Goal: Task Accomplishment & Management: Use online tool/utility

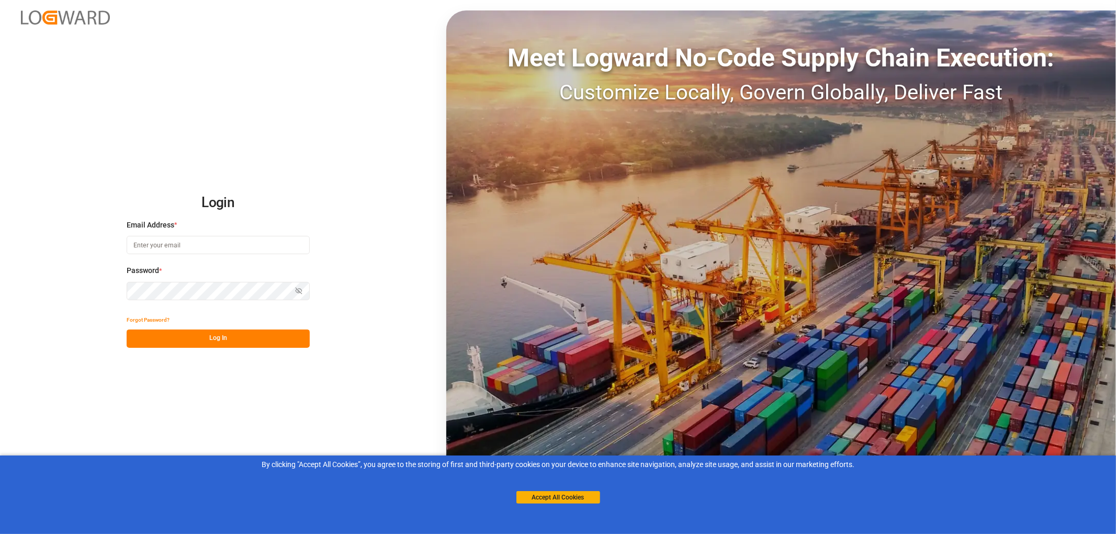
drag, startPoint x: 153, startPoint y: 245, endPoint x: 183, endPoint y: 241, distance: 30.0
click at [153, 245] on input at bounding box center [218, 245] width 183 height 18
type input "[PERSON_NAME][EMAIL_ADDRESS][PERSON_NAME][DOMAIN_NAME]"
click at [227, 341] on button "Log In" at bounding box center [218, 339] width 183 height 18
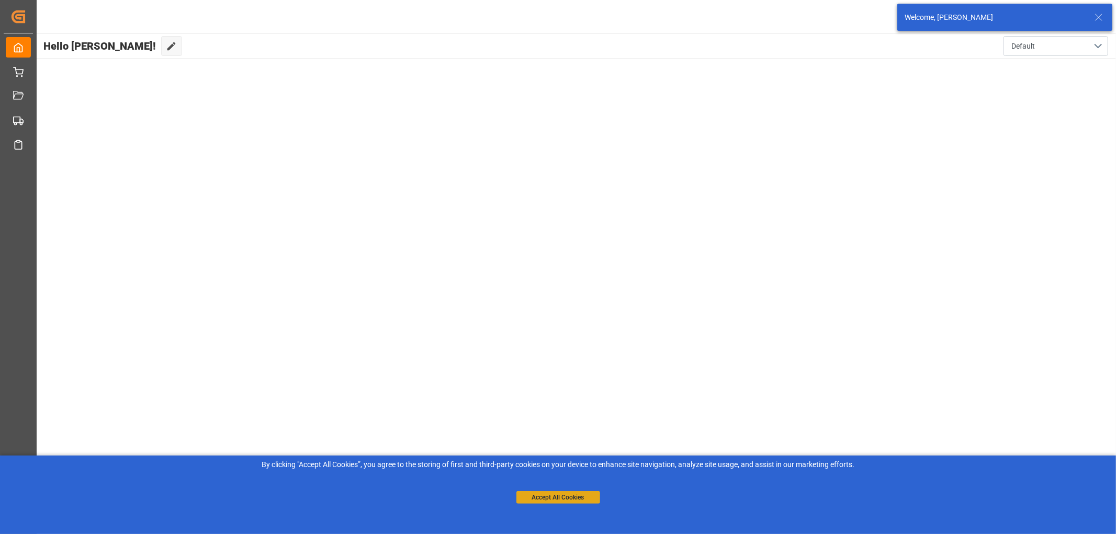
click at [544, 500] on button "Accept All Cookies" at bounding box center [558, 497] width 84 height 13
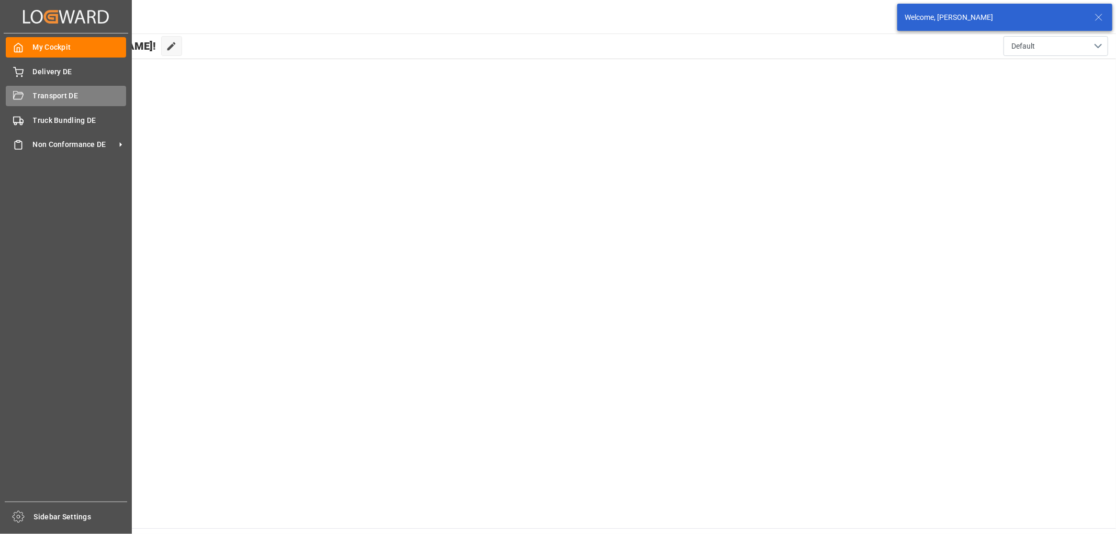
click at [27, 101] on div "Transport DE Transport DE" at bounding box center [66, 96] width 120 height 20
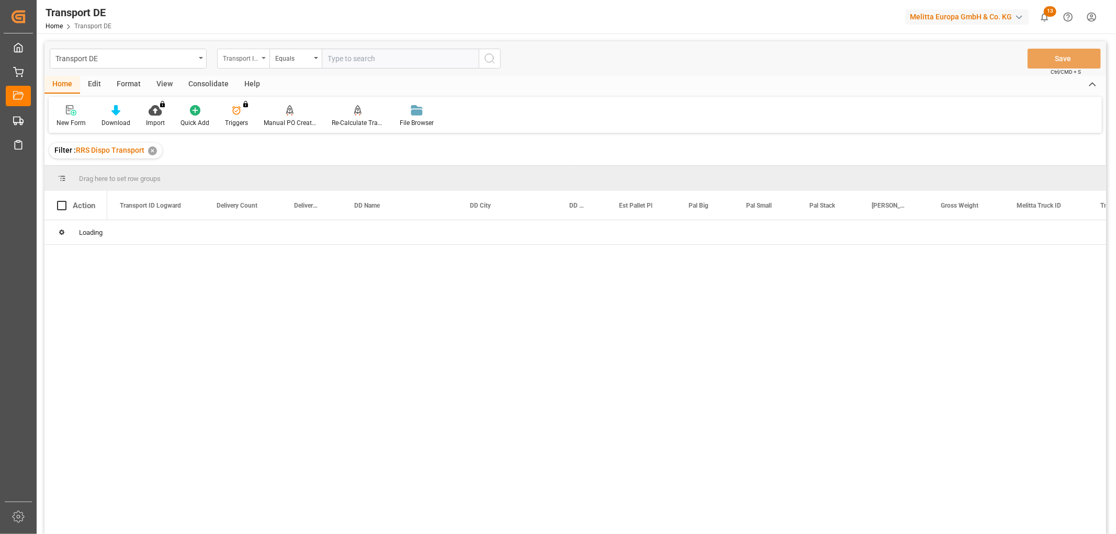
click at [243, 58] on div "Transport ID Logward" at bounding box center [241, 57] width 36 height 12
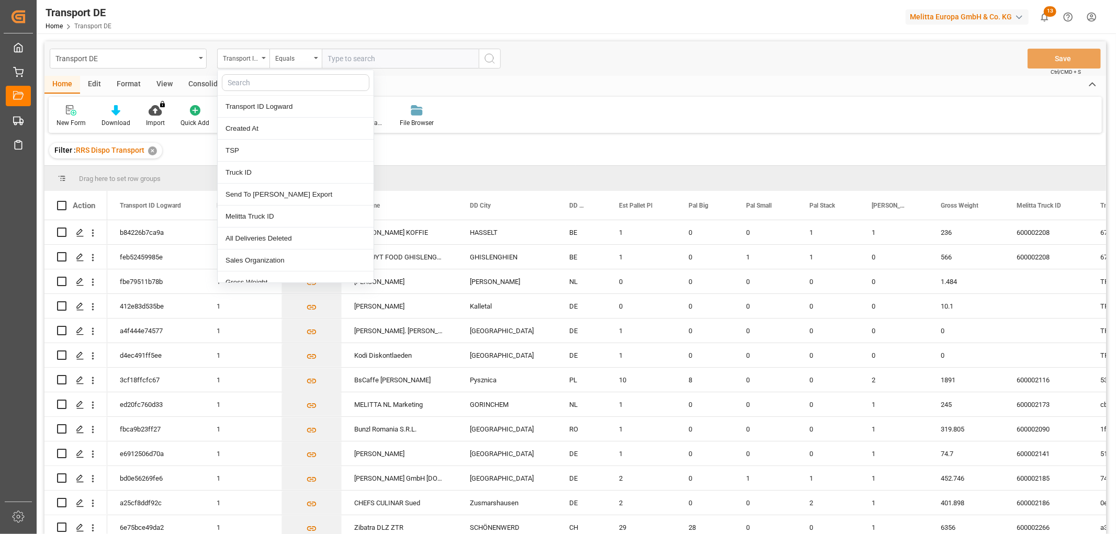
click at [248, 81] on input "text" at bounding box center [296, 82] width 148 height 17
type input "pl"
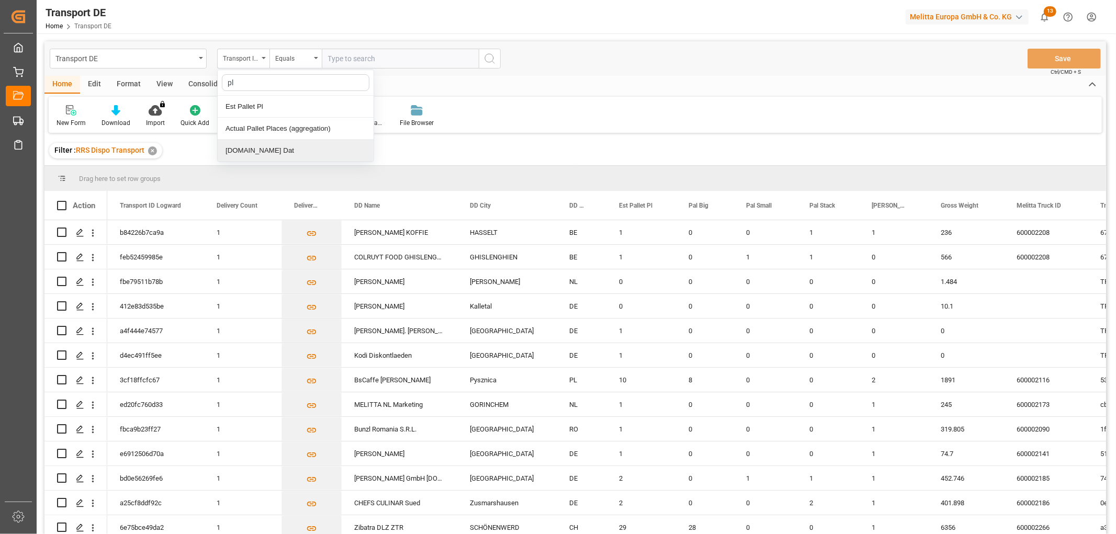
click at [254, 158] on div "[DOMAIN_NAME] Dat" at bounding box center [296, 151] width 156 height 22
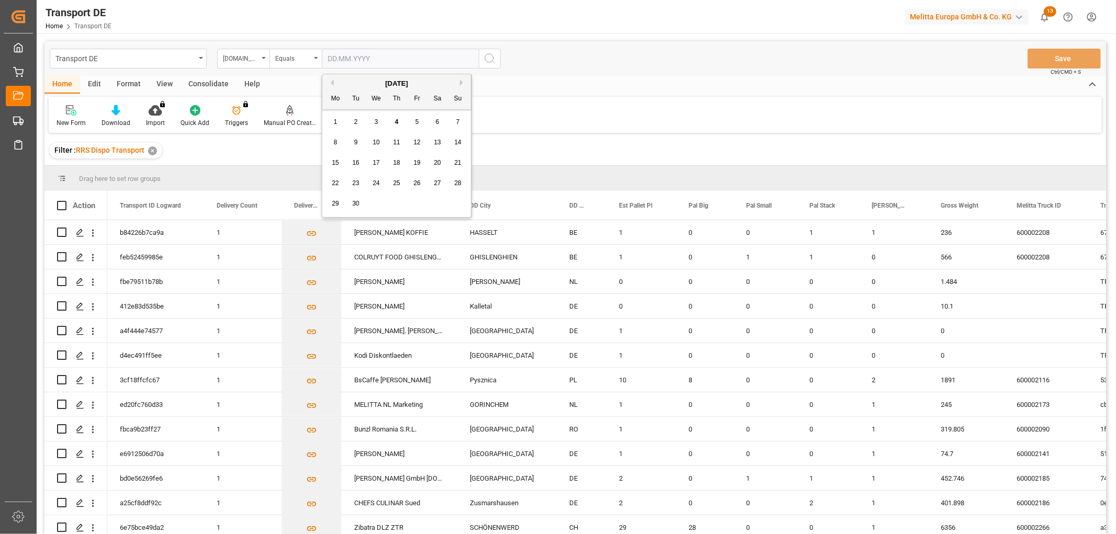
click at [341, 55] on input "text" at bounding box center [400, 59] width 157 height 20
click at [341, 128] on div "1" at bounding box center [335, 122] width 13 height 13
click at [475, 57] on input "01.09.2025" at bounding box center [400, 59] width 157 height 20
click at [418, 123] on span "5" at bounding box center [417, 121] width 4 height 7
type input "[DATE]"
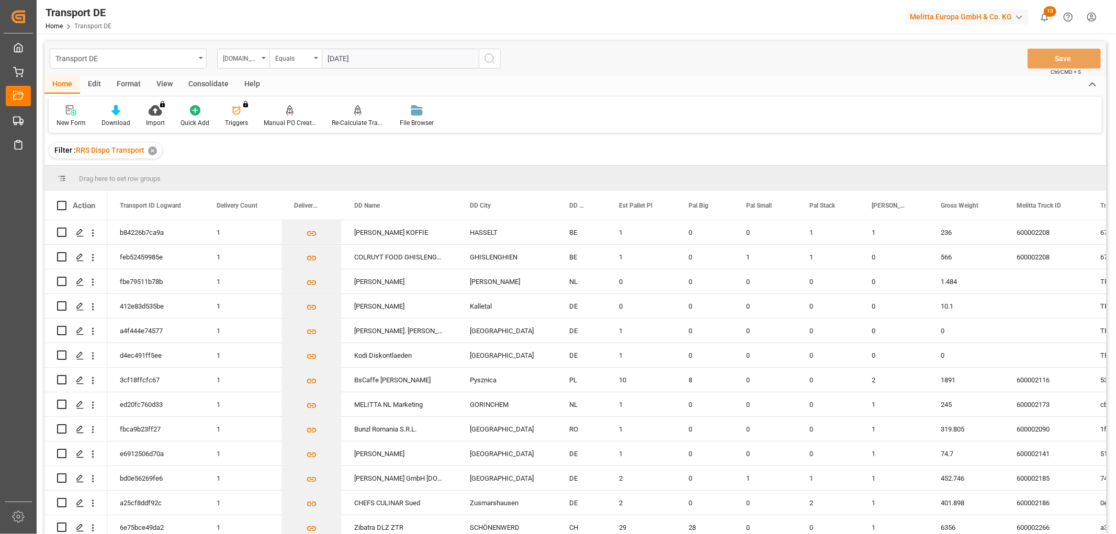
click at [491, 58] on icon "search button" at bounding box center [489, 58] width 13 height 13
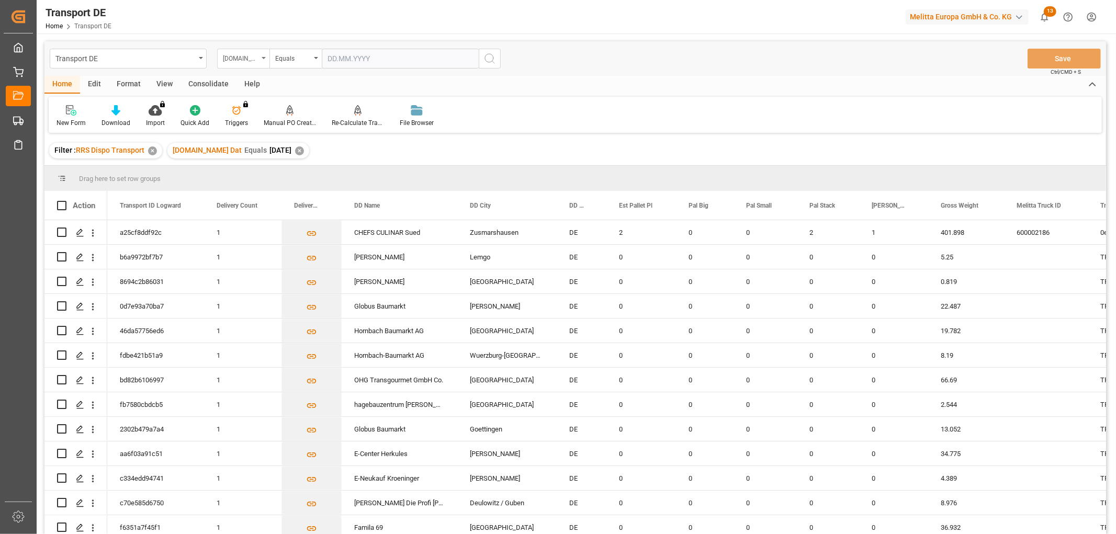
click at [231, 59] on div "[DOMAIN_NAME] Dat" at bounding box center [241, 57] width 36 height 12
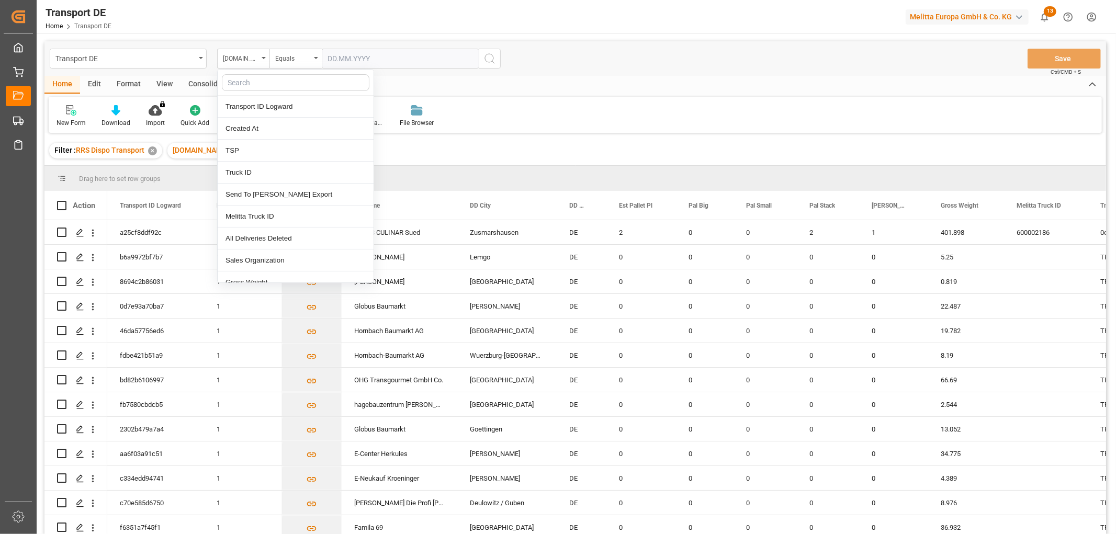
click at [239, 79] on input "text" at bounding box center [296, 82] width 148 height 17
type input "req"
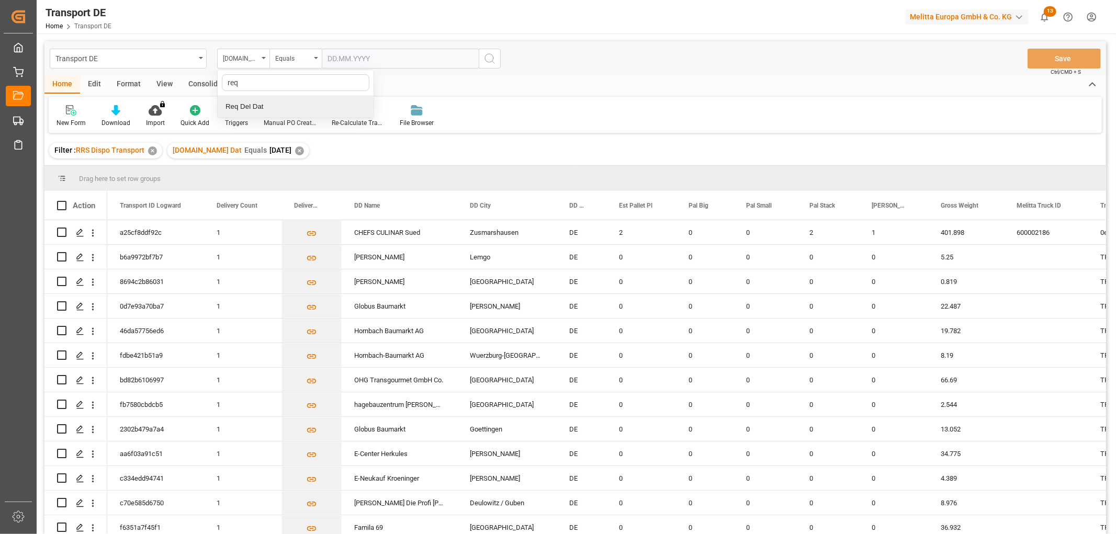
click at [245, 106] on div "Req Del Dat" at bounding box center [296, 107] width 156 height 22
click at [295, 61] on div "Equals" at bounding box center [293, 57] width 36 height 12
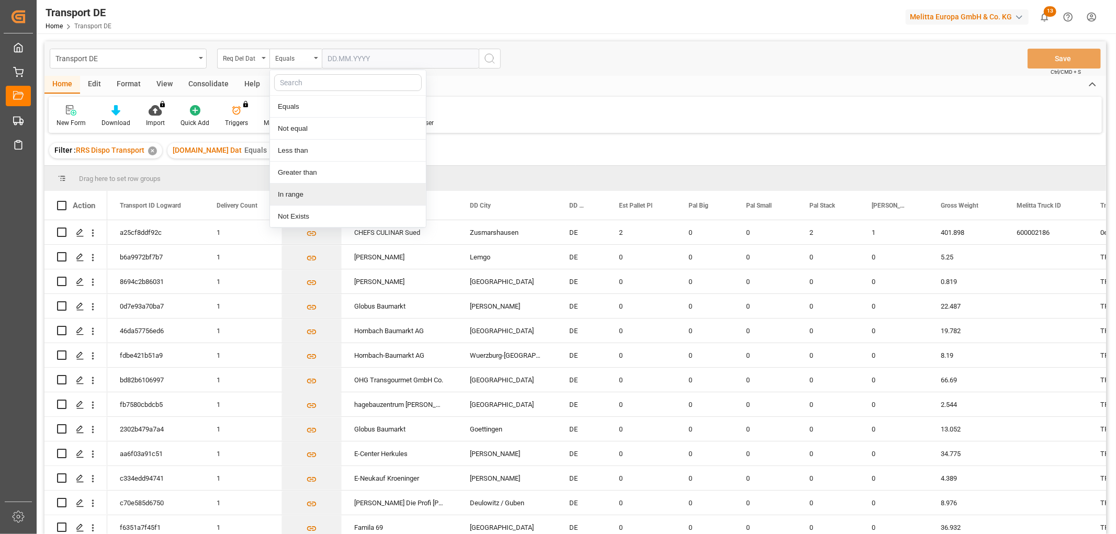
click at [293, 195] on div "In range" at bounding box center [348, 195] width 156 height 22
click at [332, 56] on input "text" at bounding box center [361, 59] width 78 height 20
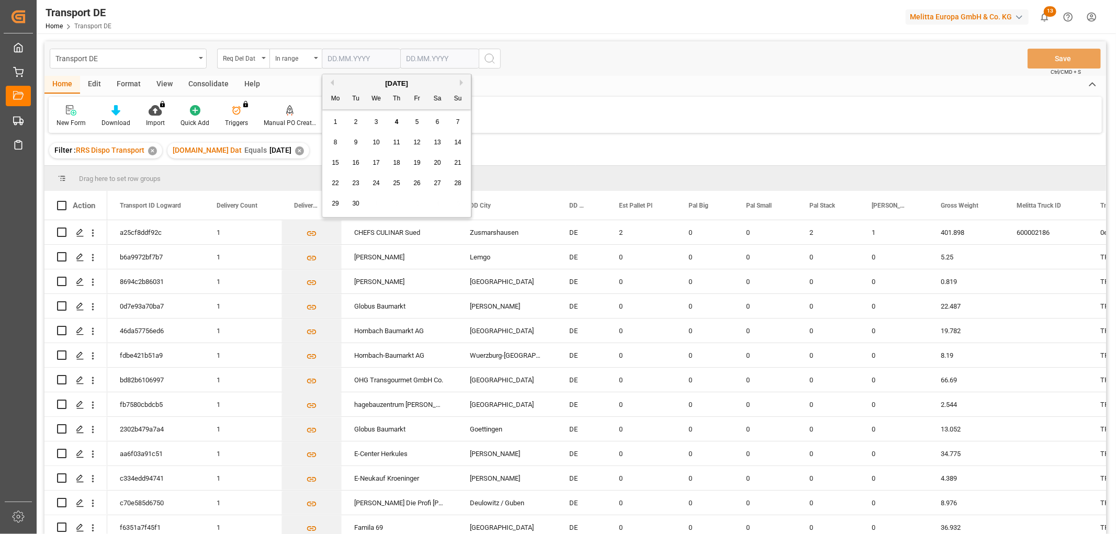
click at [336, 147] on div "8" at bounding box center [335, 143] width 13 height 13
type input "08.09.2025"
click at [409, 55] on input "text" at bounding box center [439, 59] width 78 height 20
click at [417, 153] on div "15 16 17 18 19 20 21" at bounding box center [475, 163] width 143 height 20
click at [454, 143] on span "10" at bounding box center [454, 142] width 7 height 7
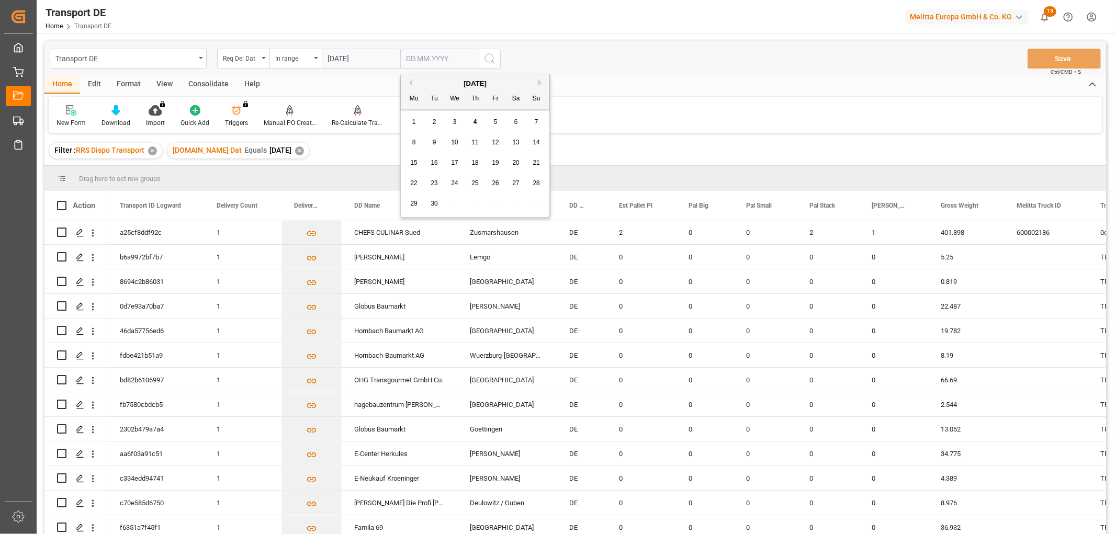
type input "10.09.2025"
click at [491, 59] on icon "search button" at bounding box center [489, 58] width 13 height 13
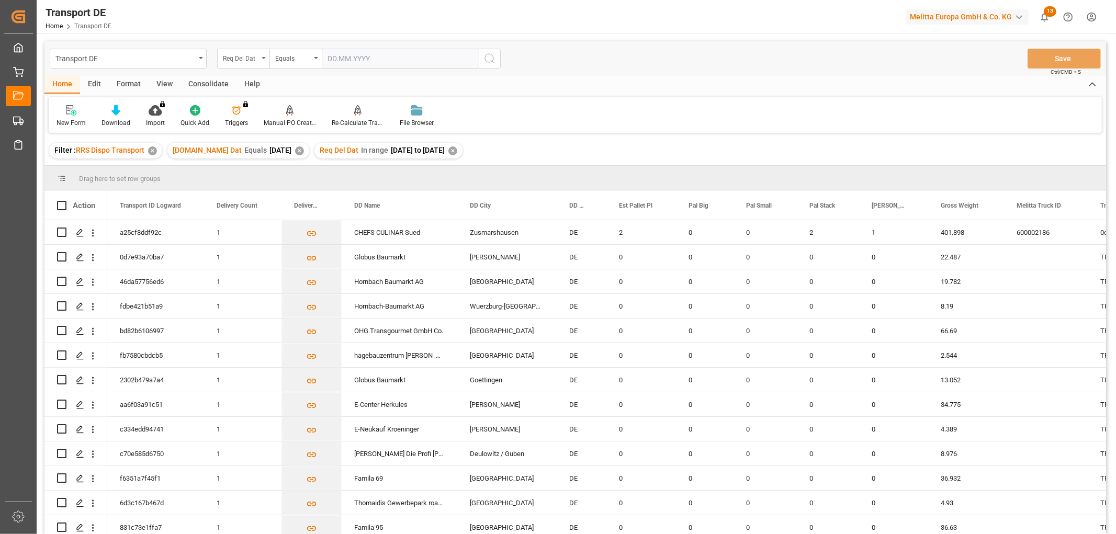
click at [242, 55] on div "Req Del Dat" at bounding box center [241, 57] width 36 height 12
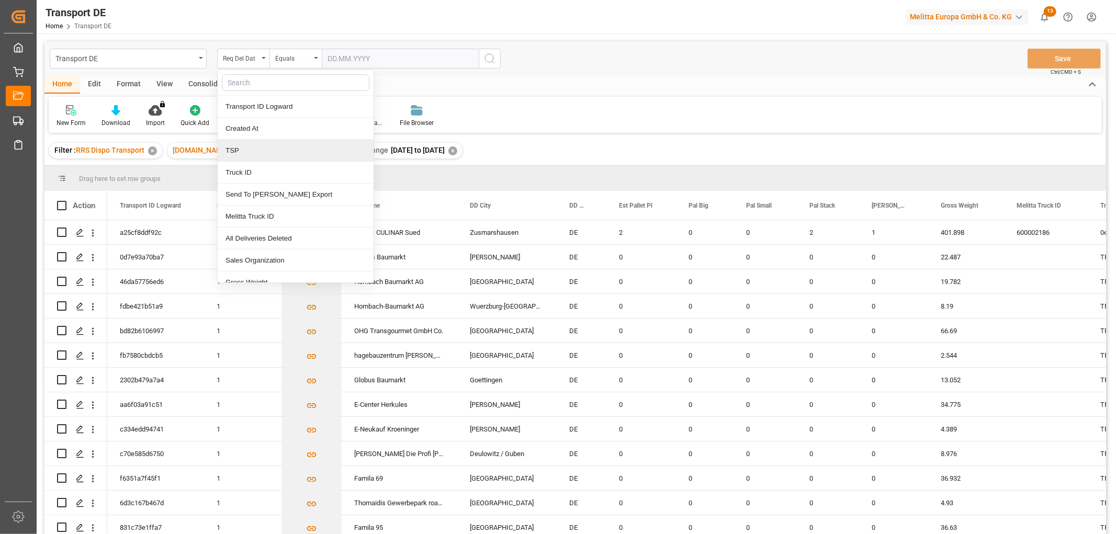
click at [251, 153] on div "TSP" at bounding box center [296, 151] width 156 height 22
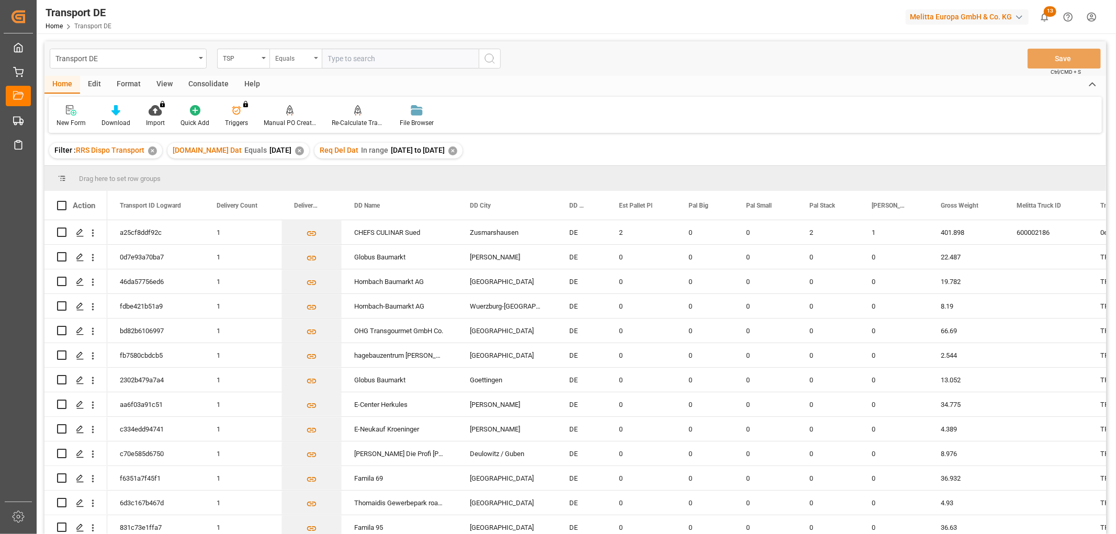
click at [285, 57] on div "Equals" at bounding box center [293, 57] width 36 height 12
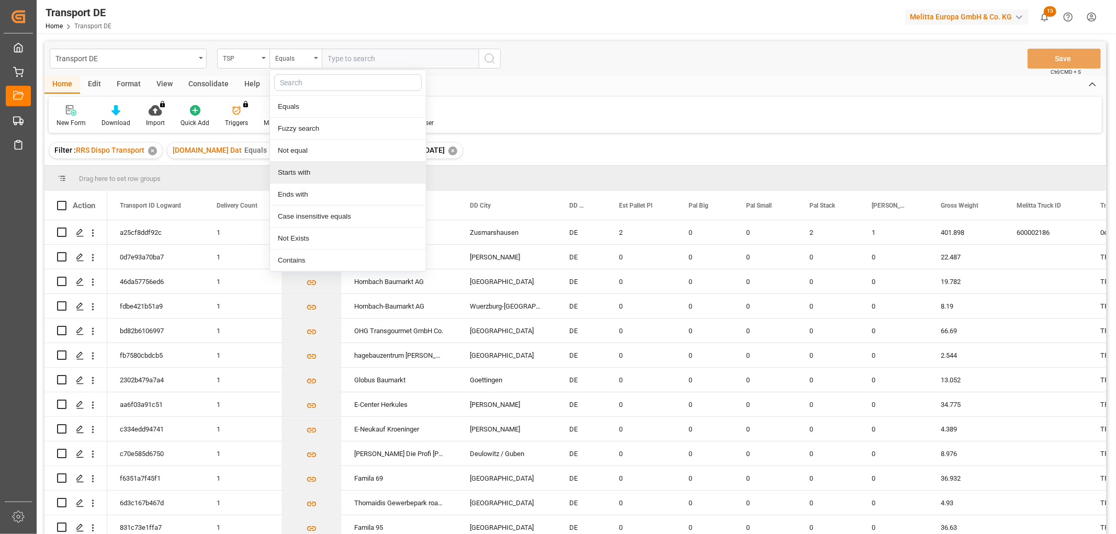
click at [296, 172] on div "Starts with" at bounding box center [348, 173] width 156 height 22
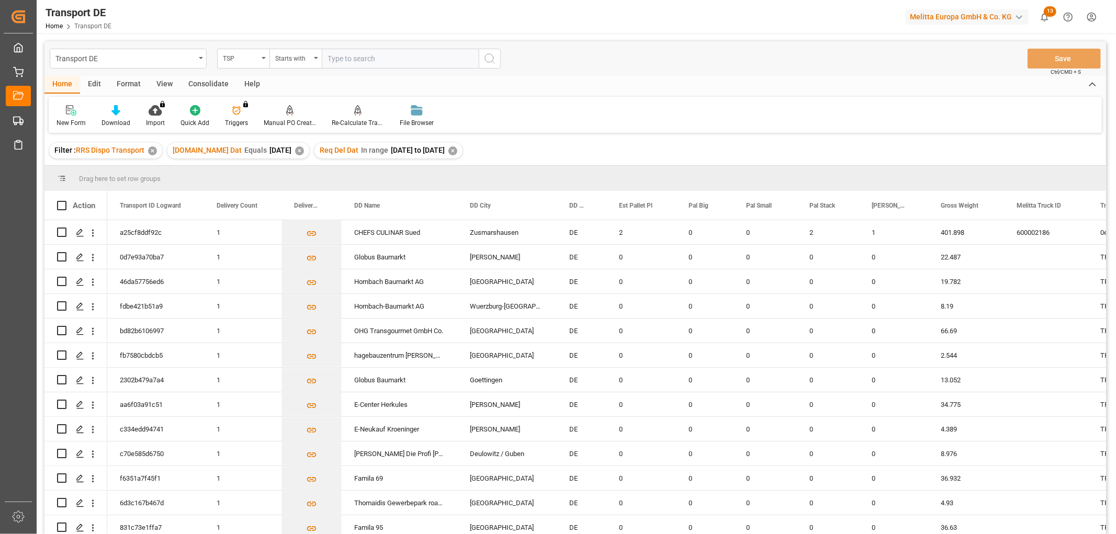
click at [342, 53] on input "text" at bounding box center [400, 59] width 157 height 20
type input "Dachser DE"
click at [489, 57] on icon "search button" at bounding box center [489, 58] width 13 height 13
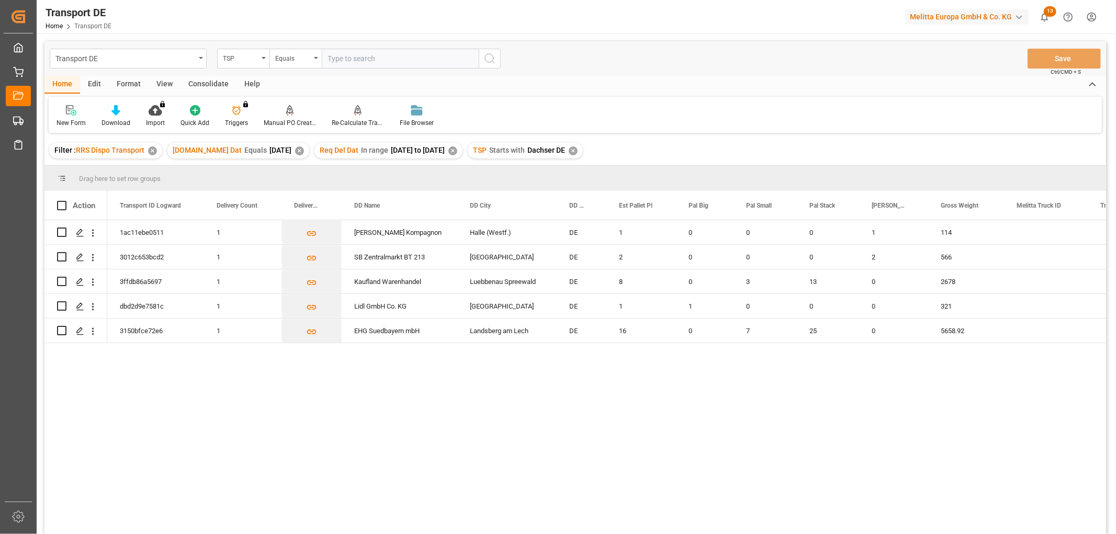
click at [203, 80] on div "Consolidate" at bounding box center [209, 85] width 56 height 18
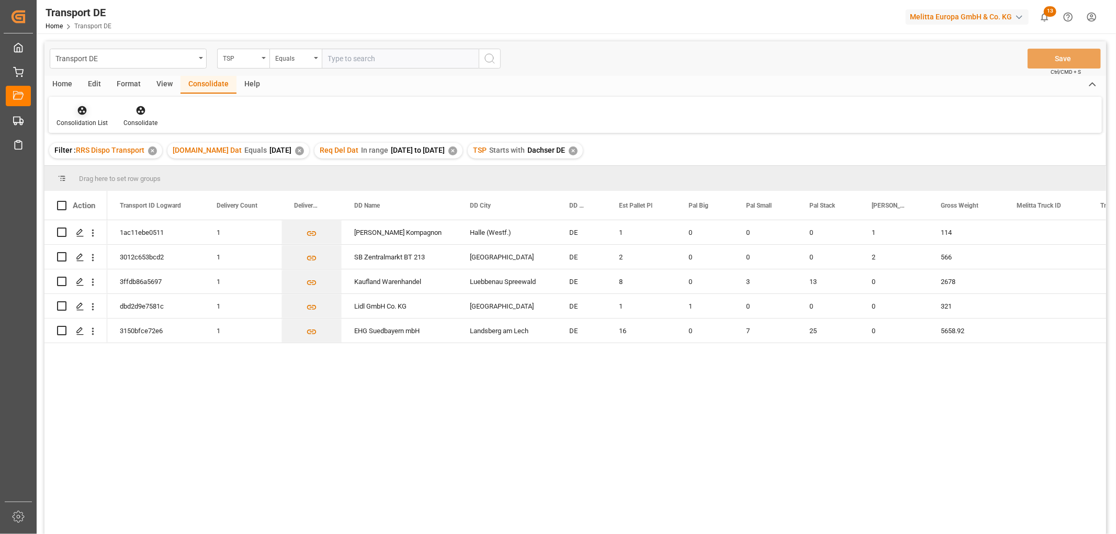
click at [80, 110] on icon at bounding box center [82, 110] width 9 height 9
click at [90, 168] on div "Transport DE TSP Equals Save Ctrl/CMD + S Home Edit Format View Consolidate Hel…" at bounding box center [575, 301] width 1062 height 521
click at [83, 112] on icon at bounding box center [82, 110] width 10 height 10
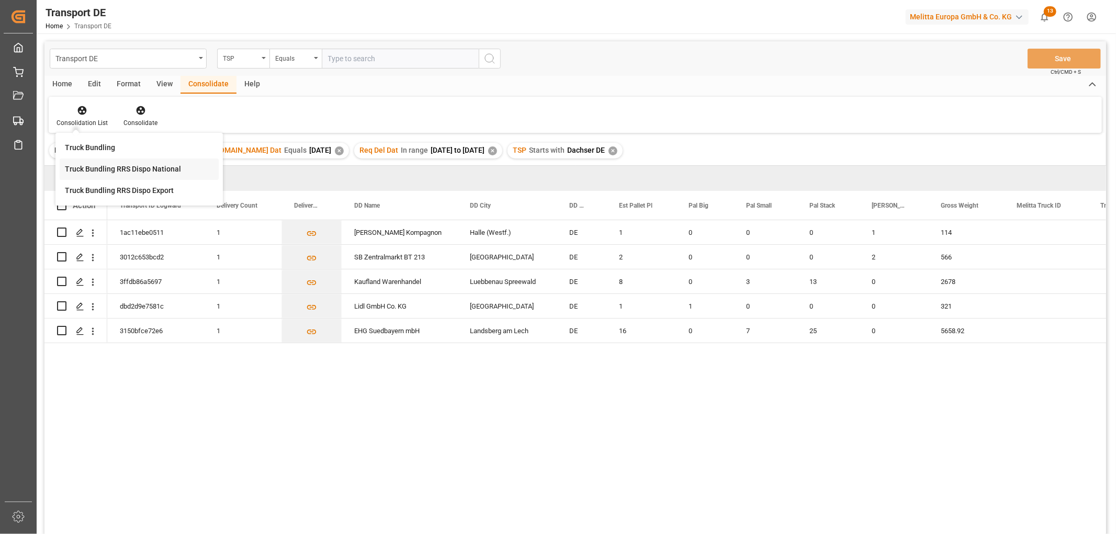
click at [87, 168] on div "Transport DE TSP Equals Save Ctrl/CMD + S Home Edit Format View Consolidate Hel…" at bounding box center [575, 301] width 1062 height 521
click at [63, 283] on input "Press Space to toggle row selection (unchecked)" at bounding box center [61, 281] width 9 height 9
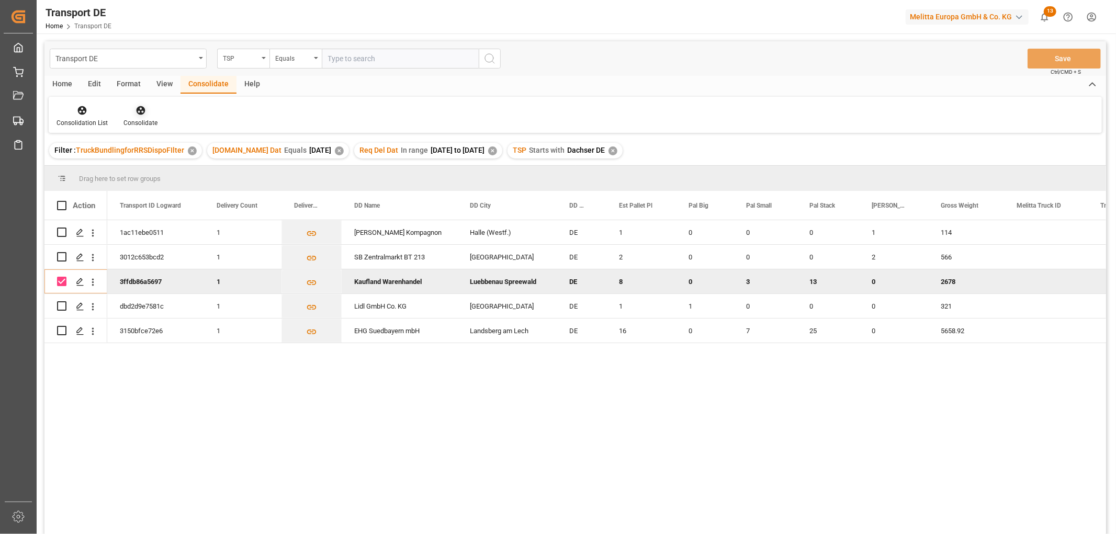
click at [139, 109] on icon at bounding box center [141, 110] width 10 height 10
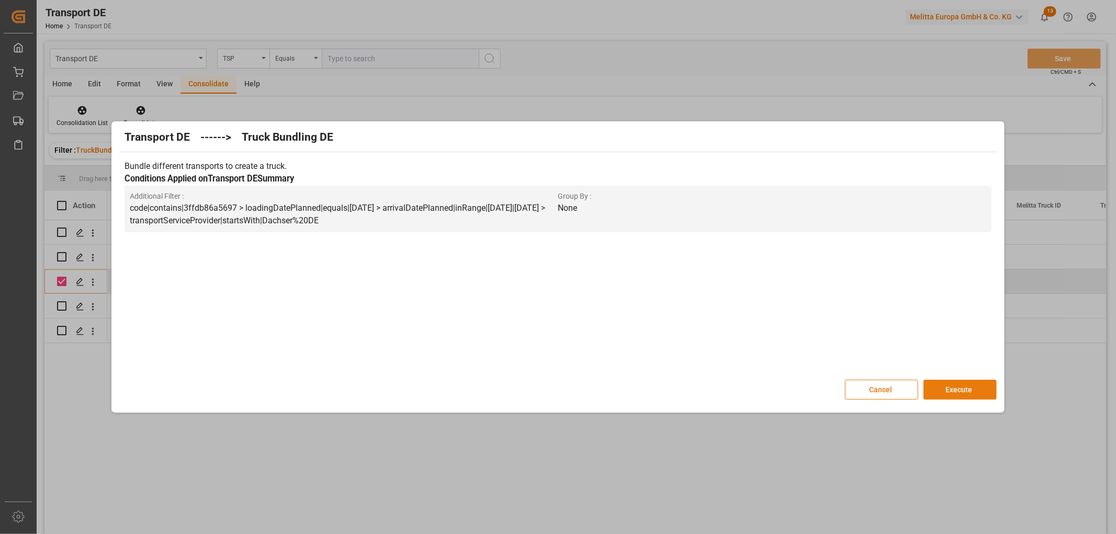
click at [963, 391] on button "Execute" at bounding box center [960, 390] width 73 height 20
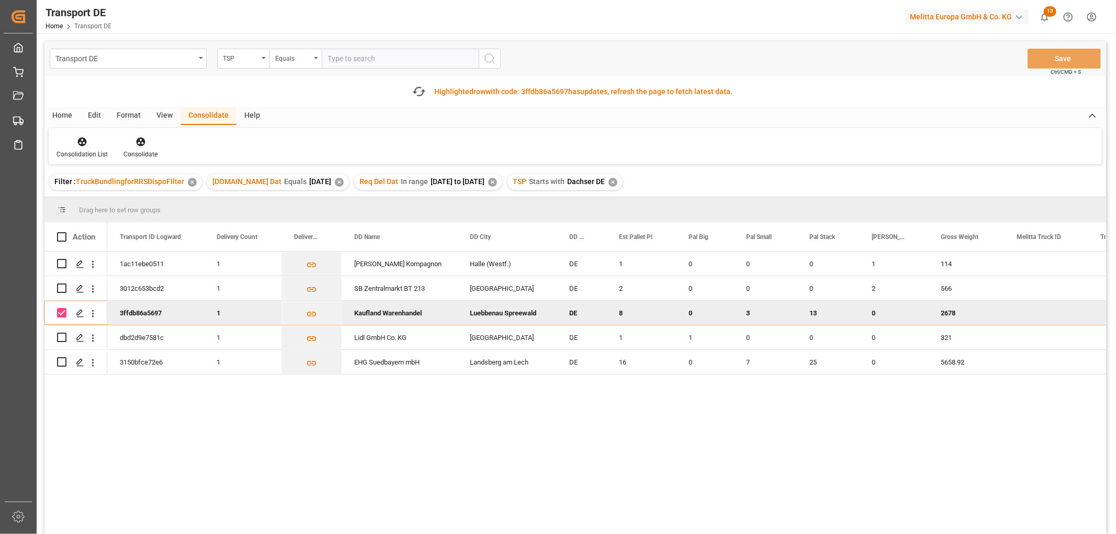
click at [62, 314] on input "Press Space to toggle row selection (checked)" at bounding box center [61, 312] width 9 height 9
checkbox input "false"
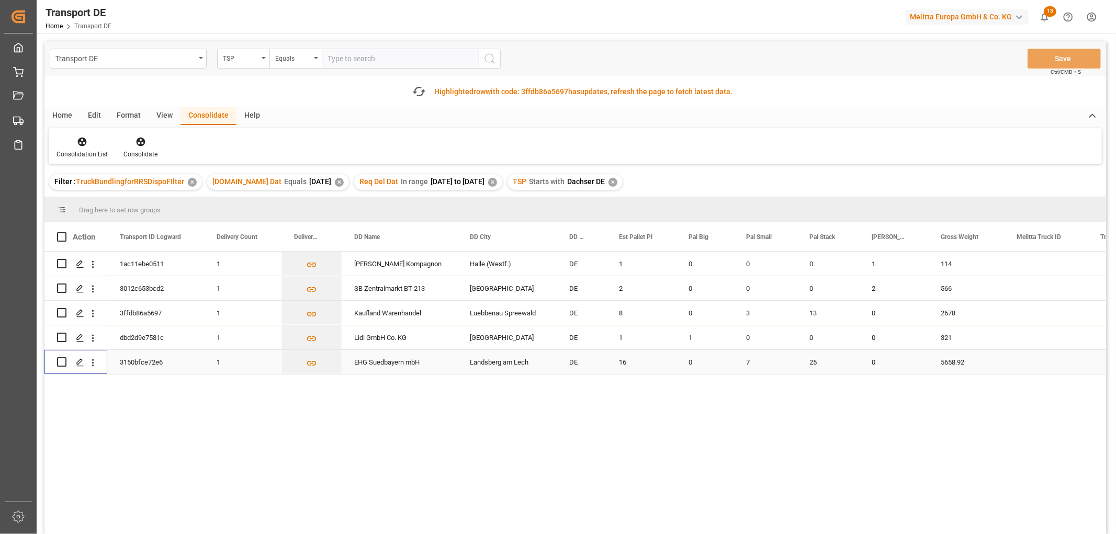
click at [58, 361] on input "Press Space to toggle row selection (unchecked)" at bounding box center [61, 361] width 9 height 9
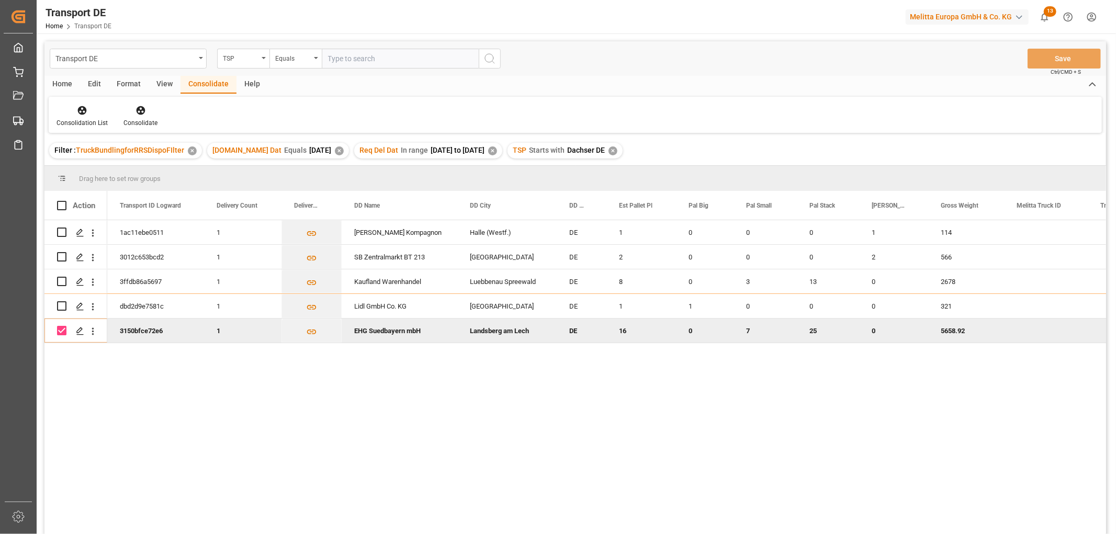
click at [139, 144] on div "Filter : TruckBundlingforRRSDispoFIlter ✕" at bounding box center [125, 151] width 153 height 16
click at [139, 114] on icon at bounding box center [140, 110] width 9 height 9
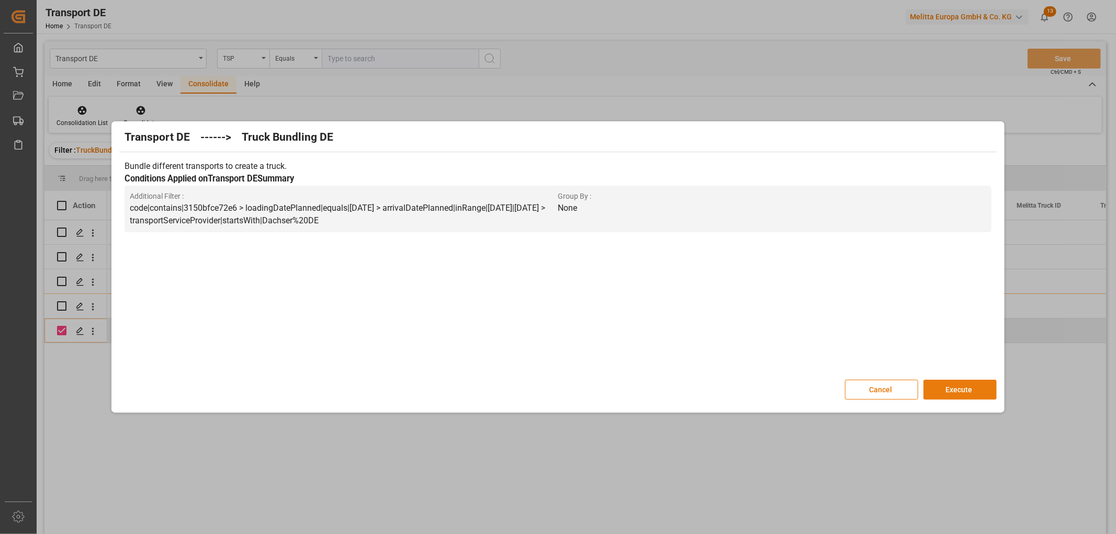
click at [954, 390] on button "Execute" at bounding box center [960, 390] width 73 height 20
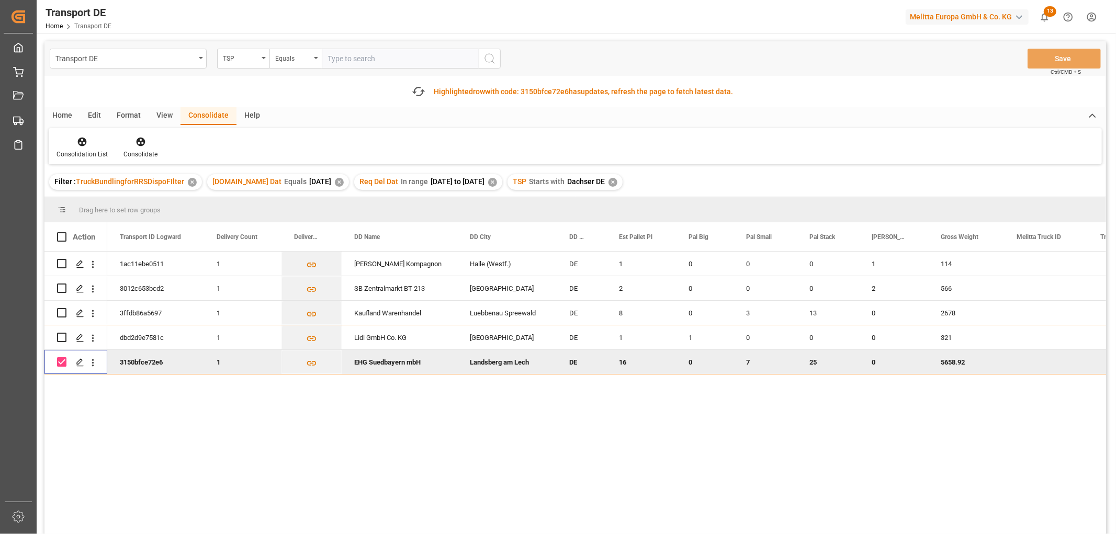
click at [59, 363] on input "Press Space to toggle row selection (checked)" at bounding box center [61, 361] width 9 height 9
checkbox input "false"
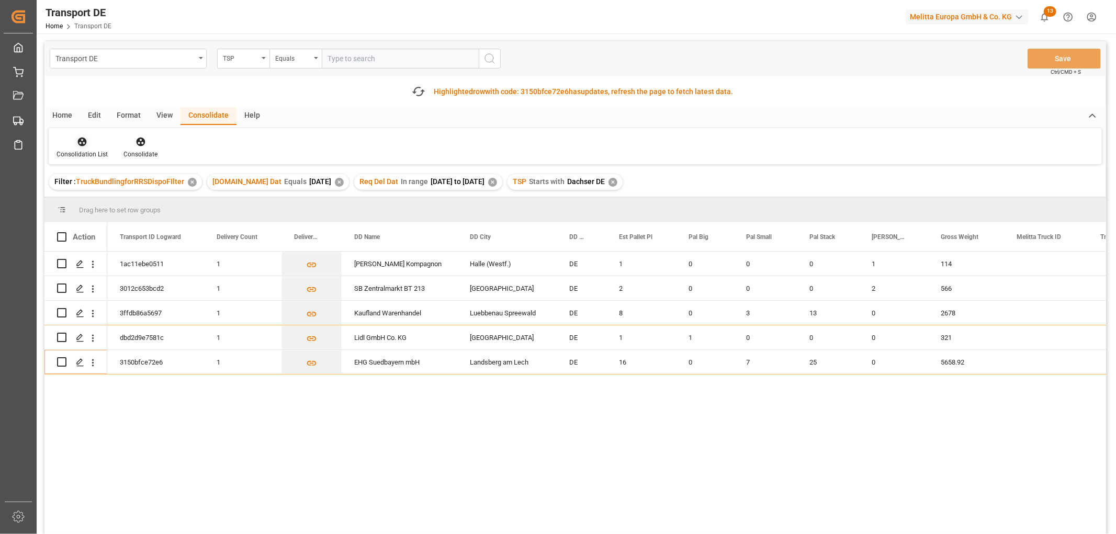
click at [82, 142] on icon at bounding box center [82, 142] width 9 height 9
click at [88, 200] on div "Transport DE TSP Equals Save Ctrl/CMD + S Fetch latest updates Highlighted row …" at bounding box center [575, 317] width 1062 height 552
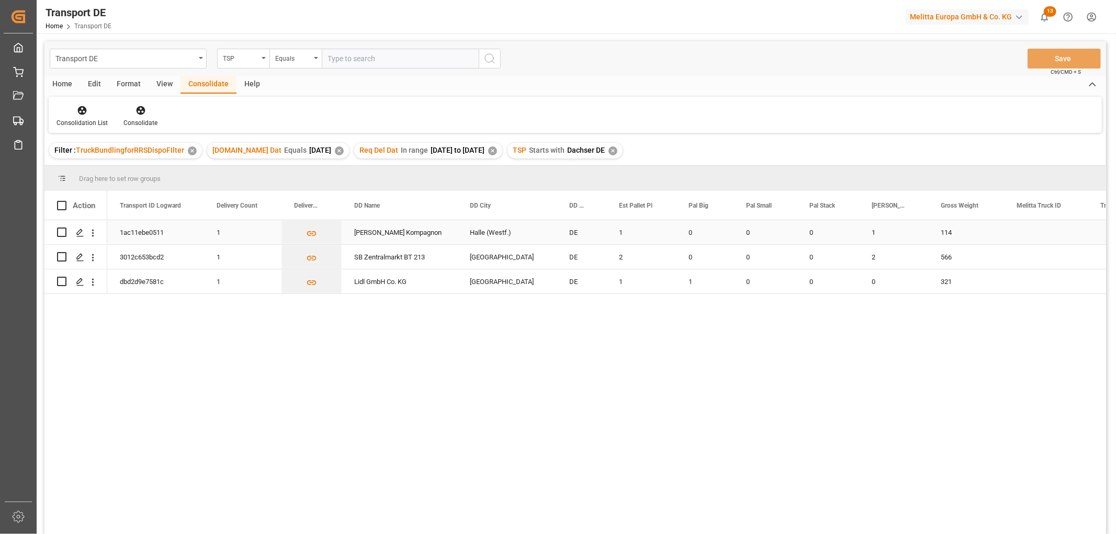
click at [64, 231] on input "Press Space to toggle row selection (unchecked)" at bounding box center [61, 232] width 9 height 9
checkbox input "true"
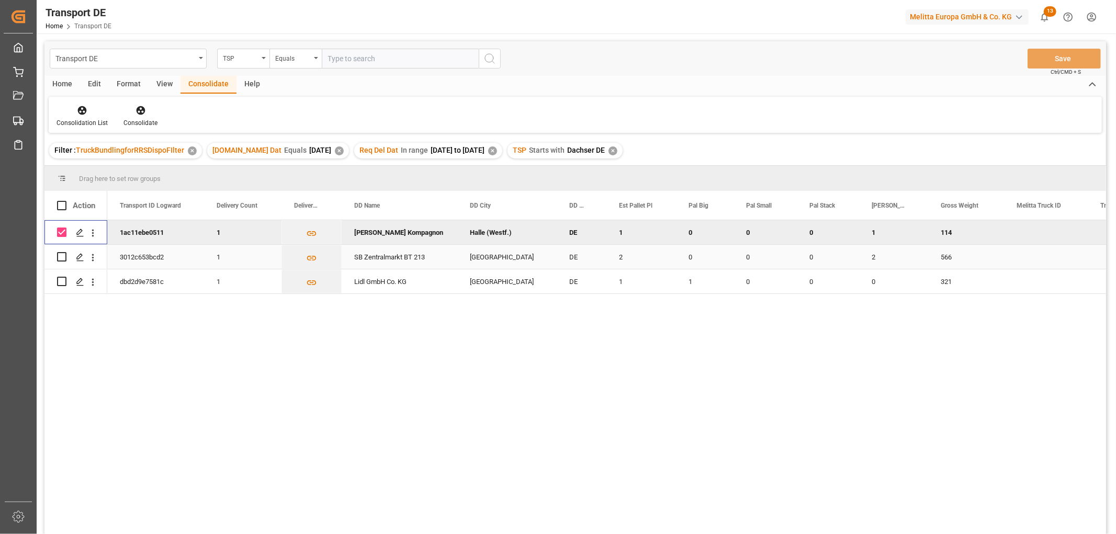
click at [60, 258] on input "Press Space to toggle row selection (unchecked)" at bounding box center [61, 256] width 9 height 9
checkbox input "true"
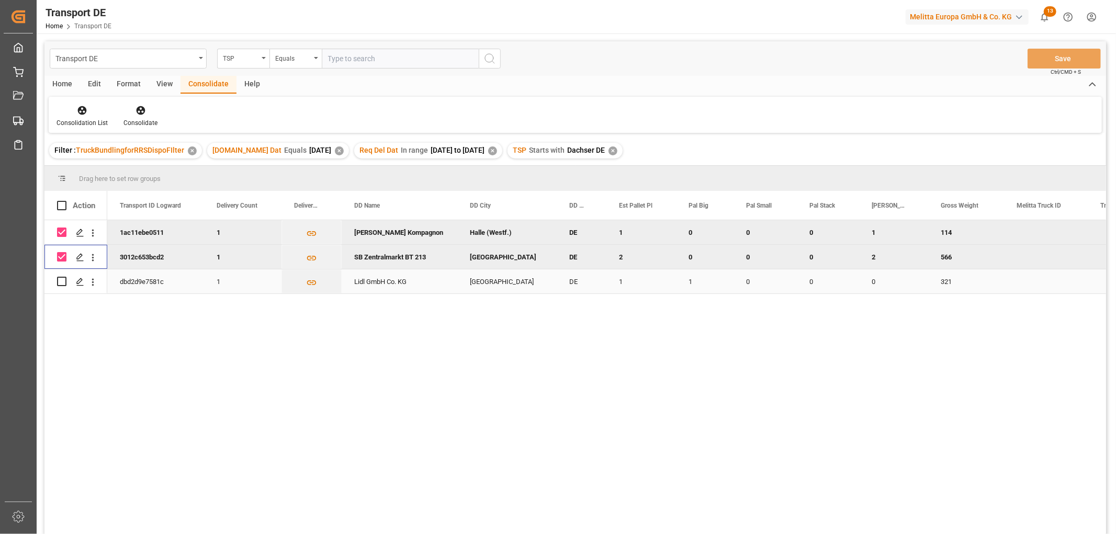
click at [60, 284] on input "Press Space to toggle row selection (unchecked)" at bounding box center [61, 281] width 9 height 9
checkbox input "true"
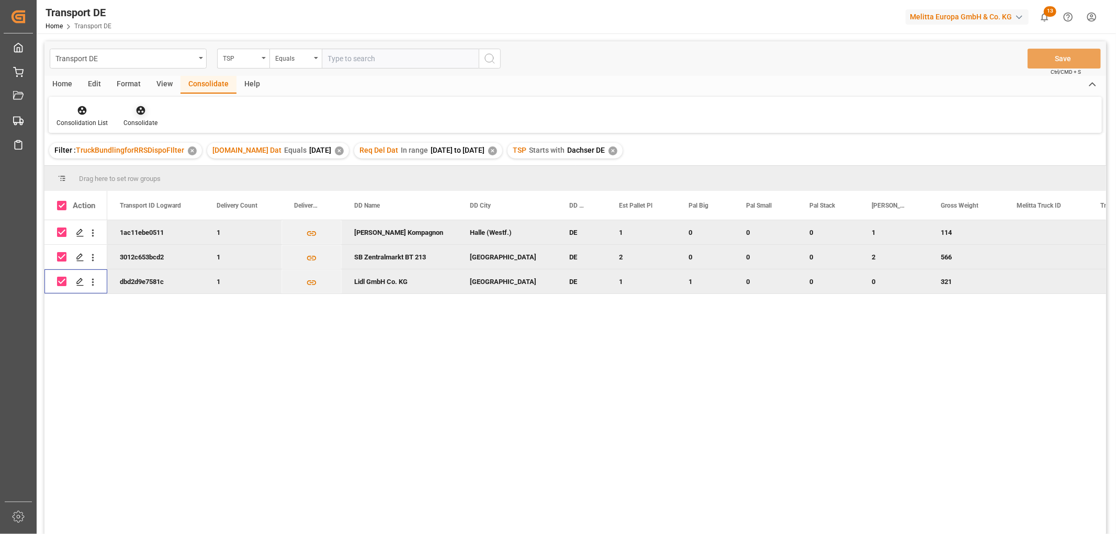
click at [137, 111] on icon at bounding box center [141, 110] width 10 height 10
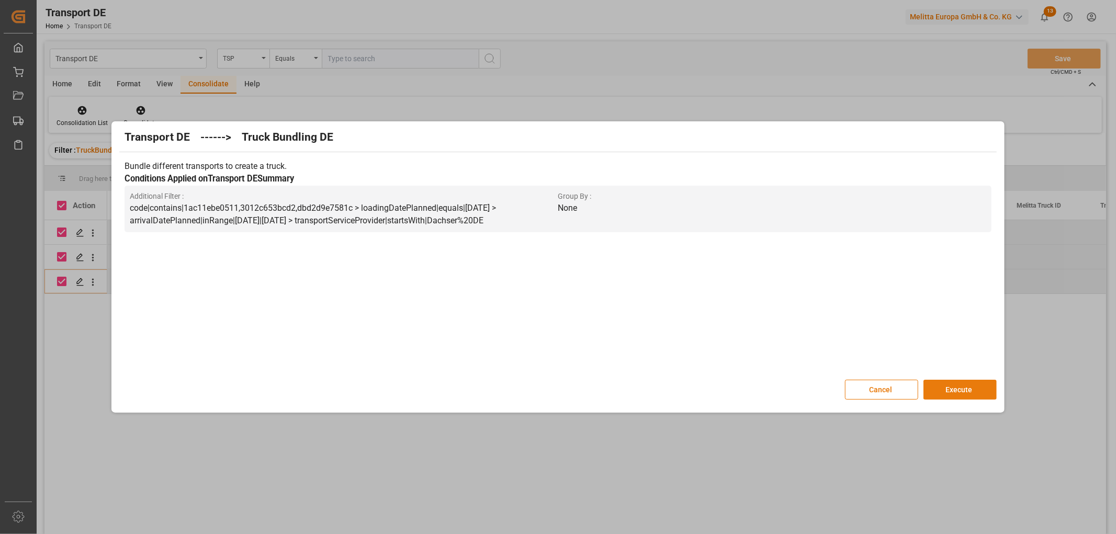
click at [963, 389] on button "Execute" at bounding box center [960, 390] width 73 height 20
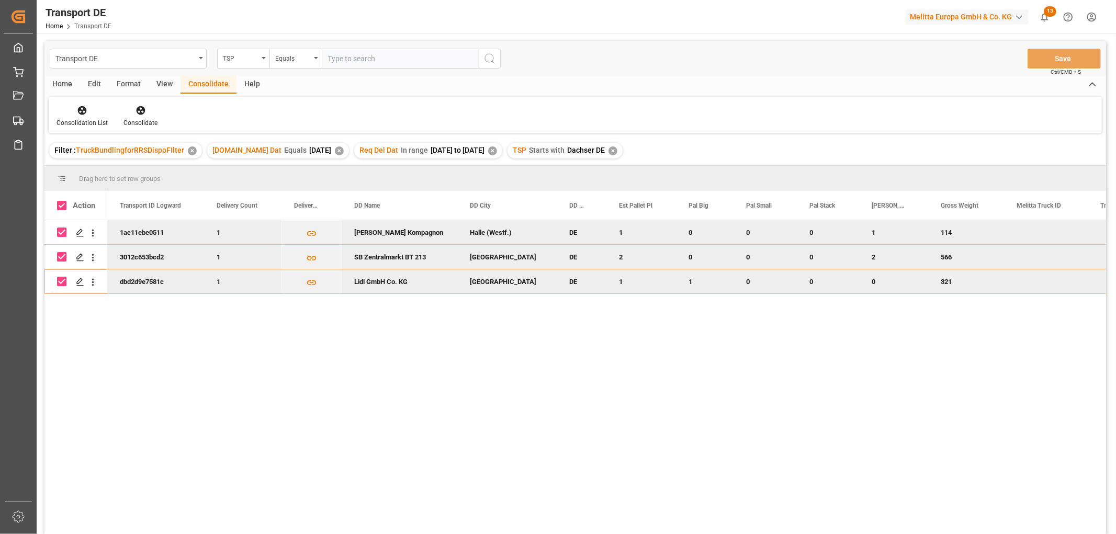
click at [63, 236] on input "Press Space to toggle row selection (checked)" at bounding box center [61, 232] width 9 height 9
checkbox input "false"
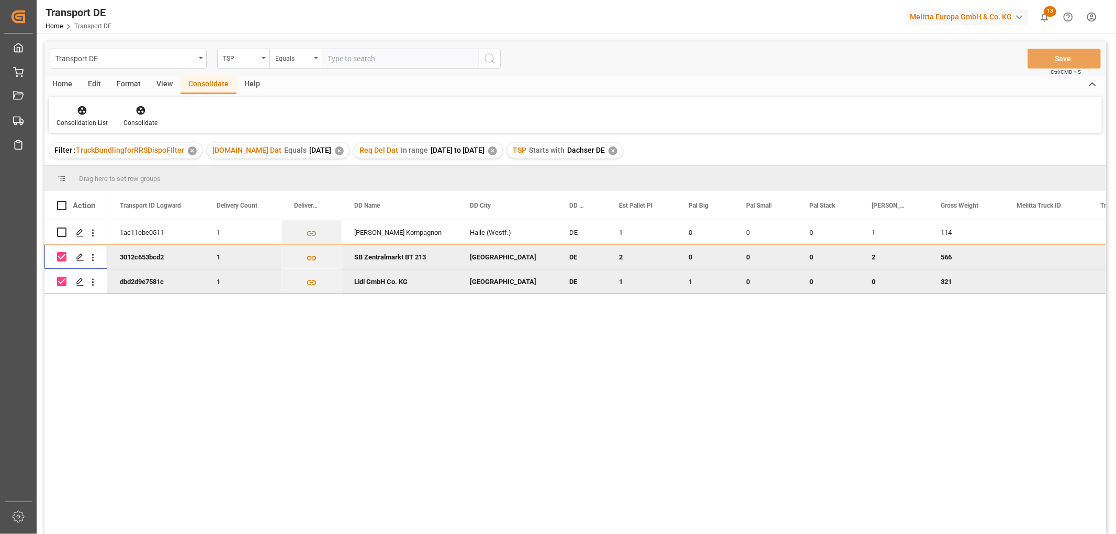
click at [61, 255] on input "Press Space to toggle row selection (checked)" at bounding box center [61, 256] width 9 height 9
checkbox input "false"
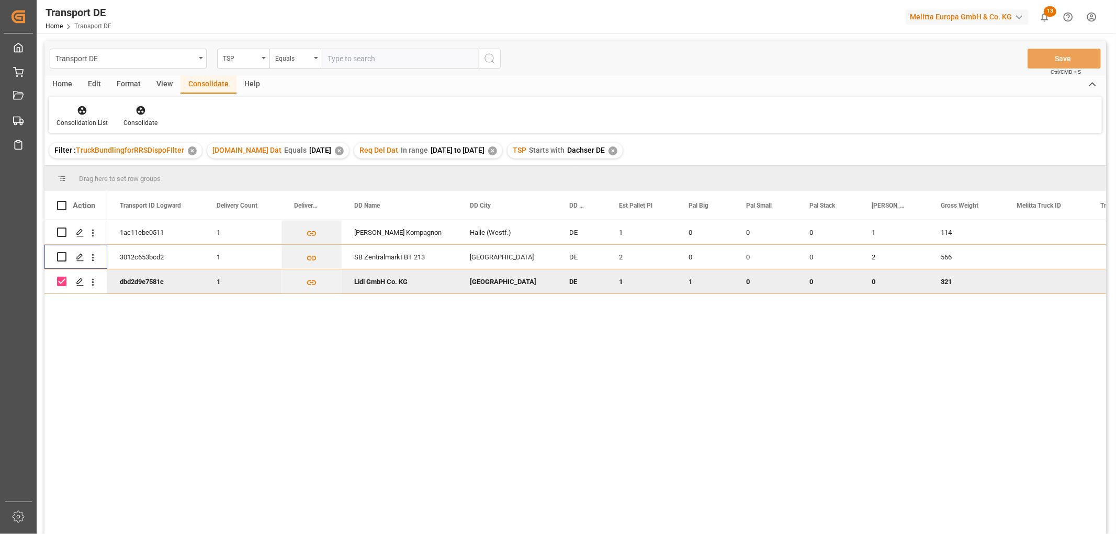
click at [59, 283] on input "Press Space to toggle row selection (checked)" at bounding box center [61, 281] width 9 height 9
checkbox input "false"
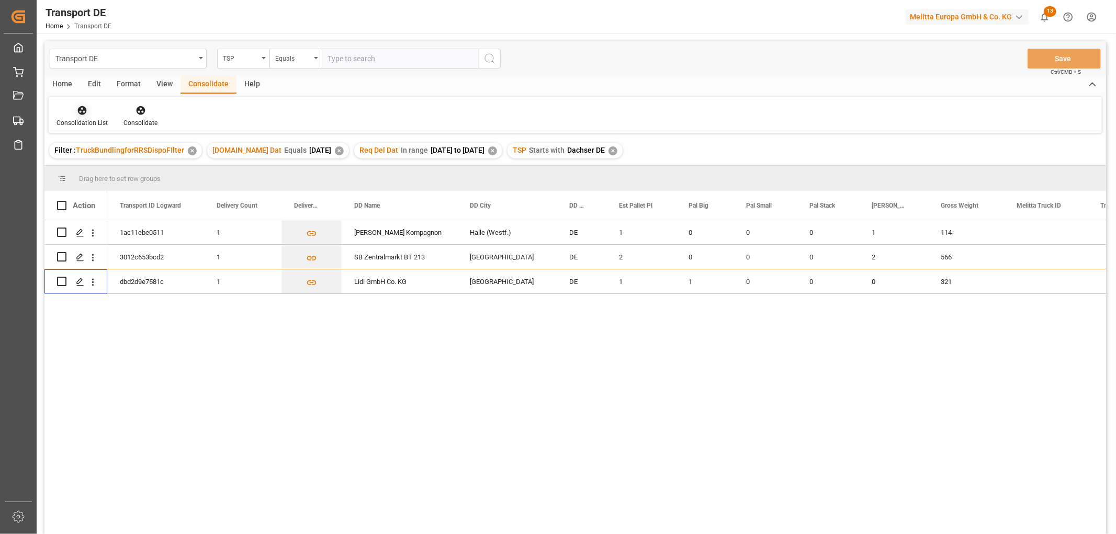
click at [84, 107] on icon at bounding box center [82, 110] width 9 height 9
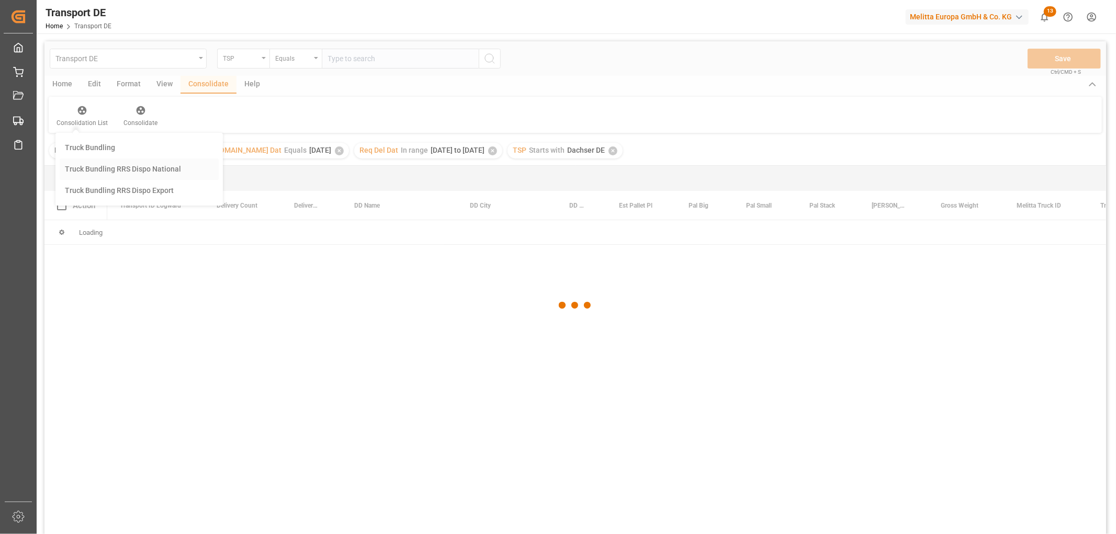
click at [90, 166] on div "Transport DE TSP Equals Save Ctrl/CMD + S Home Edit Format View Consolidate Hel…" at bounding box center [575, 301] width 1062 height 521
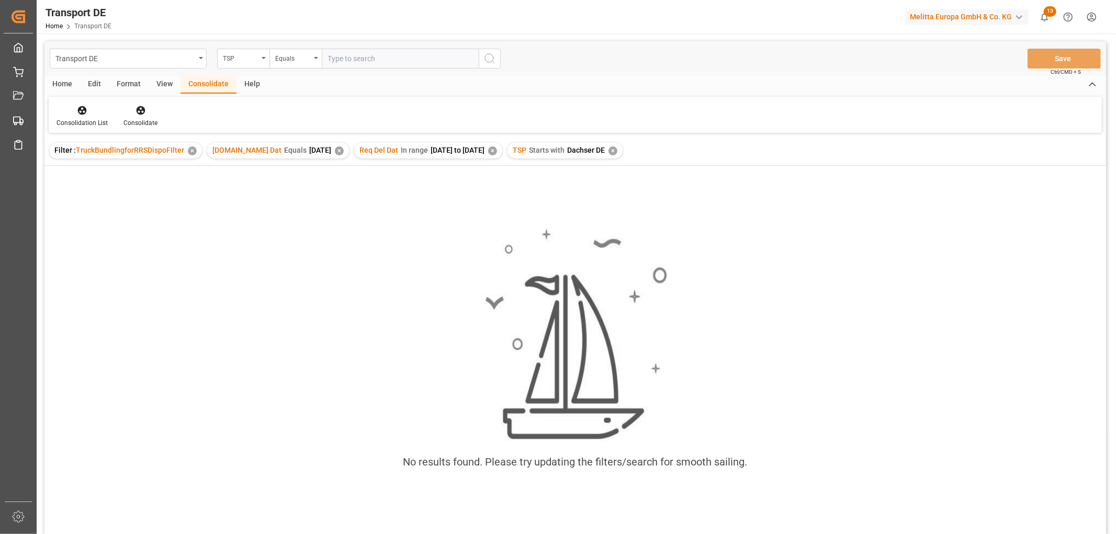
click at [617, 149] on div "✕" at bounding box center [613, 151] width 9 height 9
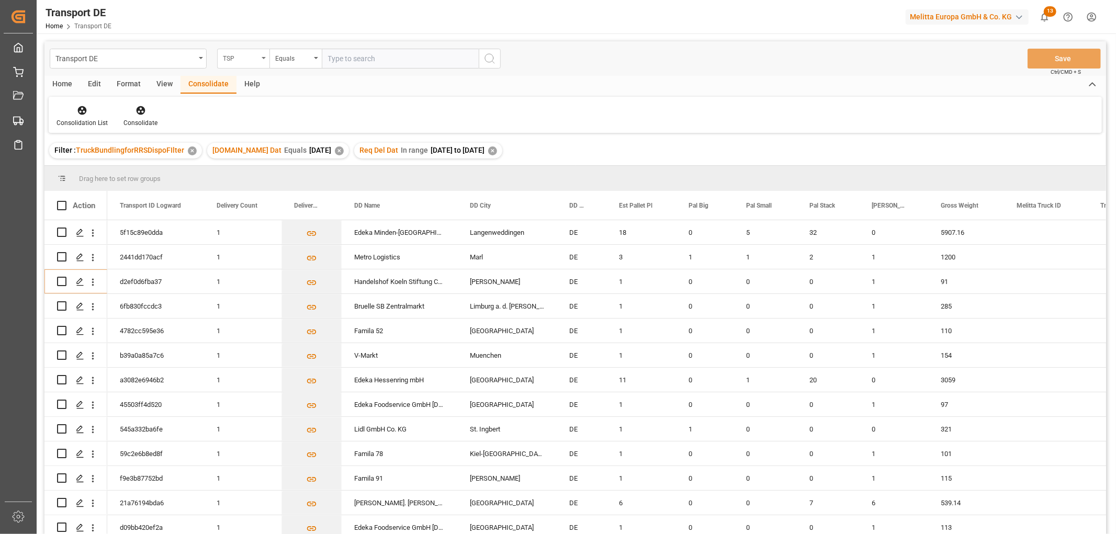
click at [234, 59] on div "TSP" at bounding box center [241, 57] width 36 height 12
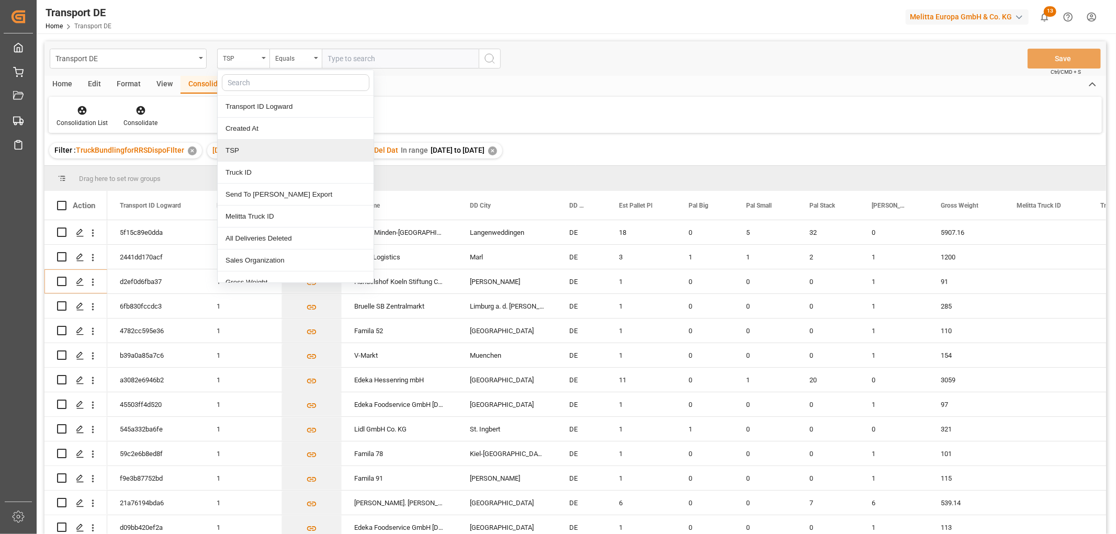
click at [236, 151] on div "TSP" at bounding box center [296, 151] width 156 height 22
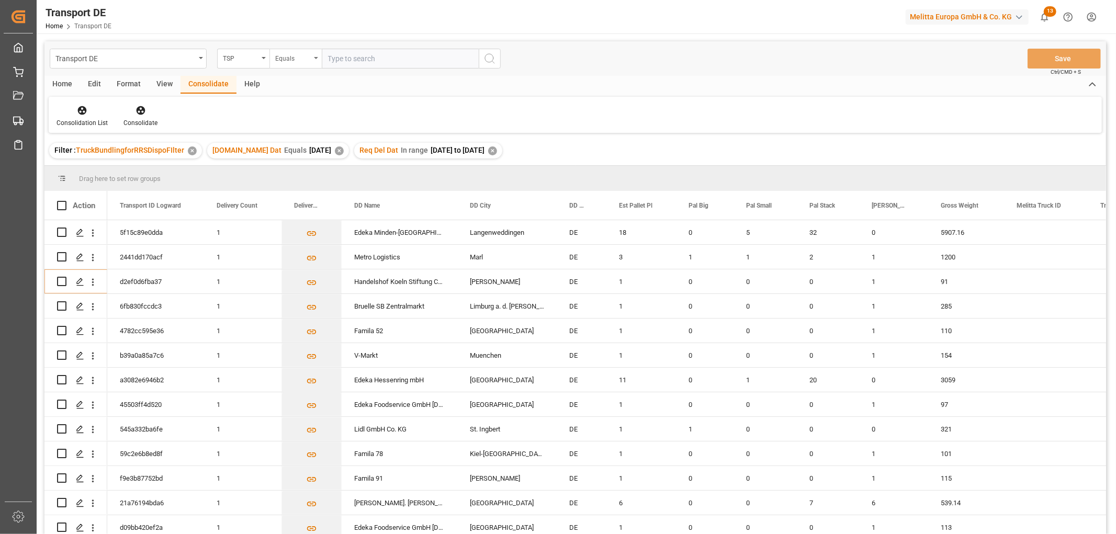
click at [284, 58] on div "Equals" at bounding box center [293, 57] width 36 height 12
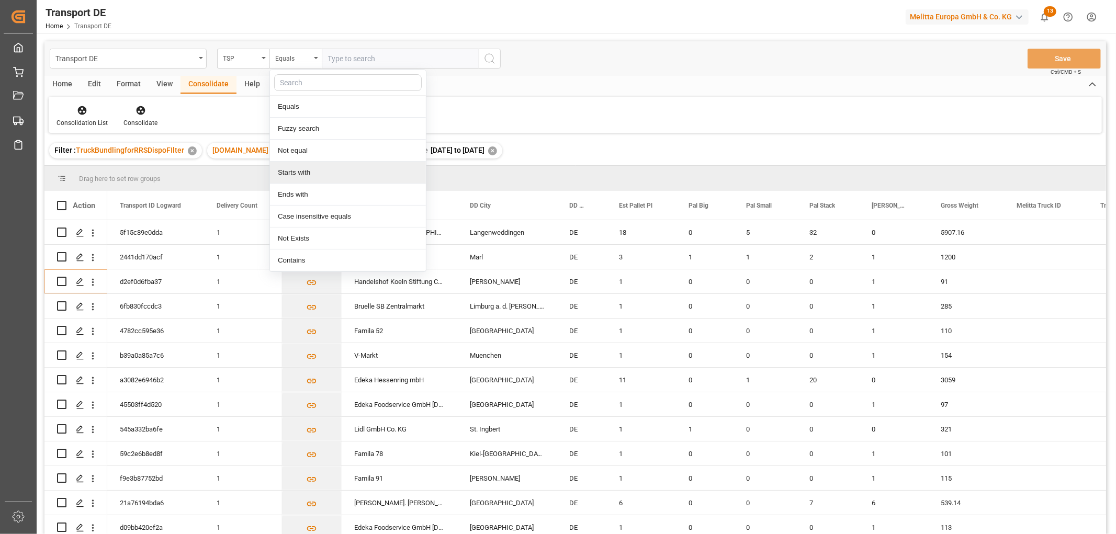
click at [301, 176] on div "Starts with" at bounding box center [348, 173] width 156 height 22
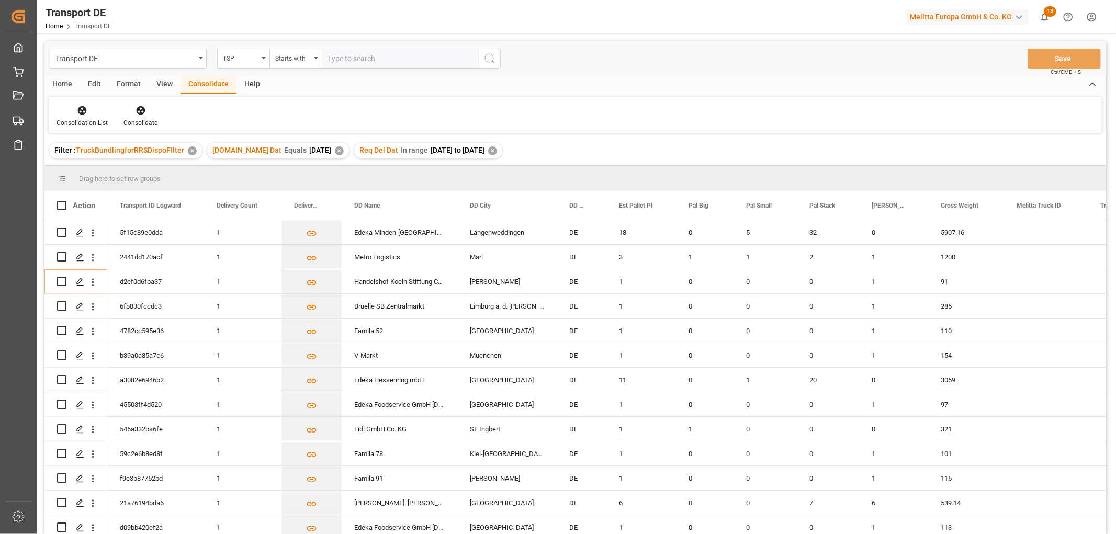
click at [338, 58] on input "text" at bounding box center [400, 59] width 157 height 20
type input "LIT DE"
click at [490, 58] on icon "search button" at bounding box center [489, 58] width 13 height 13
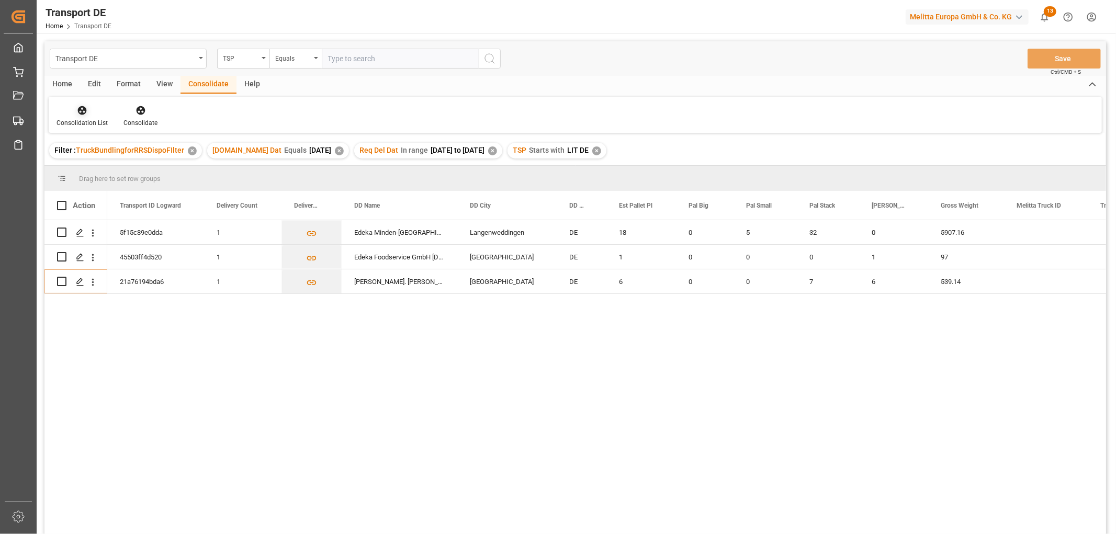
click at [83, 113] on icon at bounding box center [82, 110] width 9 height 9
click at [90, 168] on div "Transport DE TSP Equals Save Ctrl/CMD + S Home Edit Format View Consolidate Hel…" at bounding box center [575, 301] width 1062 height 521
click at [64, 229] on input "Press Space to toggle row selection (unchecked)" at bounding box center [61, 232] width 9 height 9
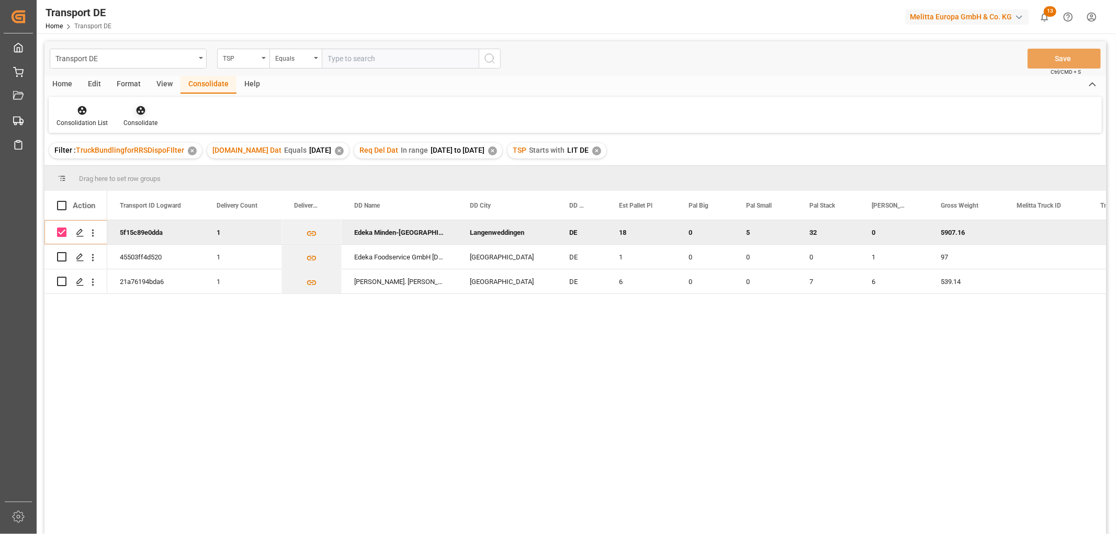
click at [136, 109] on icon at bounding box center [141, 110] width 10 height 10
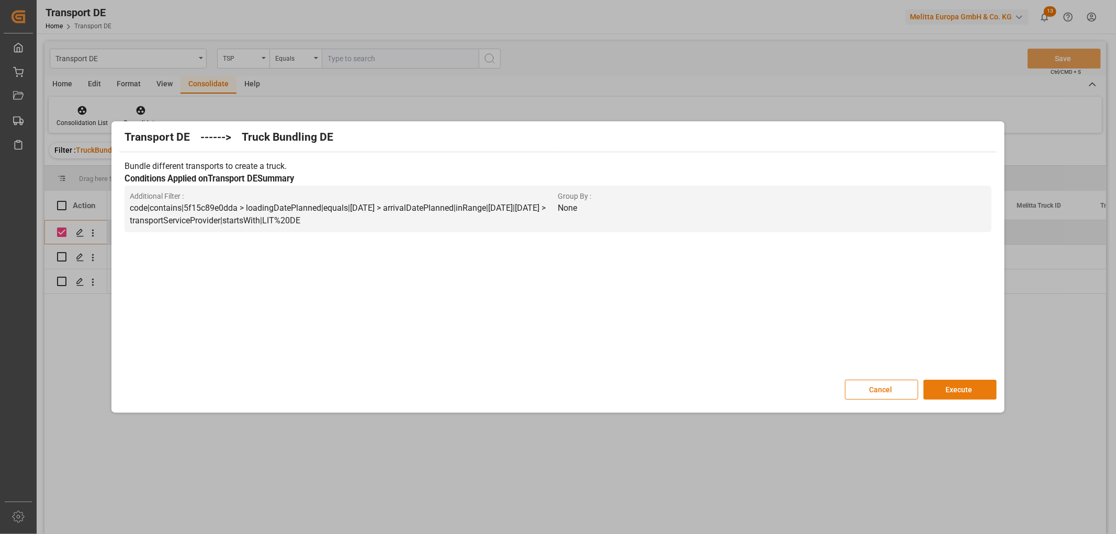
click at [971, 390] on button "Execute" at bounding box center [960, 390] width 73 height 20
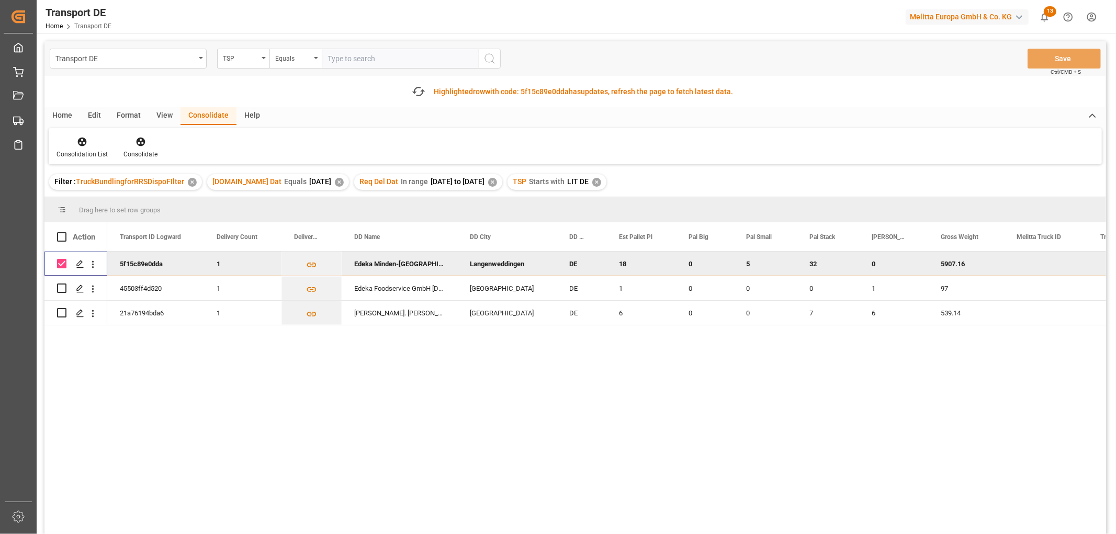
click at [63, 264] on input "Press Space to toggle row selection (checked)" at bounding box center [61, 263] width 9 height 9
checkbox input "false"
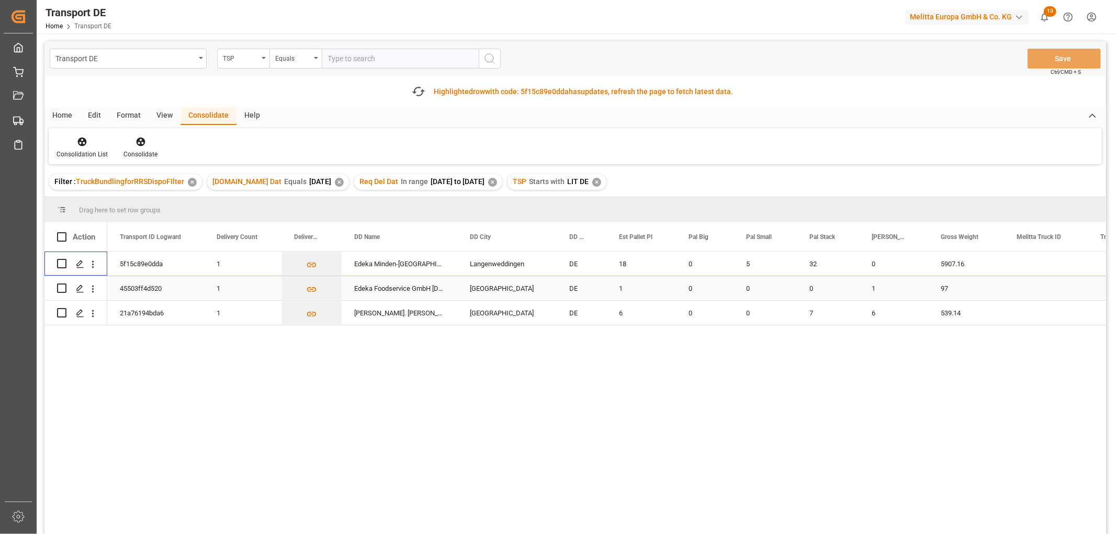
click at [61, 288] on input "Press Space to toggle row selection (unchecked)" at bounding box center [61, 288] width 9 height 9
checkbox input "true"
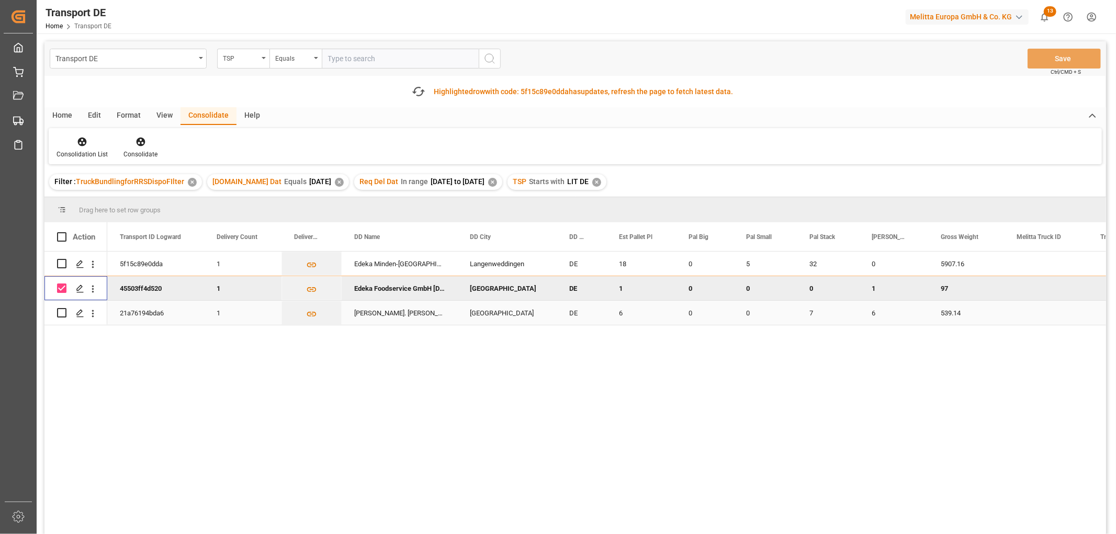
click at [63, 315] on input "Press Space to toggle row selection (unchecked)" at bounding box center [61, 312] width 9 height 9
checkbox input "true"
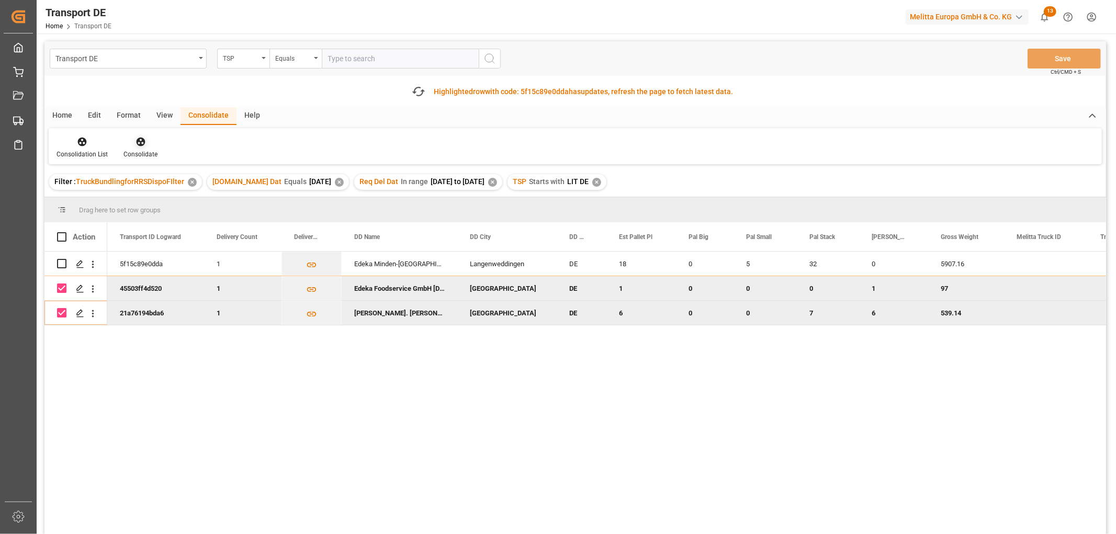
click at [139, 142] on icon at bounding box center [140, 142] width 9 height 9
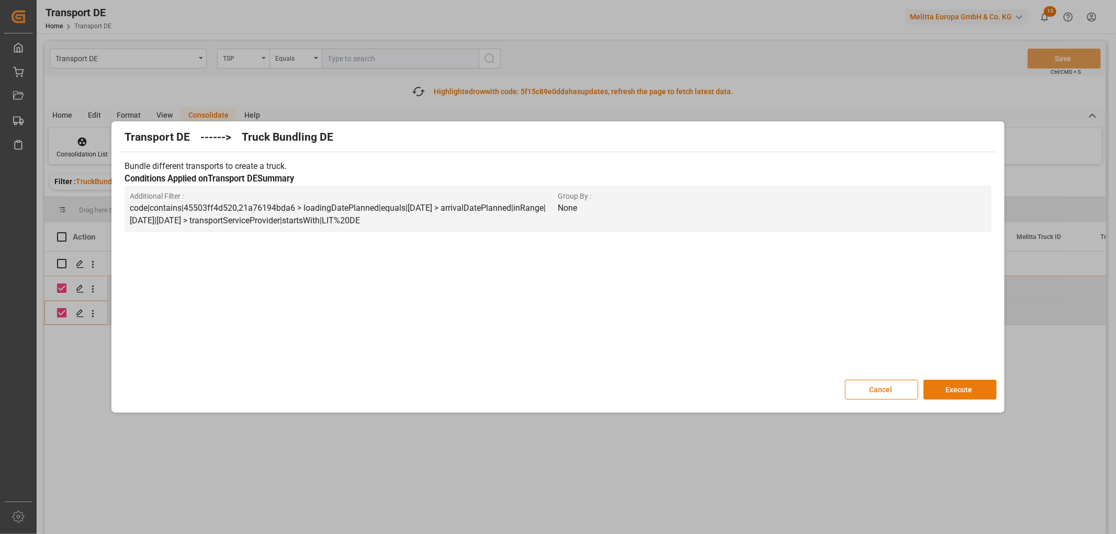
click at [958, 386] on button "Execute" at bounding box center [960, 390] width 73 height 20
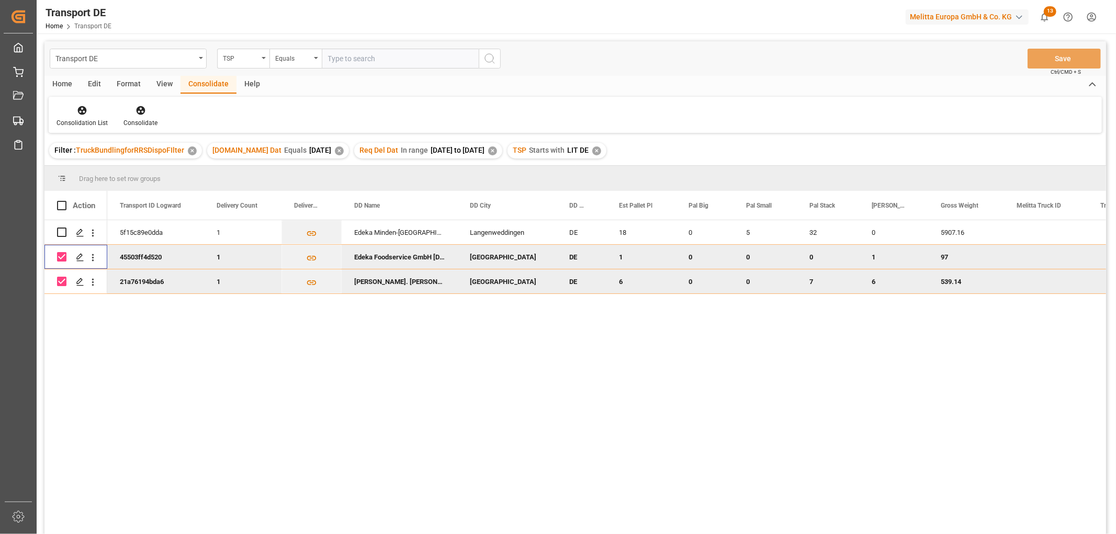
click at [61, 253] on input "Press Space to toggle row selection (checked)" at bounding box center [61, 256] width 9 height 9
checkbox input "false"
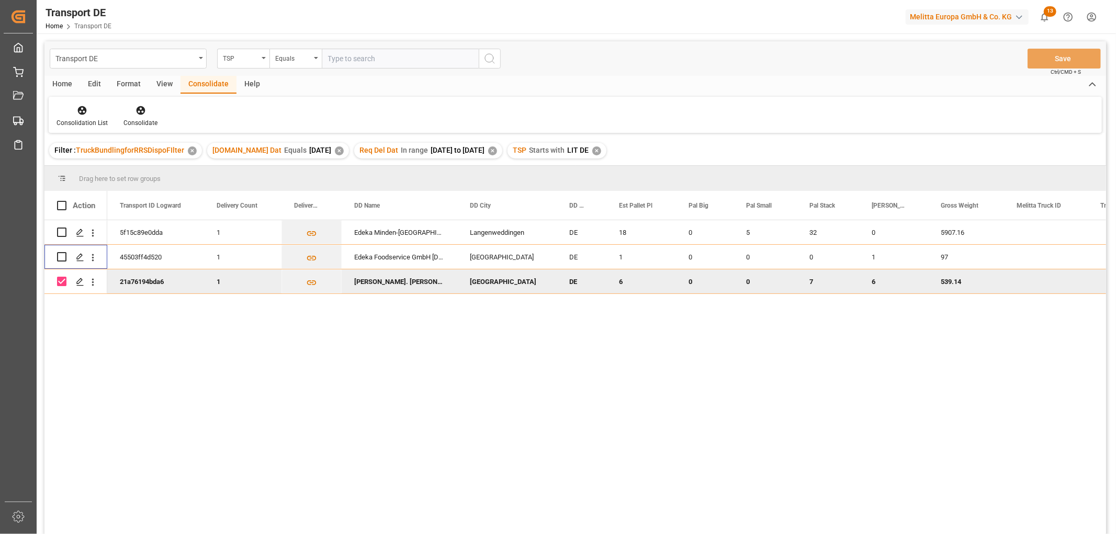
click at [64, 281] on input "Press Space to toggle row selection (checked)" at bounding box center [61, 281] width 9 height 9
checkbox input "false"
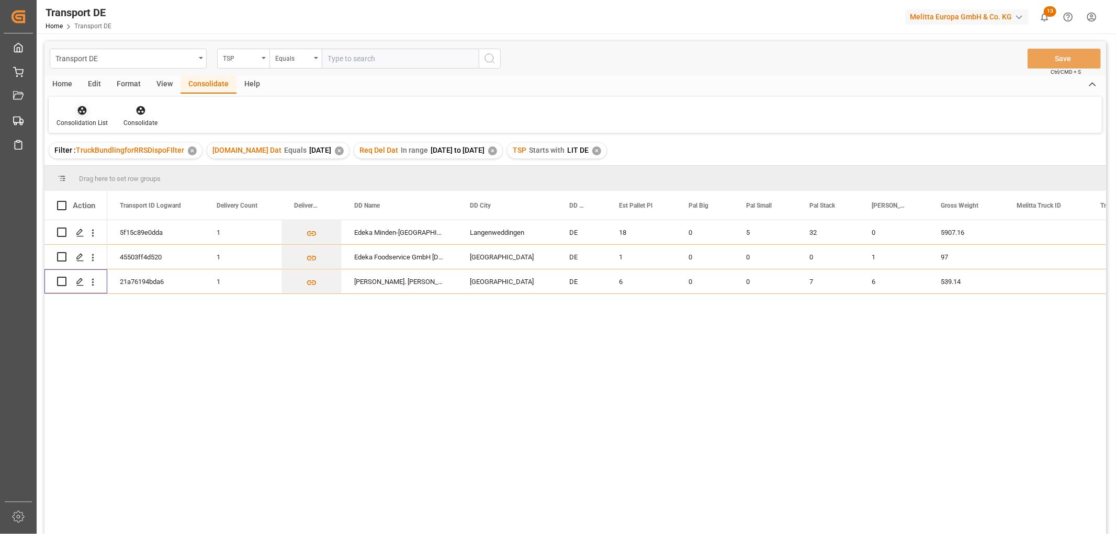
click at [80, 111] on icon at bounding box center [82, 110] width 10 height 10
click at [95, 166] on div "Transport DE TSP Equals Save Ctrl/CMD + S Home Edit Format View Consolidate Hel…" at bounding box center [575, 301] width 1062 height 521
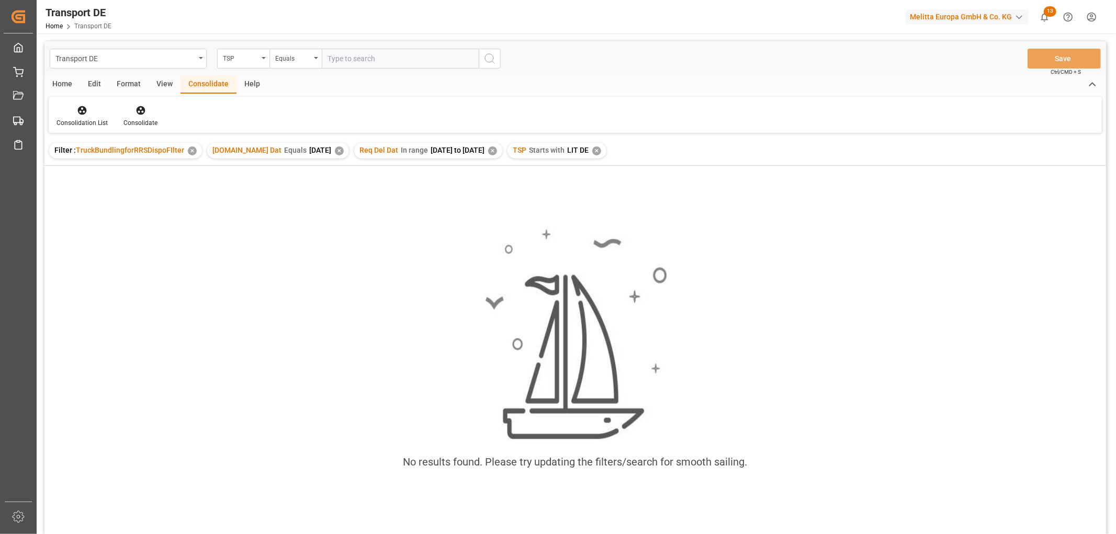
click at [601, 150] on div "✕" at bounding box center [596, 151] width 9 height 9
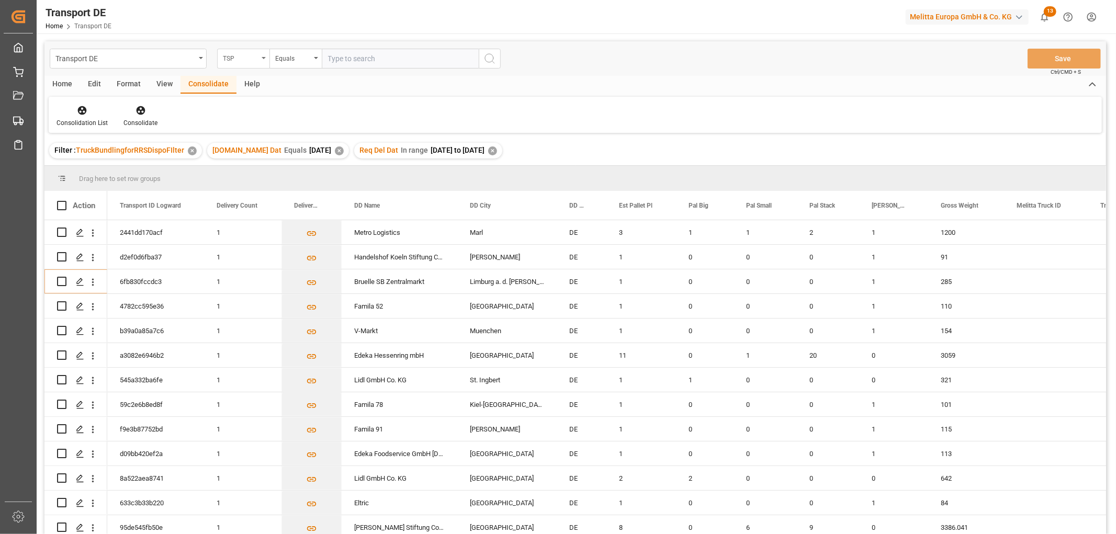
click at [236, 59] on div "TSP" at bounding box center [241, 57] width 36 height 12
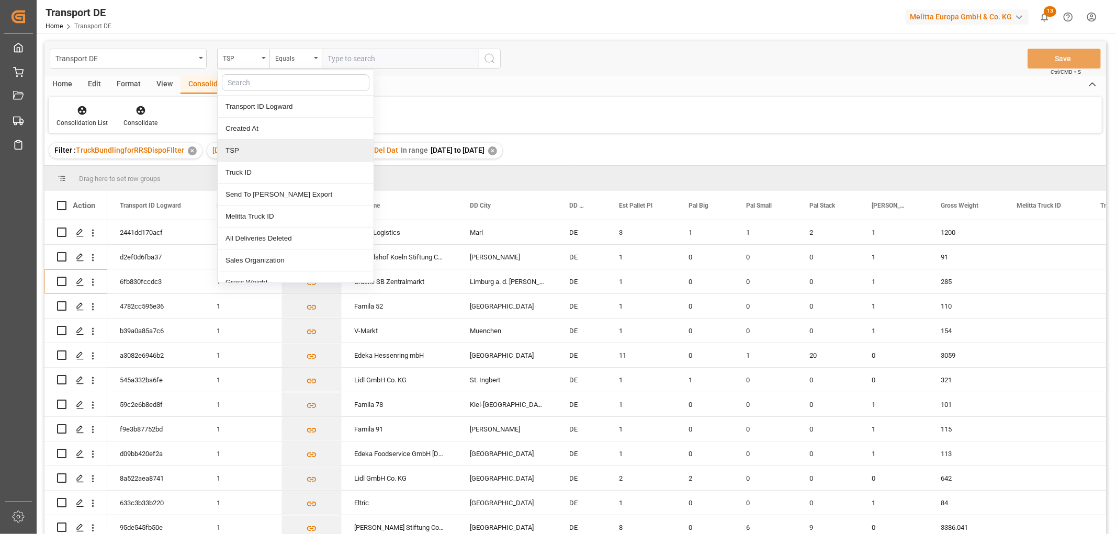
click at [242, 148] on div "TSP" at bounding box center [296, 151] width 156 height 22
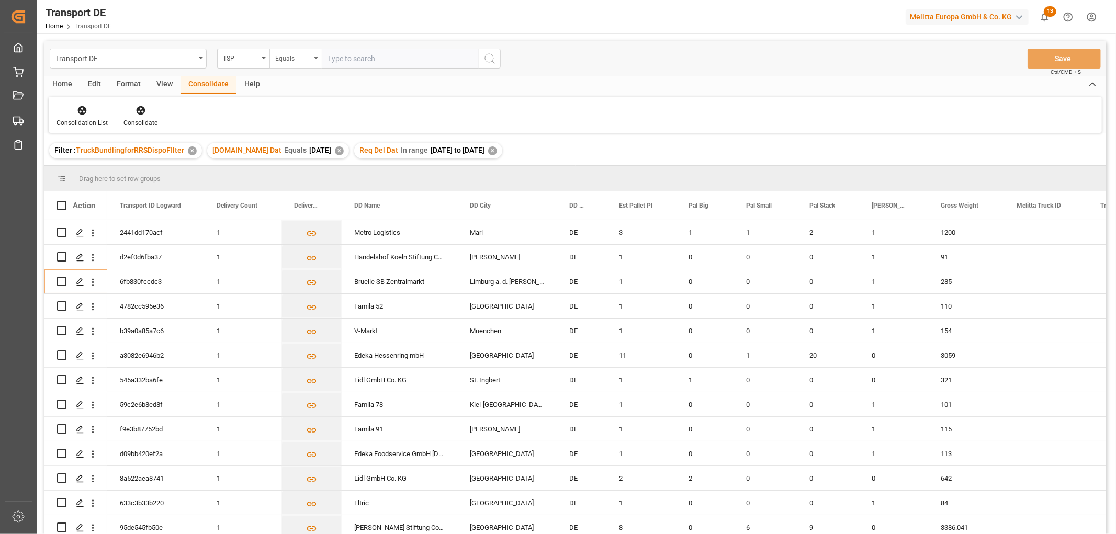
click at [290, 59] on div "Equals" at bounding box center [293, 57] width 36 height 12
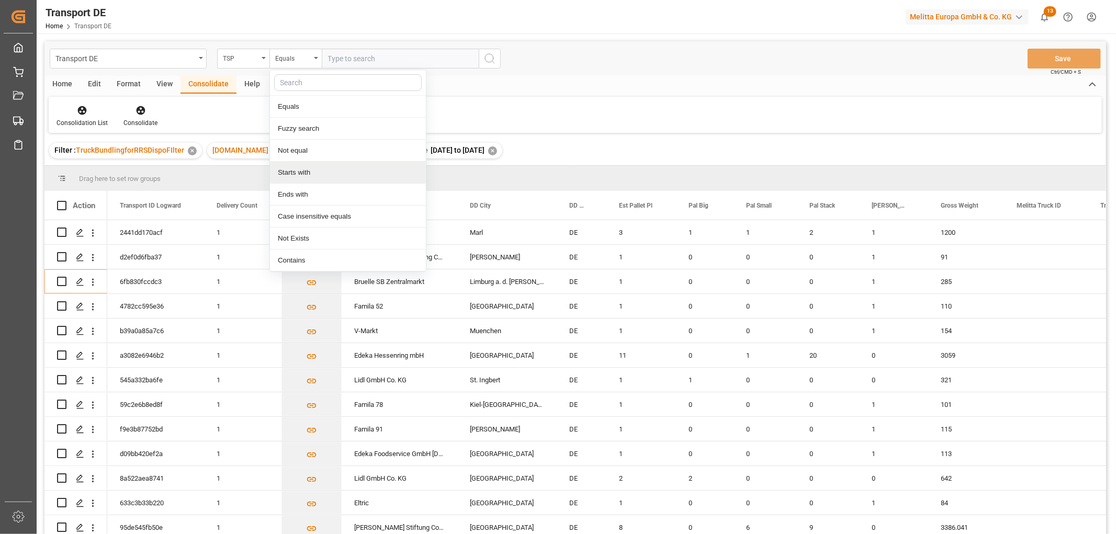
click at [304, 173] on div "Starts with" at bounding box center [348, 173] width 156 height 22
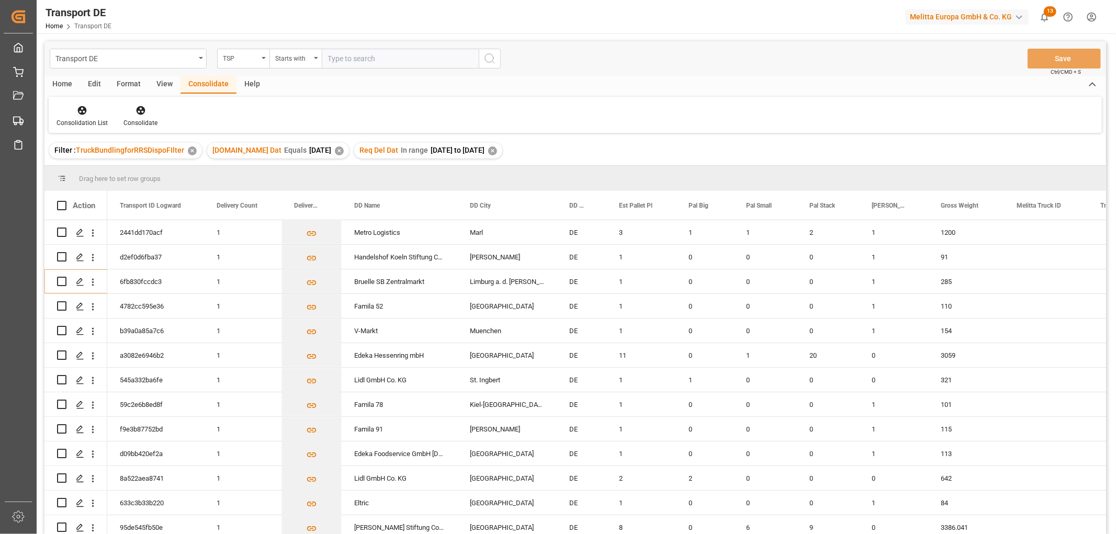
click at [344, 57] on input "text" at bounding box center [400, 59] width 157 height 20
type input "Moeller"
click at [490, 59] on icon "search button" at bounding box center [489, 58] width 13 height 13
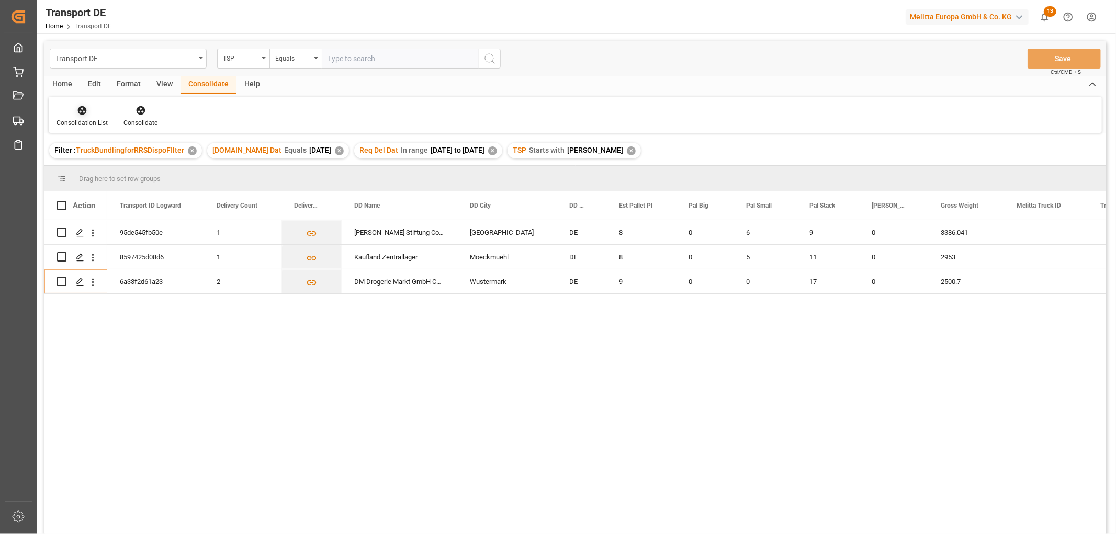
click at [77, 113] on icon at bounding box center [82, 110] width 10 height 10
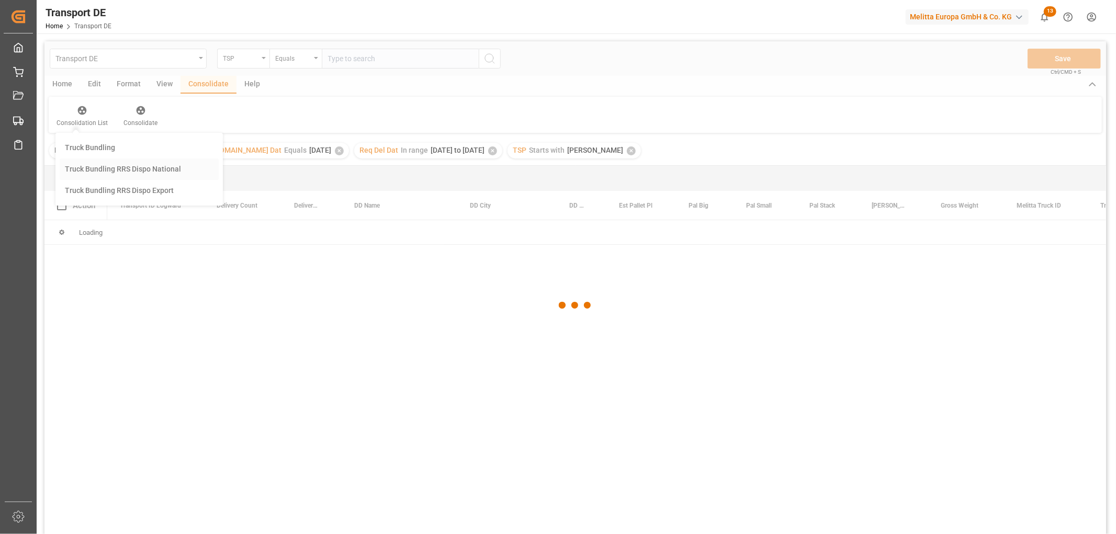
click at [92, 168] on div "Transport DE TSP Equals Save Ctrl/CMD + S Home Edit Format View Consolidate Hel…" at bounding box center [575, 301] width 1062 height 521
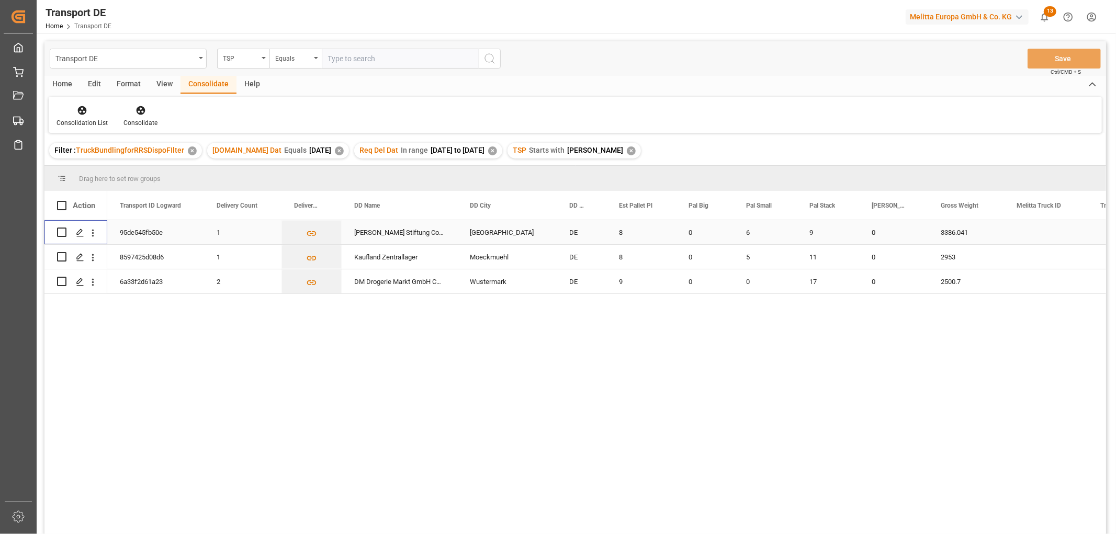
click at [62, 232] on input "Press Space to toggle row selection (unchecked)" at bounding box center [61, 232] width 9 height 9
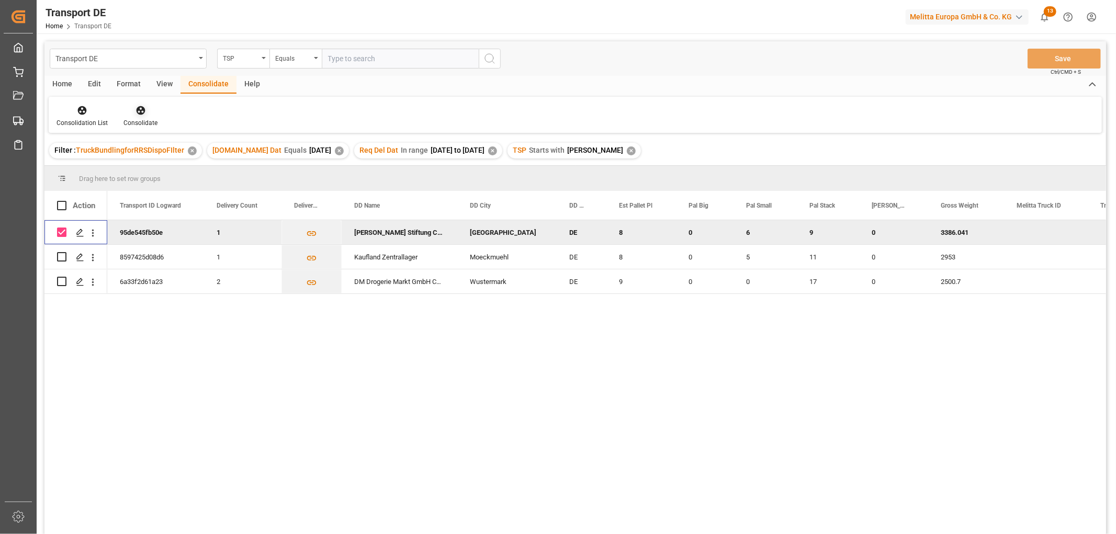
click at [136, 107] on icon at bounding box center [141, 110] width 10 height 10
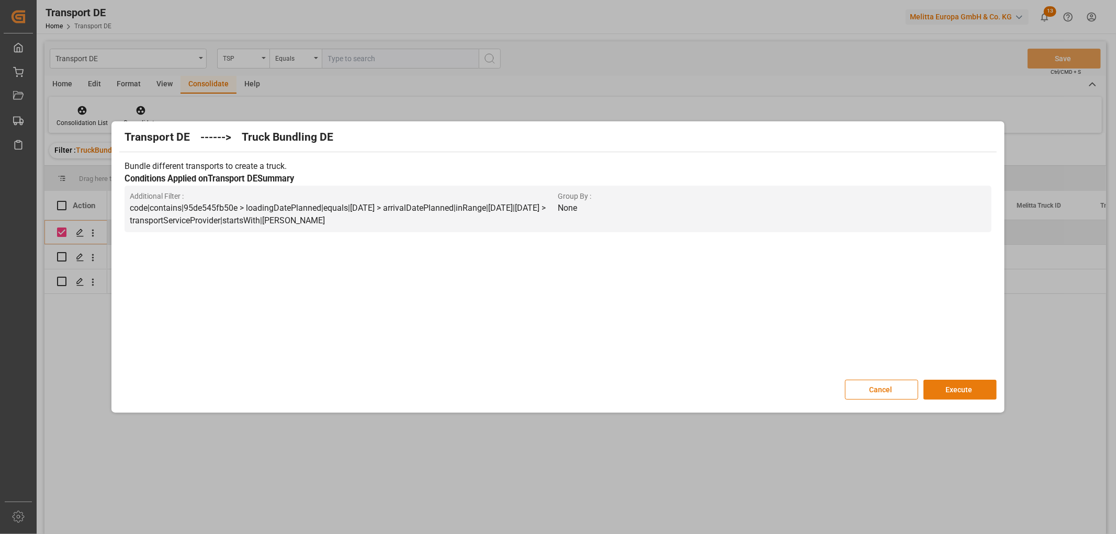
click at [958, 388] on button "Execute" at bounding box center [960, 390] width 73 height 20
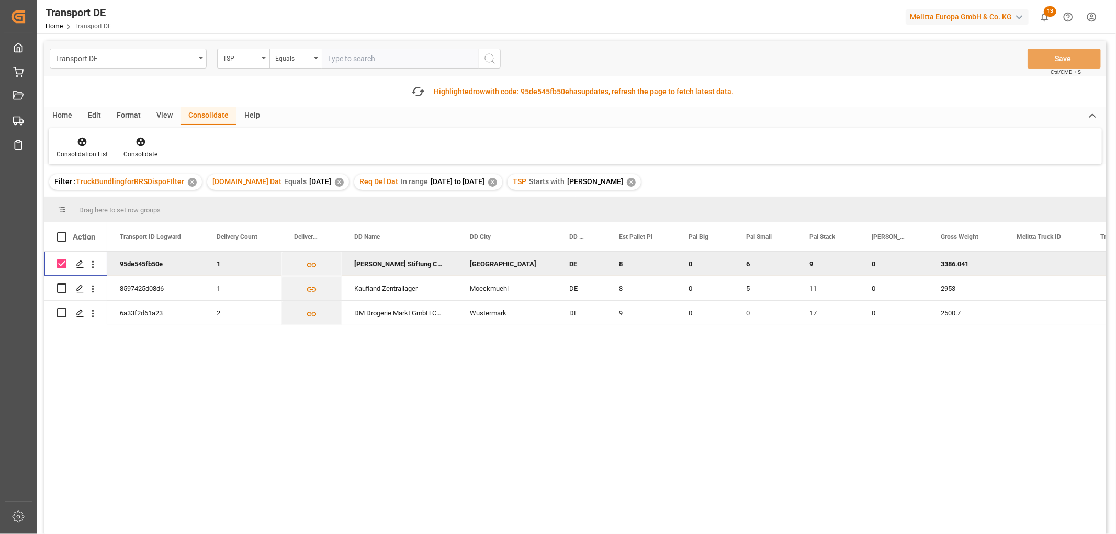
click at [61, 264] on input "Press Space to toggle row selection (checked)" at bounding box center [61, 263] width 9 height 9
checkbox input "false"
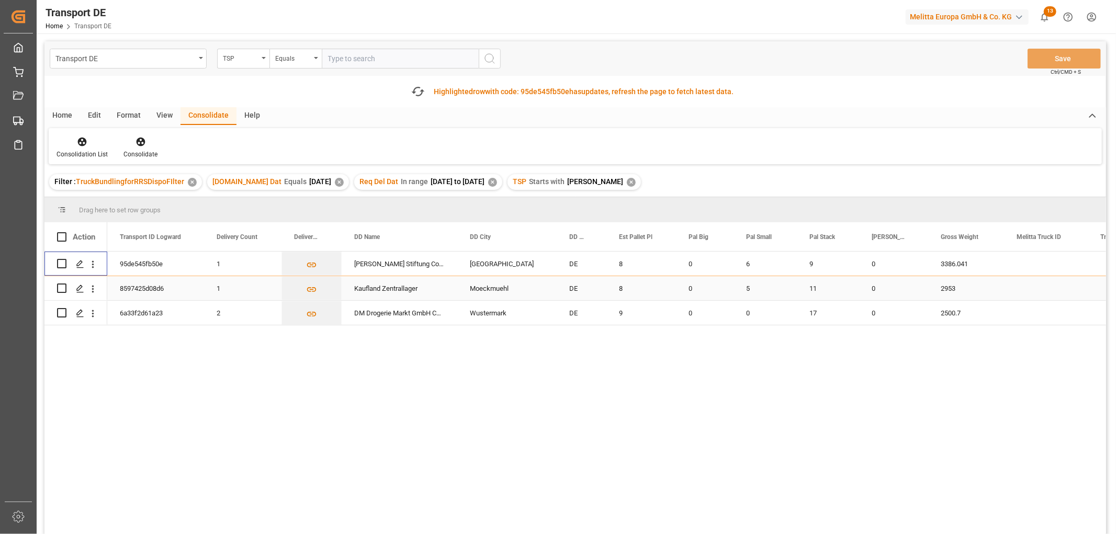
click at [64, 288] on input "Press Space to toggle row selection (unchecked)" at bounding box center [61, 288] width 9 height 9
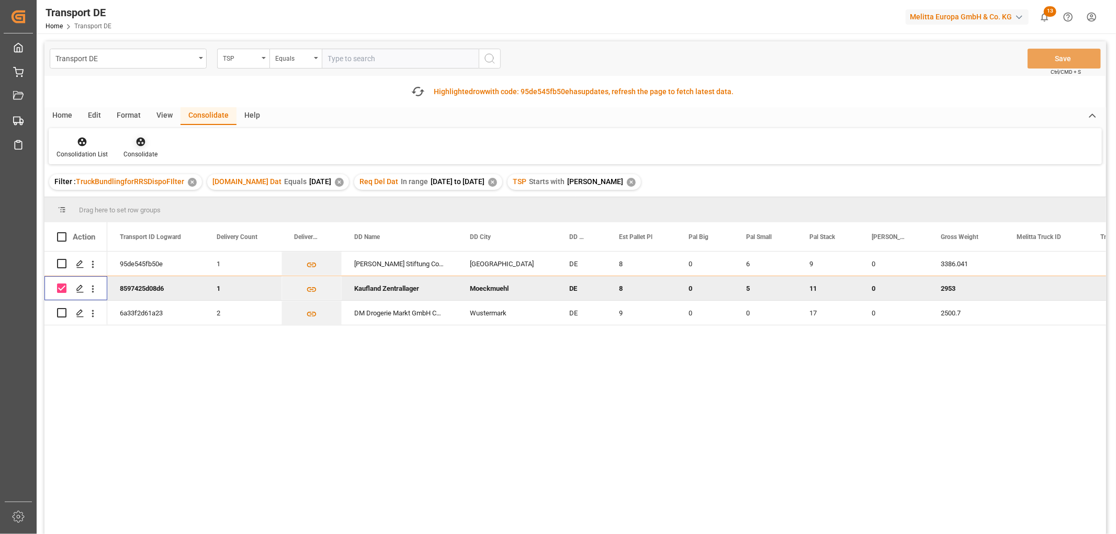
click at [141, 143] on icon at bounding box center [141, 142] width 10 height 10
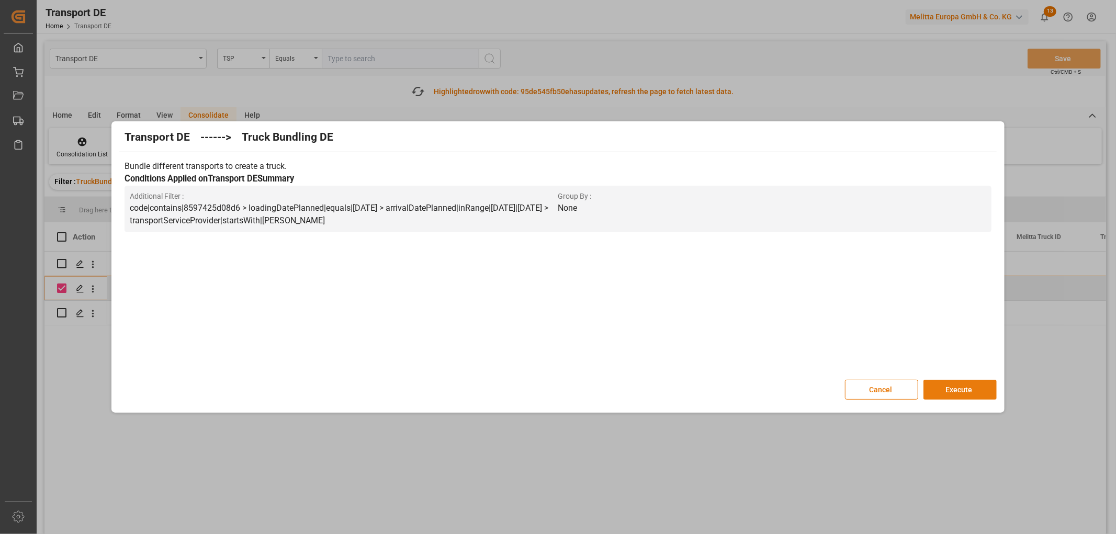
click at [955, 386] on button "Execute" at bounding box center [960, 390] width 73 height 20
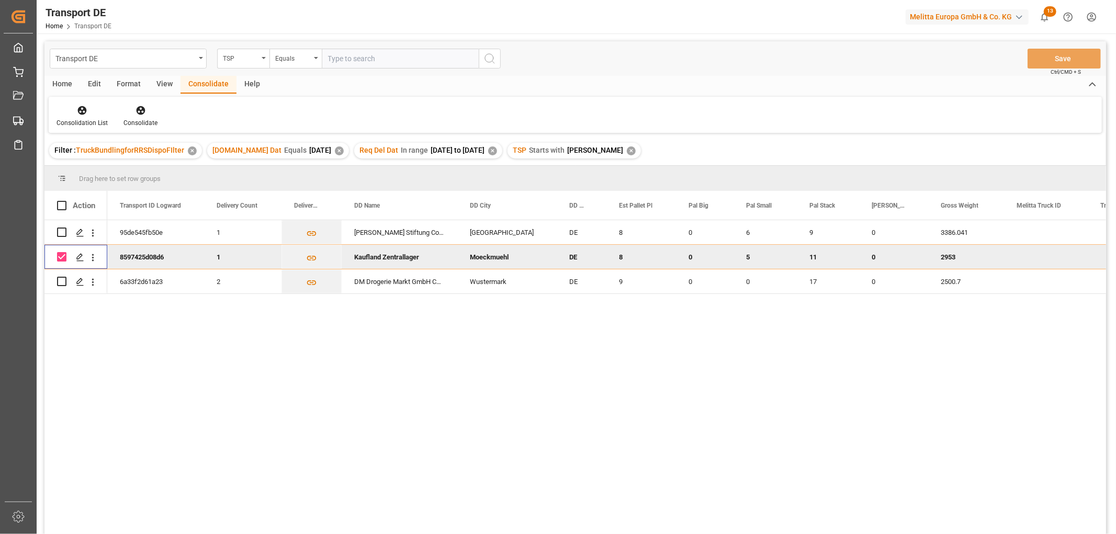
click at [62, 258] on input "Press Space to toggle row selection (checked)" at bounding box center [61, 256] width 9 height 9
checkbox input "false"
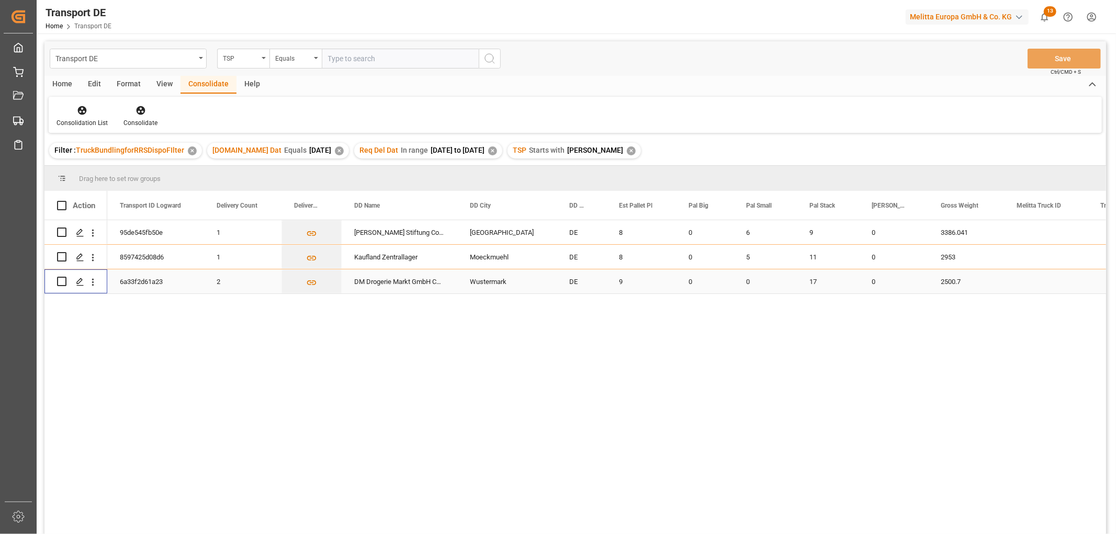
click at [63, 284] on input "Press Space to toggle row selection (unchecked)" at bounding box center [61, 281] width 9 height 9
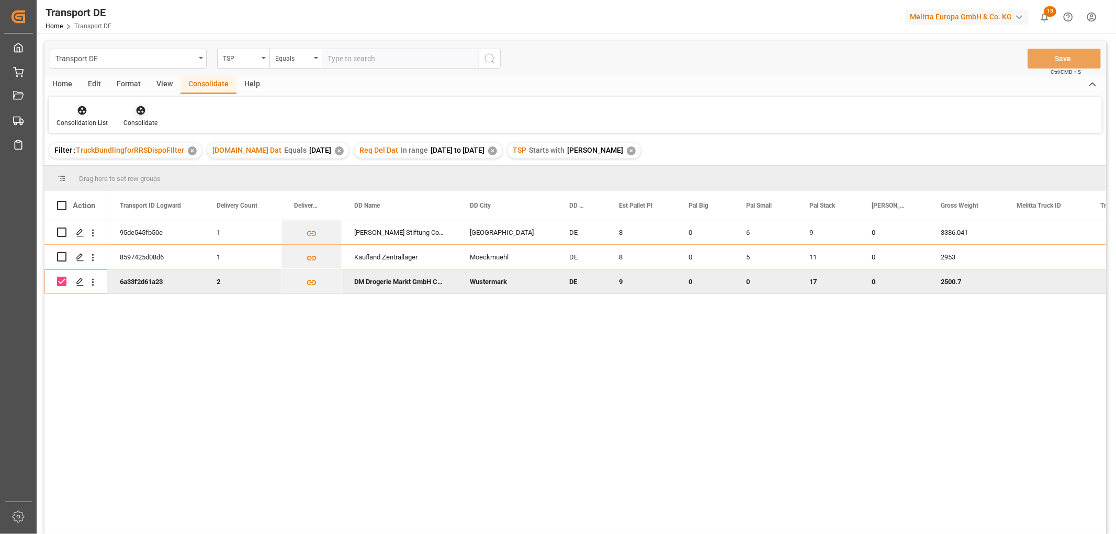
click at [140, 110] on icon at bounding box center [140, 110] width 9 height 9
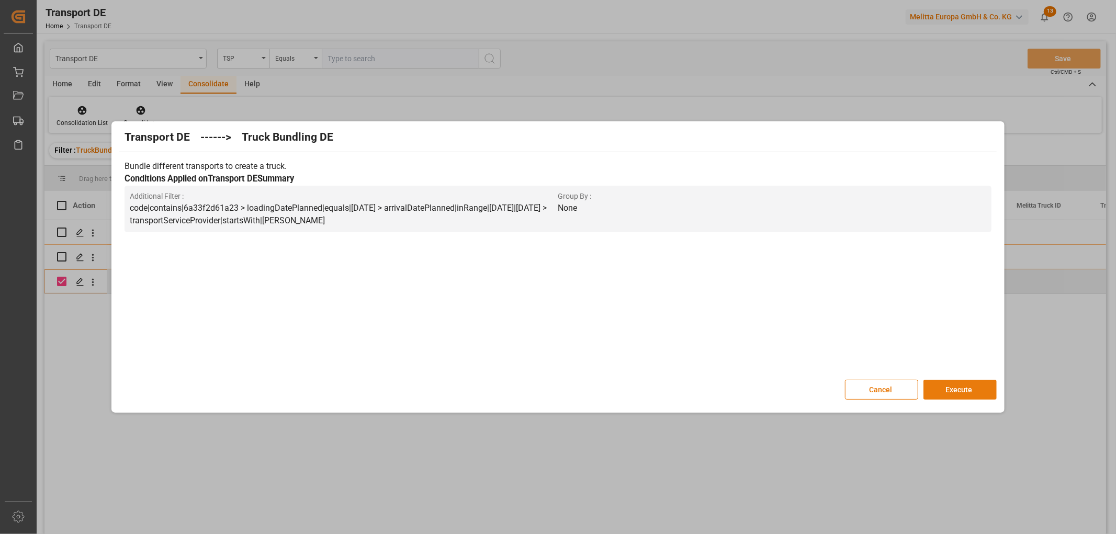
click at [961, 388] on button "Execute" at bounding box center [960, 390] width 73 height 20
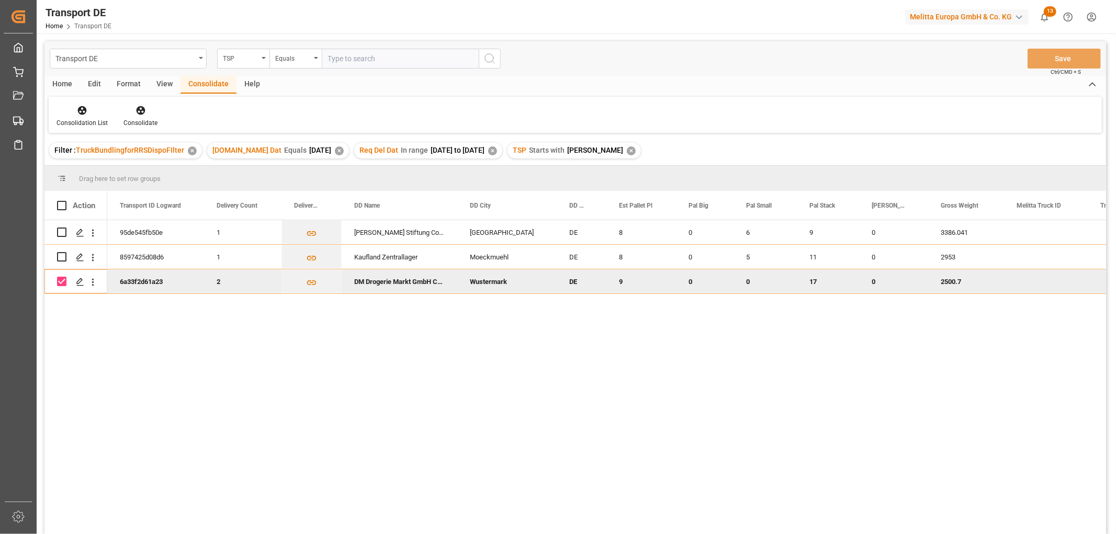
click at [64, 280] on input "Press Space to toggle row selection (checked)" at bounding box center [61, 281] width 9 height 9
checkbox input "false"
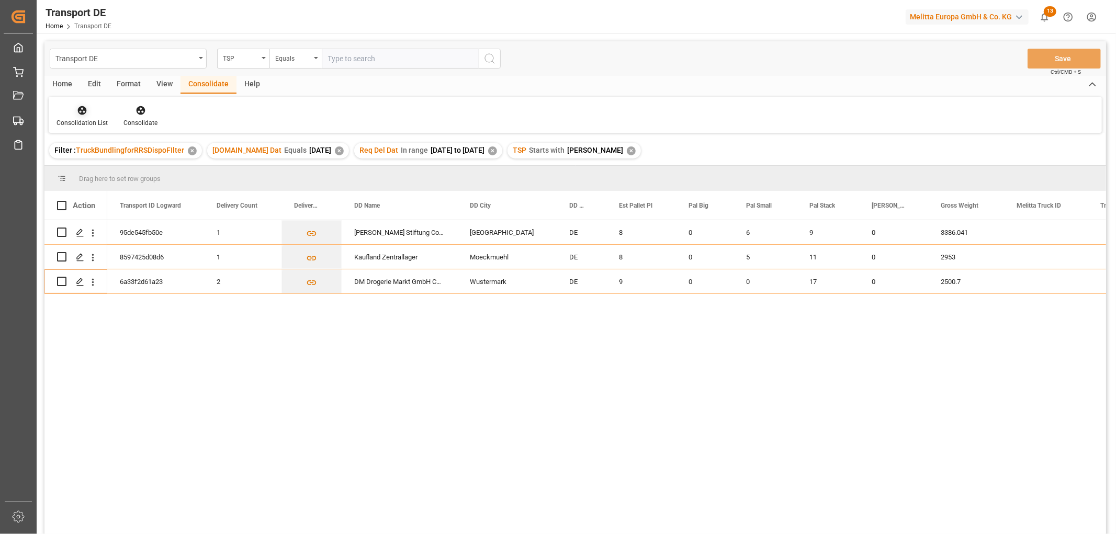
click at [82, 109] on icon at bounding box center [82, 110] width 10 height 10
click at [89, 169] on div "Transport DE TSP Equals Save Ctrl/CMD + S Home Edit Format View Consolidate Hel…" at bounding box center [575, 301] width 1062 height 521
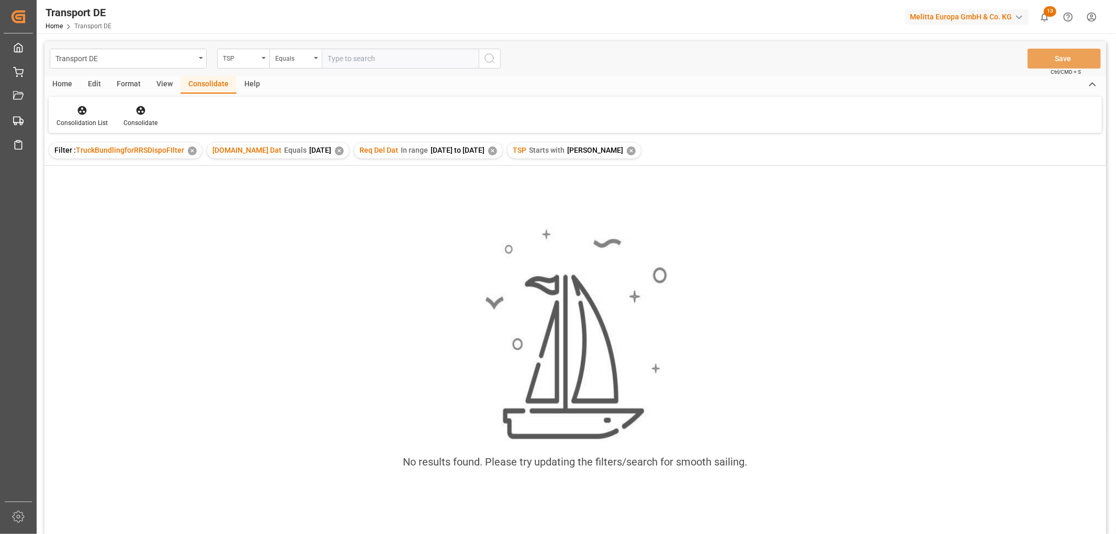
click at [627, 153] on div "✕" at bounding box center [631, 151] width 9 height 9
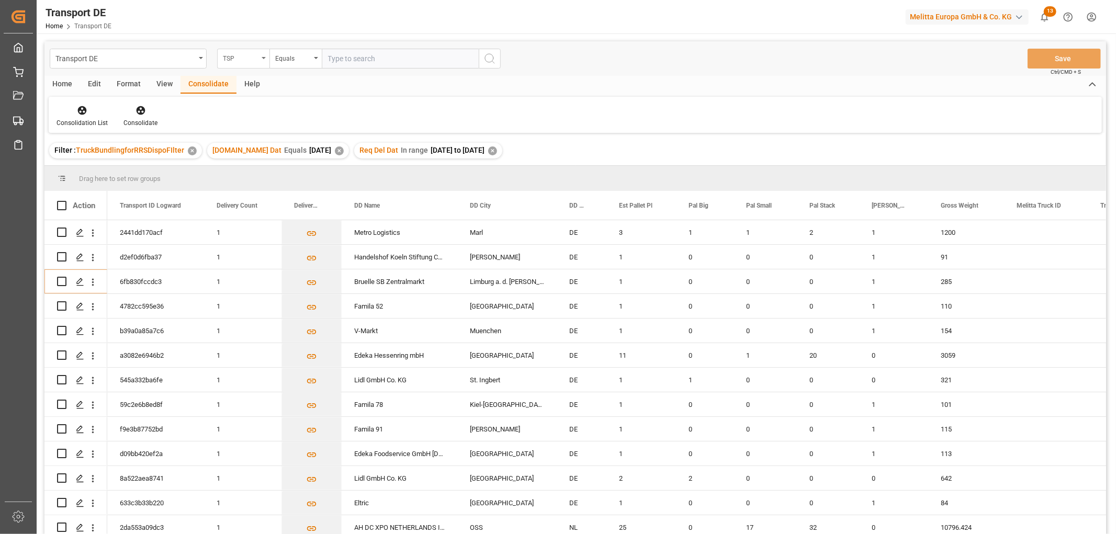
click at [232, 59] on div "TSP" at bounding box center [241, 57] width 36 height 12
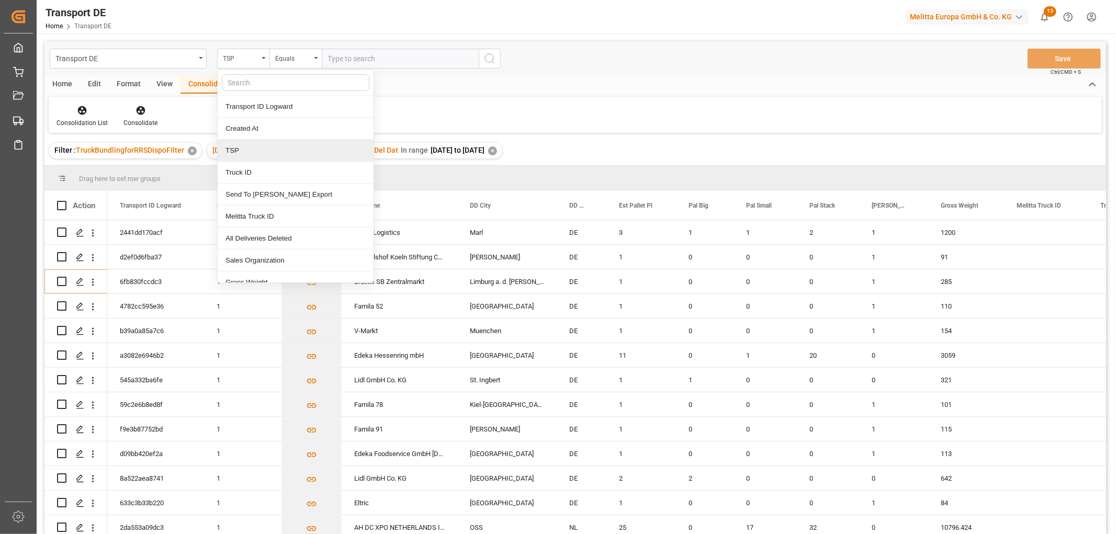
click at [241, 154] on div "TSP" at bounding box center [296, 151] width 156 height 22
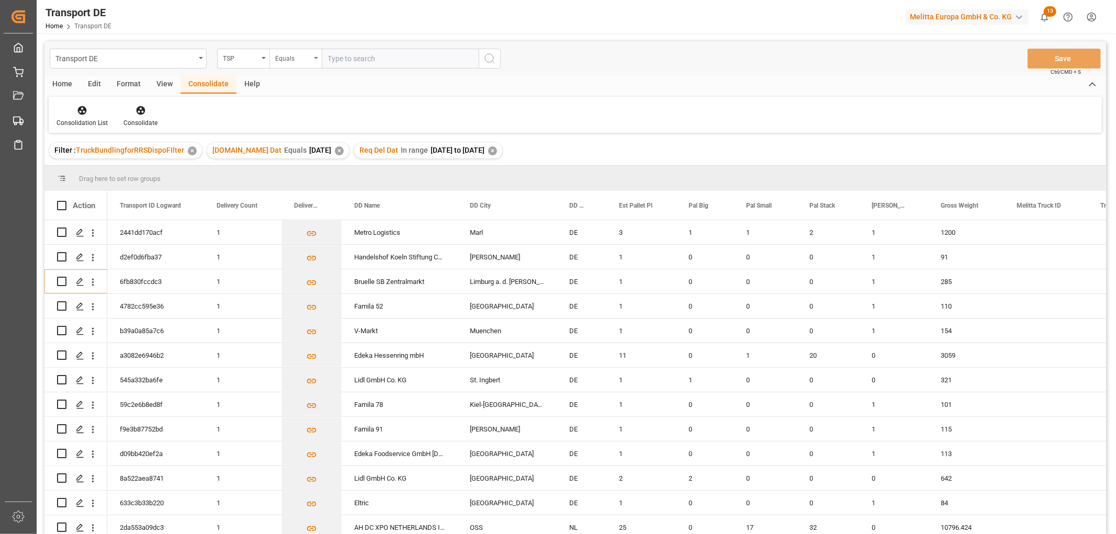
click at [293, 57] on div "Equals" at bounding box center [293, 57] width 36 height 12
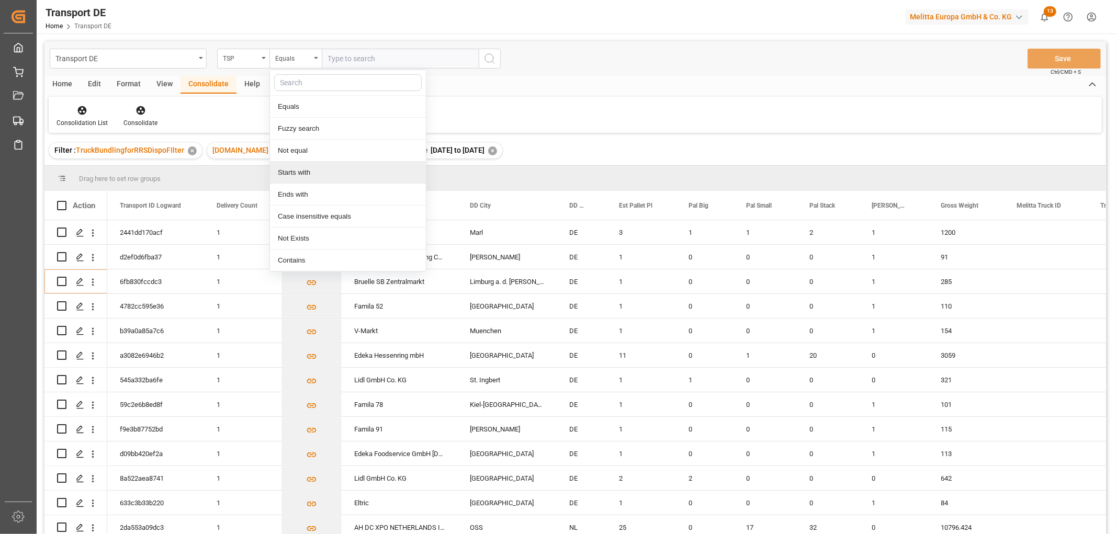
click at [290, 175] on div "Starts with" at bounding box center [348, 173] width 156 height 22
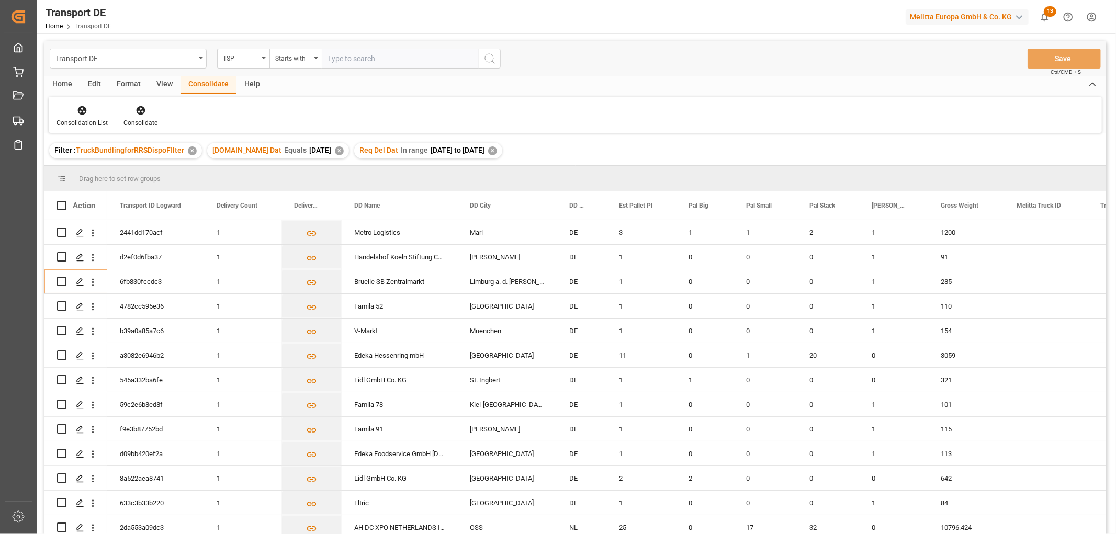
click at [349, 58] on input "text" at bounding box center [400, 59] width 157 height 20
type input "Hartmann"
click at [492, 61] on line "search button" at bounding box center [493, 62] width 2 height 2
click at [80, 111] on icon at bounding box center [82, 110] width 10 height 10
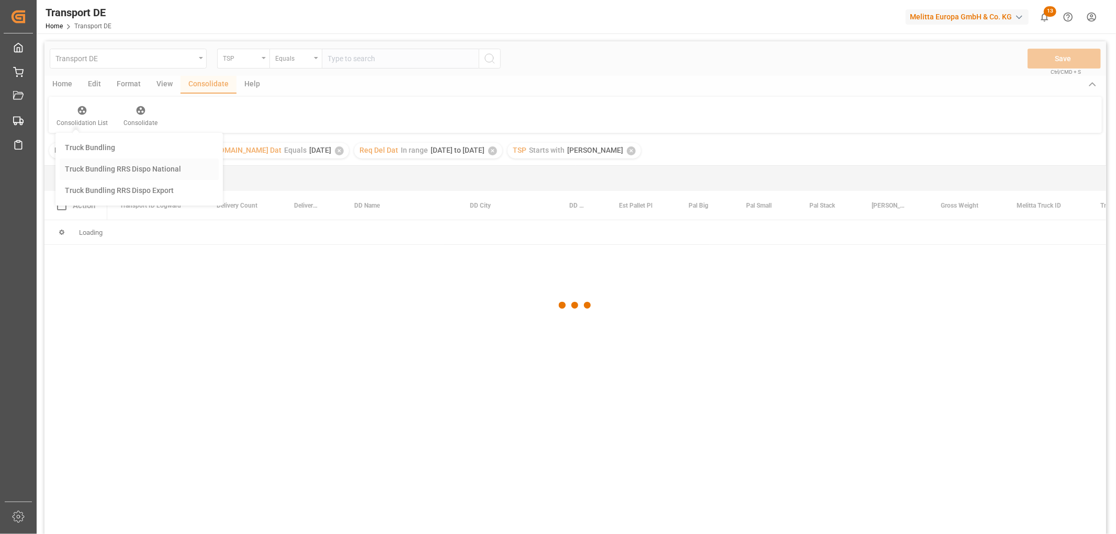
click at [89, 169] on div "Transport DE TSP Equals Save Ctrl/CMD + S Home Edit Format View Consolidate Hel…" at bounding box center [575, 301] width 1062 height 521
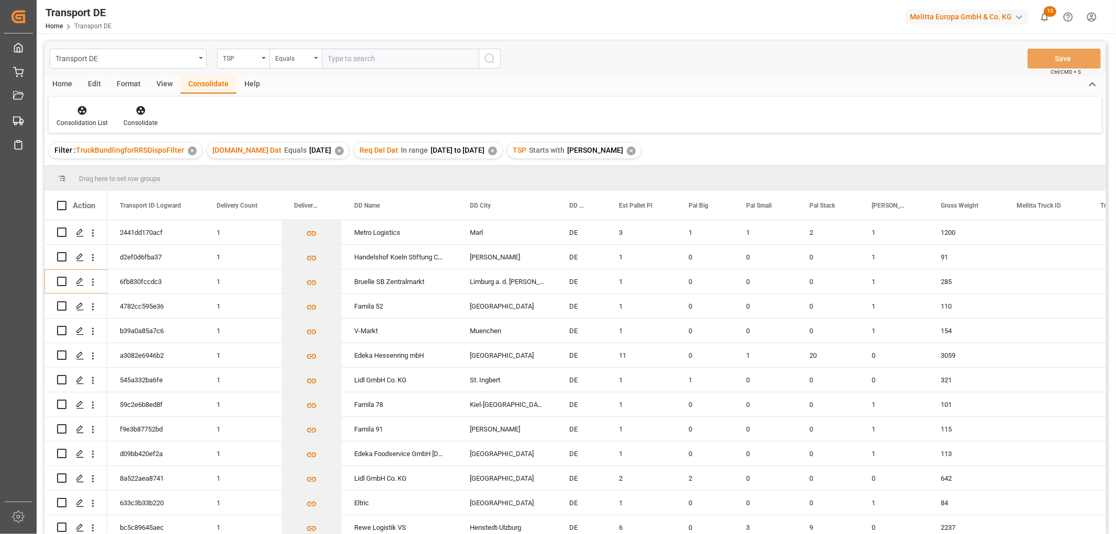
click at [61, 85] on div "Home" at bounding box center [62, 85] width 36 height 18
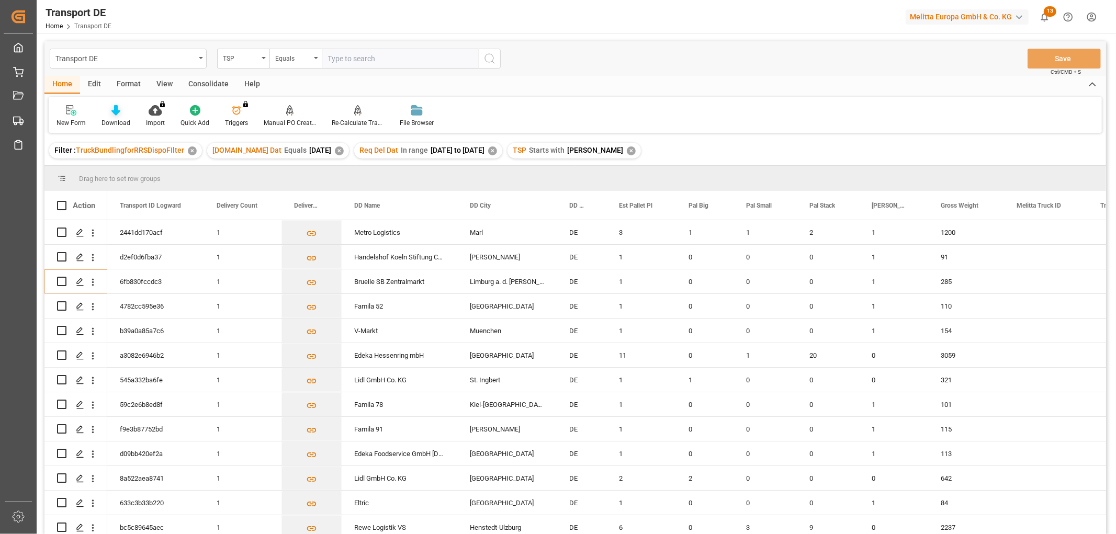
click at [114, 111] on icon at bounding box center [115, 110] width 9 height 10
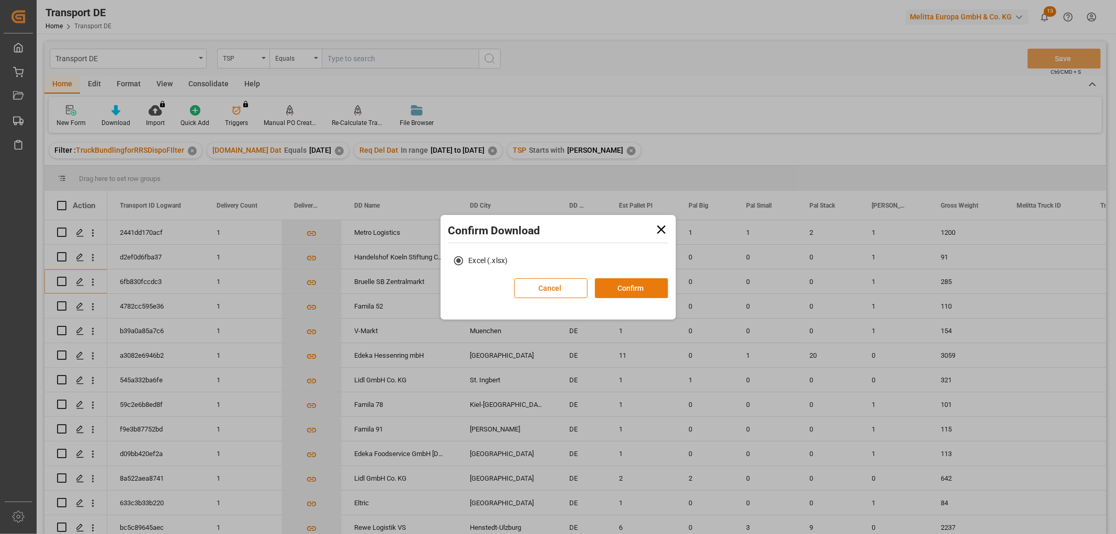
click at [634, 289] on button "Confirm" at bounding box center [631, 288] width 73 height 20
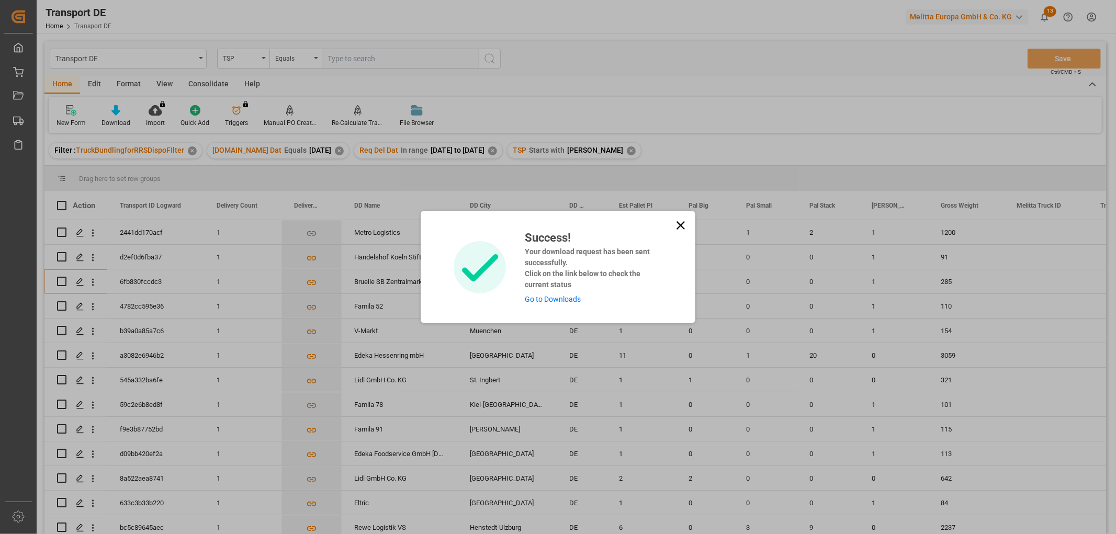
click at [562, 302] on link "Go to Downloads" at bounding box center [553, 299] width 56 height 8
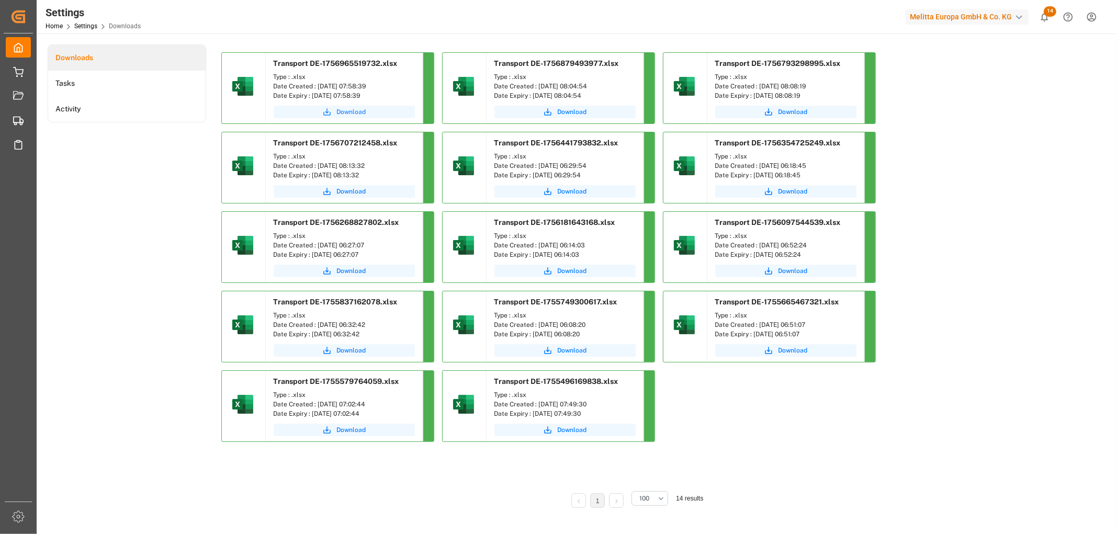
click at [356, 109] on span "Download" at bounding box center [351, 111] width 29 height 9
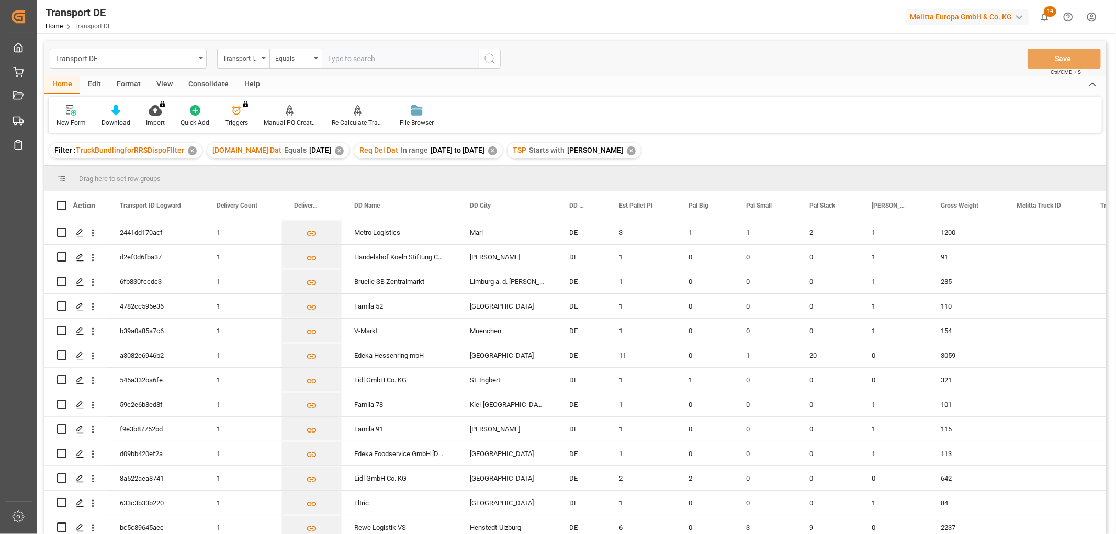
click at [209, 82] on div "Consolidate" at bounding box center [209, 85] width 56 height 18
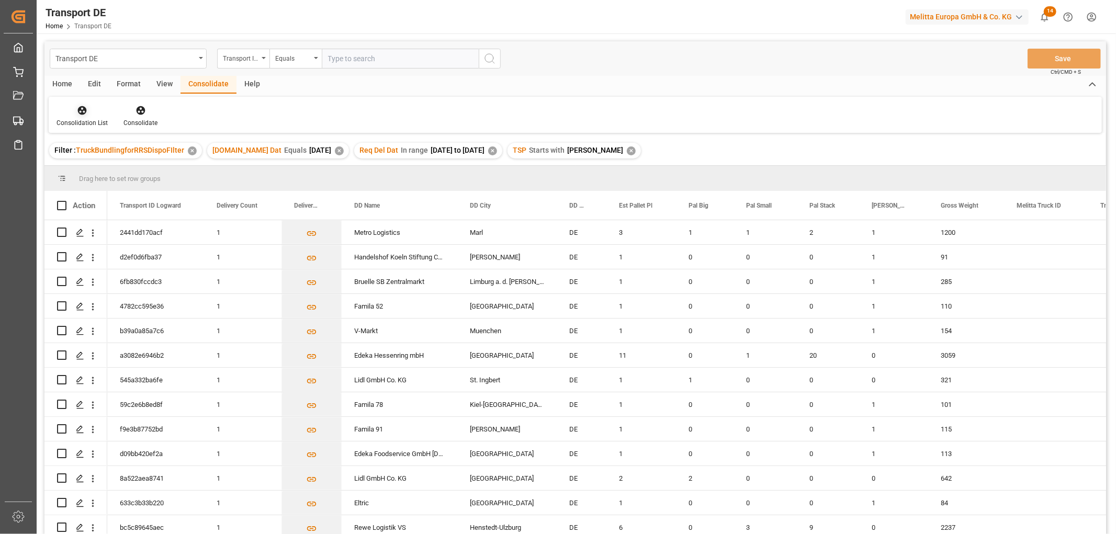
click at [86, 114] on icon at bounding box center [82, 110] width 10 height 10
click at [93, 170] on div "Transport DE Transport ID Logward Equals Save Ctrl/CMD + S Home Edit Format Vie…" at bounding box center [575, 301] width 1062 height 521
click at [64, 356] on input "Press Space to toggle row selection (unchecked)" at bounding box center [61, 355] width 9 height 9
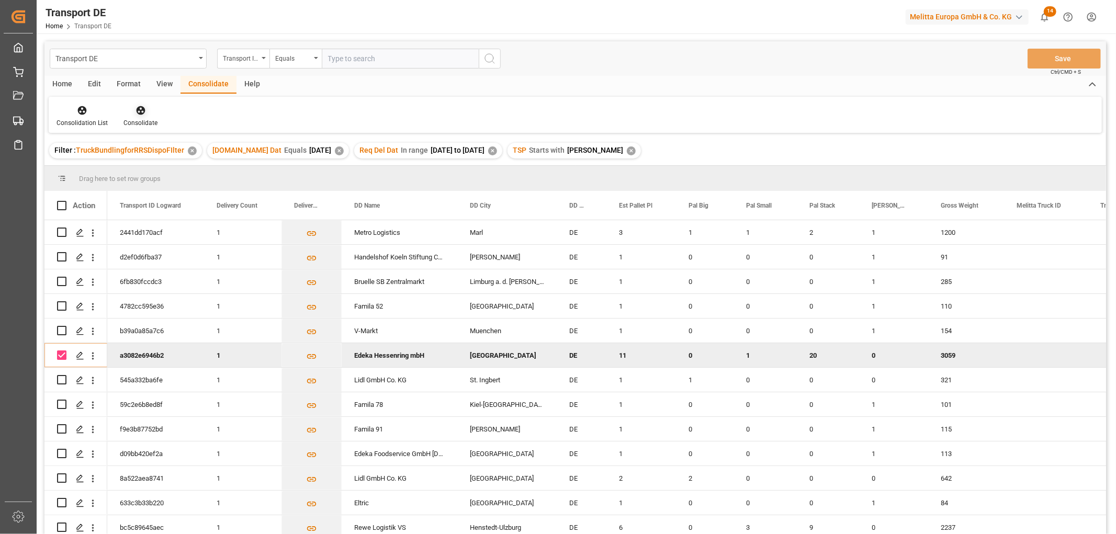
click at [137, 111] on icon at bounding box center [141, 110] width 10 height 10
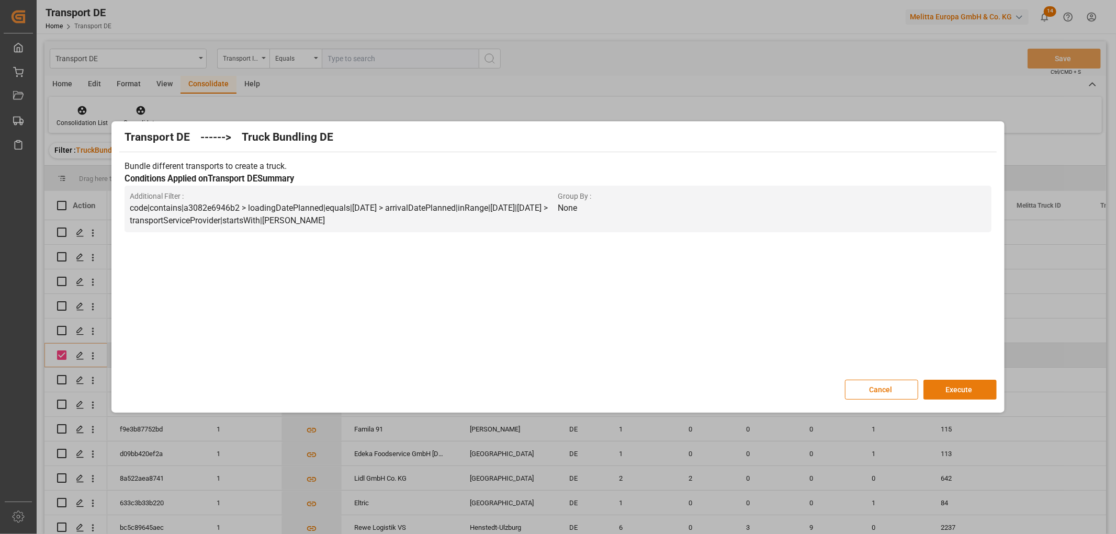
click at [960, 388] on button "Execute" at bounding box center [960, 390] width 73 height 20
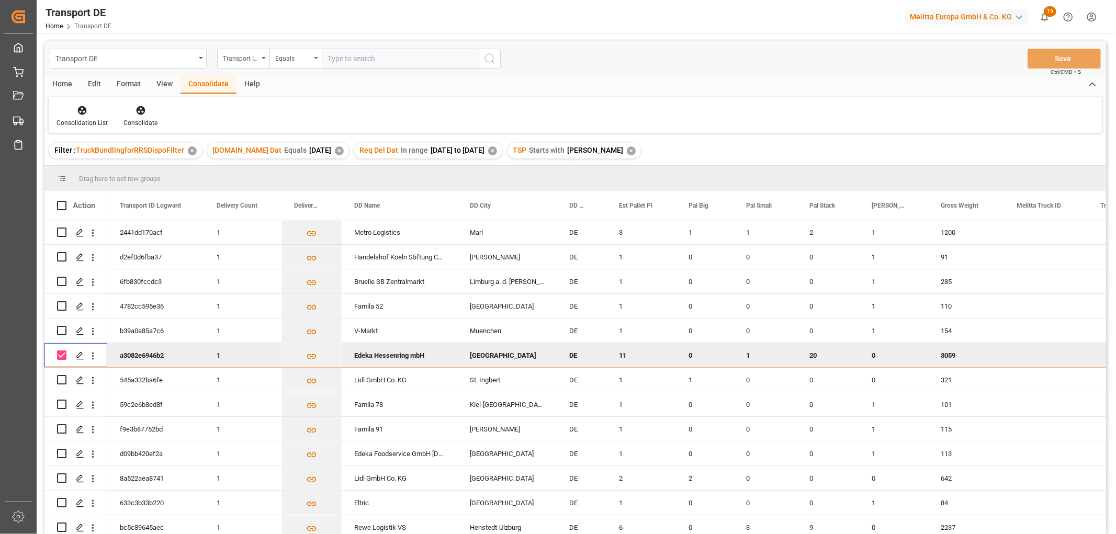
click at [64, 353] on input "Press Space to toggle row selection (checked)" at bounding box center [61, 355] width 9 height 9
checkbox input "false"
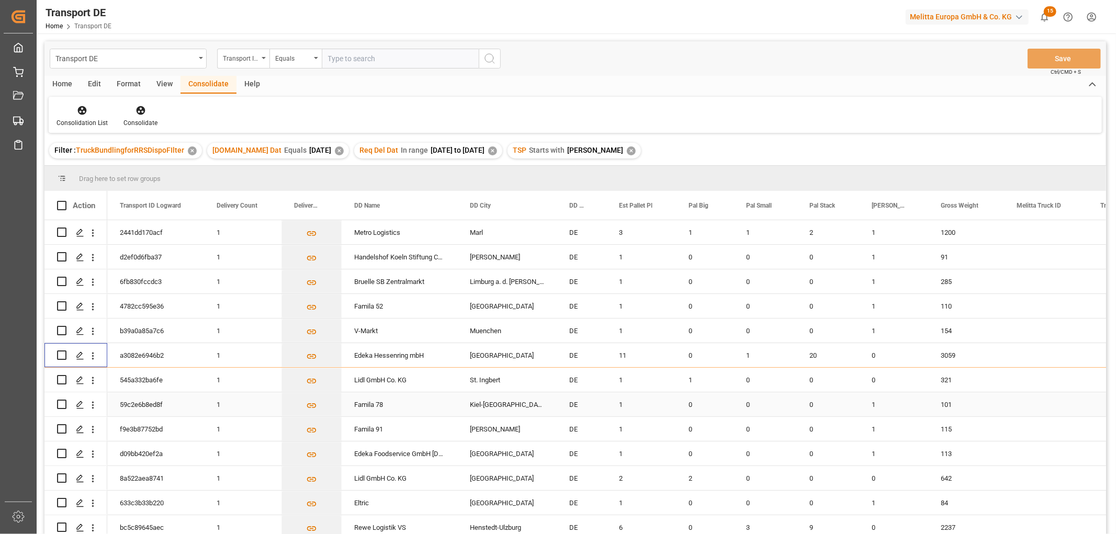
scroll to position [58, 0]
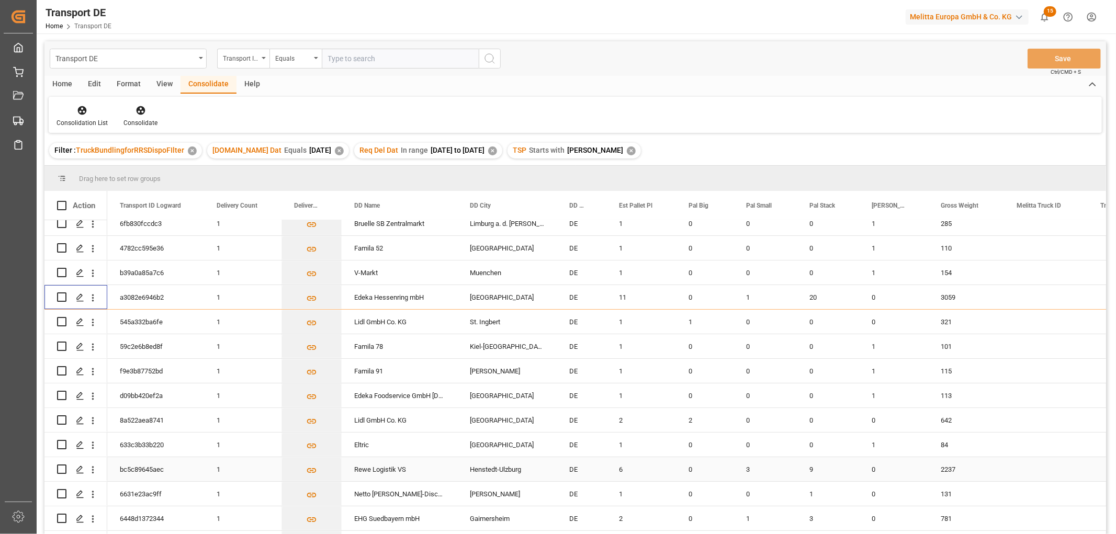
click at [63, 468] on input "Press Space to toggle row selection (unchecked)" at bounding box center [61, 469] width 9 height 9
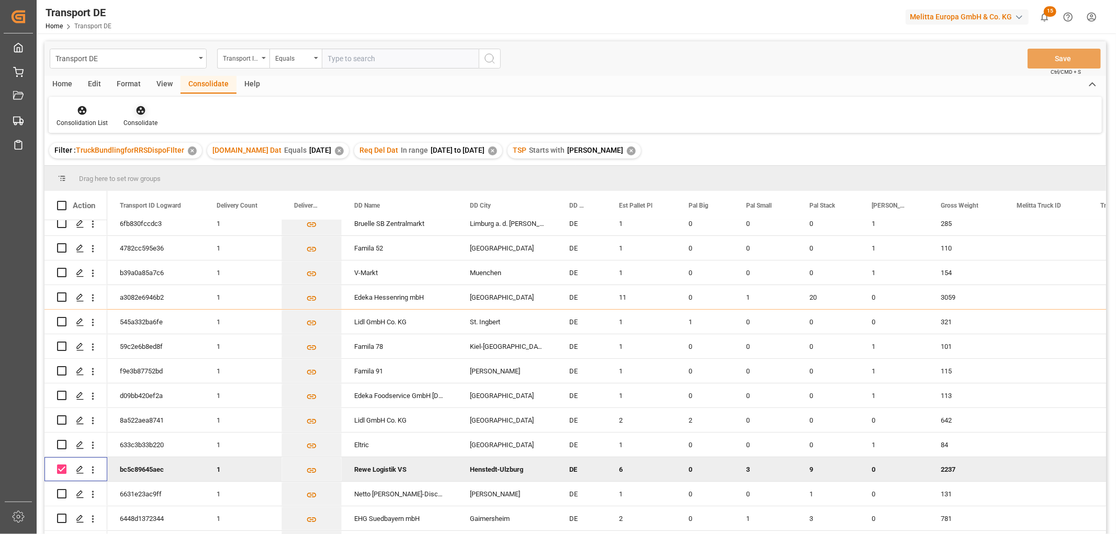
click at [138, 110] on icon at bounding box center [140, 110] width 9 height 9
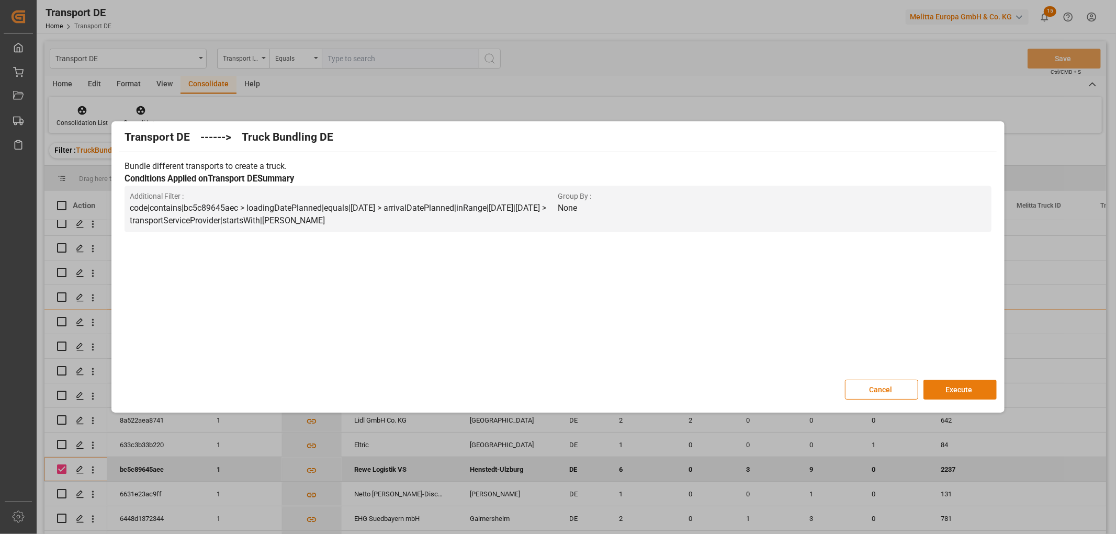
click at [953, 388] on button "Execute" at bounding box center [960, 390] width 73 height 20
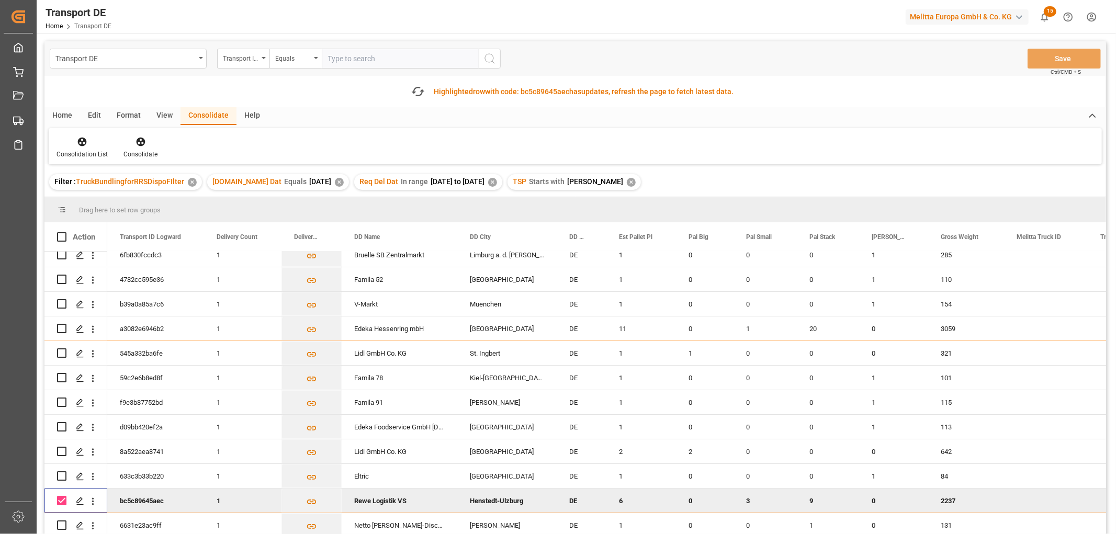
click at [63, 500] on input "Press Space to toggle row selection (checked)" at bounding box center [61, 500] width 9 height 9
checkbox input "false"
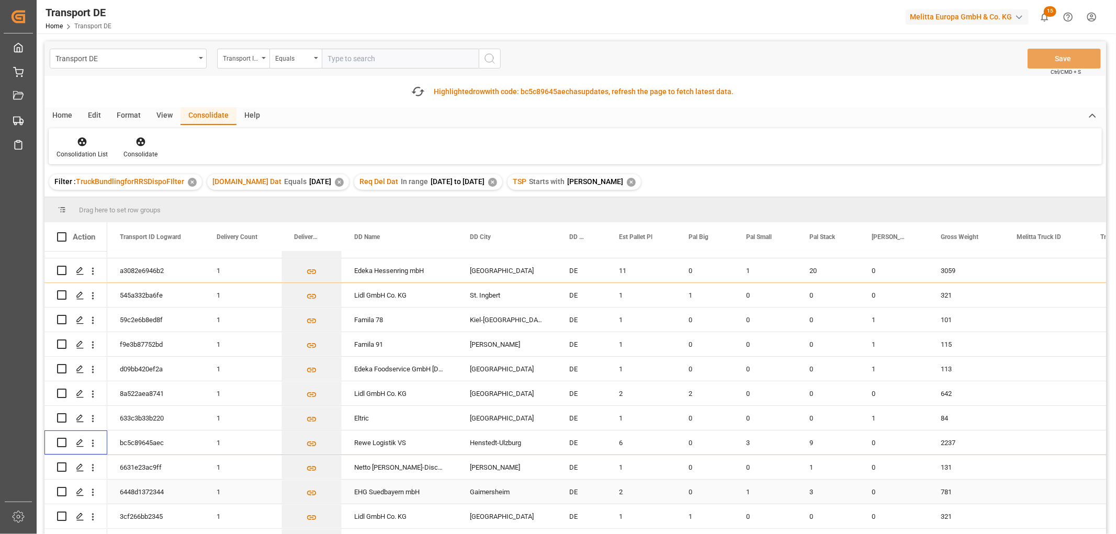
scroll to position [290, 0]
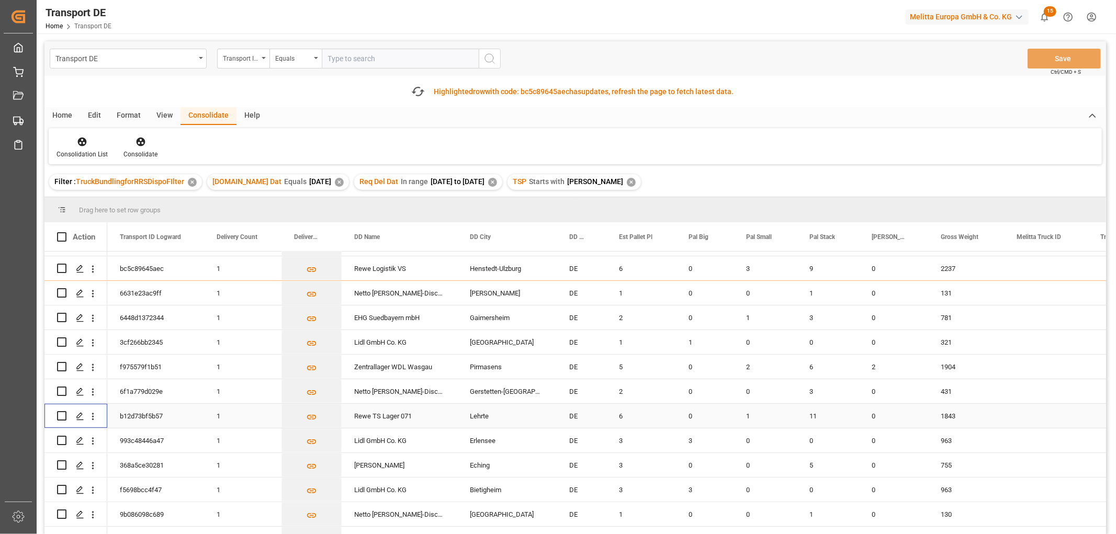
click at [60, 415] on input "Press Space to toggle row selection (unchecked)" at bounding box center [61, 415] width 9 height 9
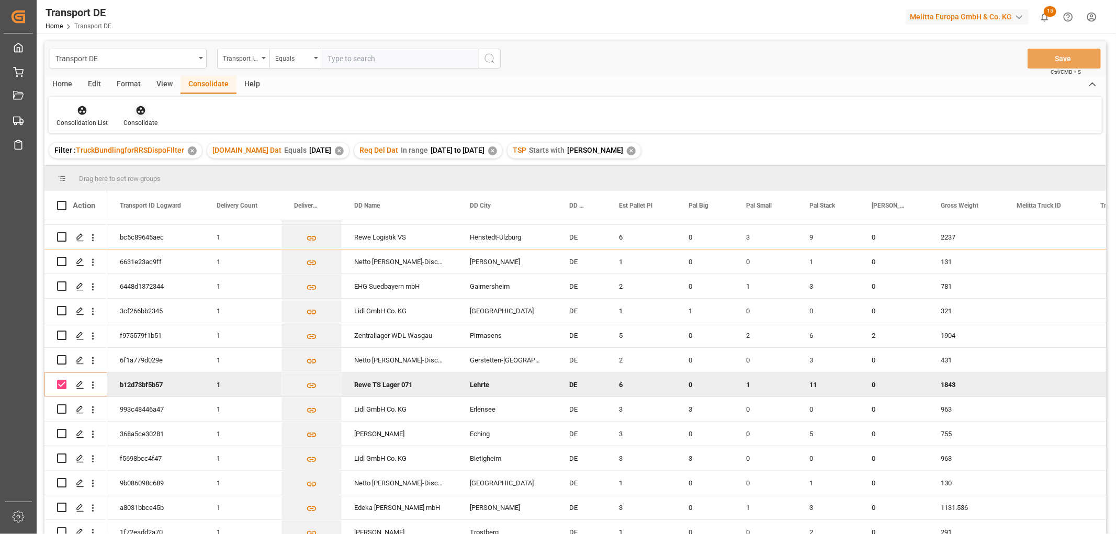
click at [138, 110] on icon at bounding box center [140, 110] width 9 height 9
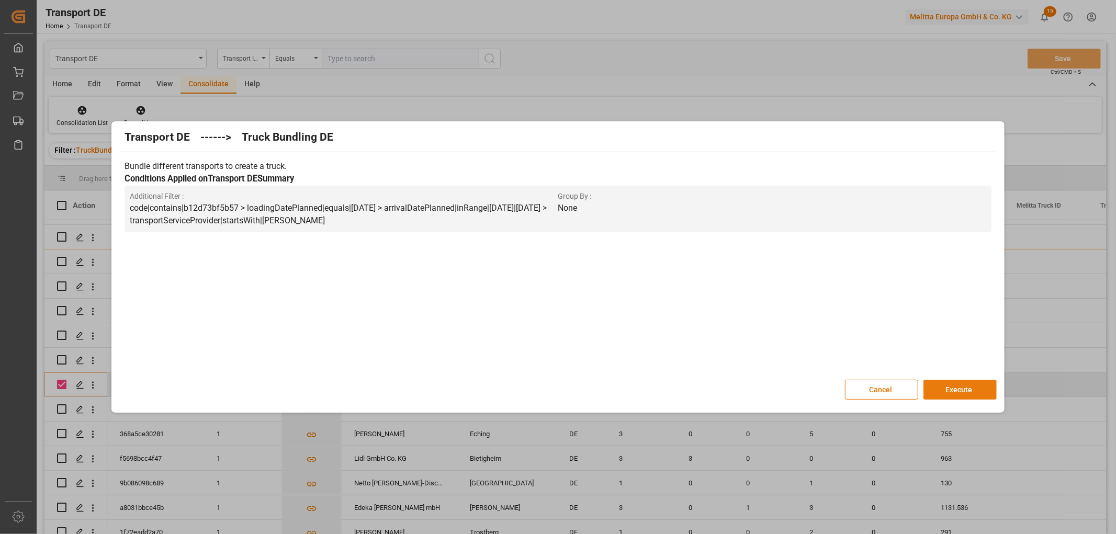
click at [961, 390] on button "Execute" at bounding box center [960, 390] width 73 height 20
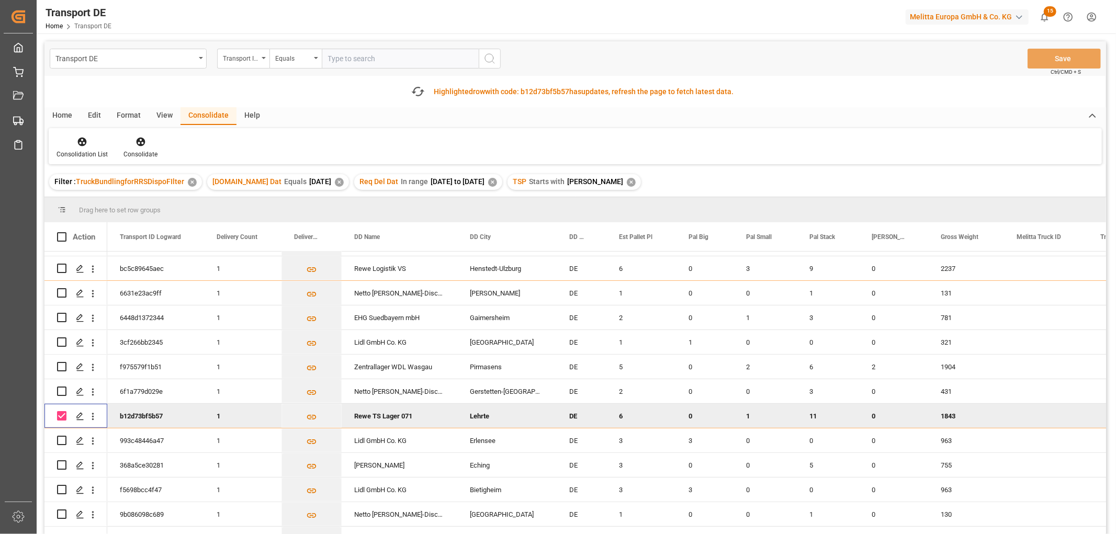
click at [60, 417] on input "Press Space to toggle row selection (checked)" at bounding box center [61, 415] width 9 height 9
checkbox input "false"
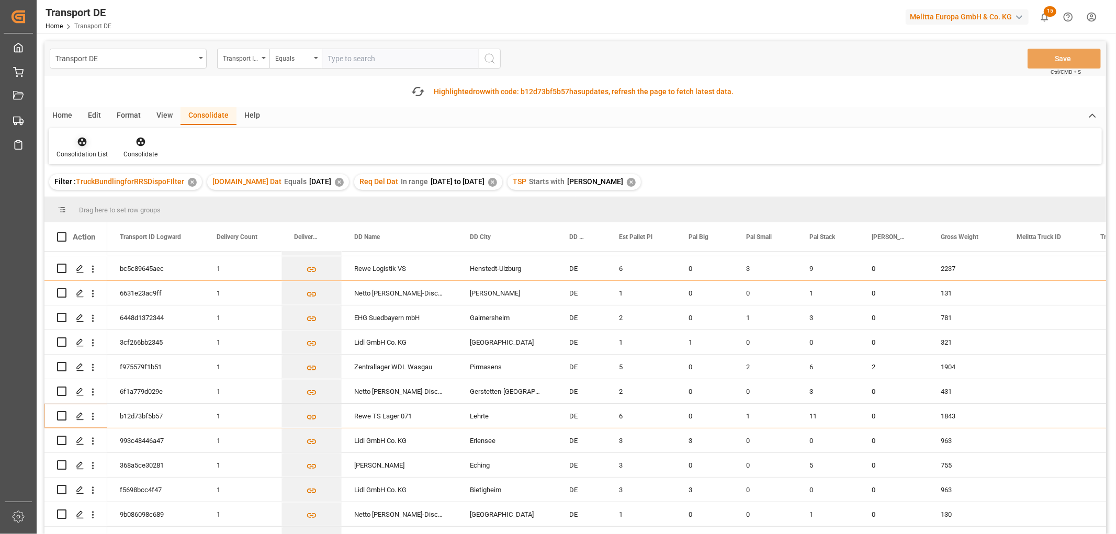
click at [82, 145] on icon at bounding box center [82, 142] width 9 height 9
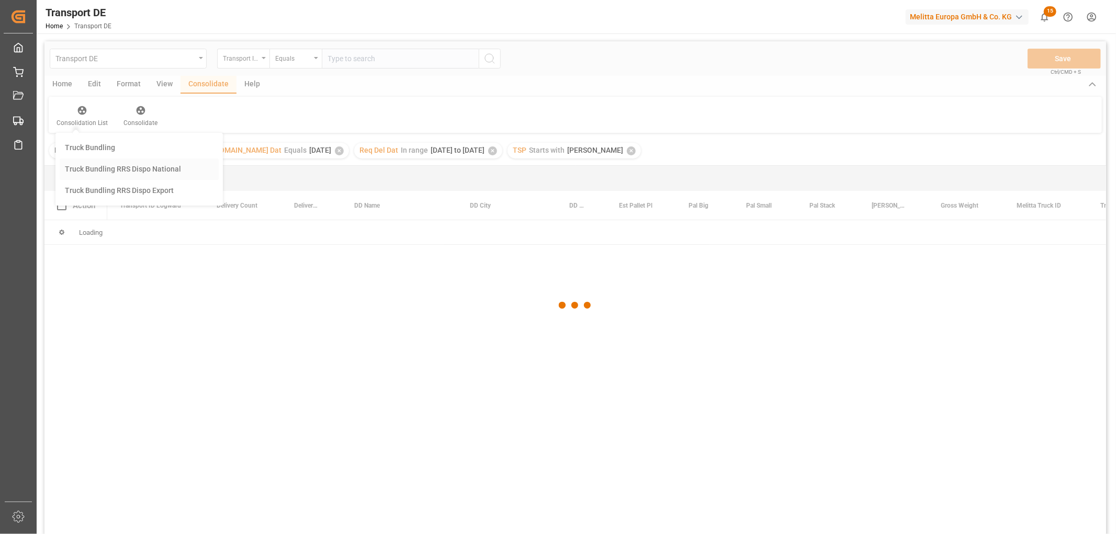
click at [95, 199] on div "Transport DE Transport ID Logward Equals Save Ctrl/CMD + S Home Edit Format Vie…" at bounding box center [575, 301] width 1062 height 521
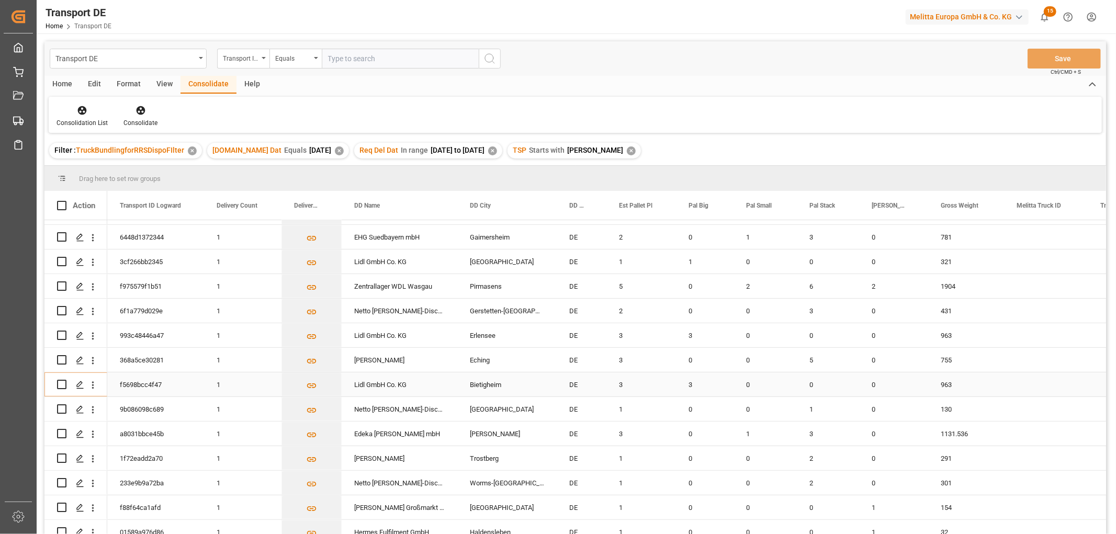
scroll to position [325, 0]
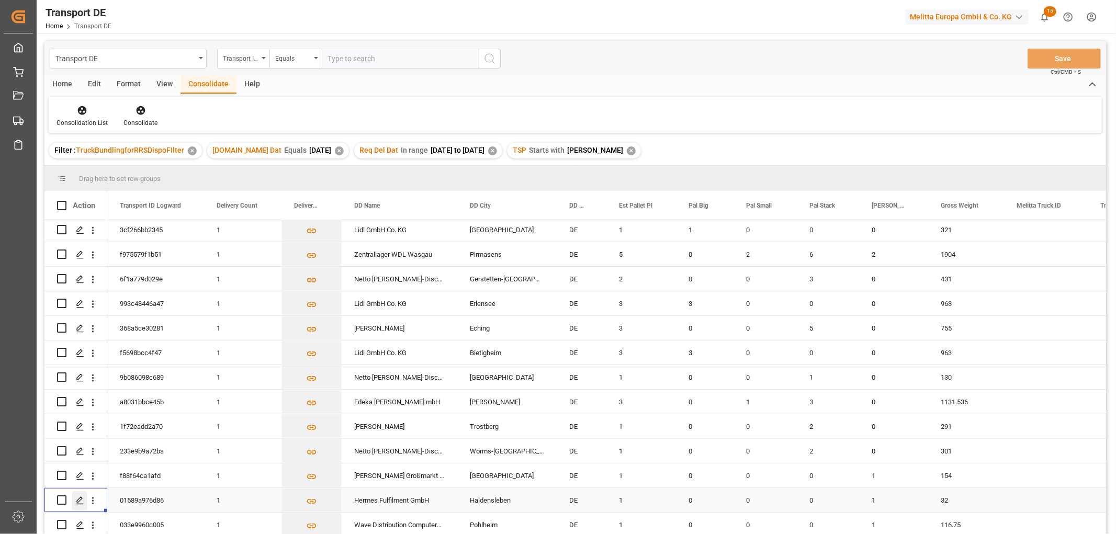
click at [79, 497] on icon "Press SPACE to select this row." at bounding box center [80, 501] width 8 height 8
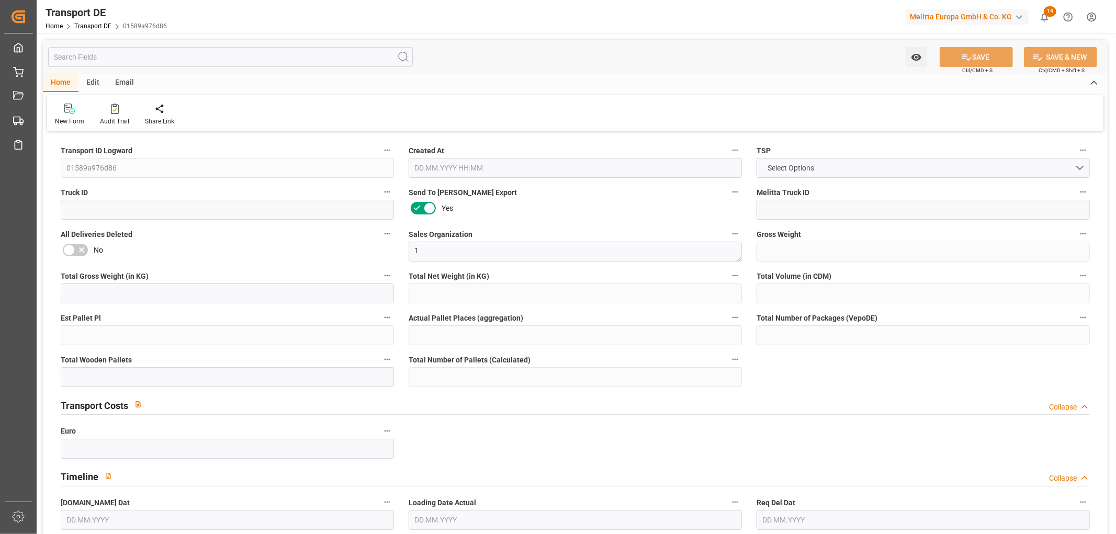
type input "32"
type input "7.392"
type input "6.672"
type input "151.44"
type input "1"
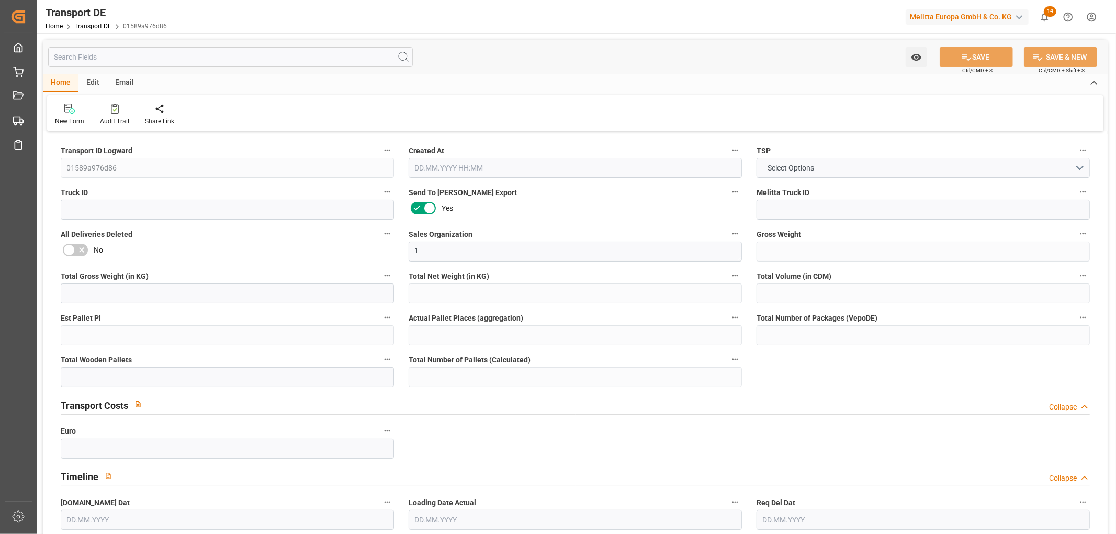
type input "0"
type input "1"
type input "0"
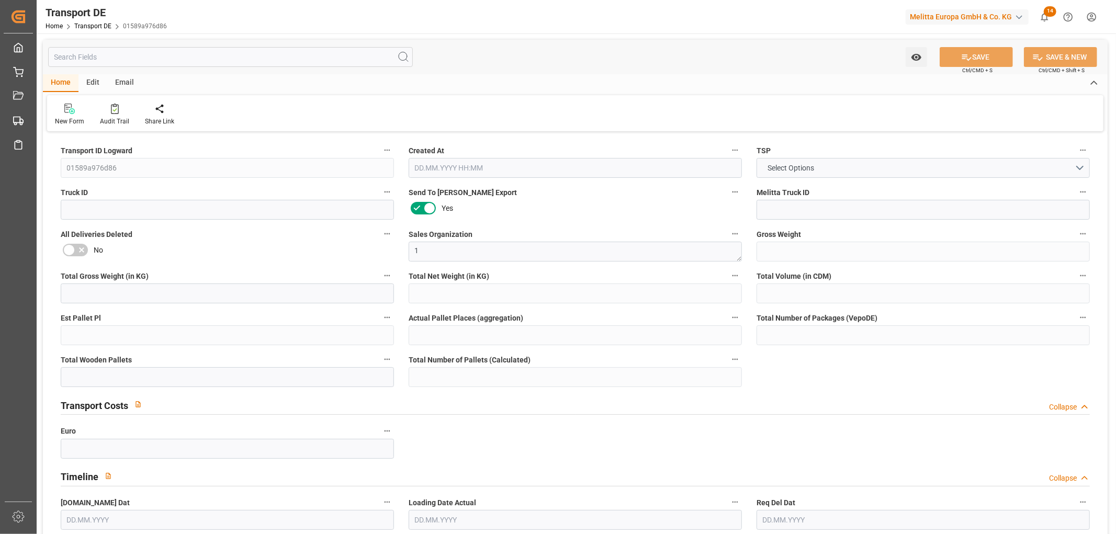
type input "39"
type input "0"
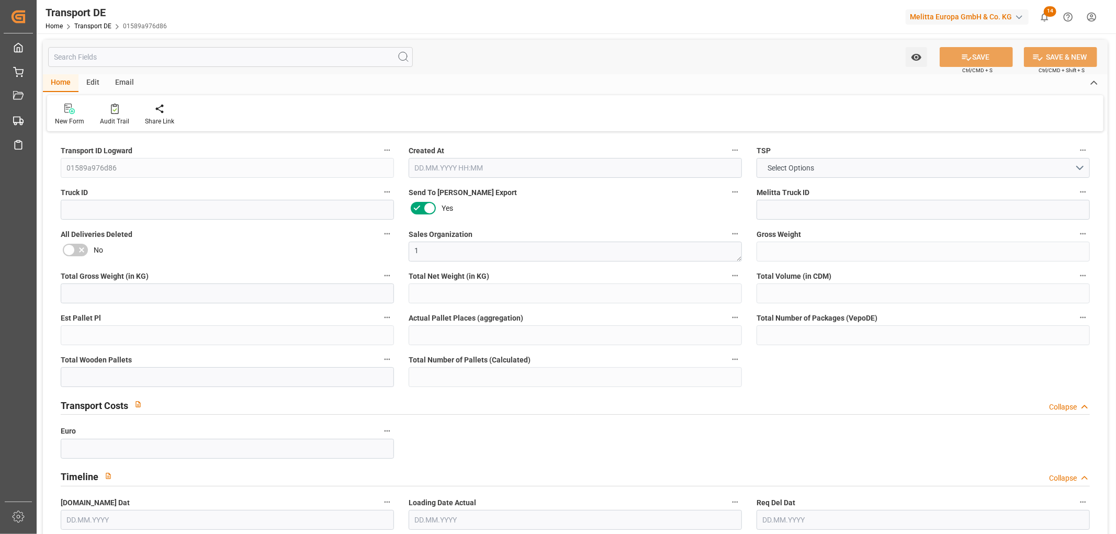
type input "0"
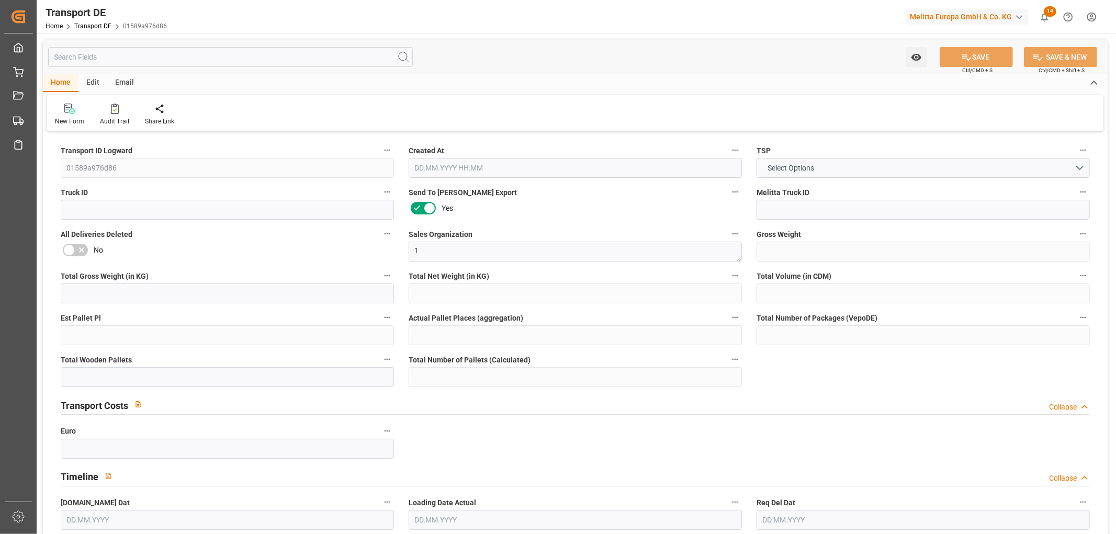
type input "0"
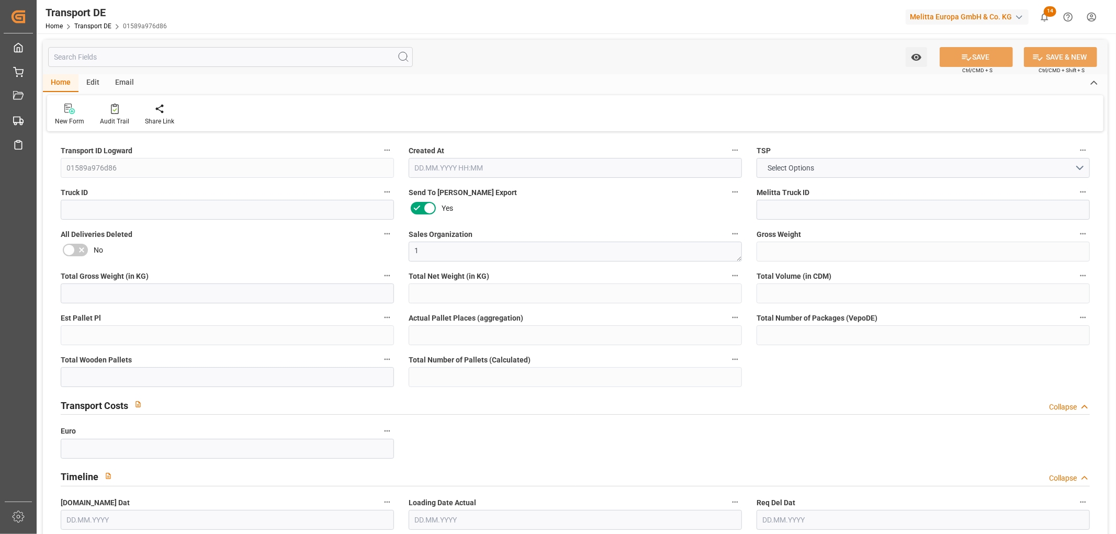
type input "0"
type input "1"
type input "0"
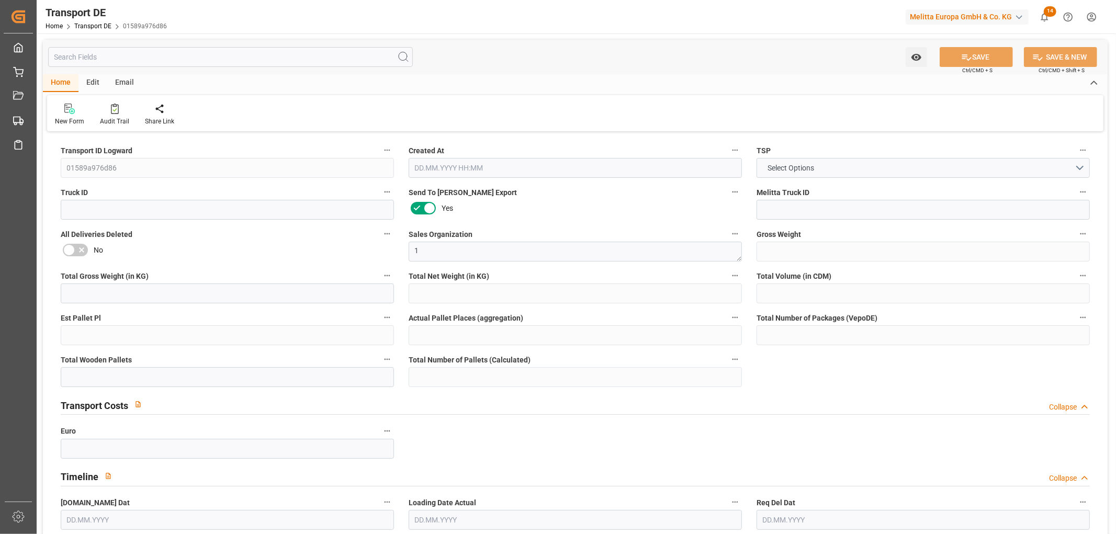
type input "3"
type input "56.886"
type input "50.91"
type input "28.08.2025 23:01"
type input "[DATE]"
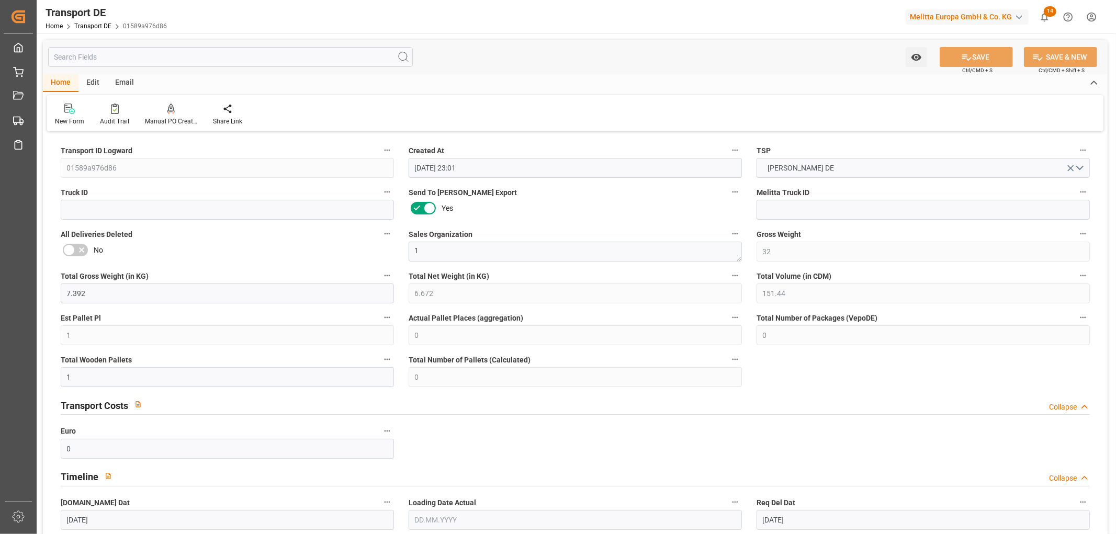
type input "09.09.2025"
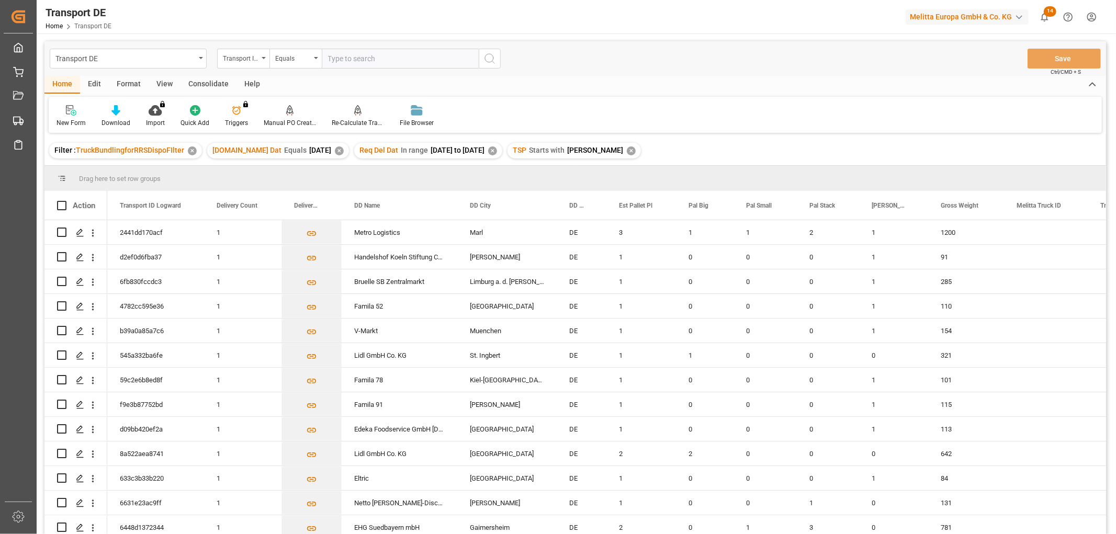
click at [212, 81] on div "Consolidate" at bounding box center [209, 85] width 56 height 18
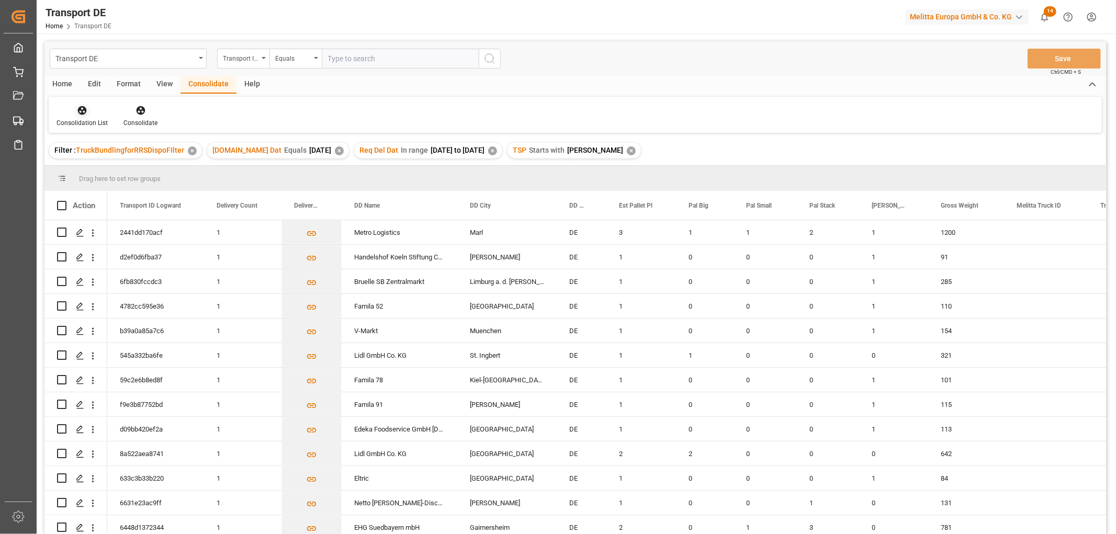
click at [82, 106] on icon at bounding box center [82, 110] width 10 height 10
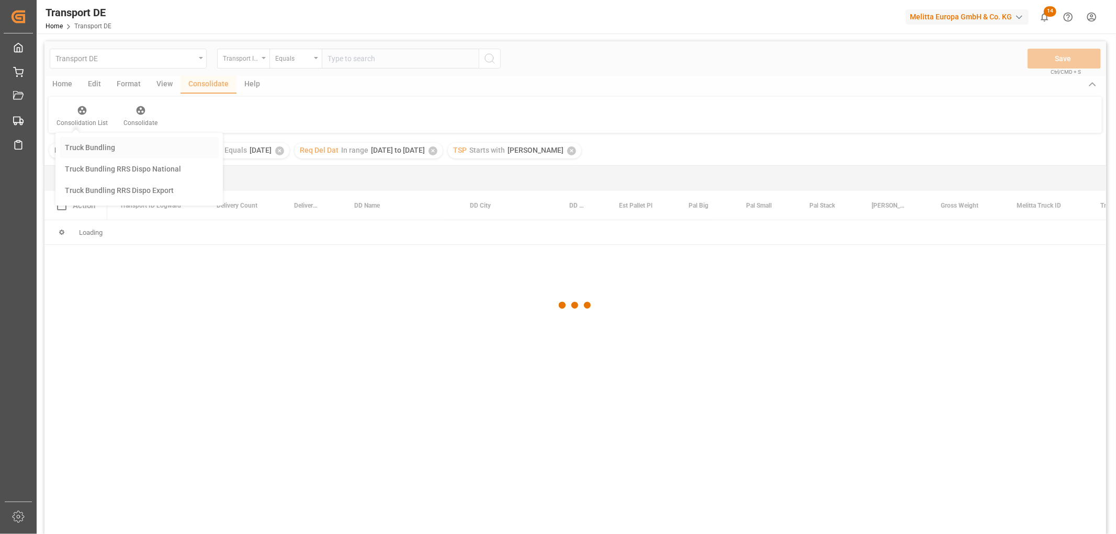
click at [89, 148] on div "Transport DE Transport ID Logward Equals Save Ctrl/CMD + S Home Edit Format Vie…" at bounding box center [575, 301] width 1062 height 521
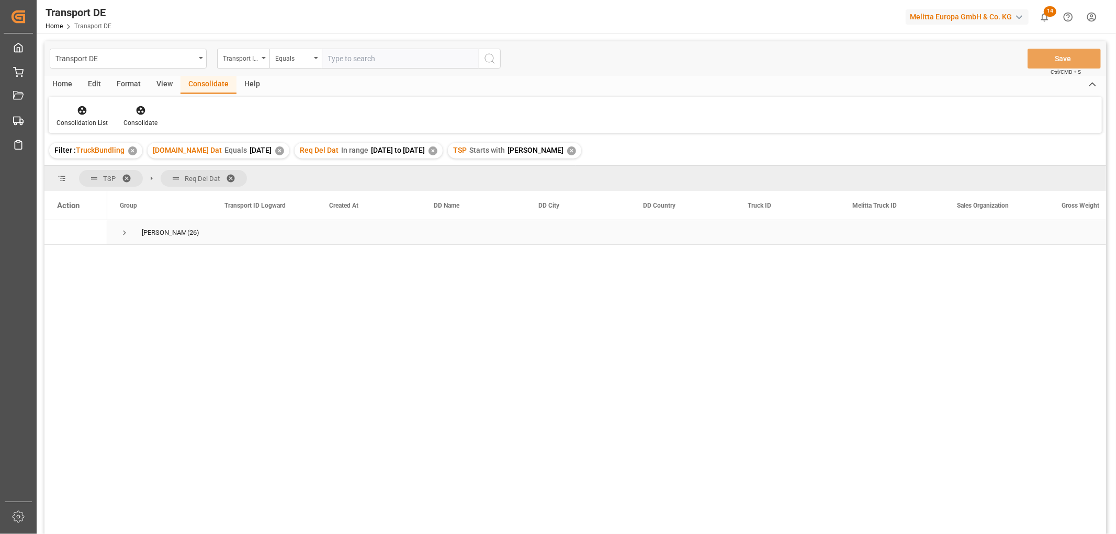
click at [122, 233] on span "Press SPACE to select this row." at bounding box center [124, 232] width 9 height 9
click at [147, 258] on span "Press SPACE to select this row." at bounding box center [146, 257] width 9 height 9
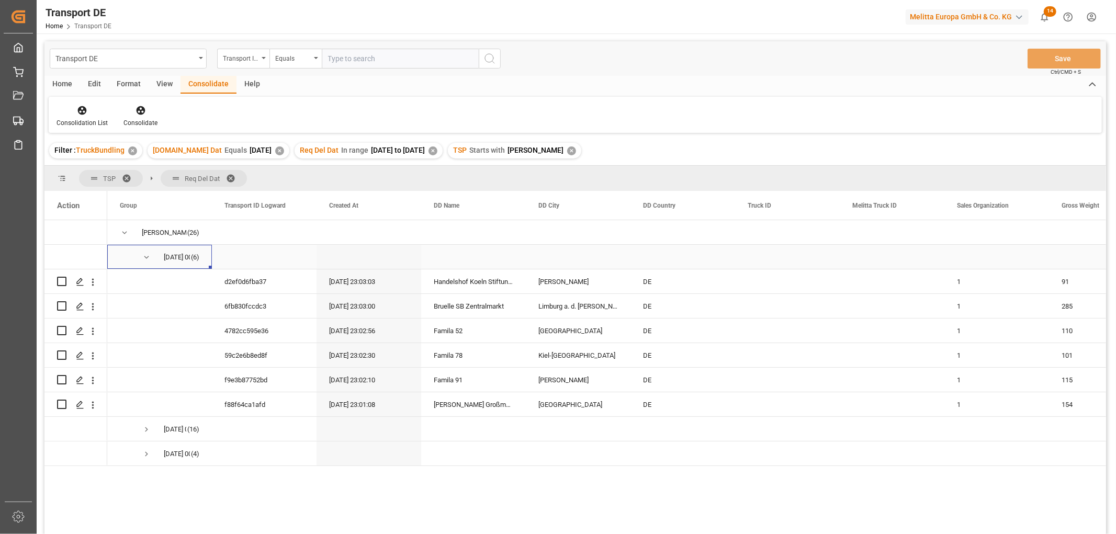
click at [144, 254] on span "Press SPACE to select this row." at bounding box center [146, 257] width 9 height 9
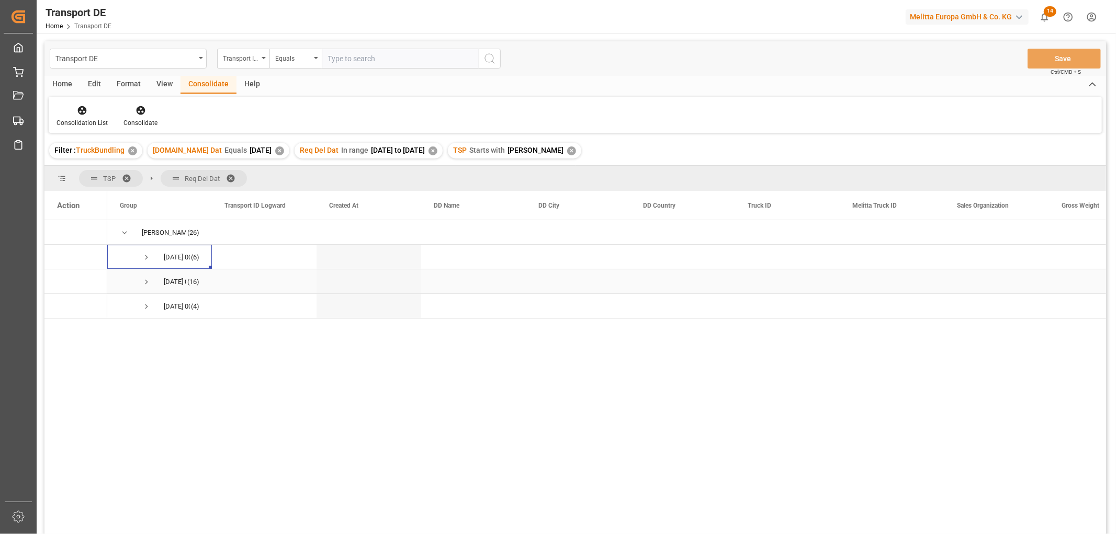
click at [148, 283] on span "Press SPACE to select this row." at bounding box center [146, 281] width 9 height 9
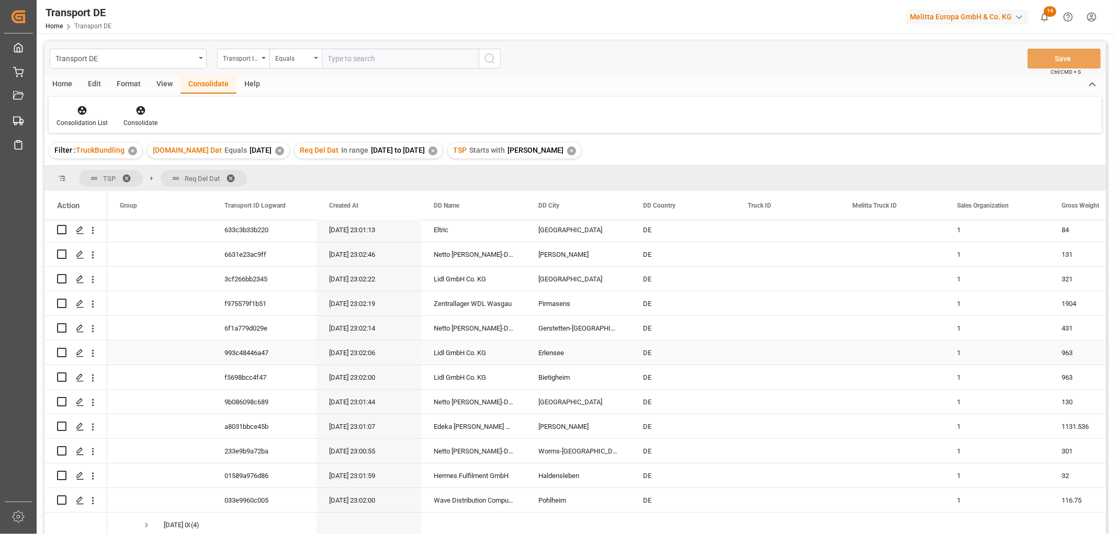
scroll to position [4, 0]
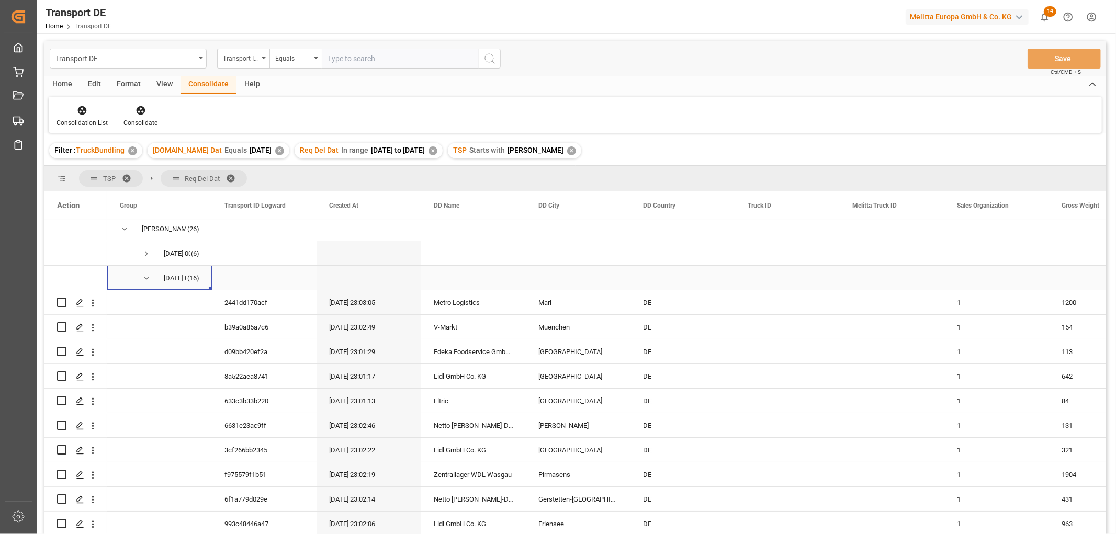
click at [147, 278] on span "Press SPACE to select this row." at bounding box center [146, 278] width 9 height 9
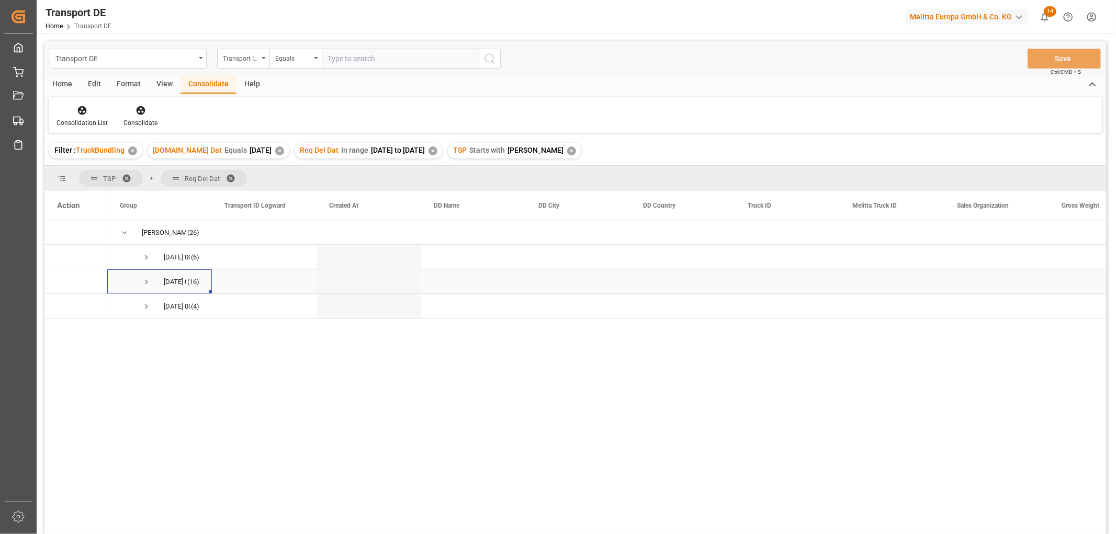
scroll to position [0, 0]
click at [147, 256] on span "Press SPACE to select this row." at bounding box center [146, 257] width 9 height 9
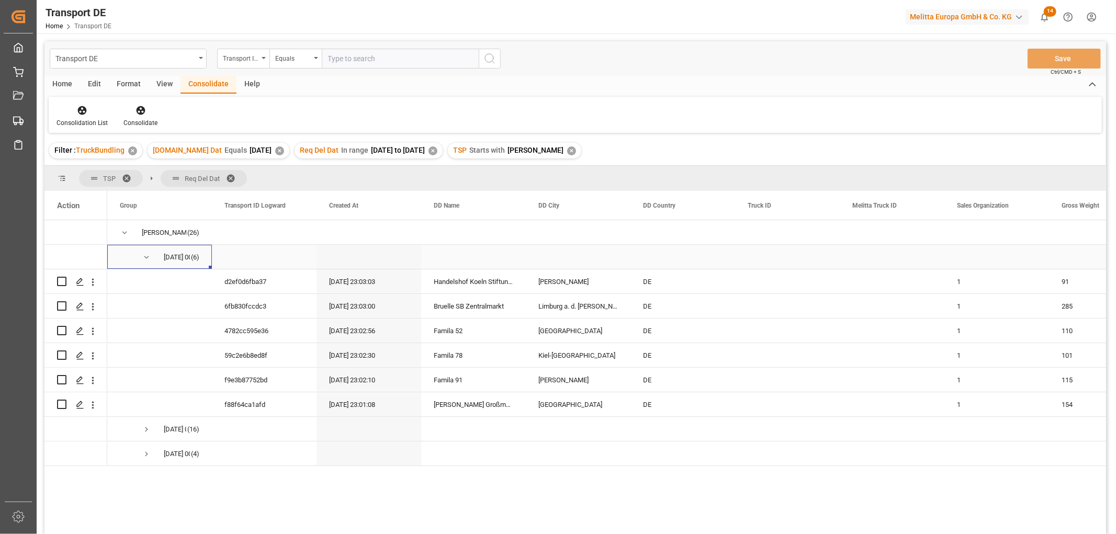
click at [147, 255] on span "Press SPACE to select this row." at bounding box center [146, 257] width 9 height 9
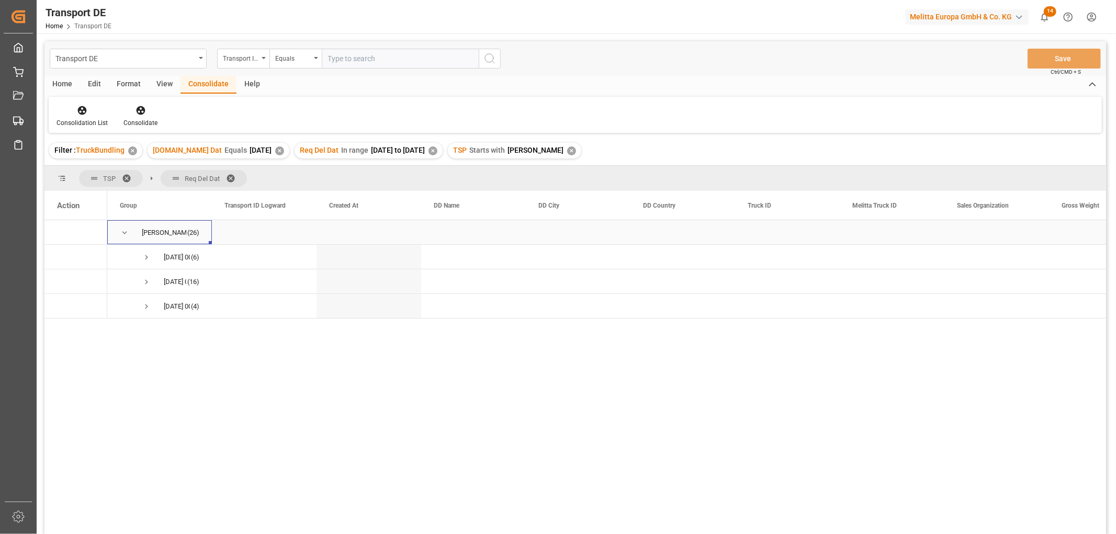
click at [122, 232] on span "Press SPACE to select this row." at bounding box center [124, 232] width 9 height 9
click at [80, 112] on icon at bounding box center [82, 110] width 10 height 10
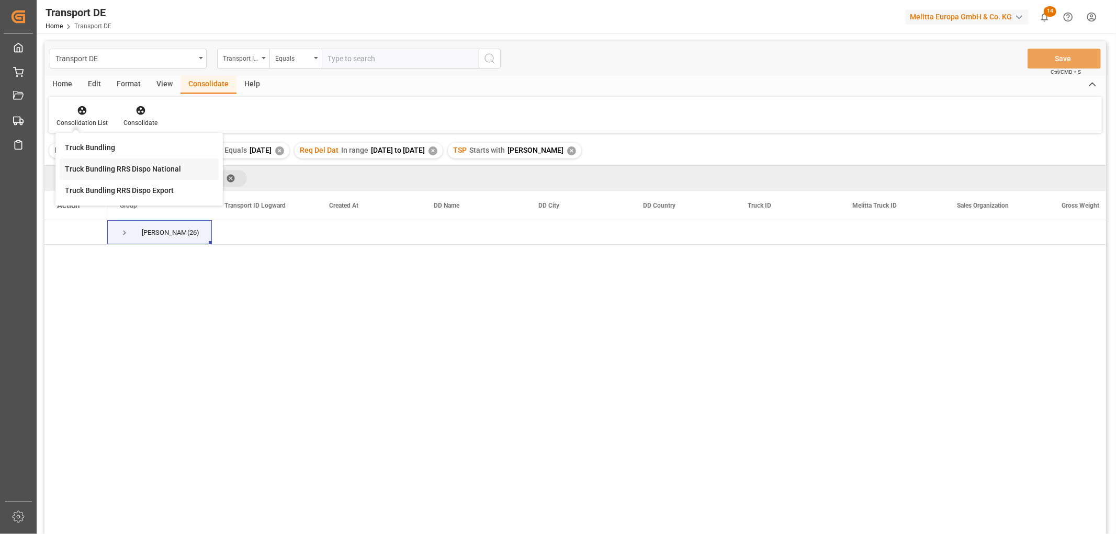
click at [103, 167] on div "Transport DE Transport ID Logward Equals Save Ctrl/CMD + S Home Edit Format Vie…" at bounding box center [575, 301] width 1062 height 521
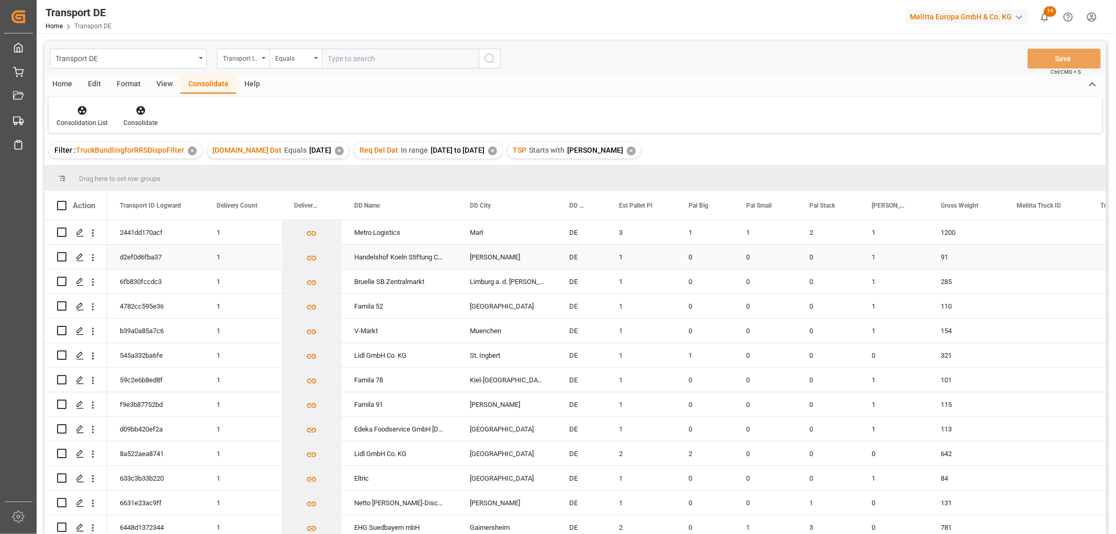
click at [59, 257] on input "Press Space to toggle row selection (unchecked)" at bounding box center [61, 256] width 9 height 9
checkbox input "true"
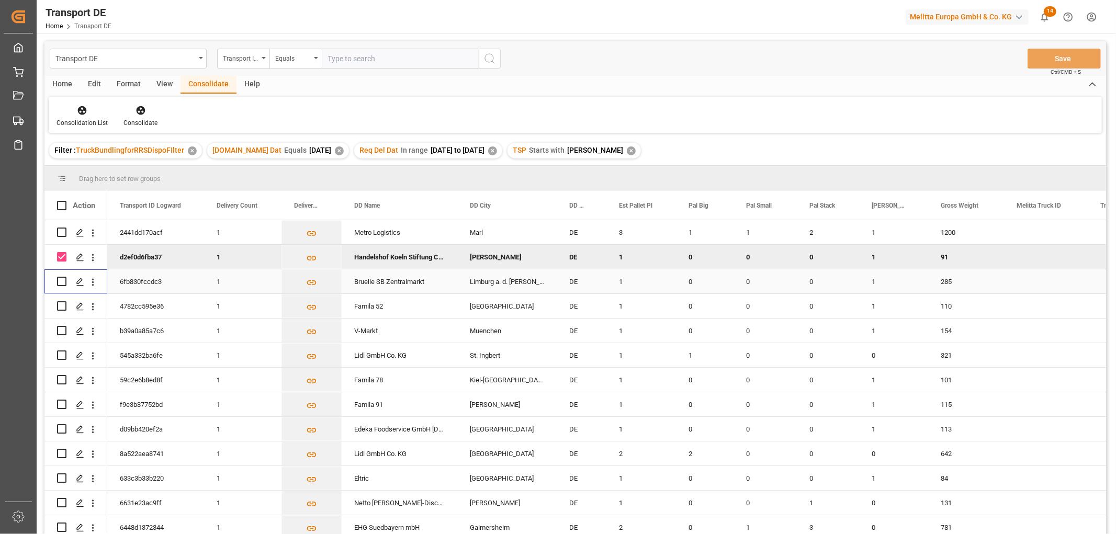
click at [63, 284] on input "Press Space to toggle row selection (unchecked)" at bounding box center [61, 281] width 9 height 9
checkbox input "true"
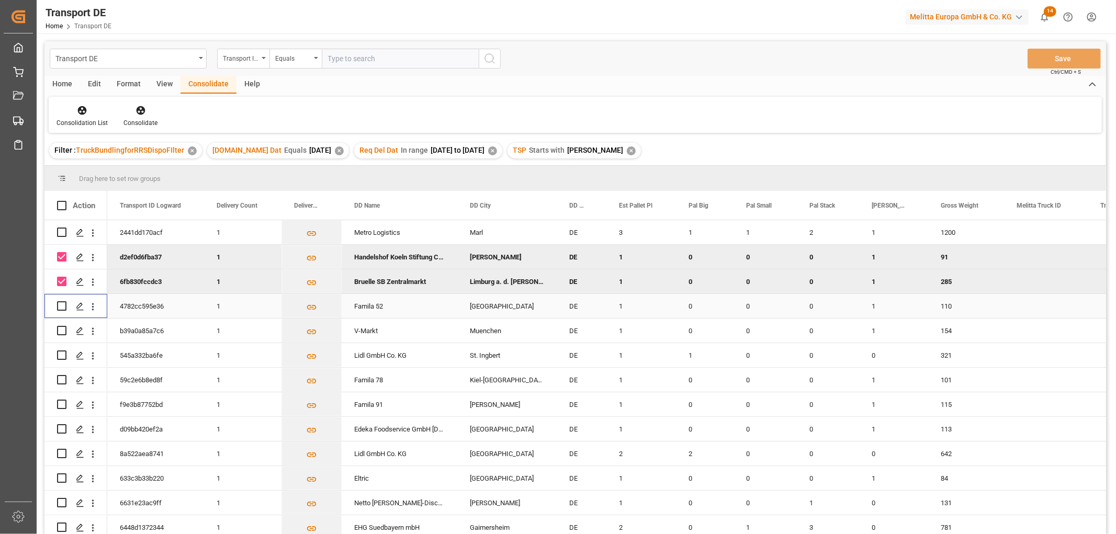
click at [63, 305] on input "Press Space to toggle row selection (unchecked)" at bounding box center [61, 305] width 9 height 9
checkbox input "true"
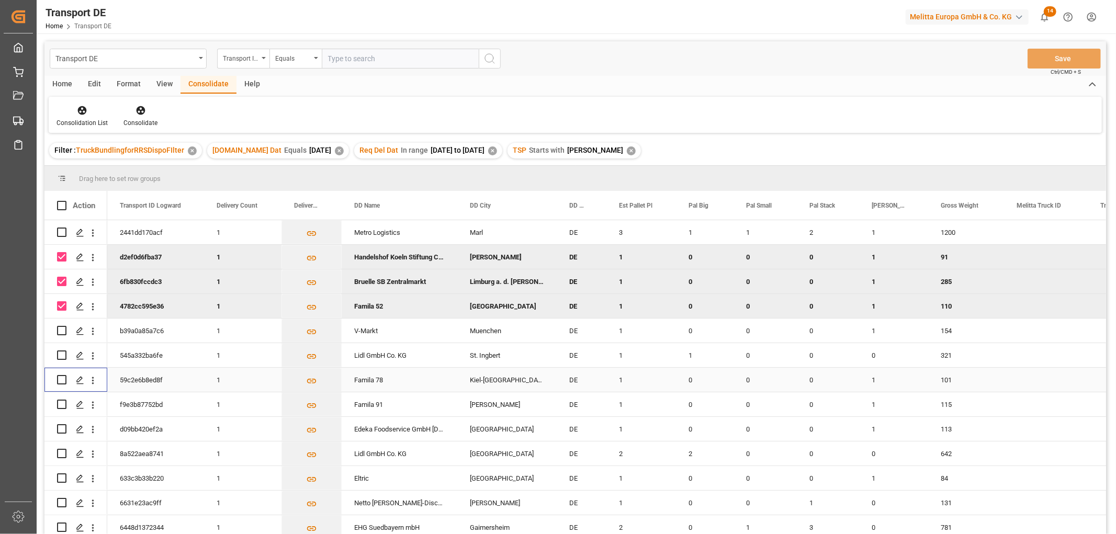
click at [61, 379] on input "Press Space to toggle row selection (unchecked)" at bounding box center [61, 379] width 9 height 9
checkbox input "true"
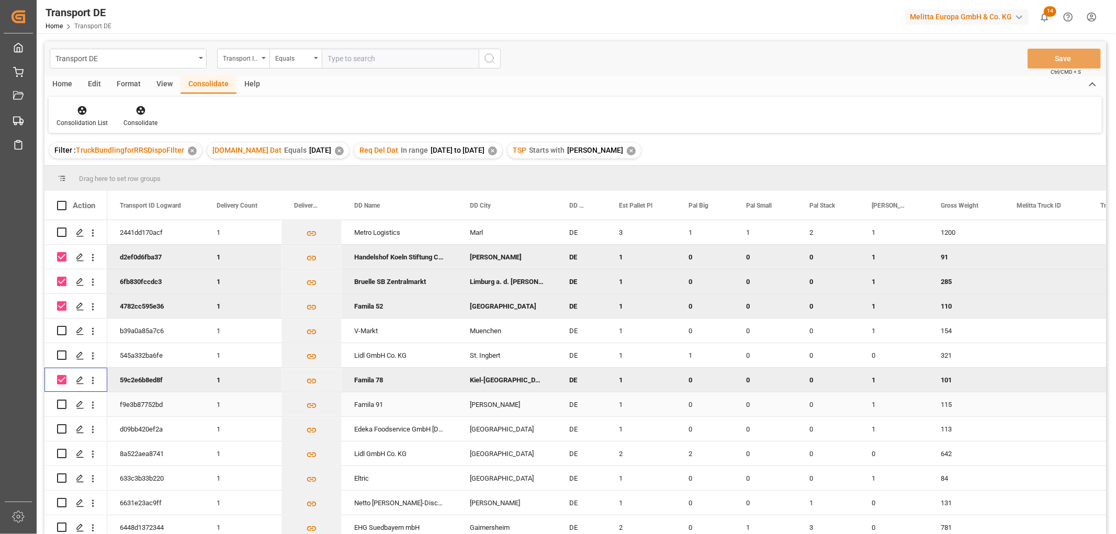
click at [62, 401] on input "Press Space to toggle row selection (unchecked)" at bounding box center [61, 404] width 9 height 9
checkbox input "true"
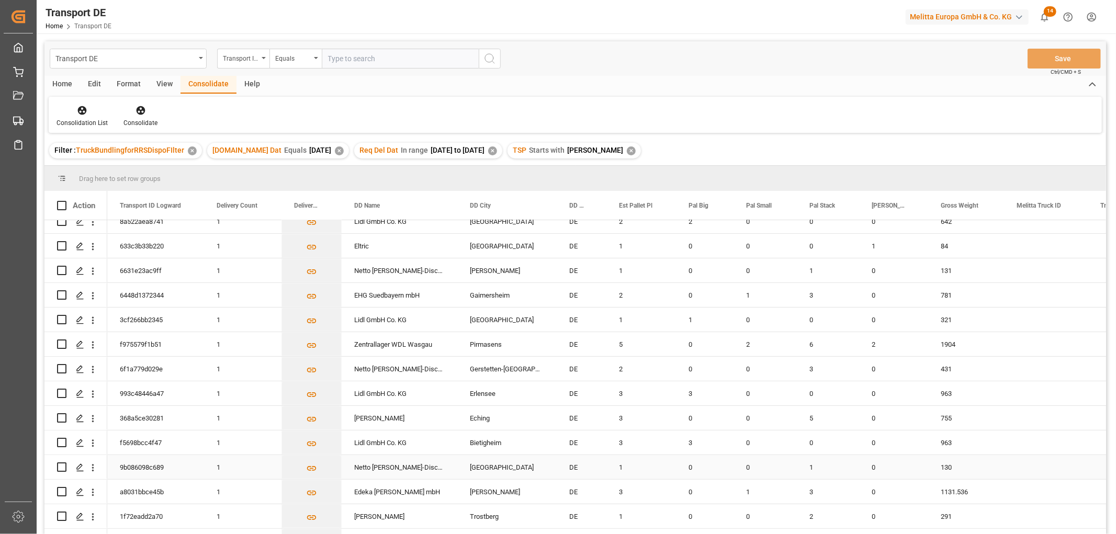
scroll to position [290, 0]
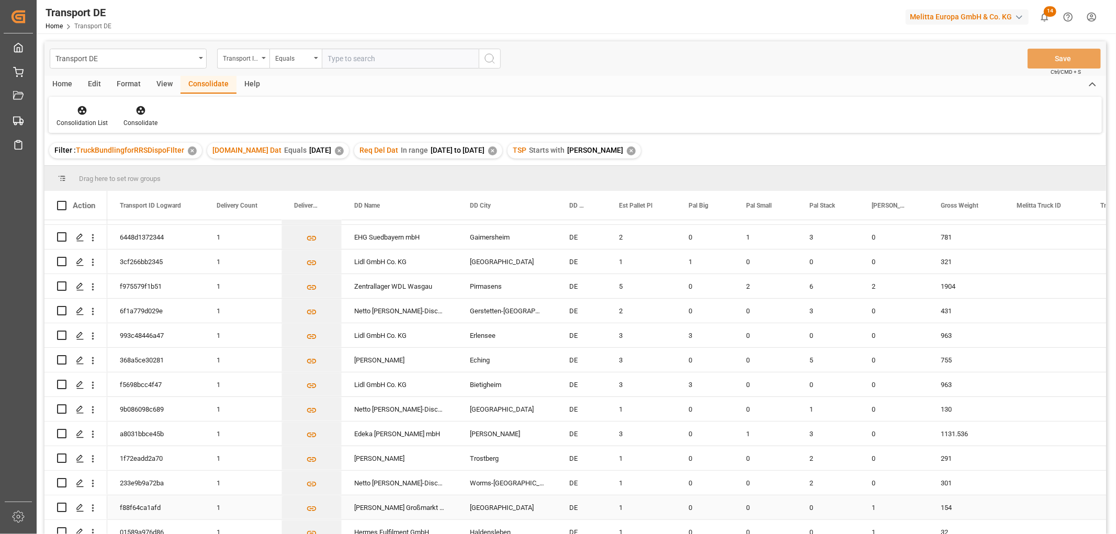
click at [62, 507] on input "Press Space to toggle row selection (unchecked)" at bounding box center [61, 507] width 9 height 9
checkbox input "true"
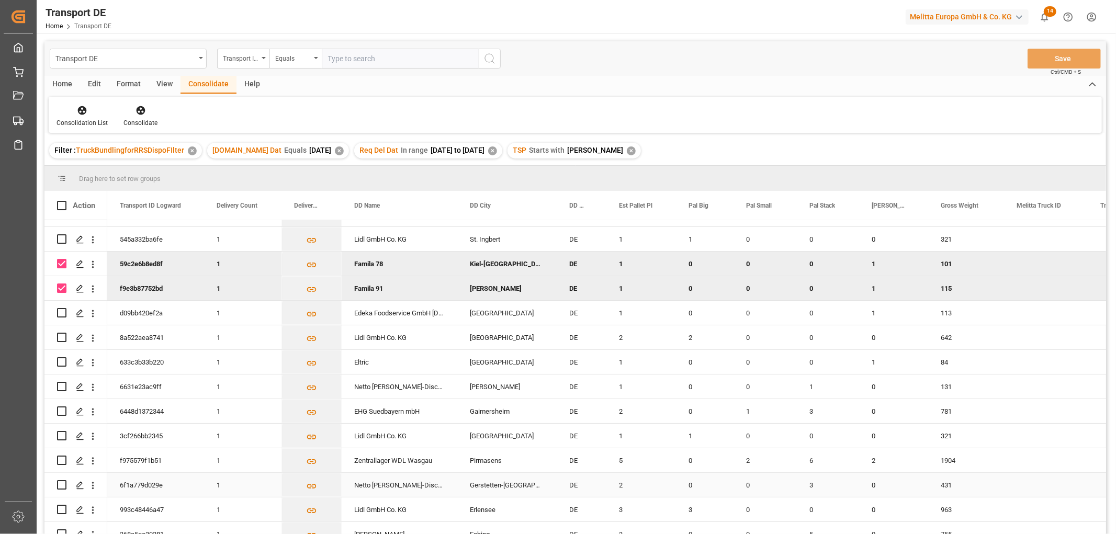
scroll to position [0, 0]
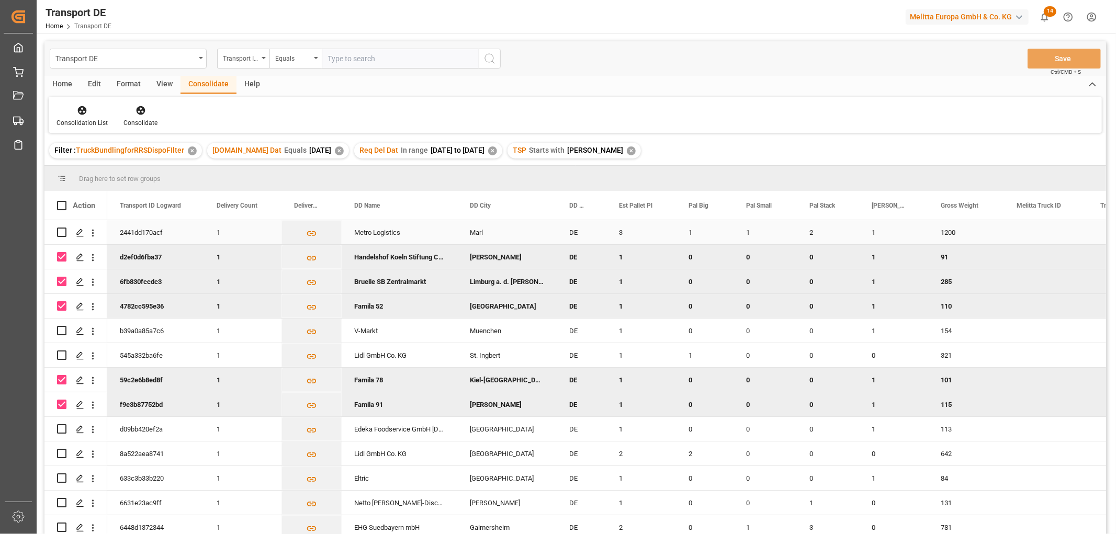
click at [62, 228] on input "Press Space to toggle row selection (unchecked)" at bounding box center [61, 232] width 9 height 9
checkbox input "true"
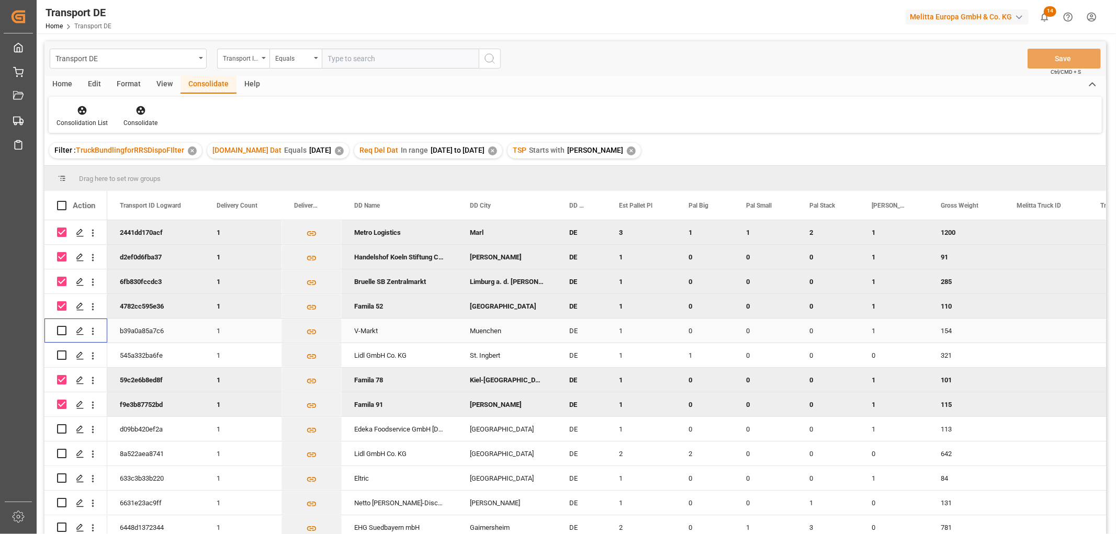
click at [64, 330] on input "Press Space to toggle row selection (unchecked)" at bounding box center [61, 330] width 9 height 9
checkbox input "true"
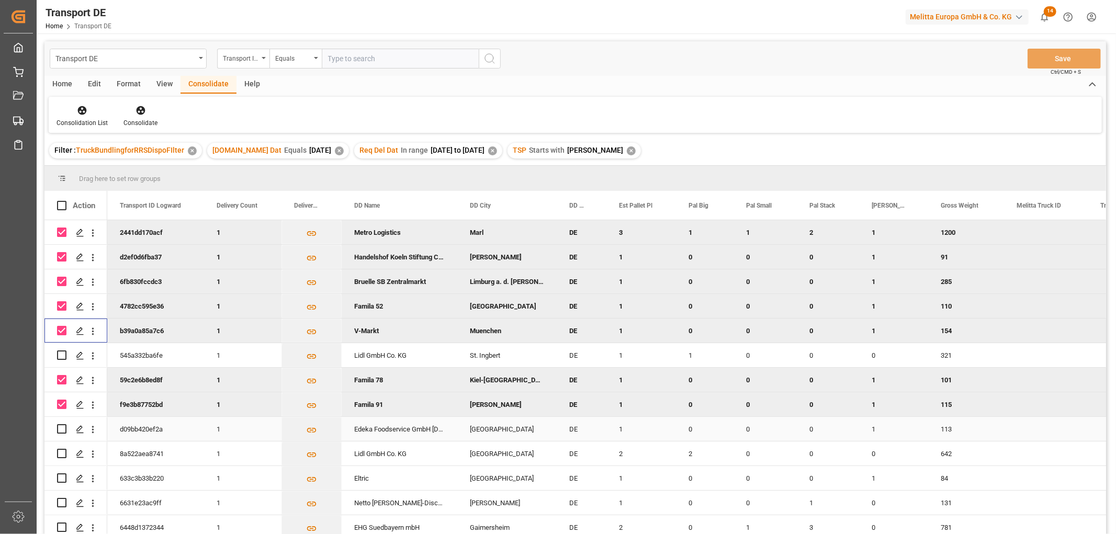
click at [62, 430] on input "Press Space to toggle row selection (unchecked)" at bounding box center [61, 428] width 9 height 9
checkbox input "true"
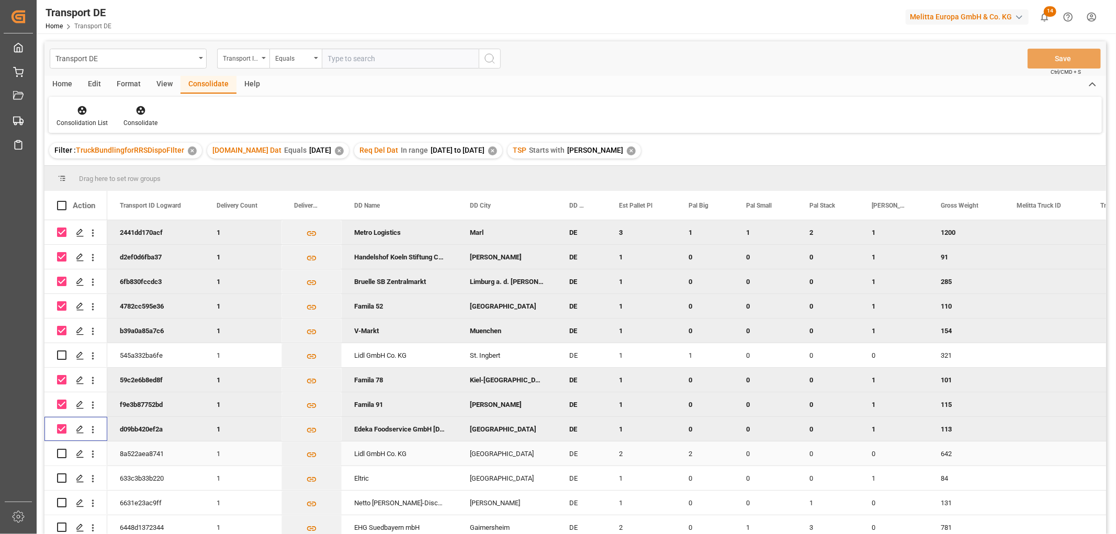
click at [64, 452] on input "Press Space to toggle row selection (unchecked)" at bounding box center [61, 453] width 9 height 9
checkbox input "true"
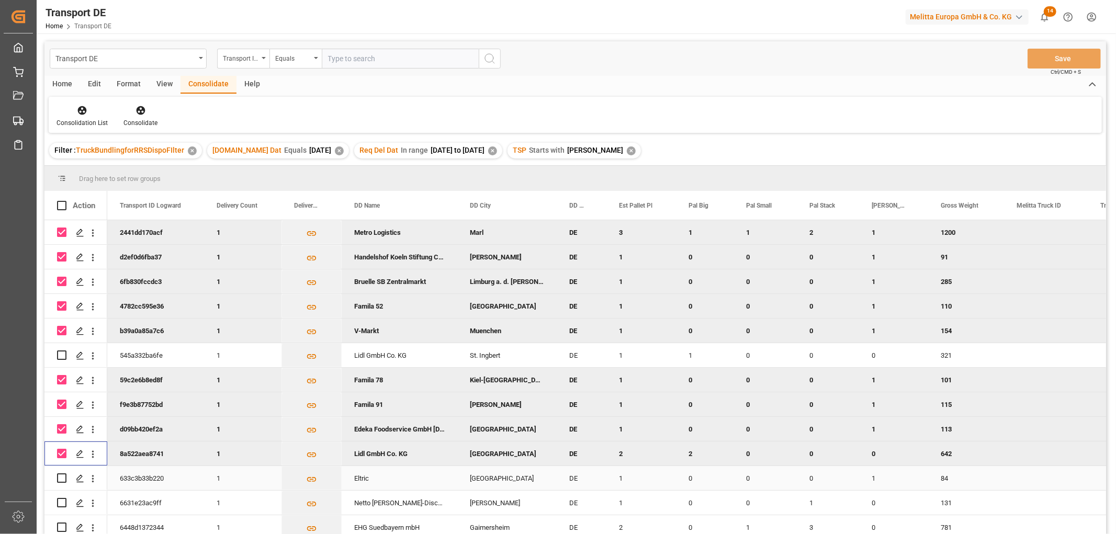
click at [63, 475] on input "Press Space to toggle row selection (unchecked)" at bounding box center [61, 478] width 9 height 9
checkbox input "true"
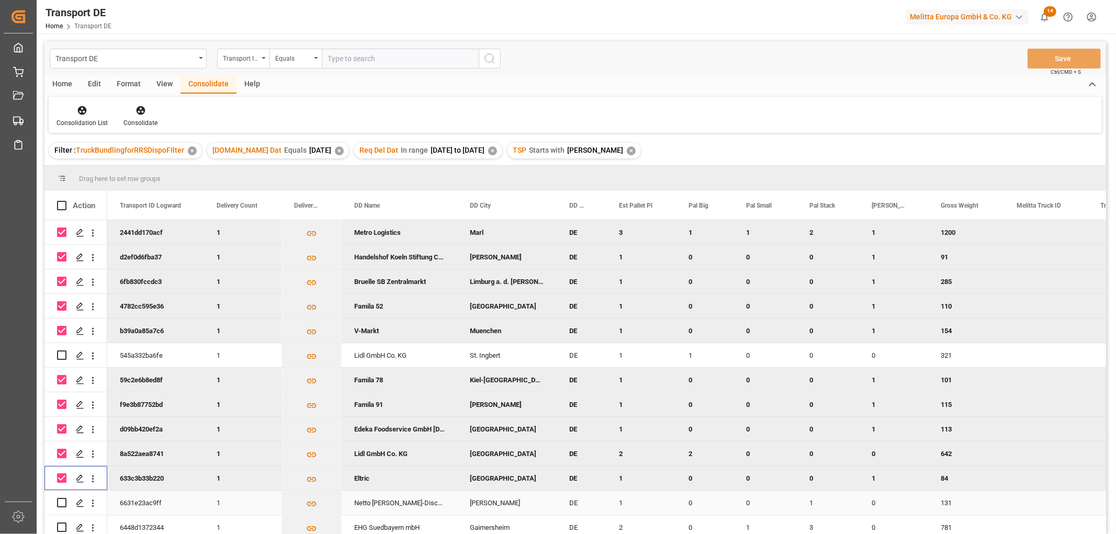
click at [63, 501] on input "Press Space to toggle row selection (unchecked)" at bounding box center [61, 502] width 9 height 9
checkbox input "true"
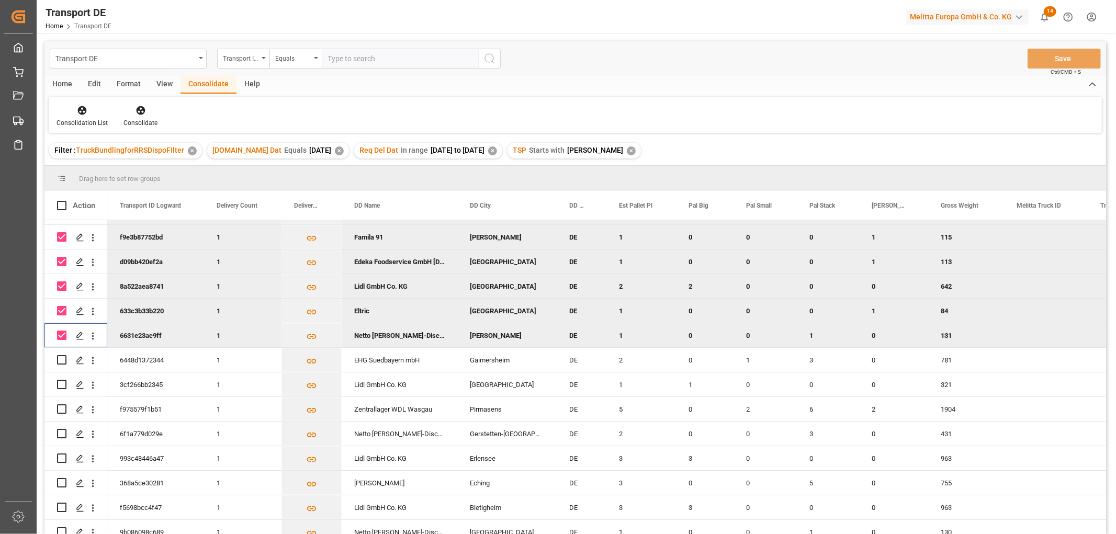
scroll to position [171, 0]
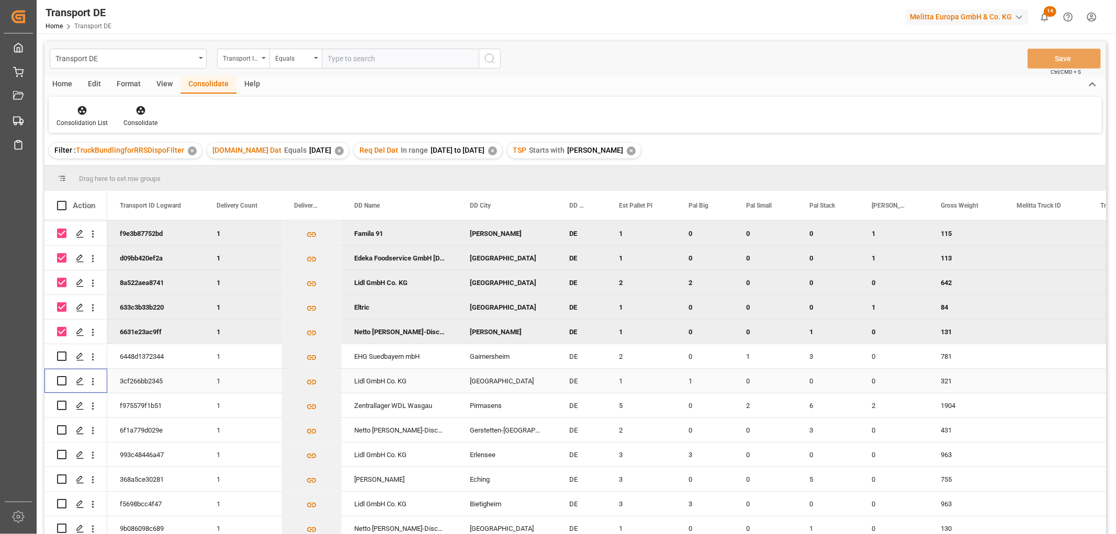
click at [60, 380] on input "Press Space to toggle row selection (unchecked)" at bounding box center [61, 380] width 9 height 9
checkbox input "true"
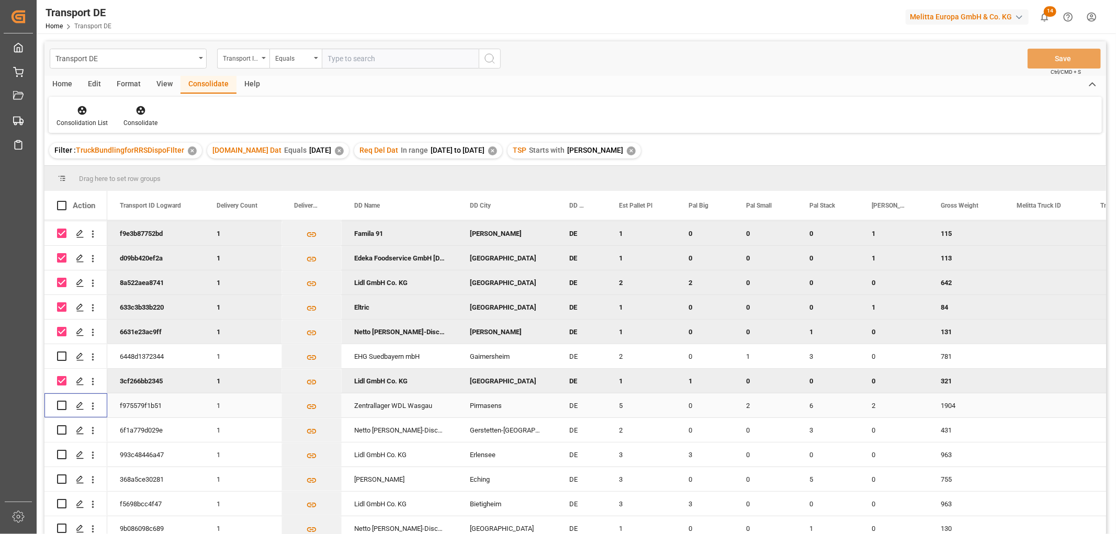
click at [64, 406] on input "Press Space to toggle row selection (unchecked)" at bounding box center [61, 405] width 9 height 9
checkbox input "true"
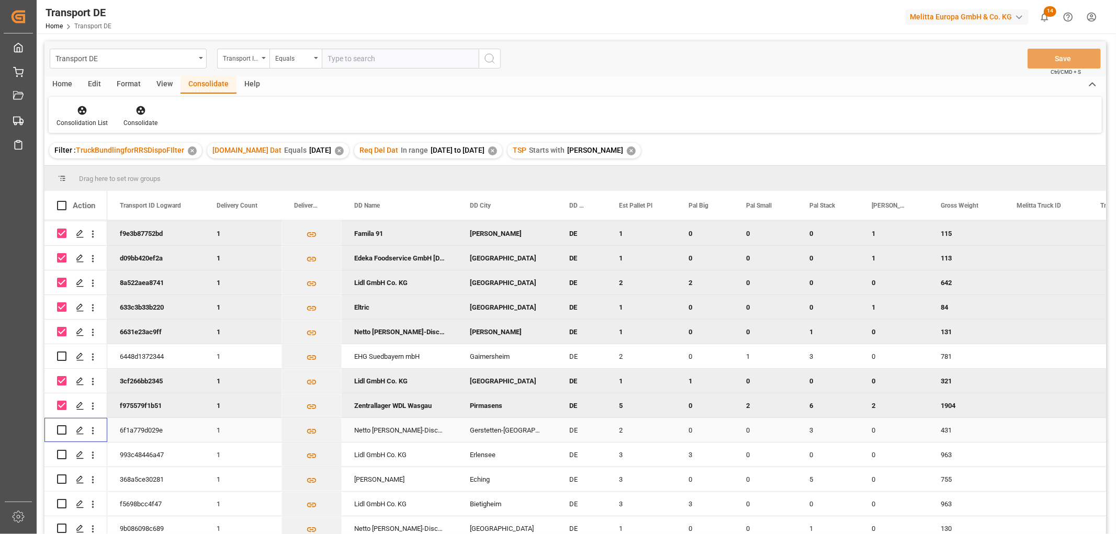
click at [64, 430] on input "Press Space to toggle row selection (unchecked)" at bounding box center [61, 429] width 9 height 9
checkbox input "true"
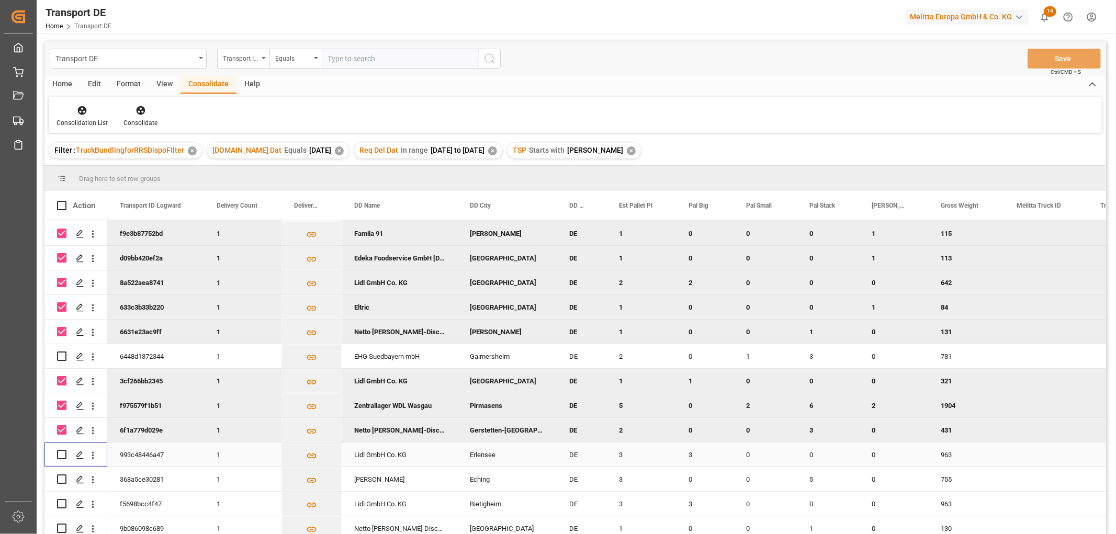
click at [63, 453] on input "Press Space to toggle row selection (unchecked)" at bounding box center [61, 454] width 9 height 9
checkbox input "true"
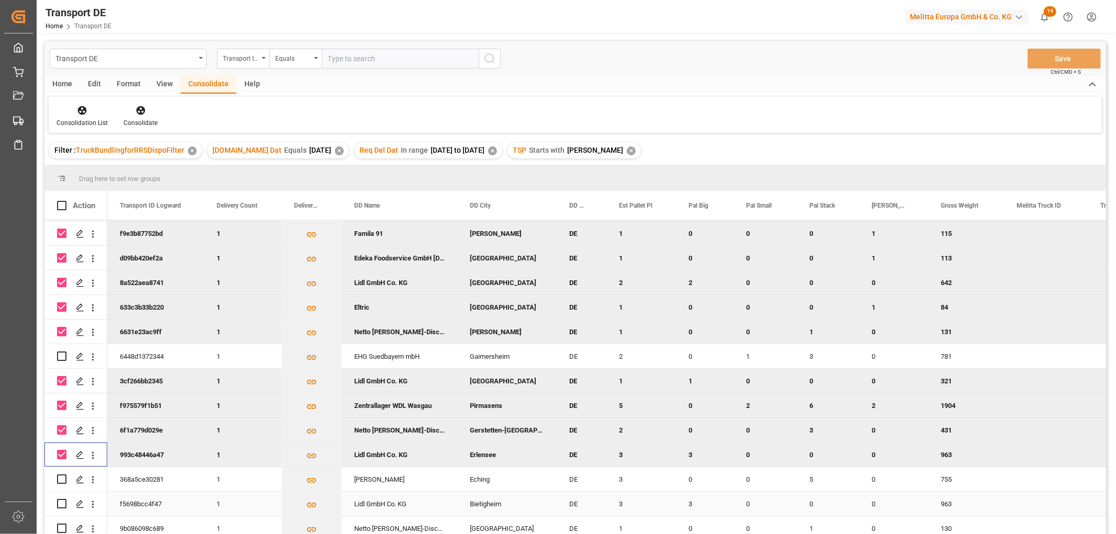
click at [61, 504] on input "Press Space to toggle row selection (unchecked)" at bounding box center [61, 503] width 9 height 9
checkbox input "true"
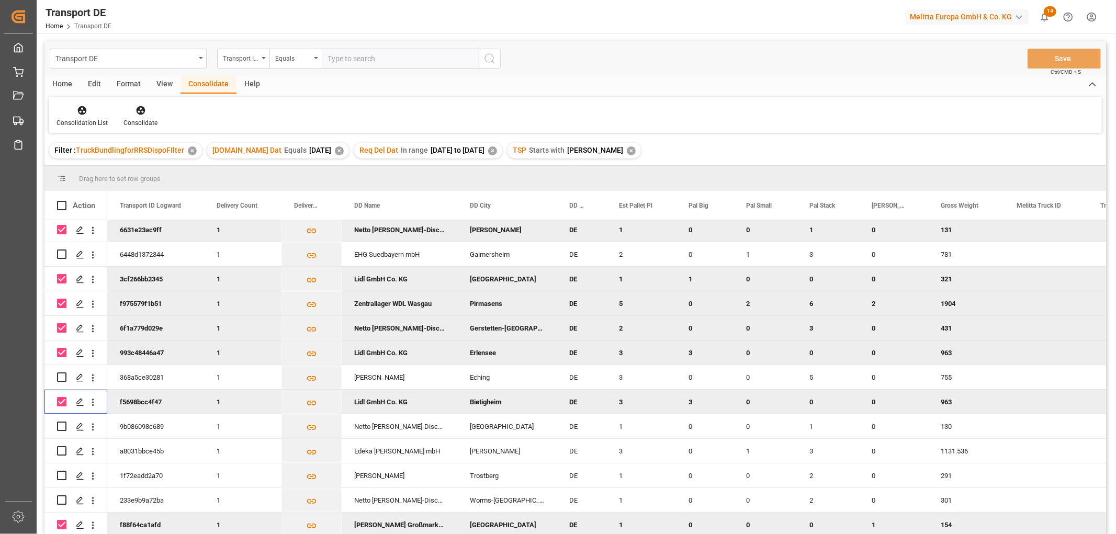
scroll to position [274, 0]
click at [63, 425] on input "Press Space to toggle row selection (unchecked)" at bounding box center [61, 425] width 9 height 9
checkbox input "true"
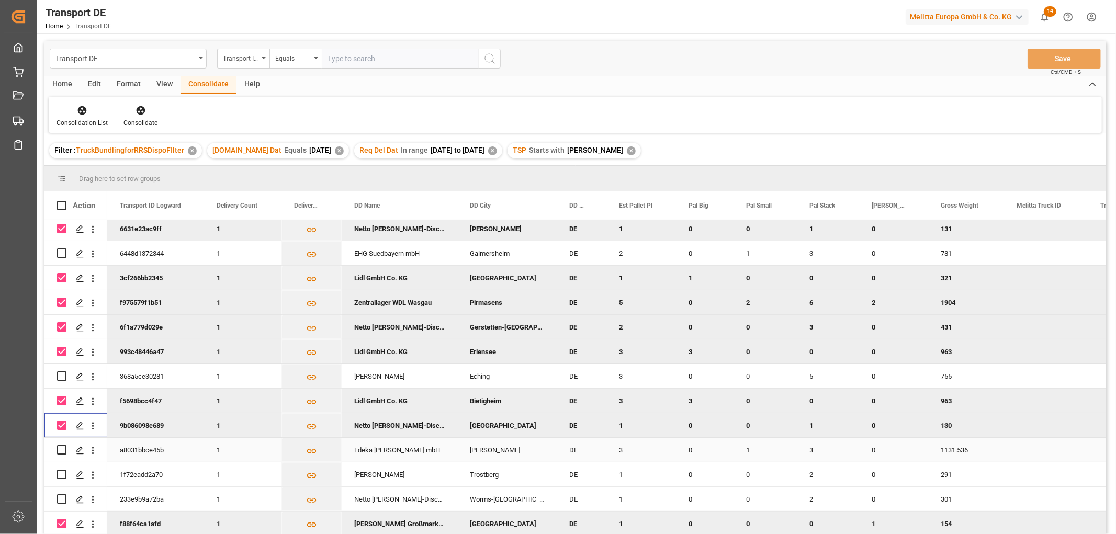
click at [61, 448] on input "Press Space to toggle row selection (unchecked)" at bounding box center [61, 449] width 9 height 9
checkbox input "true"
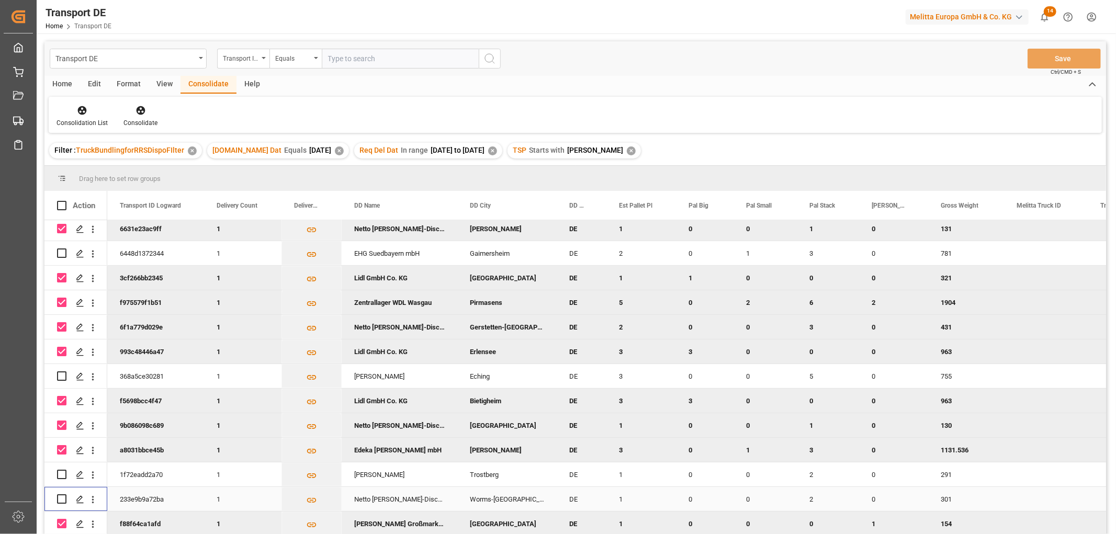
click at [64, 498] on input "Press Space to toggle row selection (unchecked)" at bounding box center [61, 498] width 9 height 9
checkbox input "true"
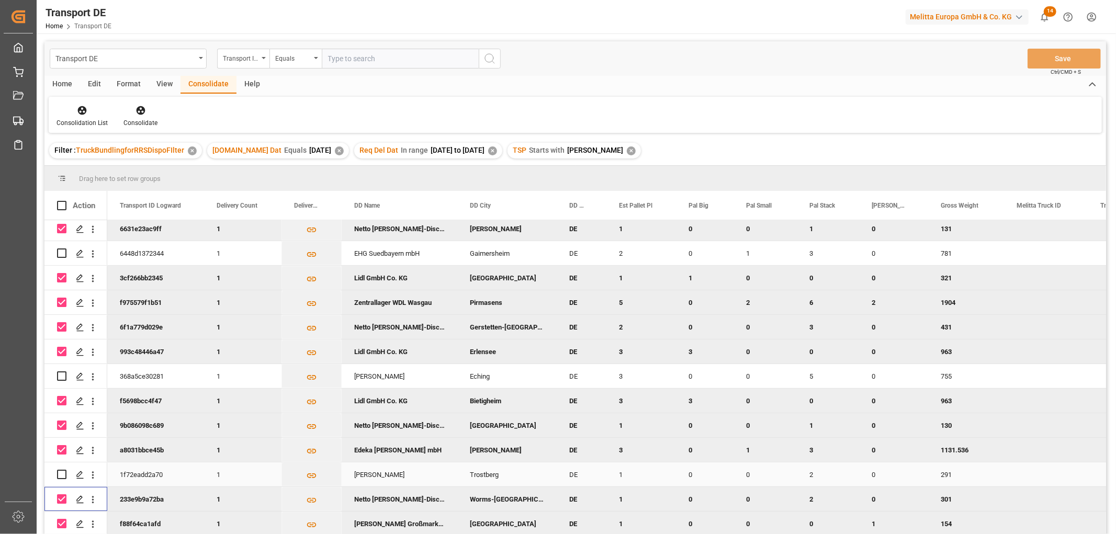
scroll to position [325, 0]
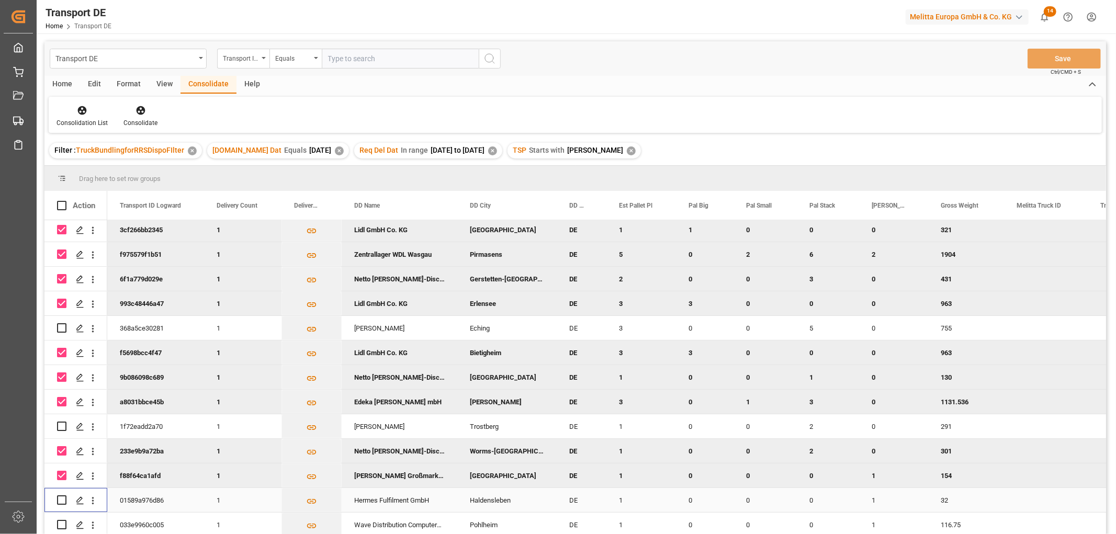
click at [61, 499] on input "Press Space to toggle row selection (unchecked)" at bounding box center [61, 500] width 9 height 9
checkbox input "true"
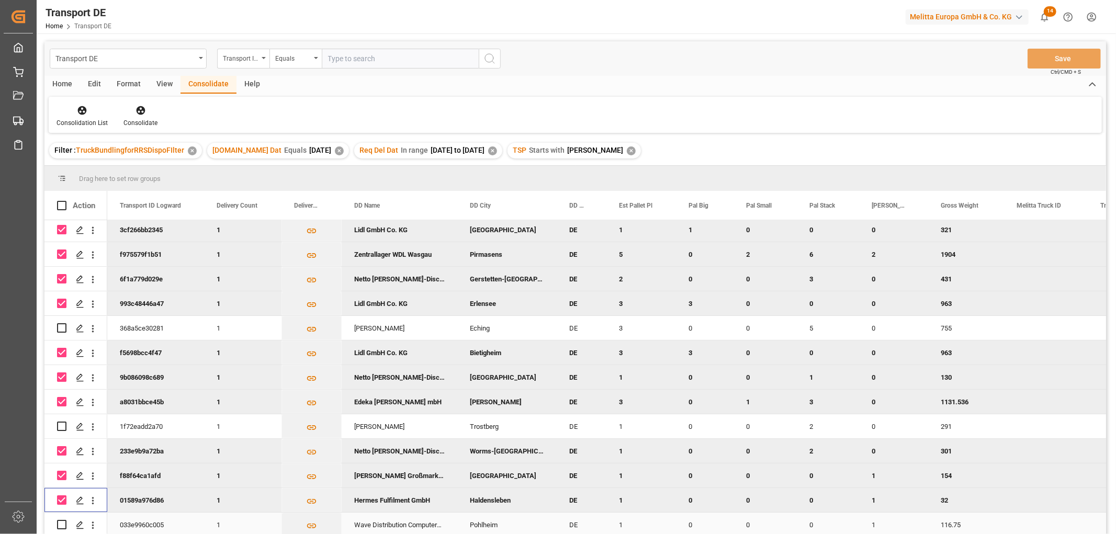
click at [61, 520] on input "Press Space to toggle row selection (unchecked)" at bounding box center [61, 524] width 9 height 9
checkbox input "true"
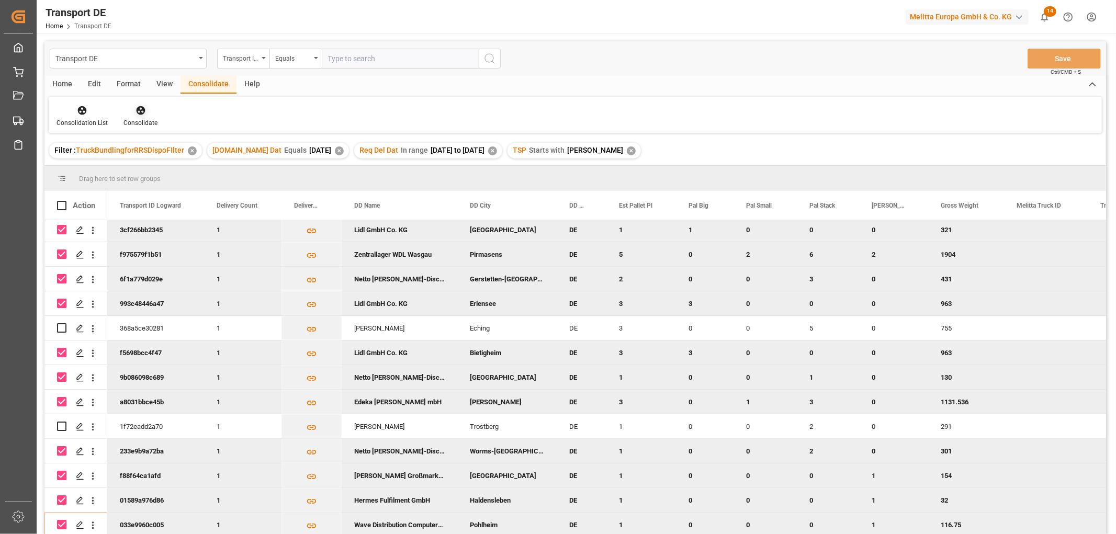
click at [136, 110] on icon at bounding box center [140, 110] width 9 height 9
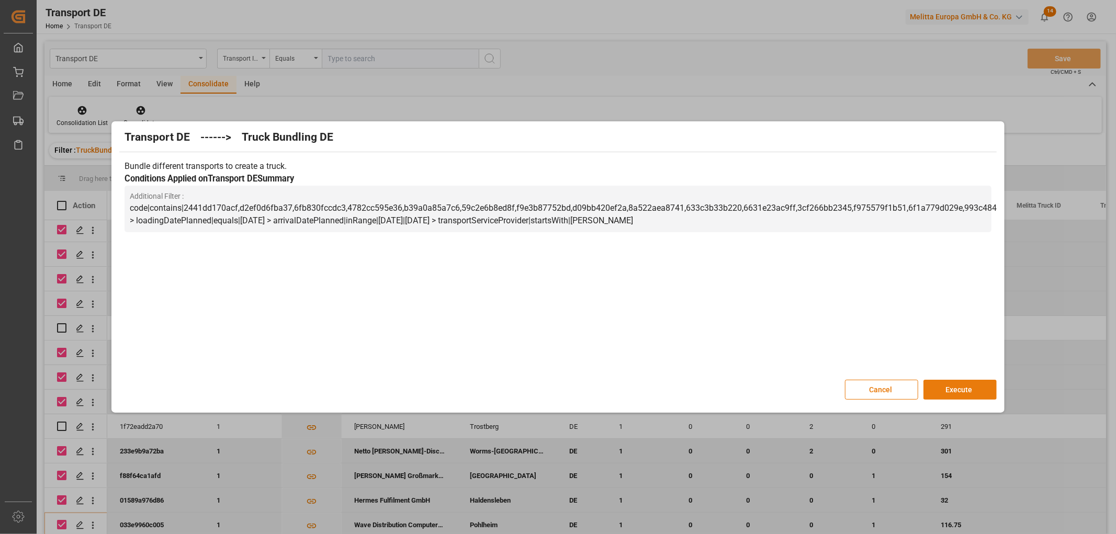
click at [963, 390] on button "Execute" at bounding box center [960, 390] width 73 height 20
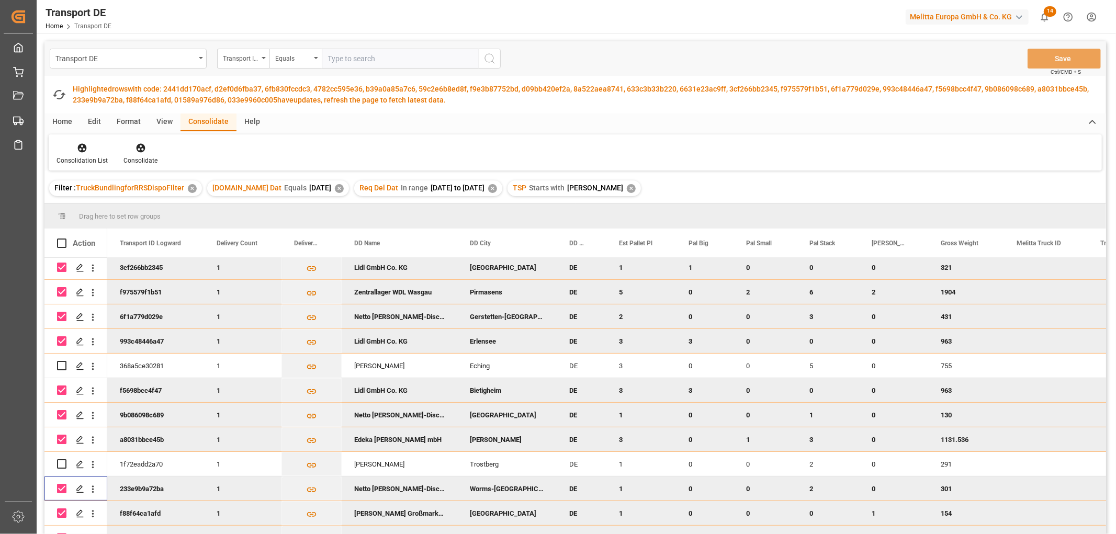
click at [62, 486] on input "Press Space to toggle row selection (checked)" at bounding box center [61, 488] width 9 height 9
checkbox input "false"
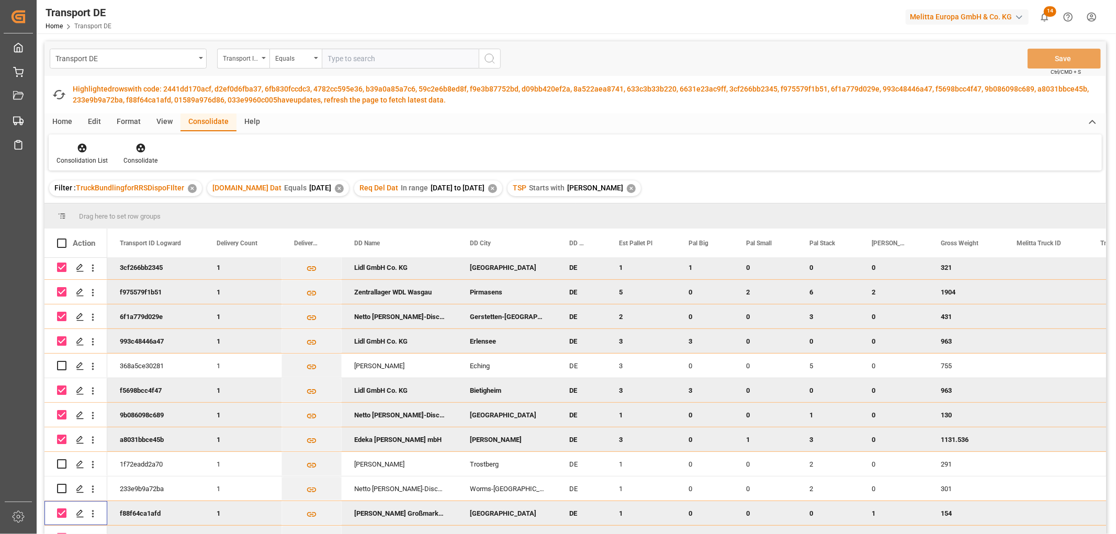
click at [61, 513] on input "Press Space to toggle row selection (checked)" at bounding box center [61, 513] width 9 height 9
checkbox input "false"
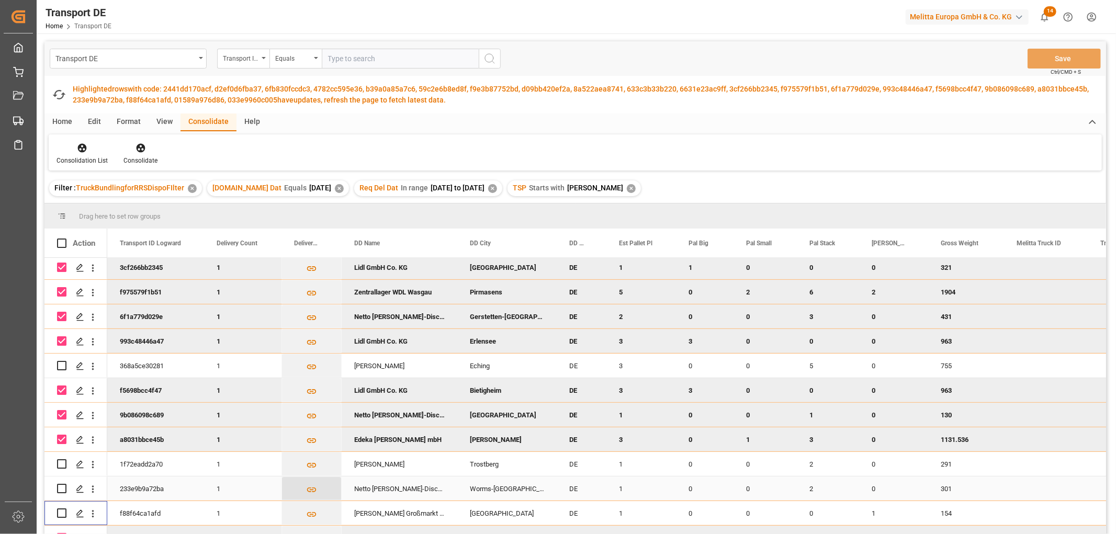
scroll to position [116, 0]
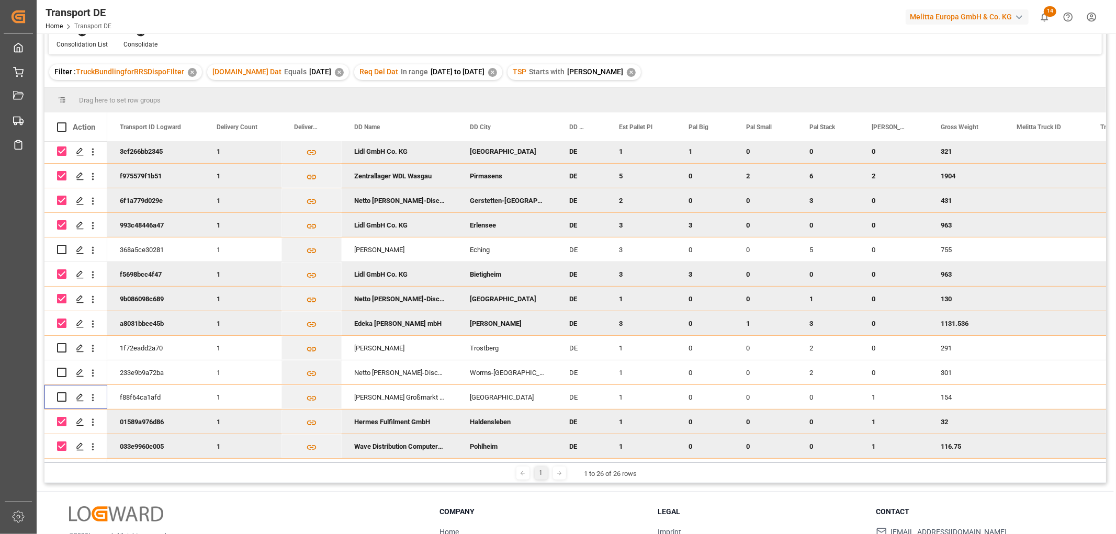
click at [61, 420] on input "Press Space to toggle row selection (checked)" at bounding box center [61, 421] width 9 height 9
checkbox input "false"
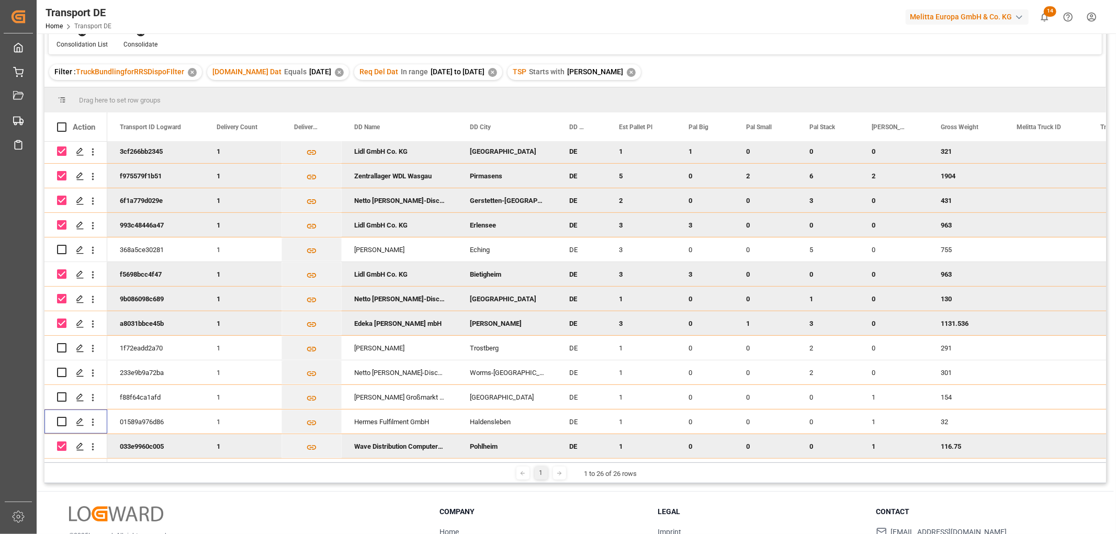
click at [61, 442] on input "Press Space to toggle row selection (checked)" at bounding box center [61, 446] width 9 height 9
checkbox input "false"
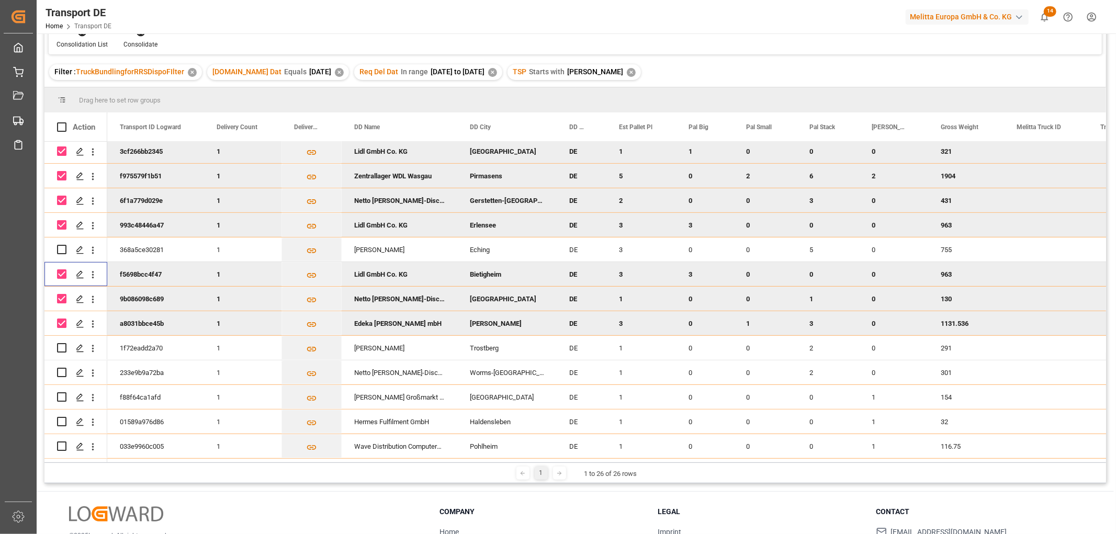
click at [62, 271] on input "Press Space to toggle row selection (checked)" at bounding box center [61, 273] width 9 height 9
checkbox input "false"
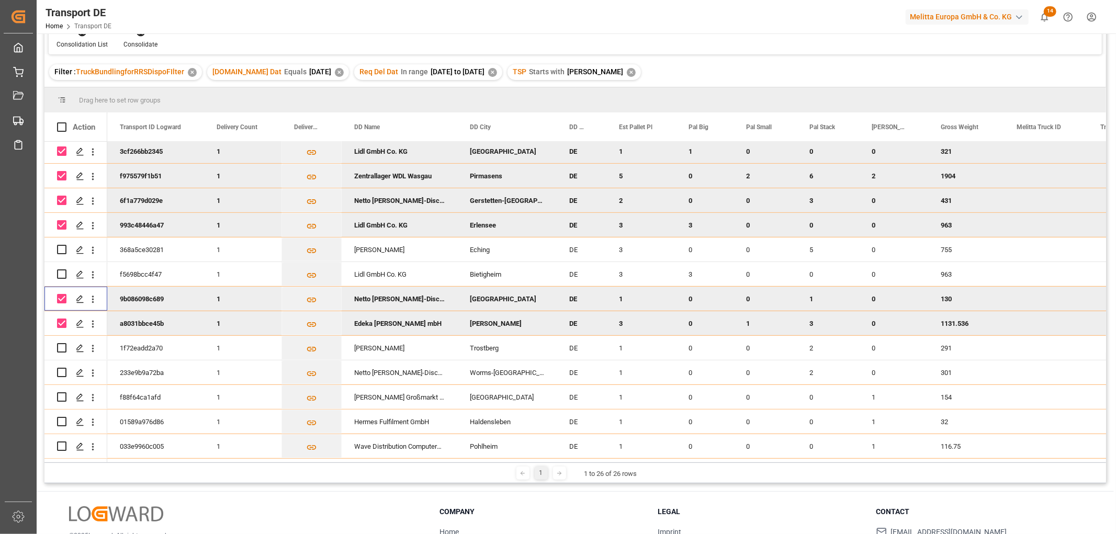
click at [63, 294] on input "Press Space to toggle row selection (checked)" at bounding box center [61, 298] width 9 height 9
checkbox input "false"
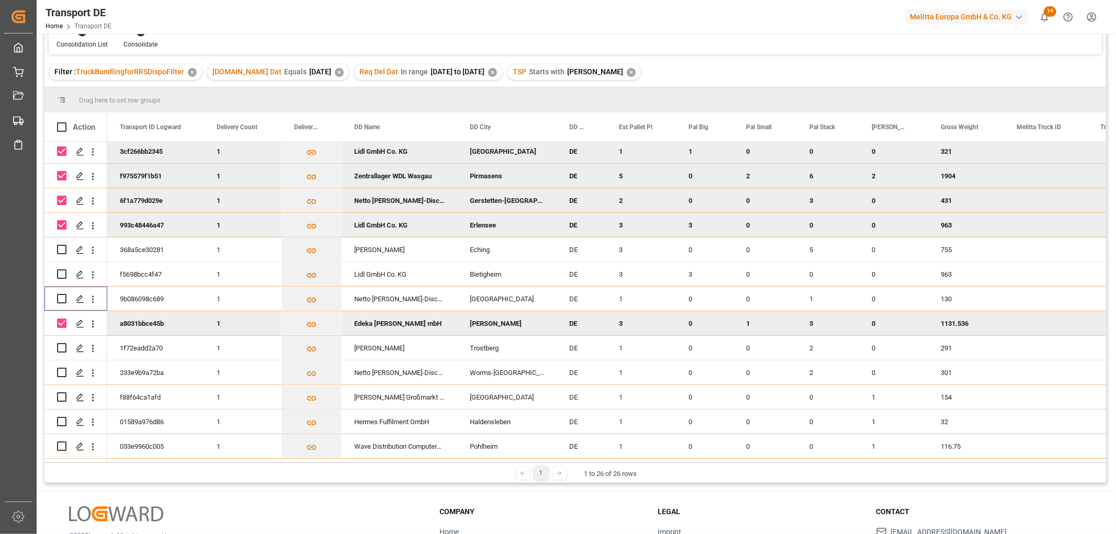
click at [62, 320] on input "Press Space to toggle row selection (checked)" at bounding box center [61, 323] width 9 height 9
checkbox input "false"
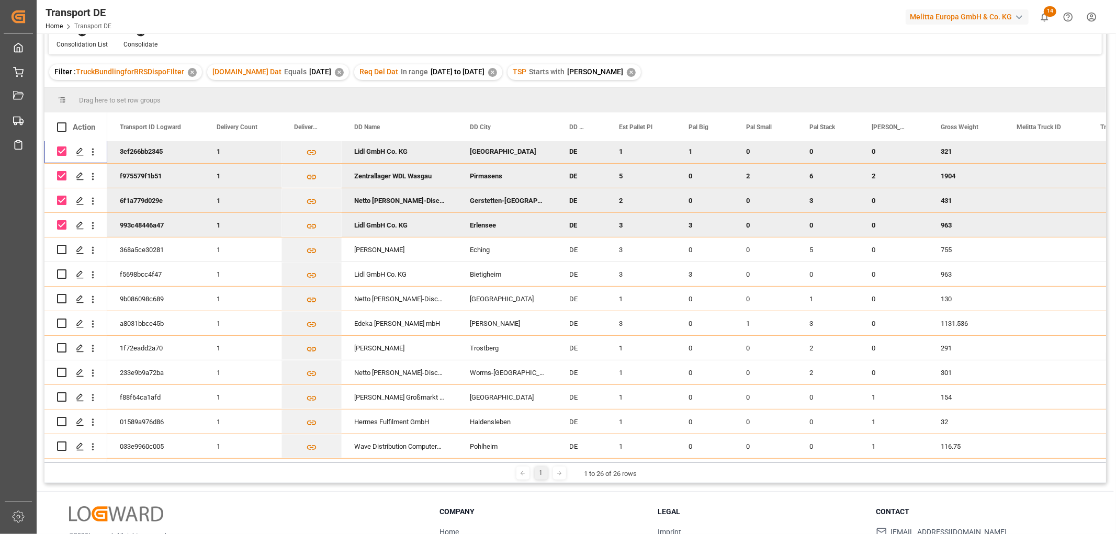
click at [64, 150] on input "Press Space to toggle row selection (checked)" at bounding box center [61, 151] width 9 height 9
checkbox input "false"
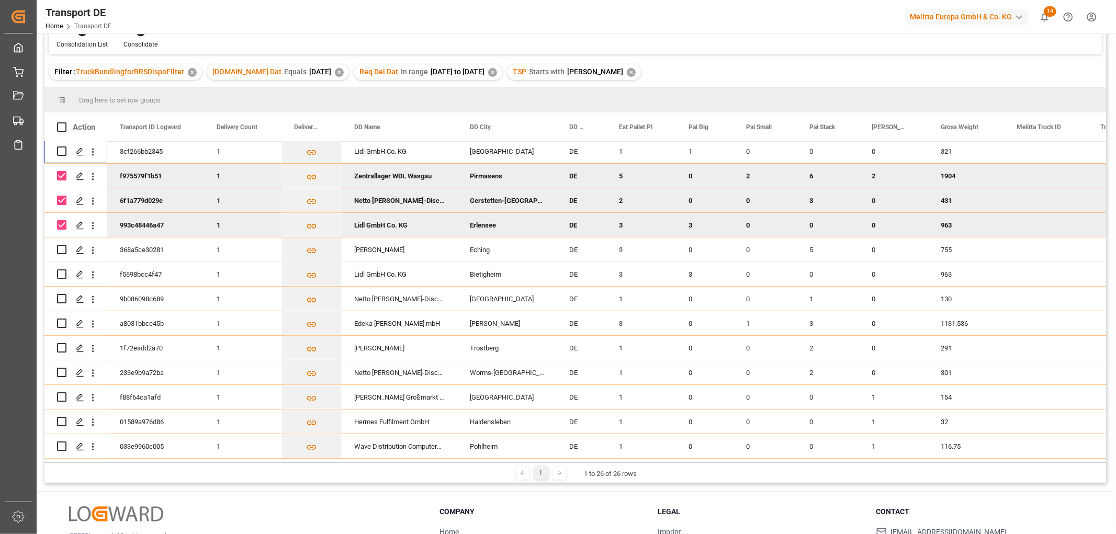
click at [61, 175] on input "Press Space to toggle row selection (checked)" at bounding box center [61, 175] width 9 height 9
checkbox input "false"
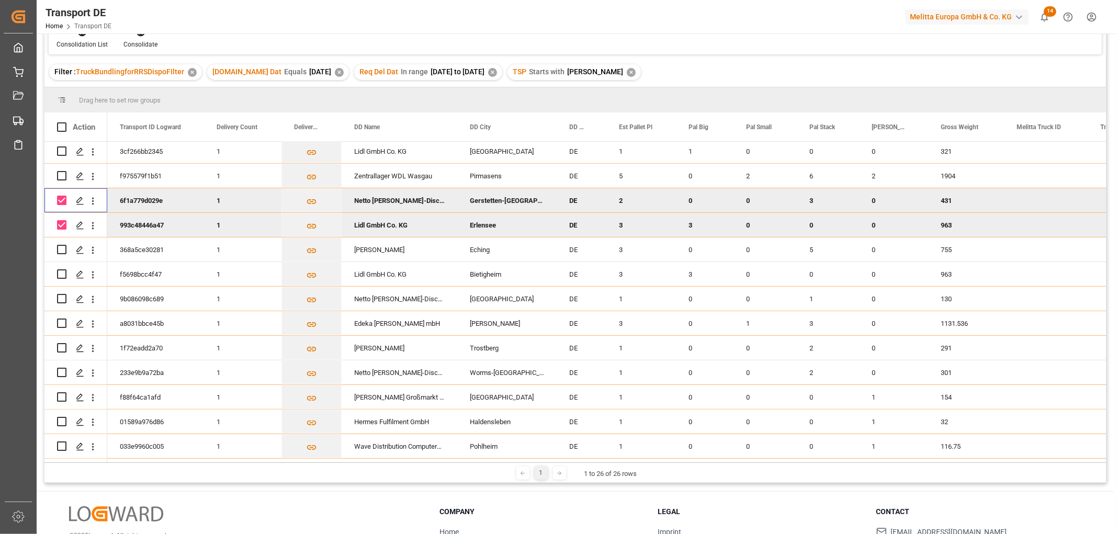
click at [61, 196] on input "Press Space to toggle row selection (checked)" at bounding box center [61, 200] width 9 height 9
checkbox input "false"
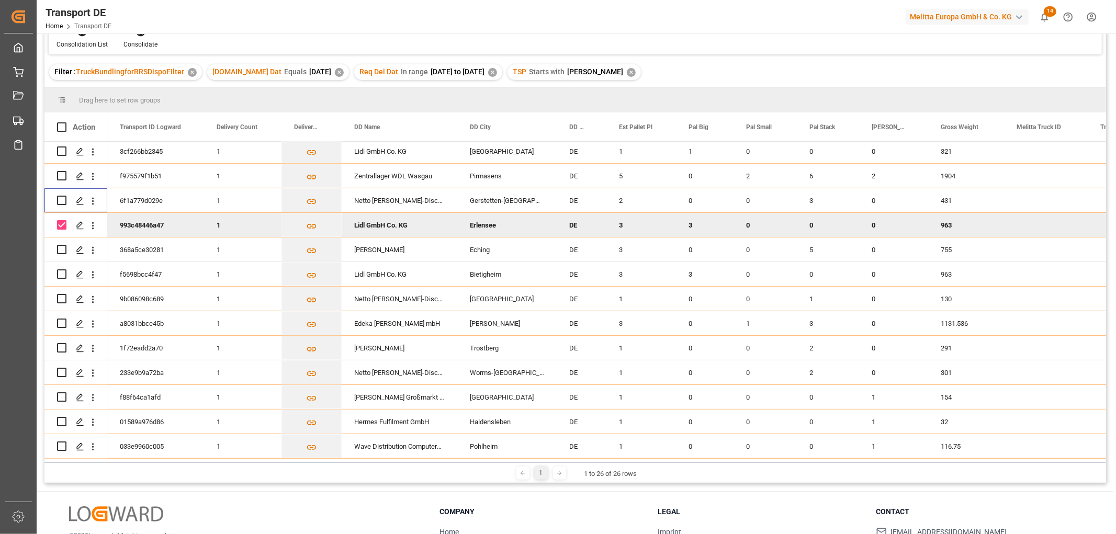
click at [64, 221] on input "Press Space to toggle row selection (checked)" at bounding box center [61, 224] width 9 height 9
checkbox input "false"
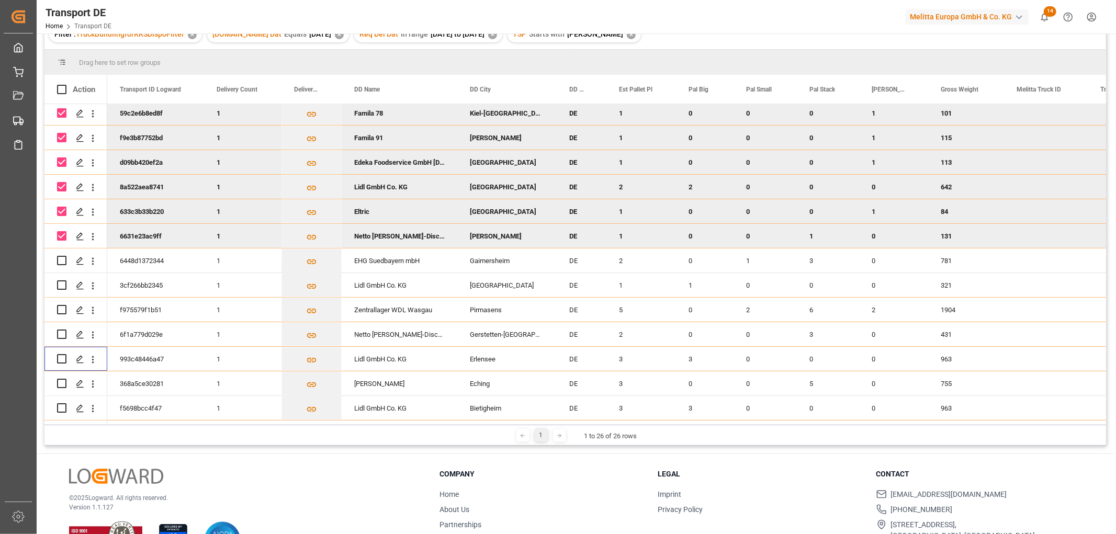
scroll to position [78, 0]
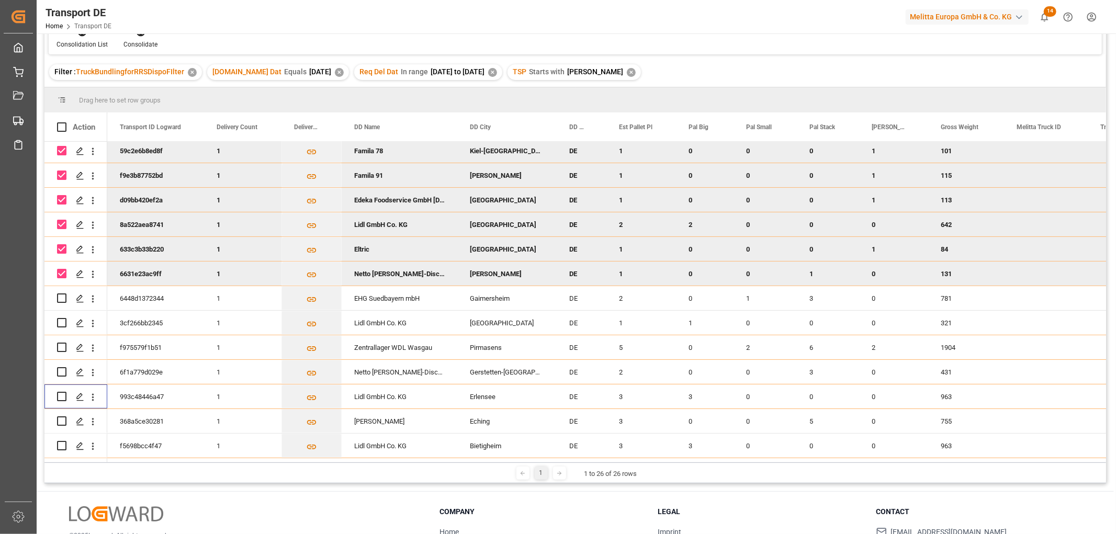
click at [60, 151] on input "Press Space to toggle row selection (checked)" at bounding box center [61, 150] width 9 height 9
checkbox input "false"
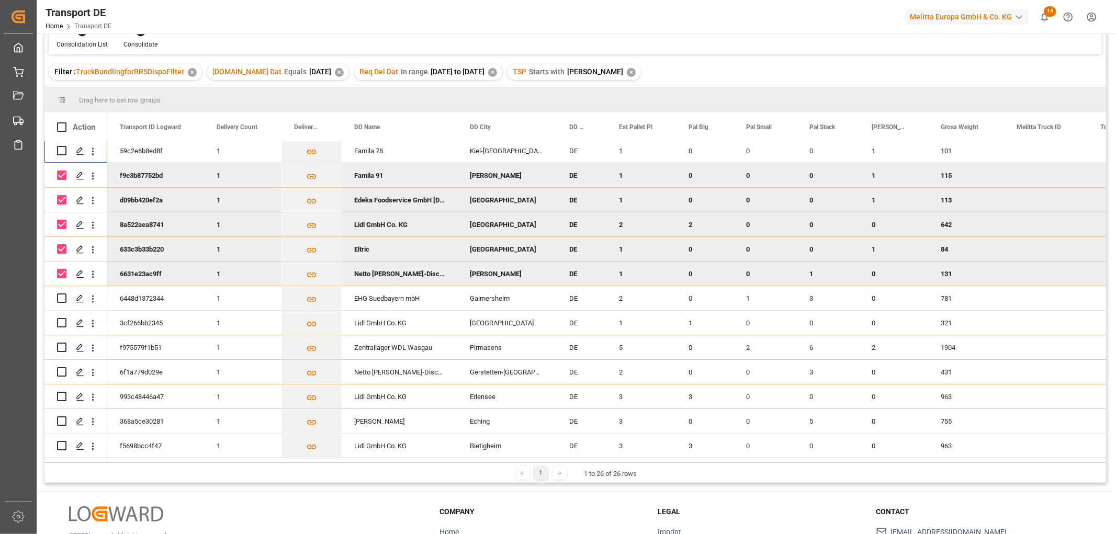
click at [59, 173] on input "Press Space to toggle row selection (checked)" at bounding box center [61, 175] width 9 height 9
checkbox input "false"
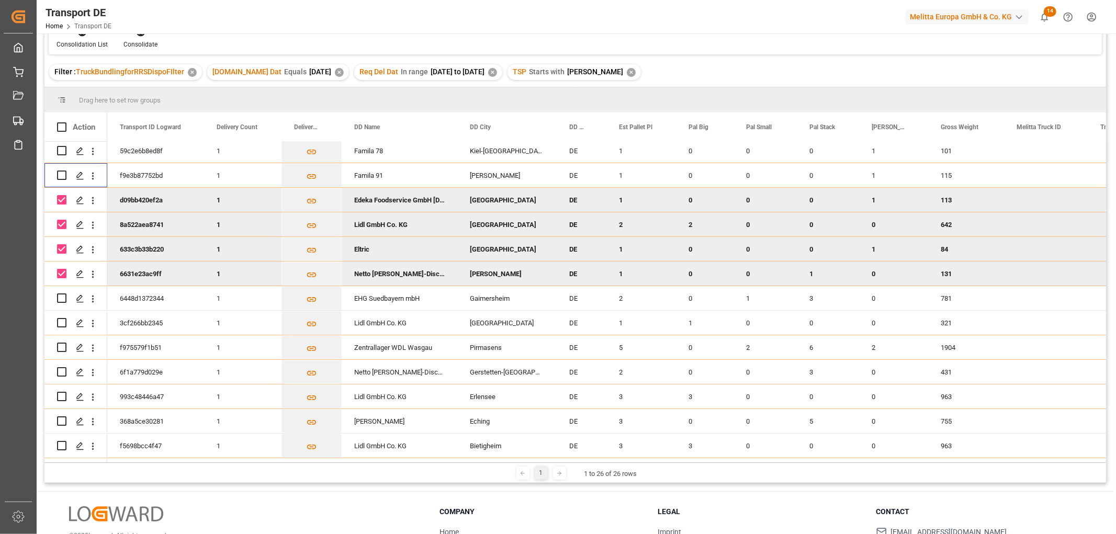
click at [60, 196] on input "Press Space to toggle row selection (checked)" at bounding box center [61, 199] width 9 height 9
checkbox input "false"
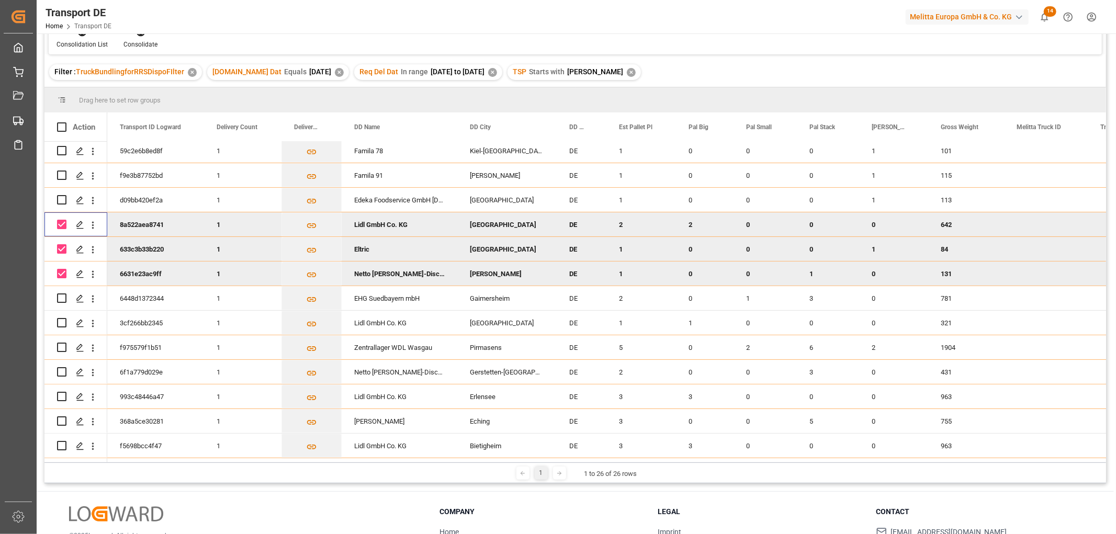
click at [61, 225] on input "Press Space to toggle row selection (checked)" at bounding box center [61, 224] width 9 height 9
checkbox input "false"
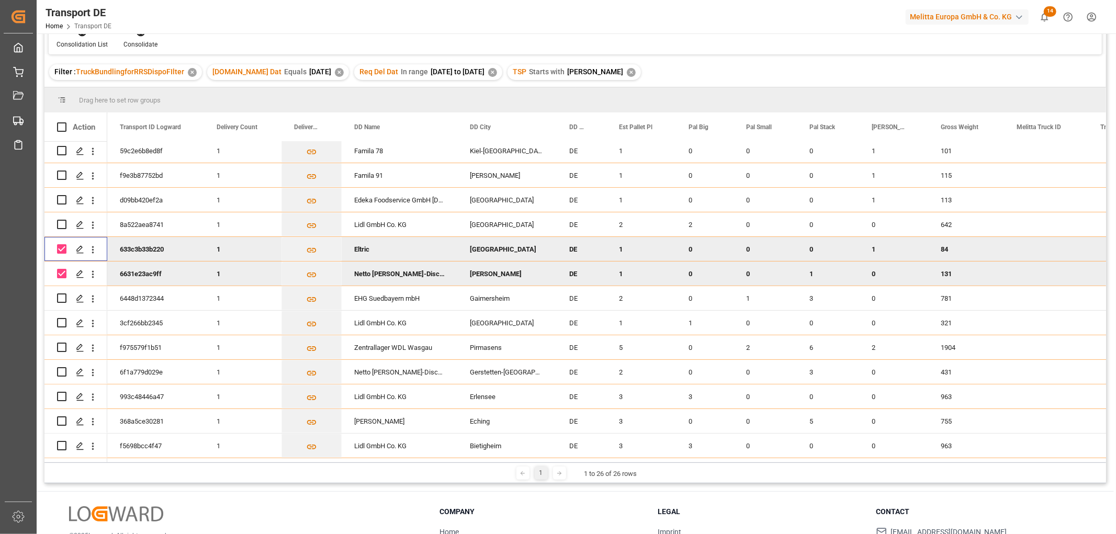
click at [63, 245] on input "Press Space to toggle row selection (checked)" at bounding box center [61, 248] width 9 height 9
checkbox input "false"
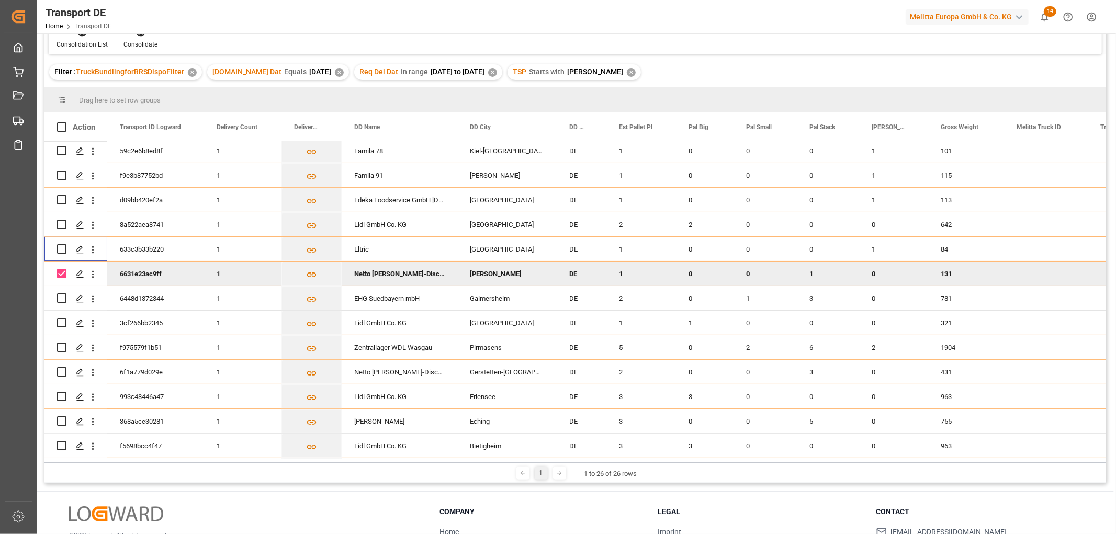
click at [62, 269] on input "Press Space to toggle row selection (checked)" at bounding box center [61, 273] width 9 height 9
checkbox input "false"
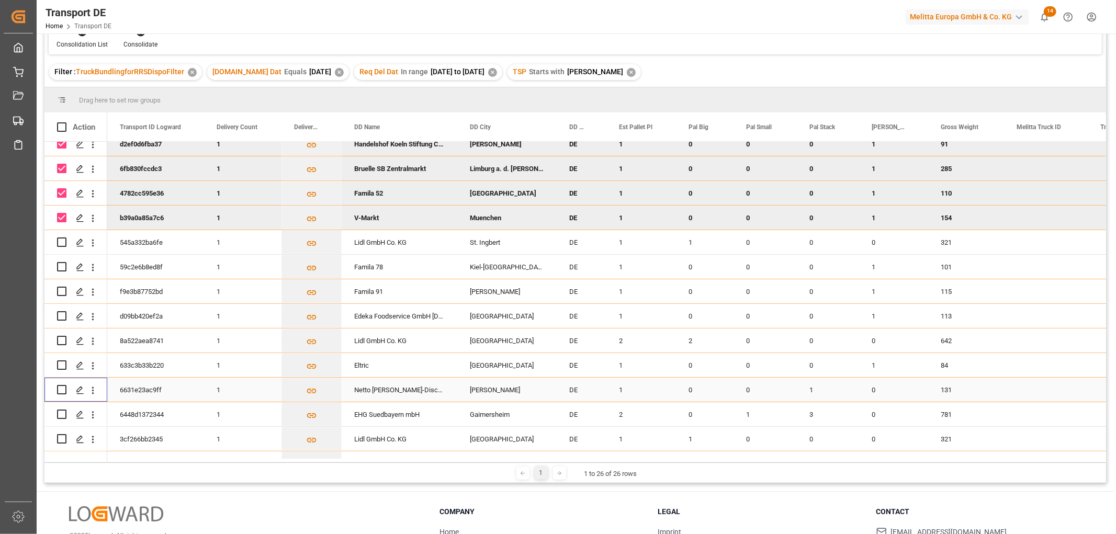
scroll to position [0, 0]
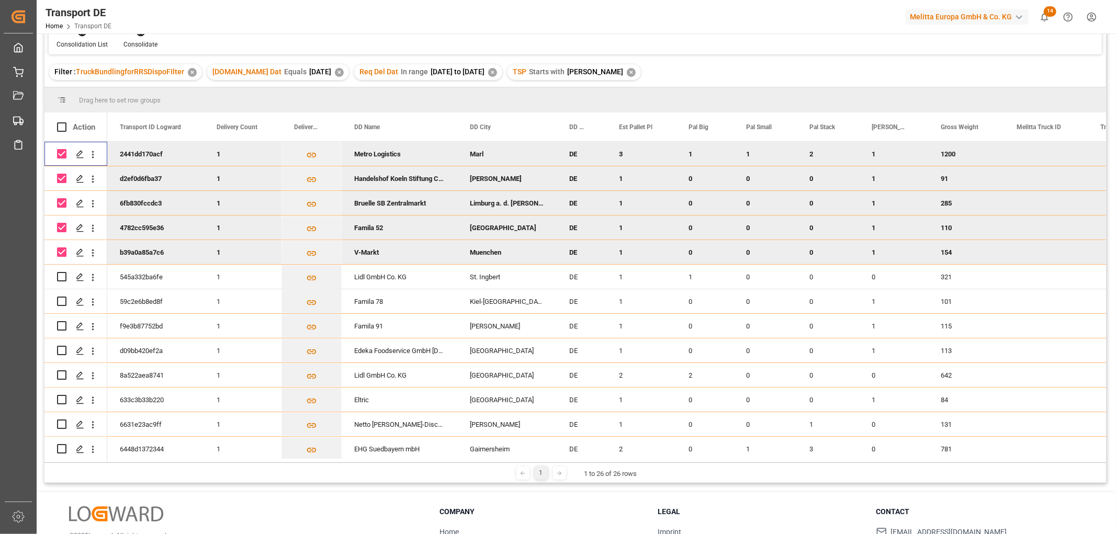
click at [60, 155] on input "Press Space to toggle row selection (checked)" at bounding box center [61, 153] width 9 height 9
checkbox input "false"
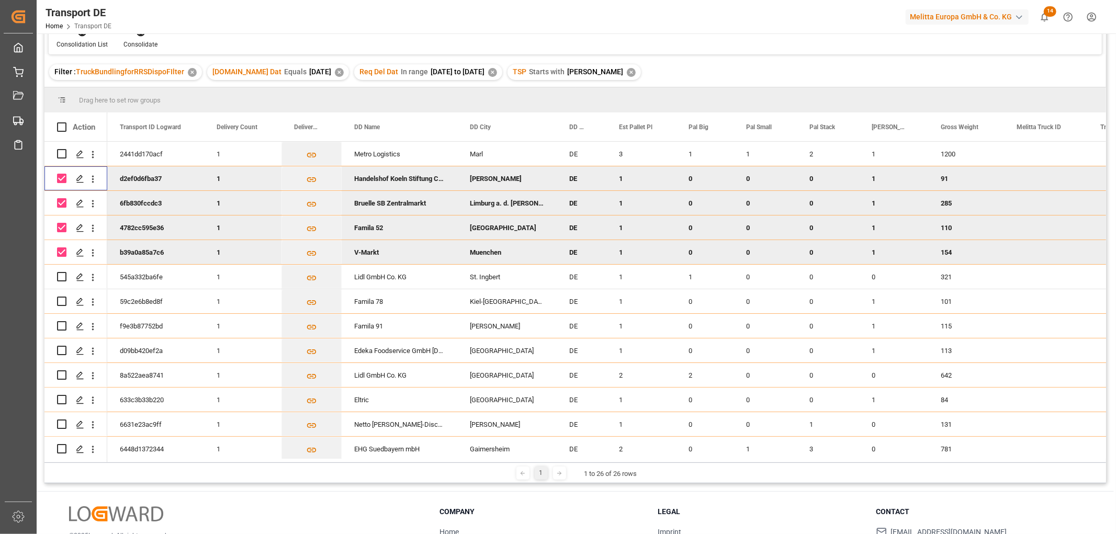
click at [59, 176] on input "Press Space to toggle row selection (checked)" at bounding box center [61, 178] width 9 height 9
checkbox input "false"
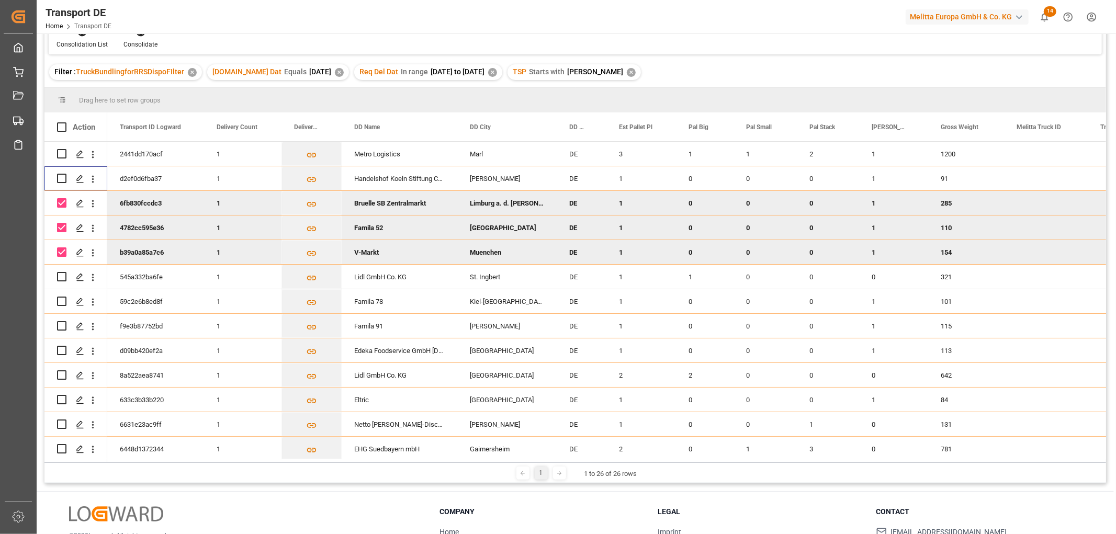
click at [64, 202] on input "Press Space to toggle row selection (checked)" at bounding box center [61, 202] width 9 height 9
checkbox input "false"
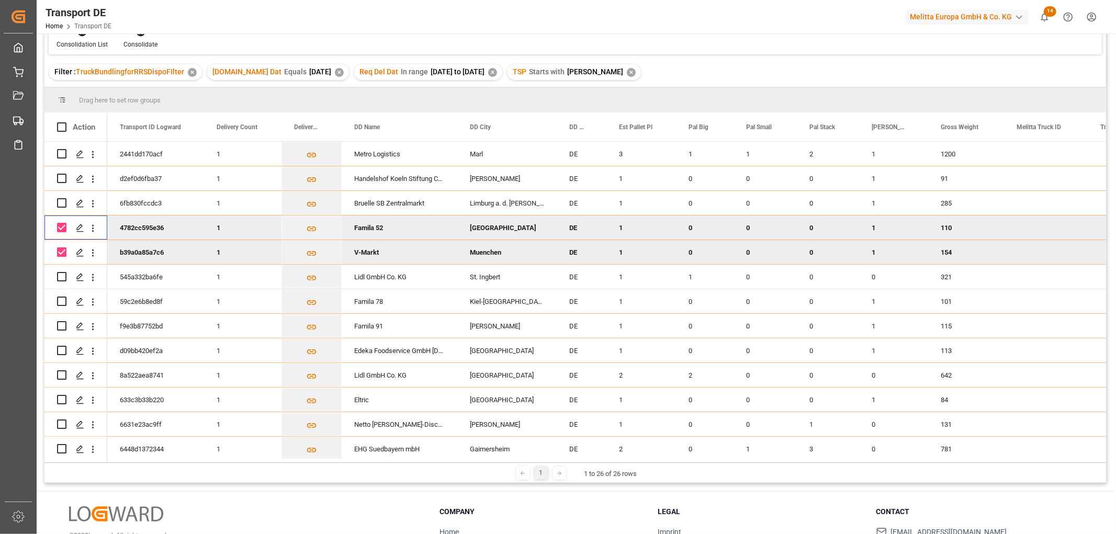
click at [65, 227] on input "Press Space to toggle row selection (checked)" at bounding box center [61, 227] width 9 height 9
checkbox input "false"
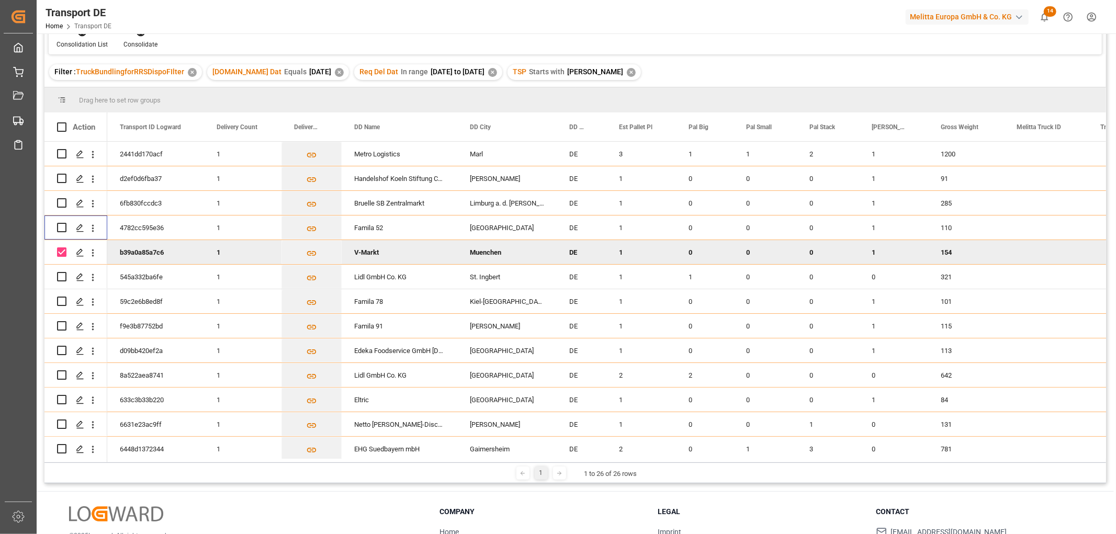
click at [59, 253] on input "Press Space to toggle row selection (checked)" at bounding box center [61, 252] width 9 height 9
checkbox input "false"
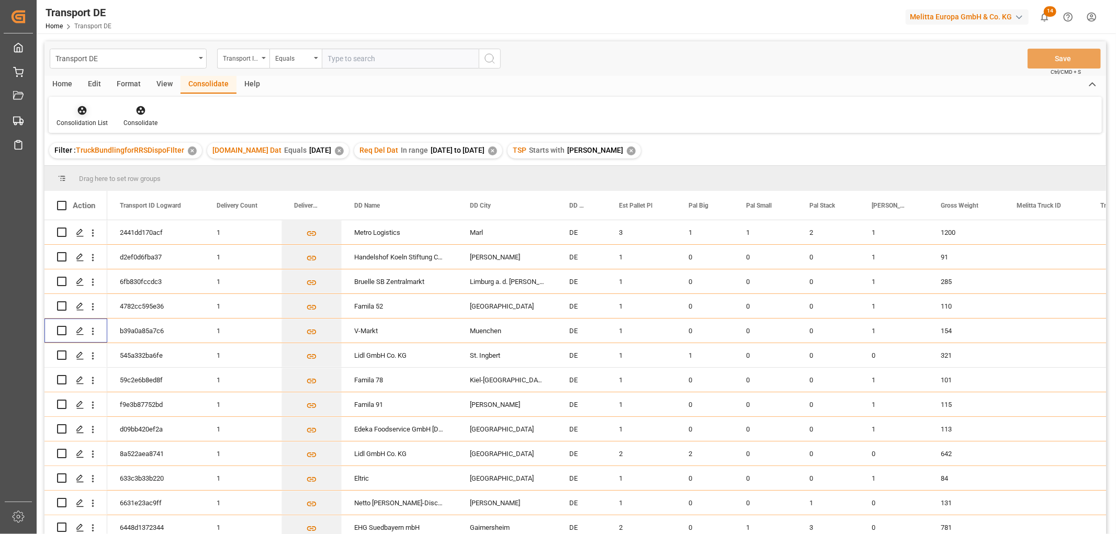
click at [81, 112] on icon at bounding box center [82, 110] width 9 height 9
click at [93, 168] on div "Transport DE Transport ID Logward Equals Save Ctrl/CMD + S Home Edit Format Vie…" at bounding box center [575, 301] width 1062 height 521
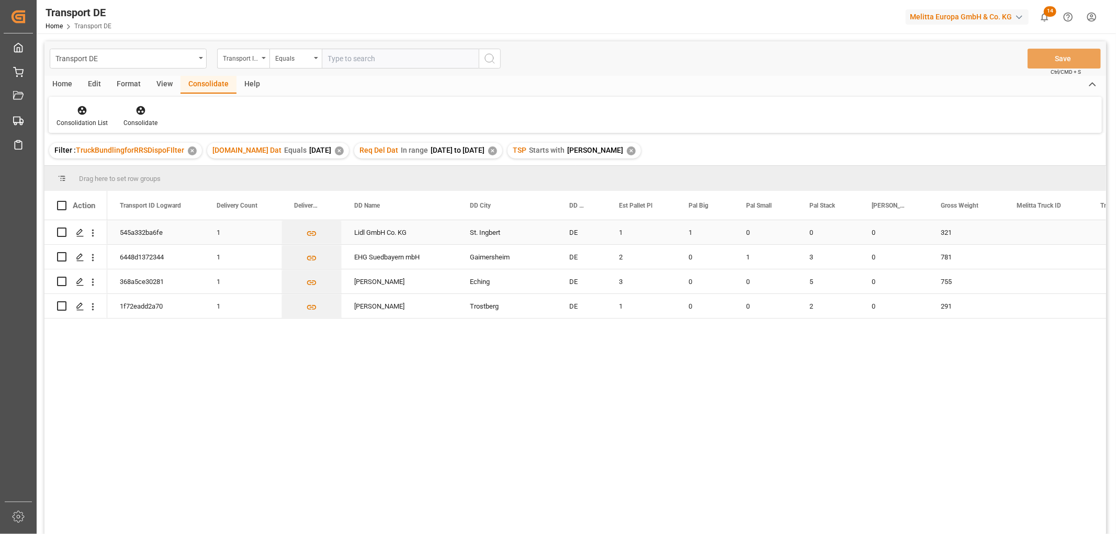
click at [64, 232] on input "Press Space to toggle row selection (unchecked)" at bounding box center [61, 232] width 9 height 9
checkbox input "true"
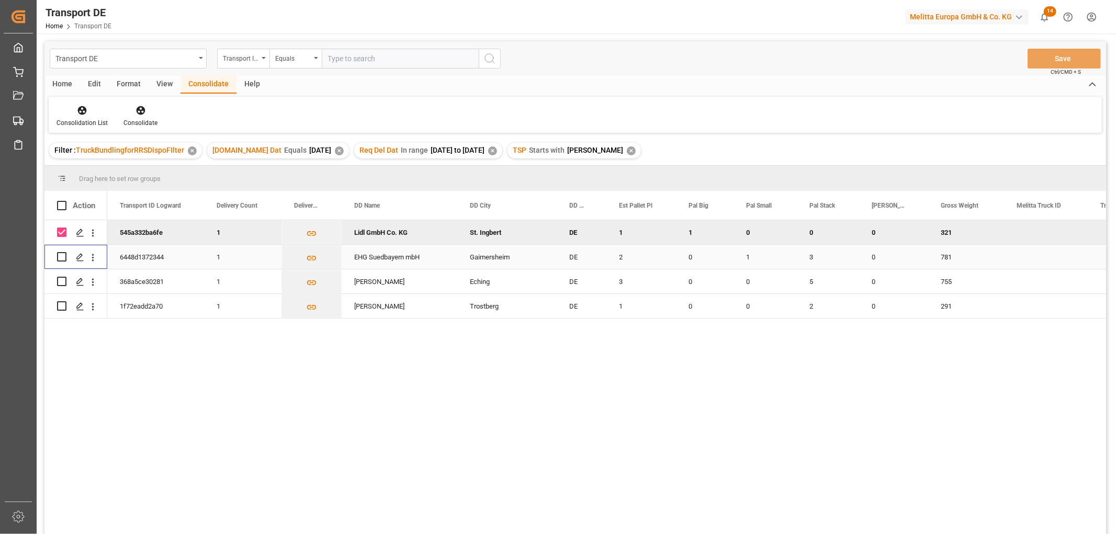
click at [61, 253] on input "Press Space to toggle row selection (unchecked)" at bounding box center [61, 256] width 9 height 9
checkbox input "true"
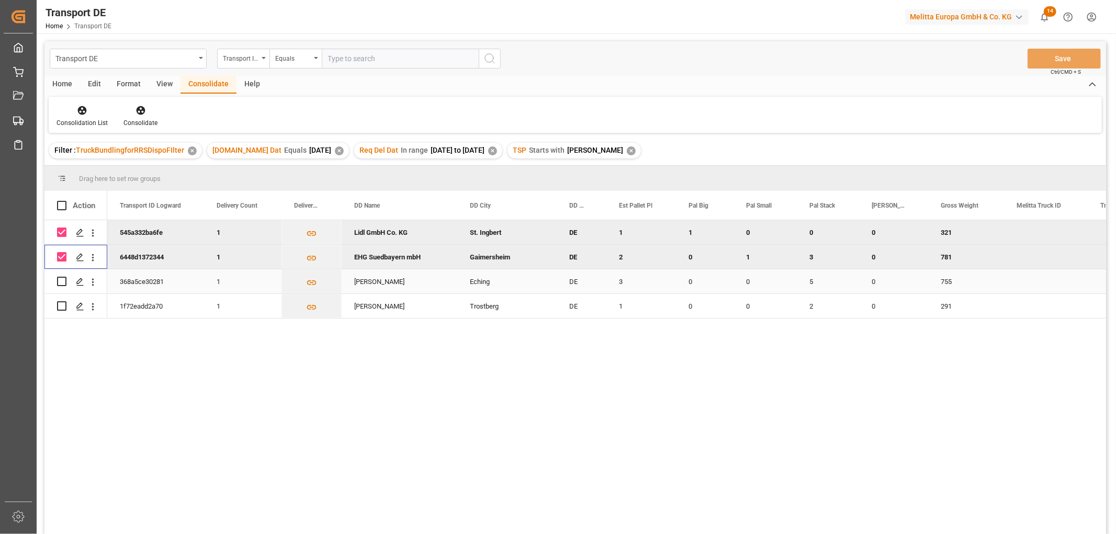
click at [61, 279] on input "Press Space to toggle row selection (unchecked)" at bounding box center [61, 281] width 9 height 9
checkbox input "true"
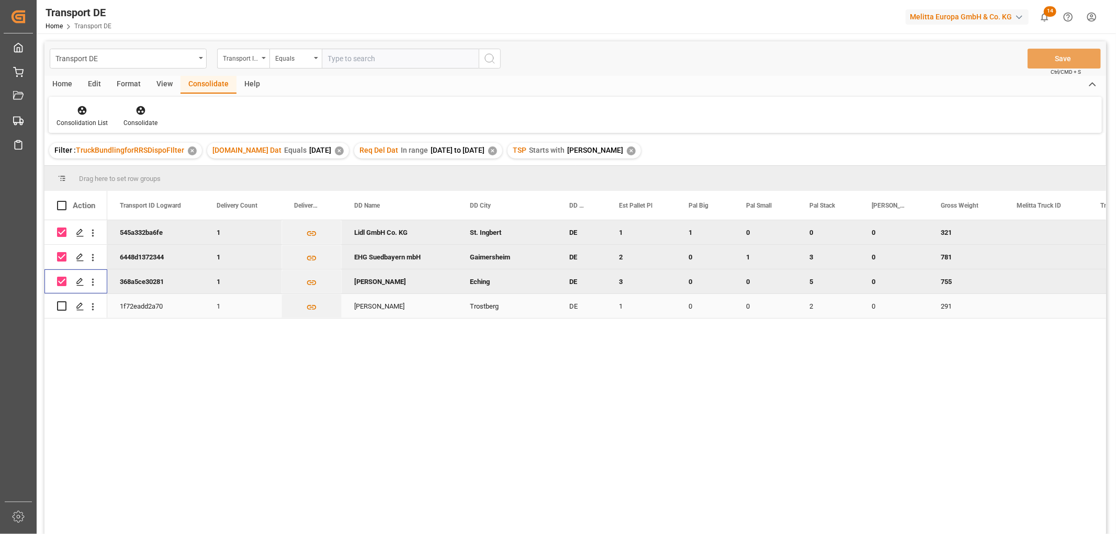
click at [61, 306] on input "Press Space to toggle row selection (unchecked)" at bounding box center [61, 305] width 9 height 9
checkbox input "true"
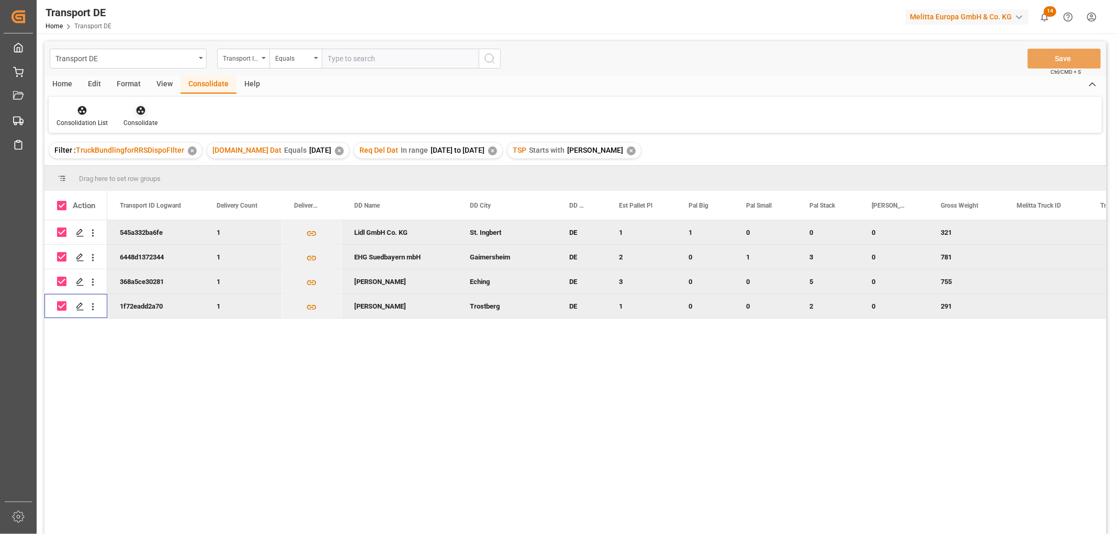
click at [138, 112] on icon at bounding box center [140, 110] width 9 height 9
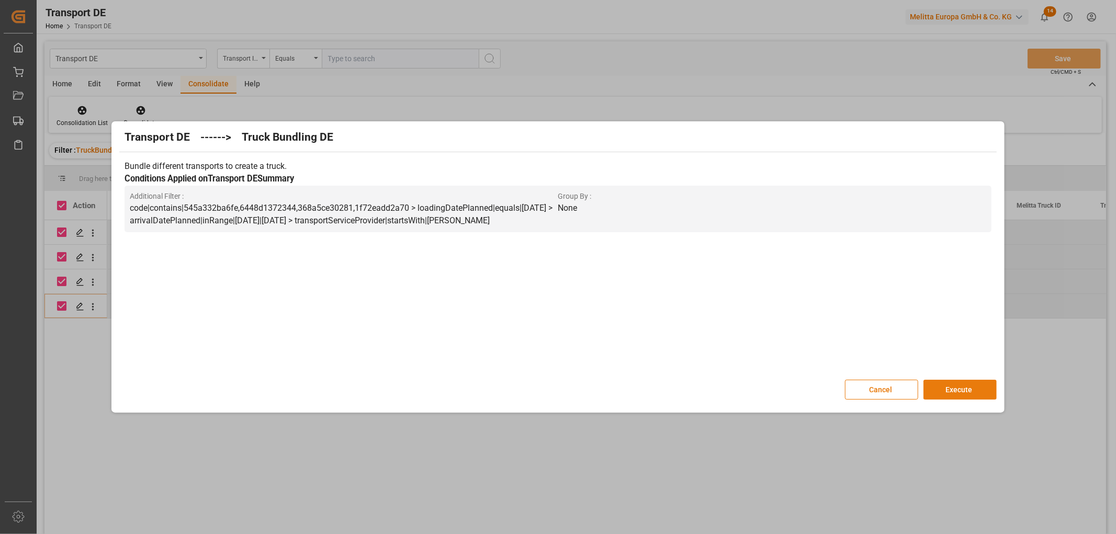
click at [963, 386] on button "Execute" at bounding box center [960, 390] width 73 height 20
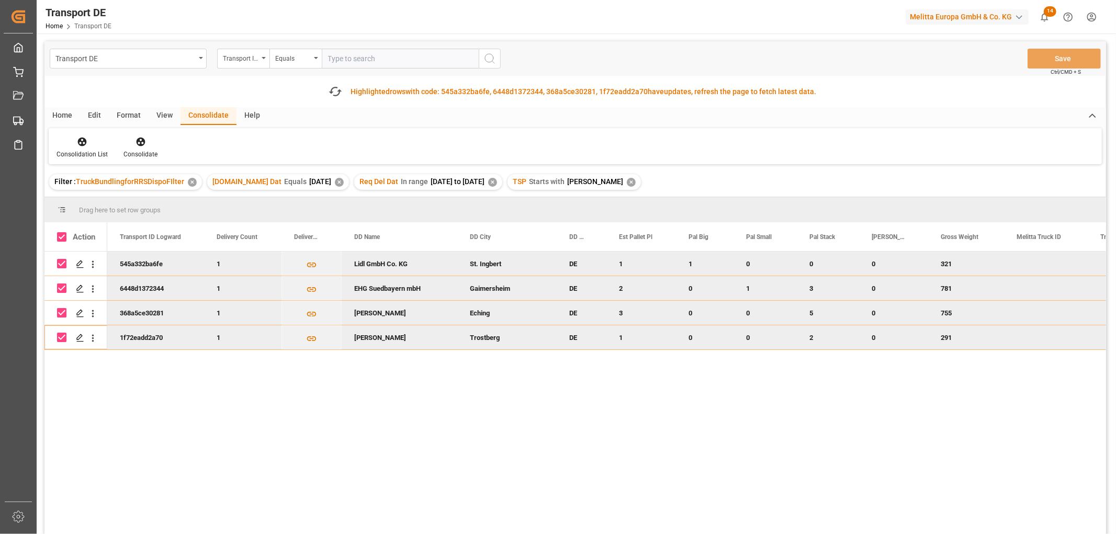
click at [62, 260] on input "Press Space to toggle row selection (checked)" at bounding box center [61, 263] width 9 height 9
checkbox input "false"
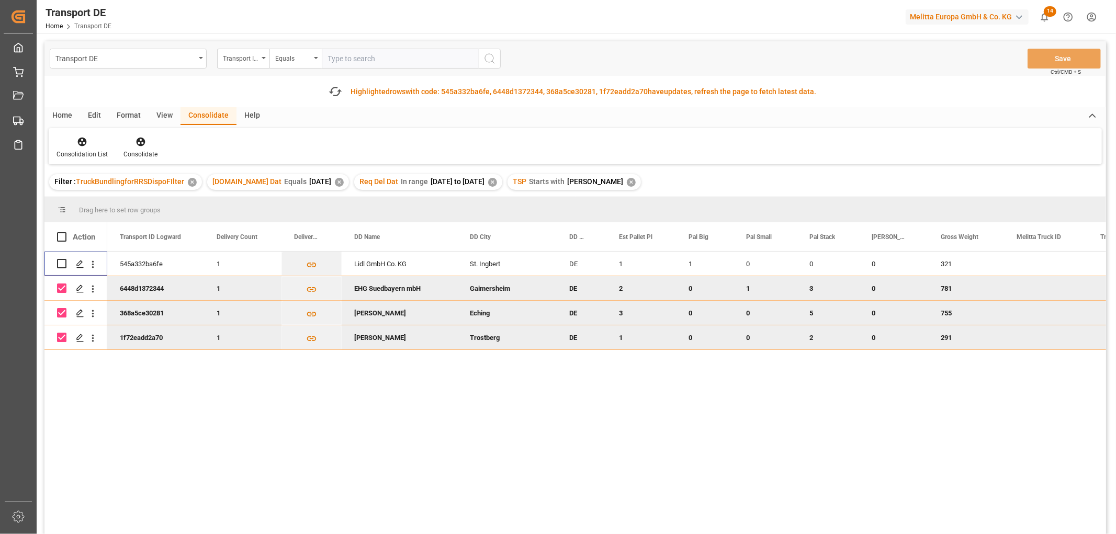
click at [58, 286] on input "Press Space to toggle row selection (checked)" at bounding box center [61, 288] width 9 height 9
checkbox input "false"
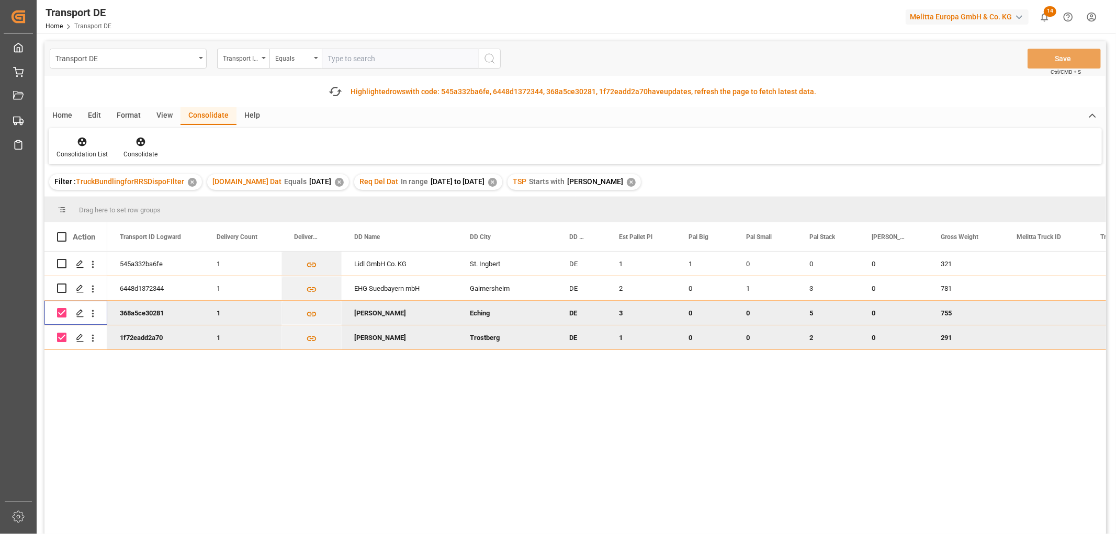
click at [64, 311] on input "Press Space to toggle row selection (checked)" at bounding box center [61, 312] width 9 height 9
checkbox input "false"
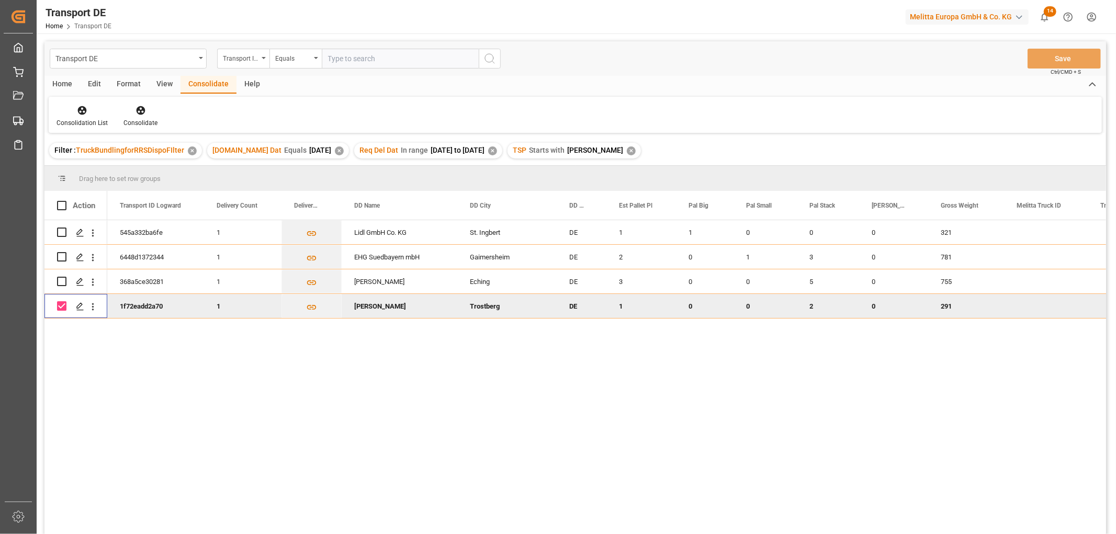
click at [61, 306] on input "Press Space to toggle row selection (checked)" at bounding box center [61, 305] width 9 height 9
checkbox input "false"
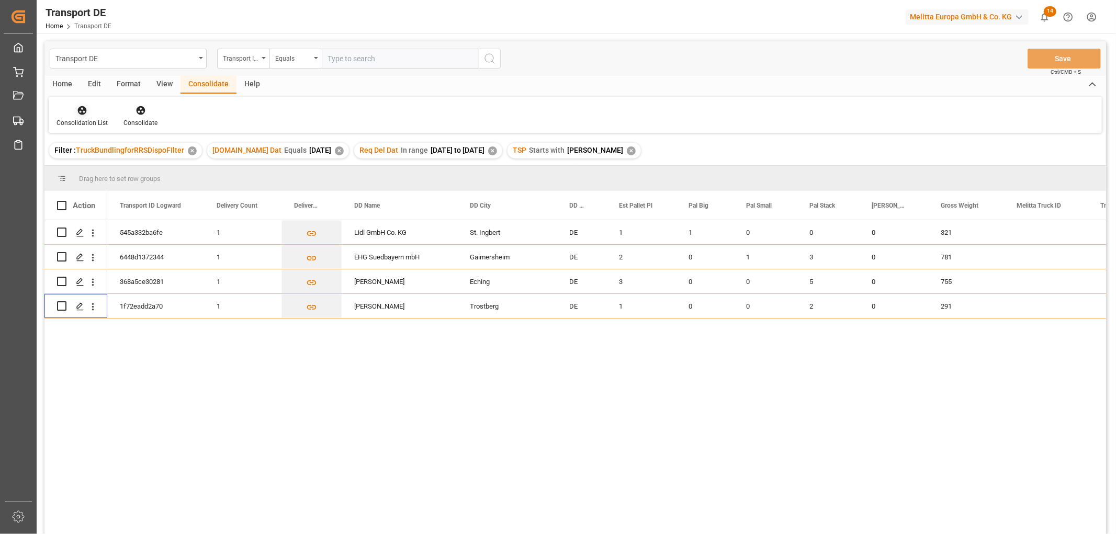
click at [82, 110] on icon at bounding box center [82, 110] width 9 height 9
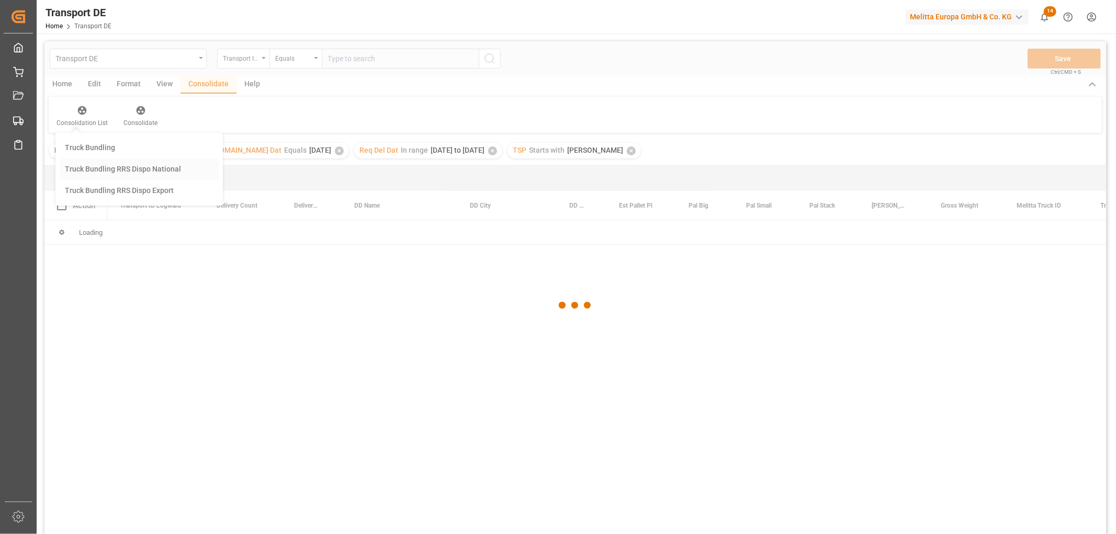
click at [99, 168] on div "Transport DE Transport ID Logward Equals Save Ctrl/CMD + S Home Edit Format Vie…" at bounding box center [575, 301] width 1062 height 521
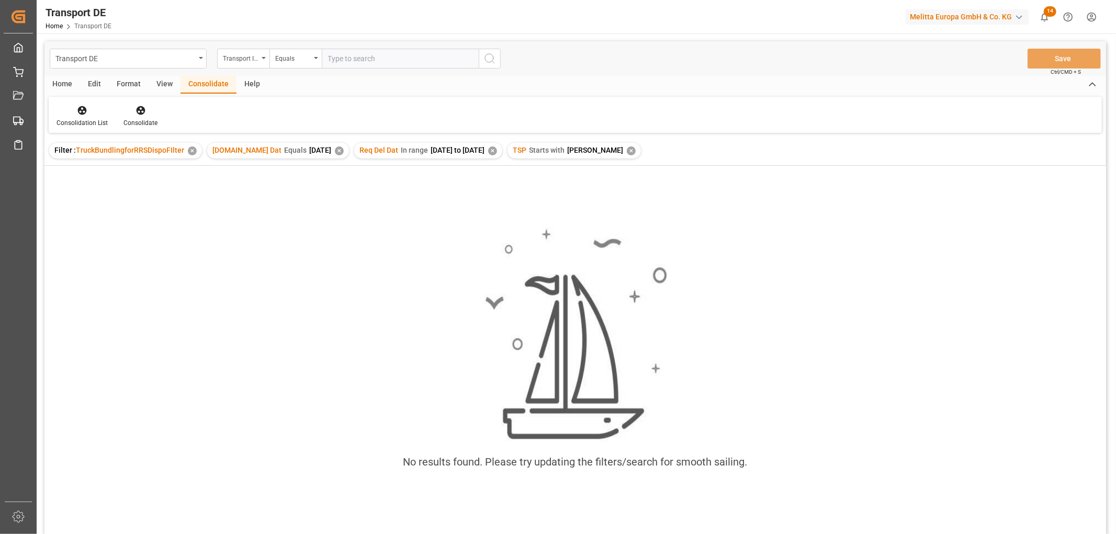
click at [627, 149] on div "✕" at bounding box center [631, 151] width 9 height 9
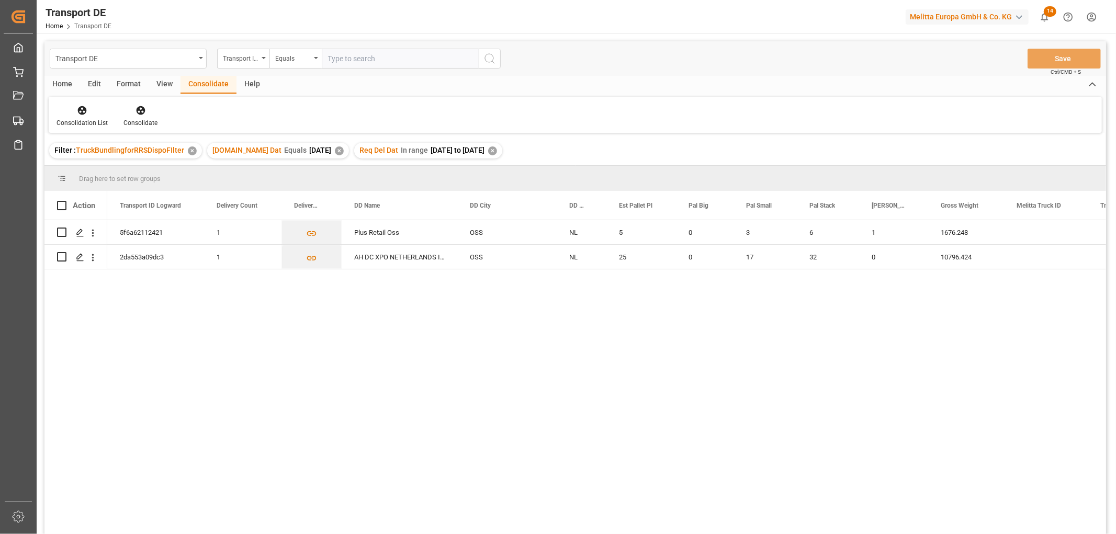
click at [497, 147] on div "✕" at bounding box center [492, 151] width 9 height 9
click at [335, 153] on div "✕" at bounding box center [339, 151] width 9 height 9
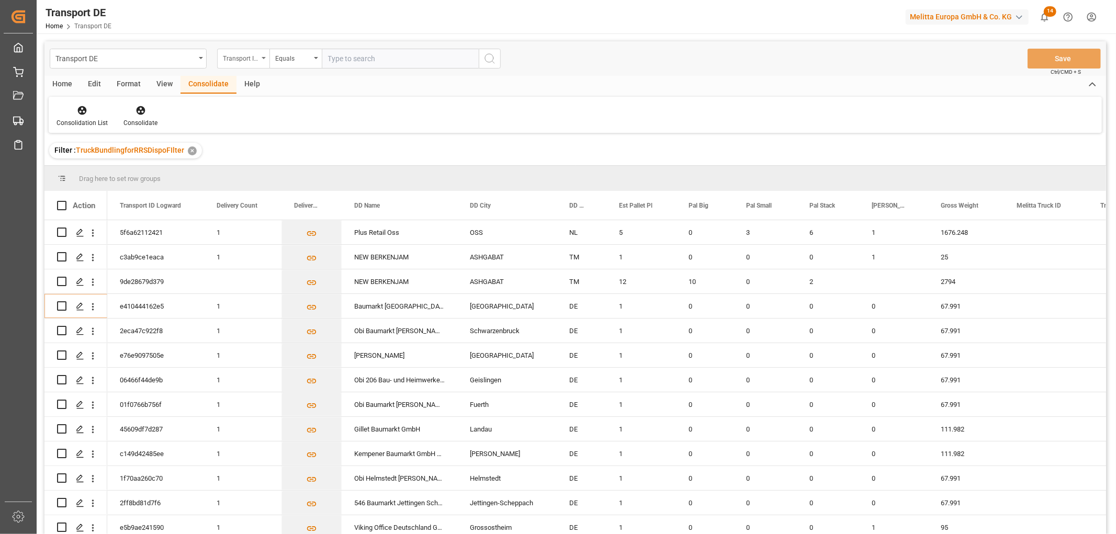
click at [240, 58] on div "Transport ID Logward" at bounding box center [241, 57] width 36 height 12
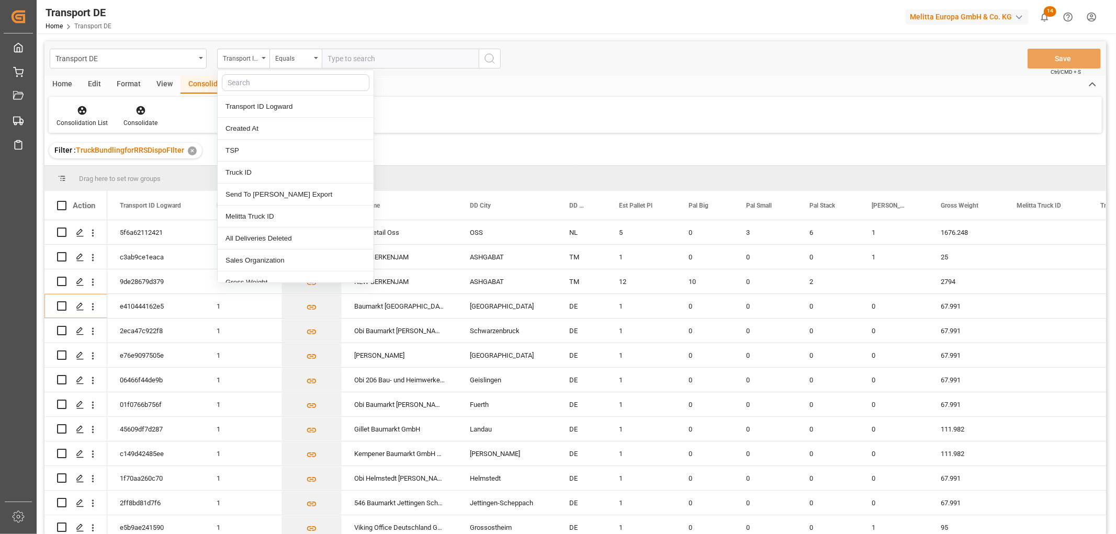
click at [239, 84] on input "text" at bounding box center [296, 82] width 148 height 17
type input "req"
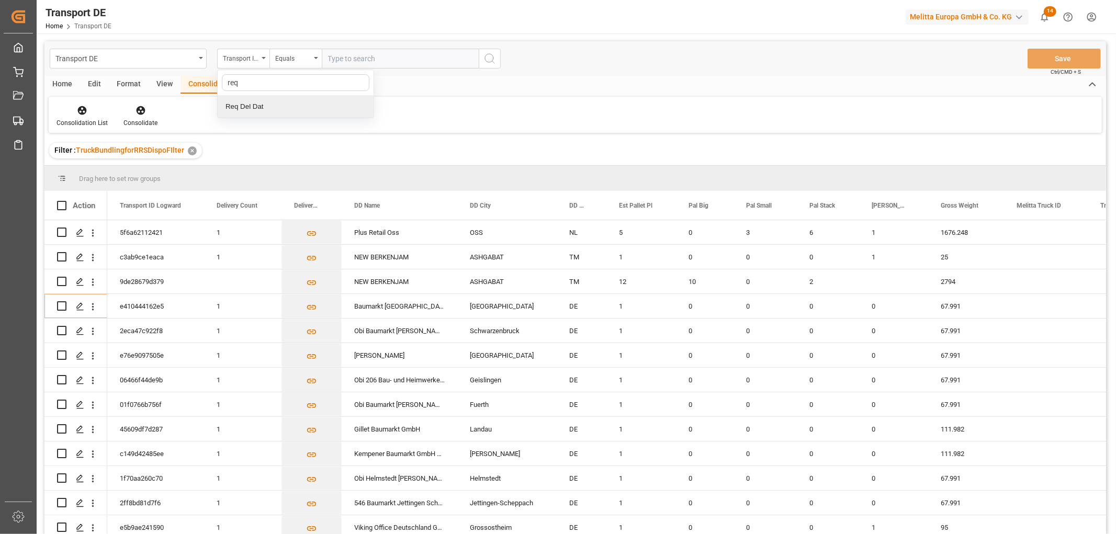
click at [244, 105] on div "Req Del Dat" at bounding box center [296, 107] width 156 height 22
click at [291, 58] on div "Equals" at bounding box center [293, 57] width 36 height 12
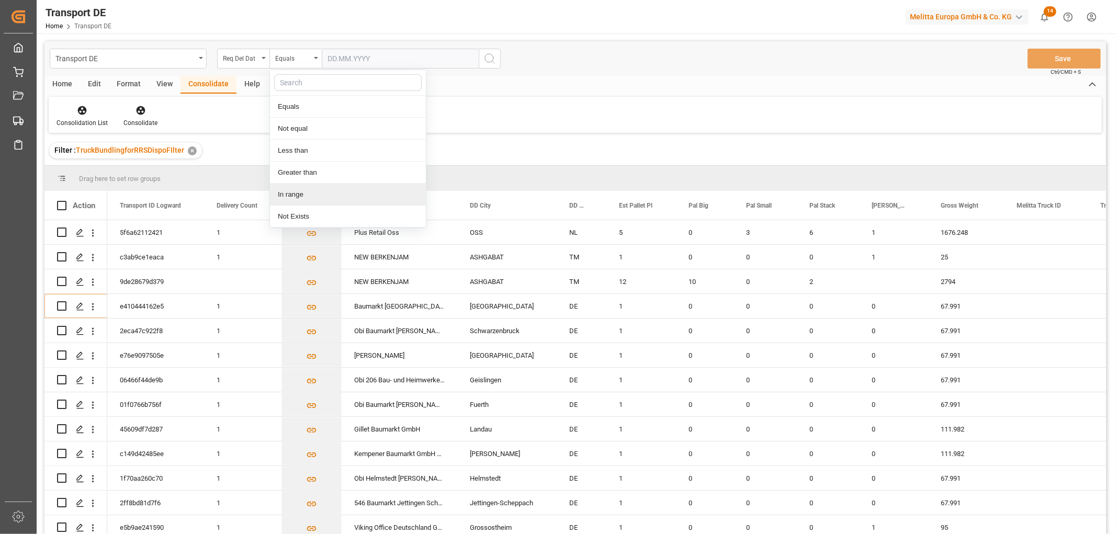
click at [301, 196] on div "In range" at bounding box center [348, 195] width 156 height 22
click at [332, 56] on input "text" at bounding box center [361, 59] width 78 height 20
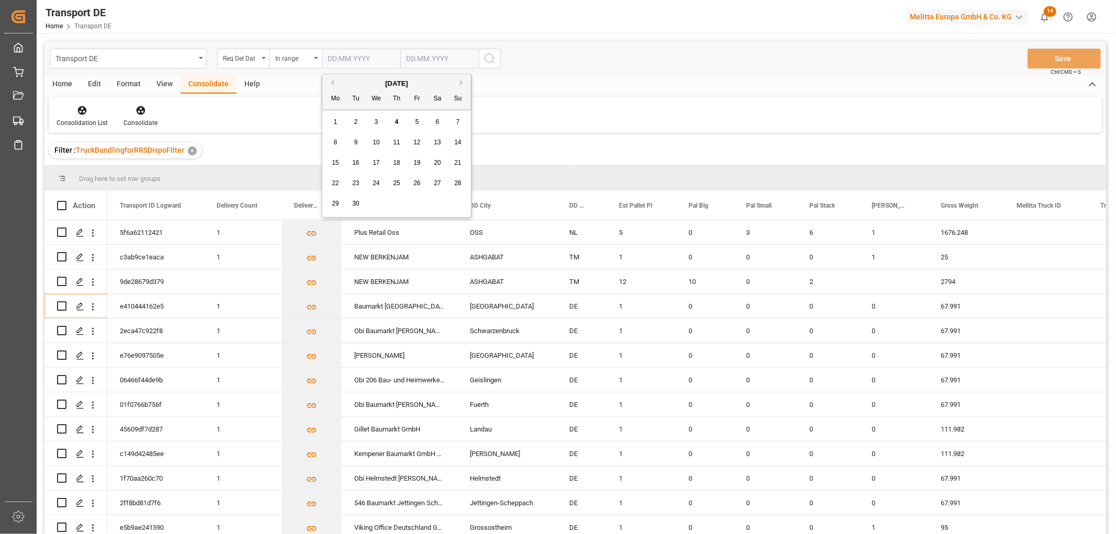
drag, startPoint x: 452, startPoint y: 197, endPoint x: 446, endPoint y: 197, distance: 5.8
click at [450, 197] on div "29 30 1 2 3 4 5" at bounding box center [396, 204] width 143 height 20
click at [330, 81] on button "Previous Month" at bounding box center [331, 83] width 6 height 6
click at [414, 122] on div "1" at bounding box center [417, 122] width 13 height 13
type input "01.08.2025"
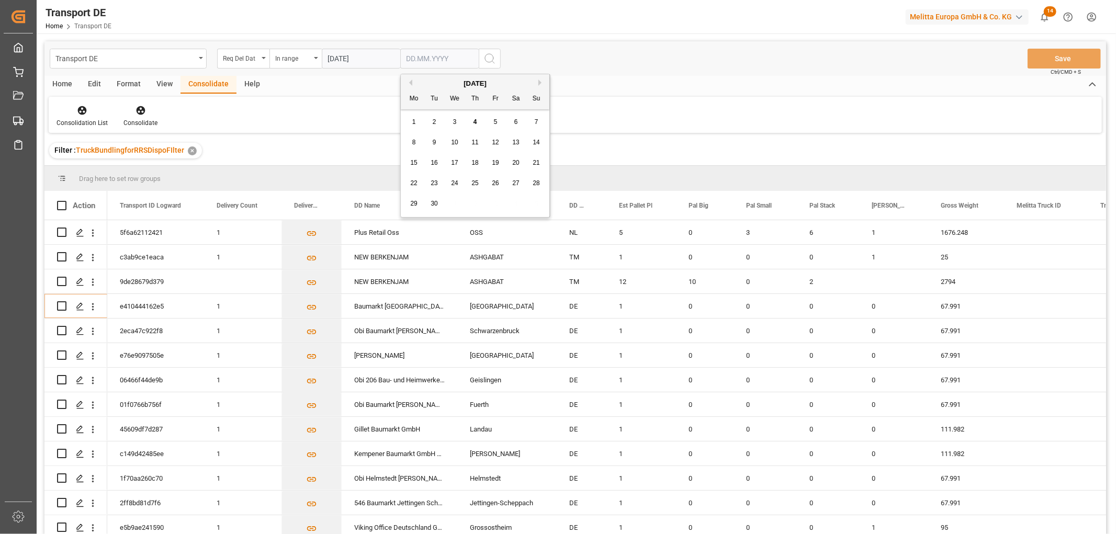
click at [416, 58] on input "text" at bounding box center [439, 59] width 78 height 20
click at [417, 143] on div "8" at bounding box center [414, 143] width 13 height 13
type input "08.09.2025"
click at [486, 55] on icon "search button" at bounding box center [489, 58] width 13 height 13
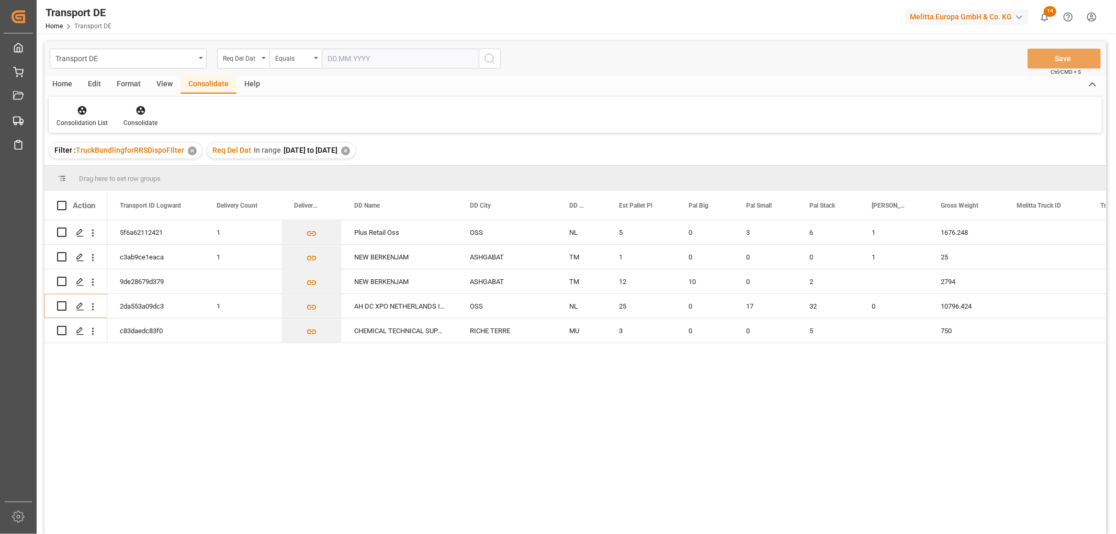
click at [350, 147] on div "✕" at bounding box center [345, 151] width 9 height 9
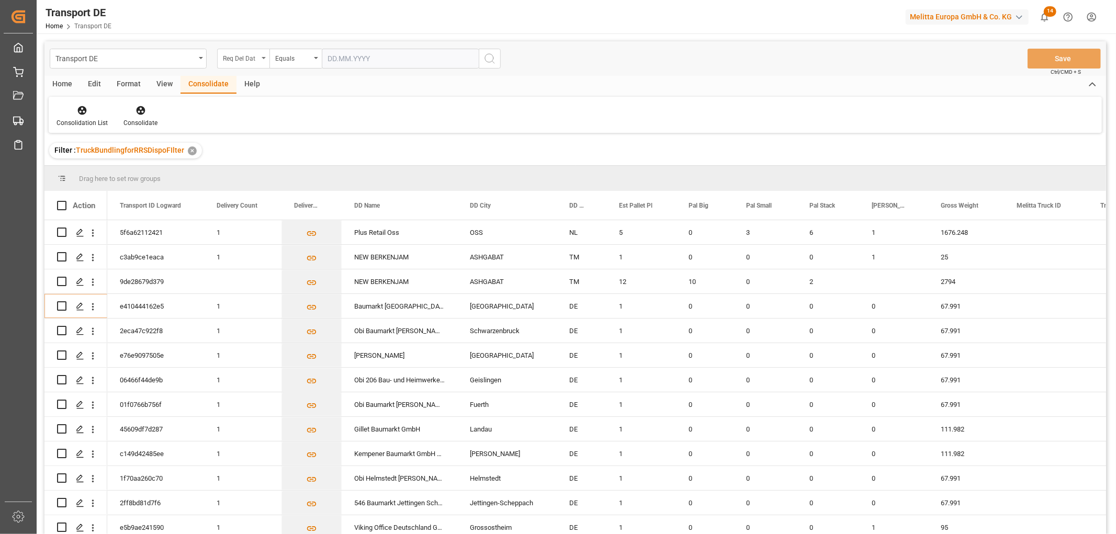
click at [237, 57] on div "Req Del Dat" at bounding box center [241, 57] width 36 height 12
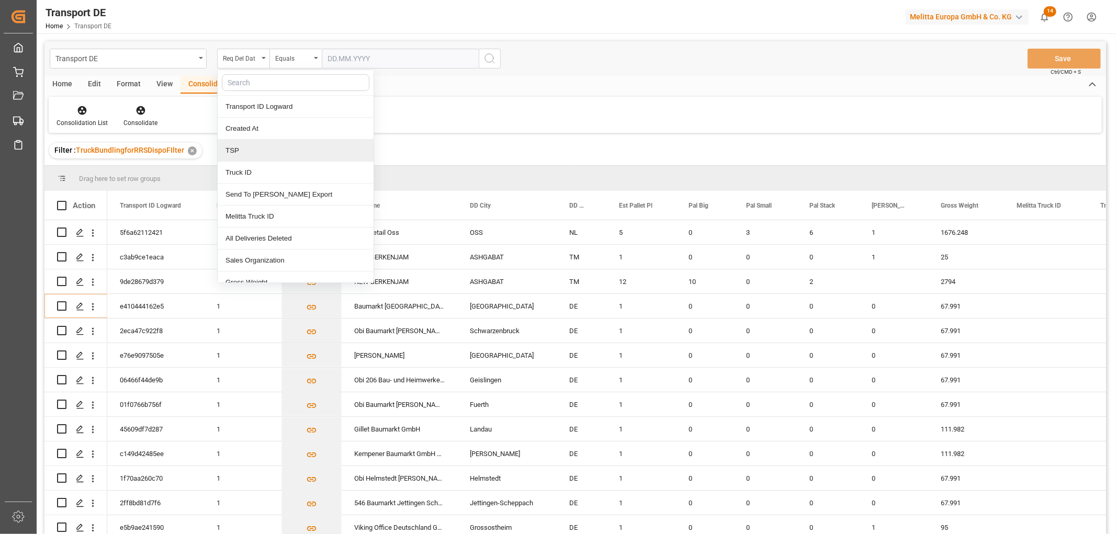
click at [253, 150] on div "TSP" at bounding box center [296, 151] width 156 height 22
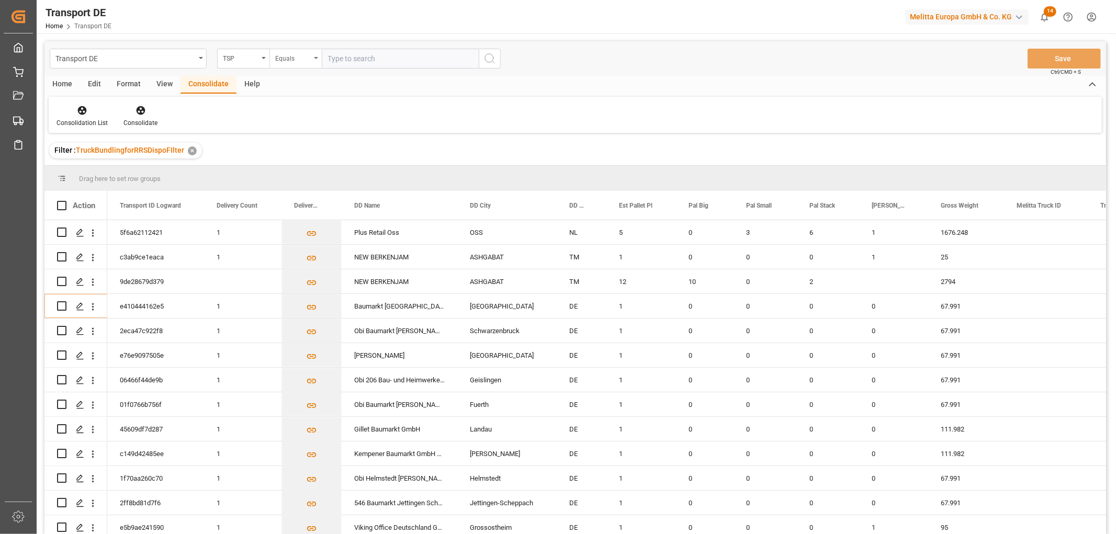
click at [294, 60] on div "Equals" at bounding box center [293, 57] width 36 height 12
click at [320, 170] on div "Starts with" at bounding box center [348, 173] width 156 height 22
click at [346, 59] on input "text" at bounding box center [400, 59] width 157 height 20
type input "Self pickup DE"
click at [491, 63] on icon "search button" at bounding box center [489, 58] width 13 height 13
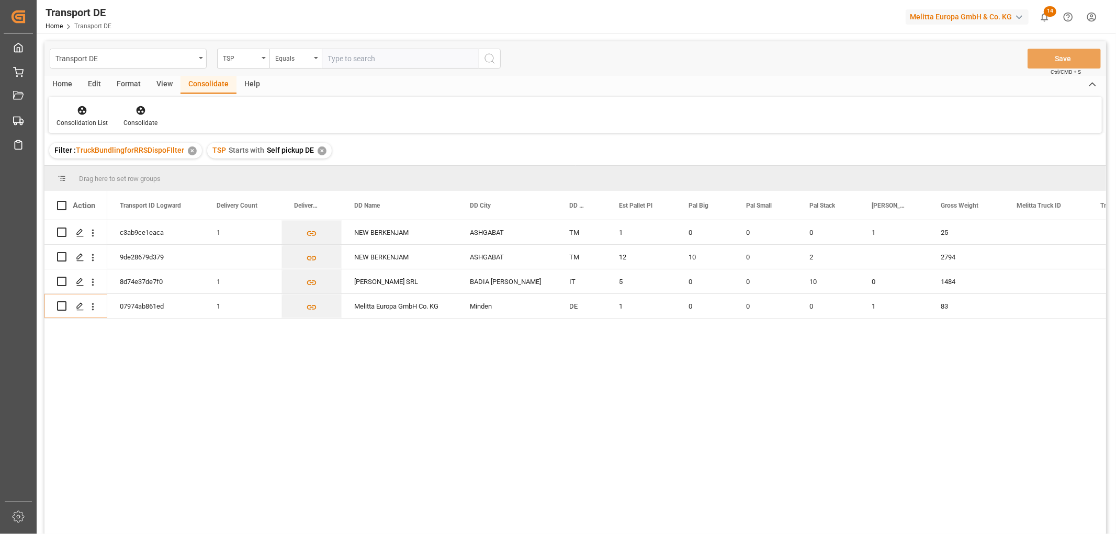
click at [322, 153] on div "✕" at bounding box center [322, 151] width 9 height 9
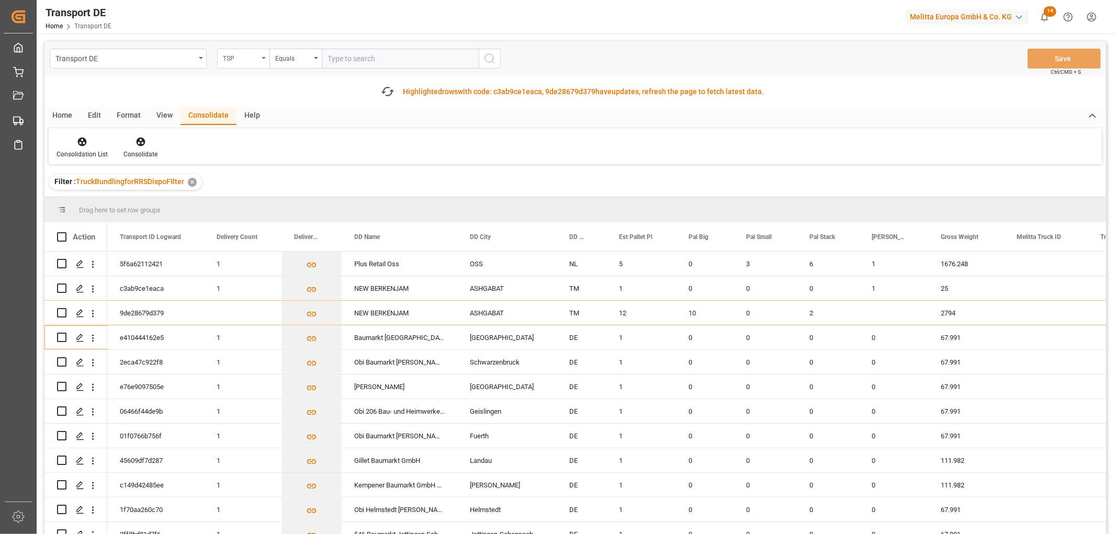
click at [241, 59] on div "TSP" at bounding box center [241, 57] width 36 height 12
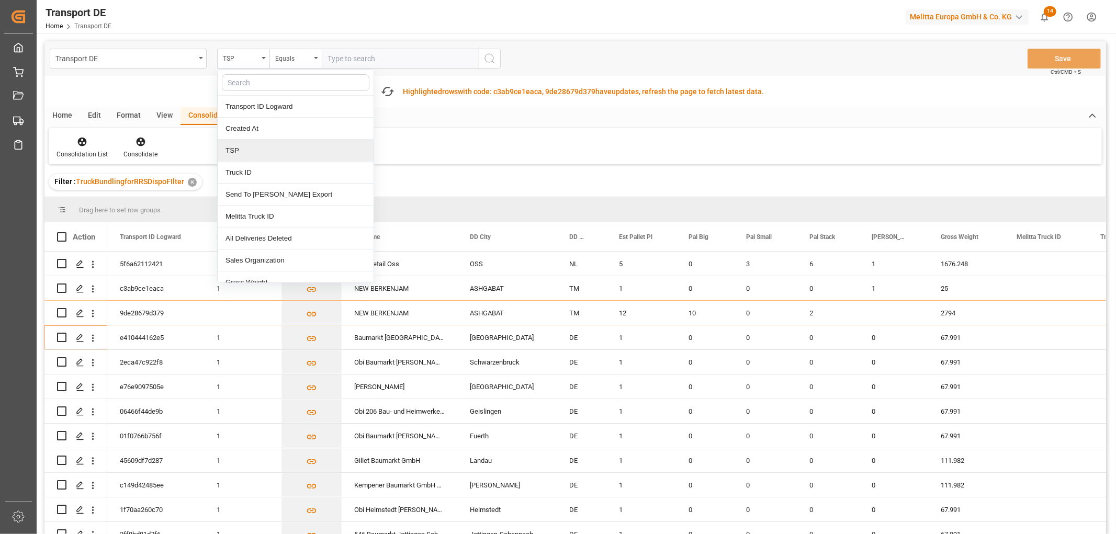
click at [257, 152] on div "TSP" at bounding box center [296, 151] width 156 height 22
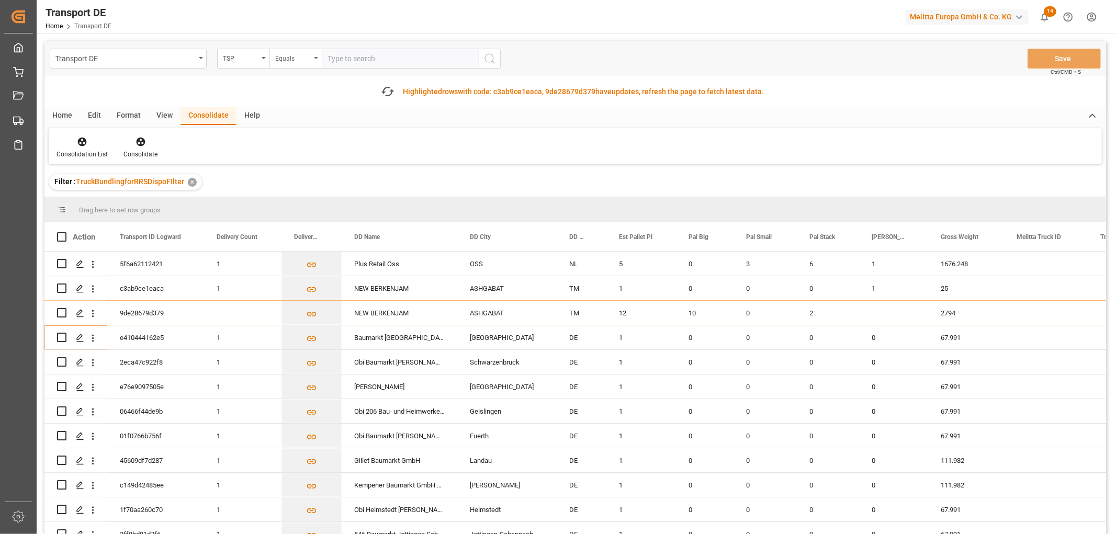
click at [297, 59] on div "Equals" at bounding box center [293, 57] width 36 height 12
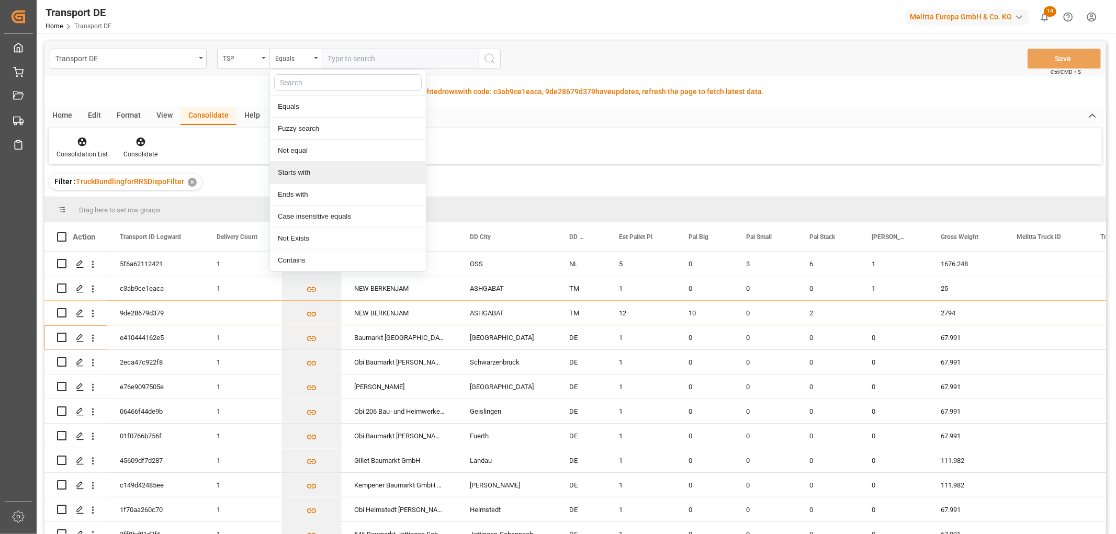
click at [309, 173] on div "Starts with" at bounding box center [348, 173] width 156 height 22
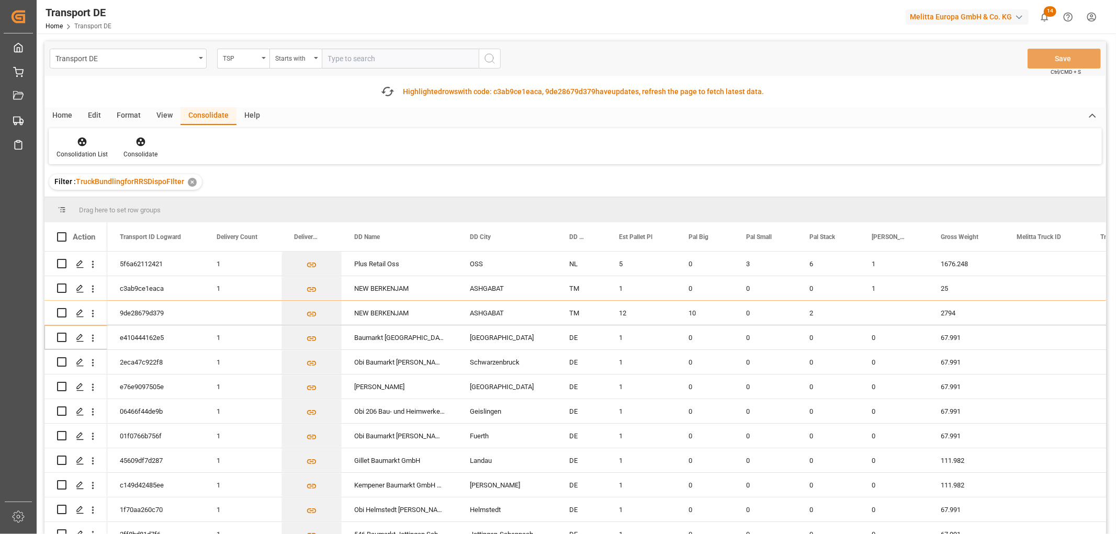
click at [349, 55] on input "text" at bounding box center [400, 59] width 157 height 20
type input "LIT DE"
click at [490, 59] on icon "search button" at bounding box center [489, 58] width 13 height 13
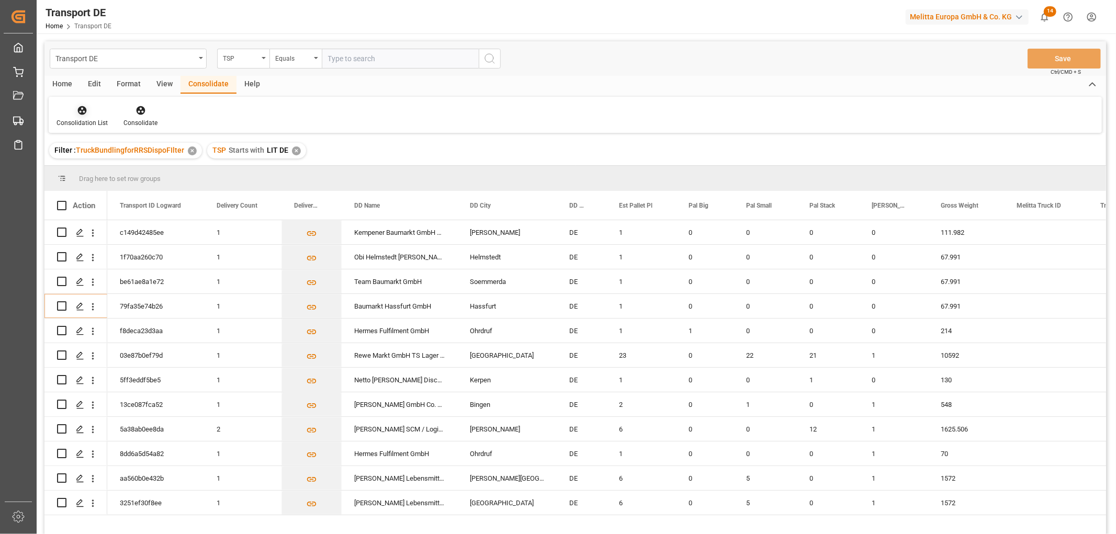
click at [80, 110] on icon at bounding box center [82, 110] width 9 height 9
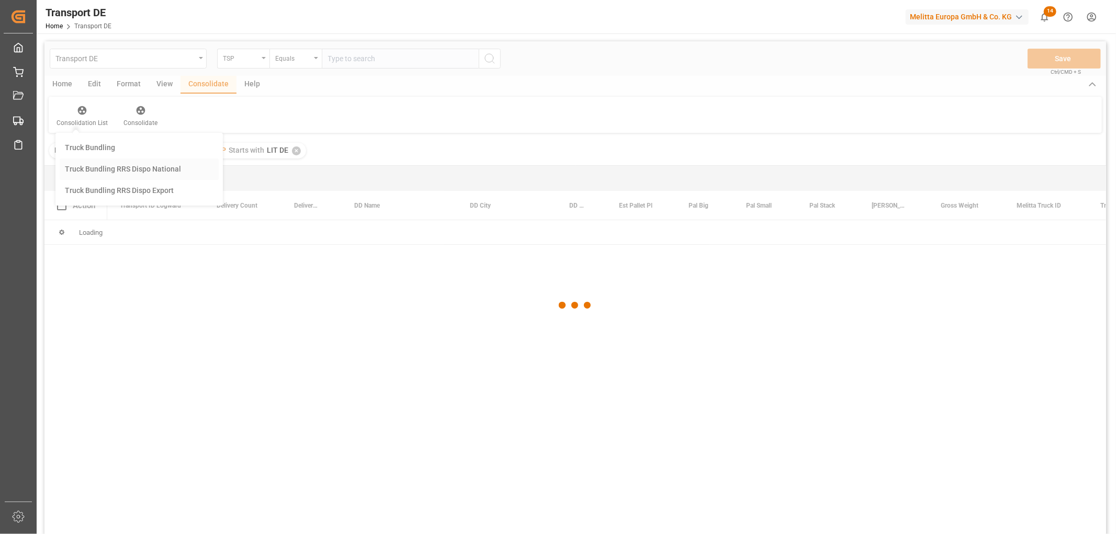
click at [103, 171] on div "Transport DE TSP Equals Save Ctrl/CMD + S Home Edit Format View Consolidate Hel…" at bounding box center [575, 301] width 1062 height 521
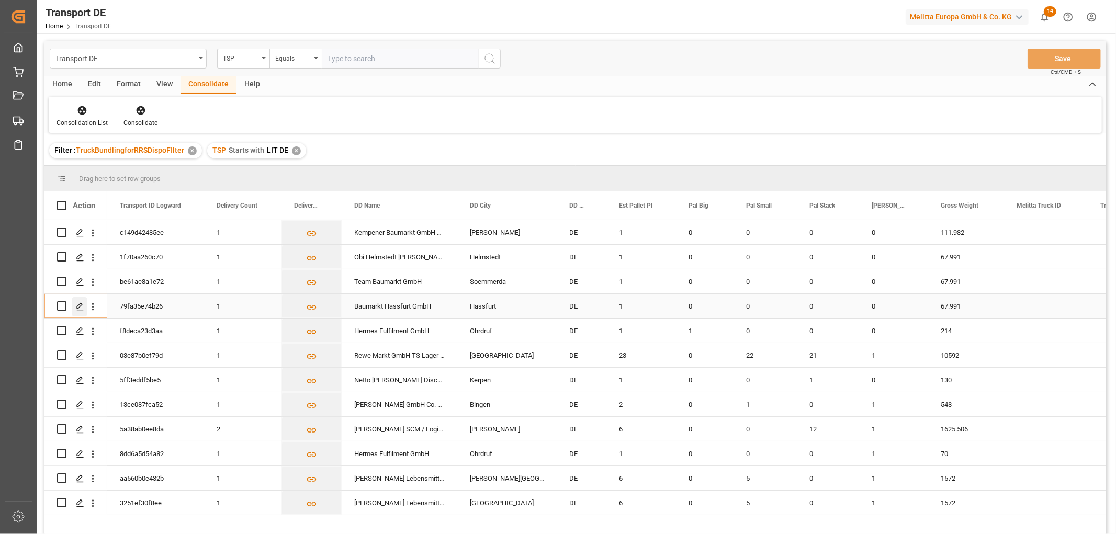
click at [82, 304] on polygon "Press SPACE to select this row." at bounding box center [79, 305] width 5 height 5
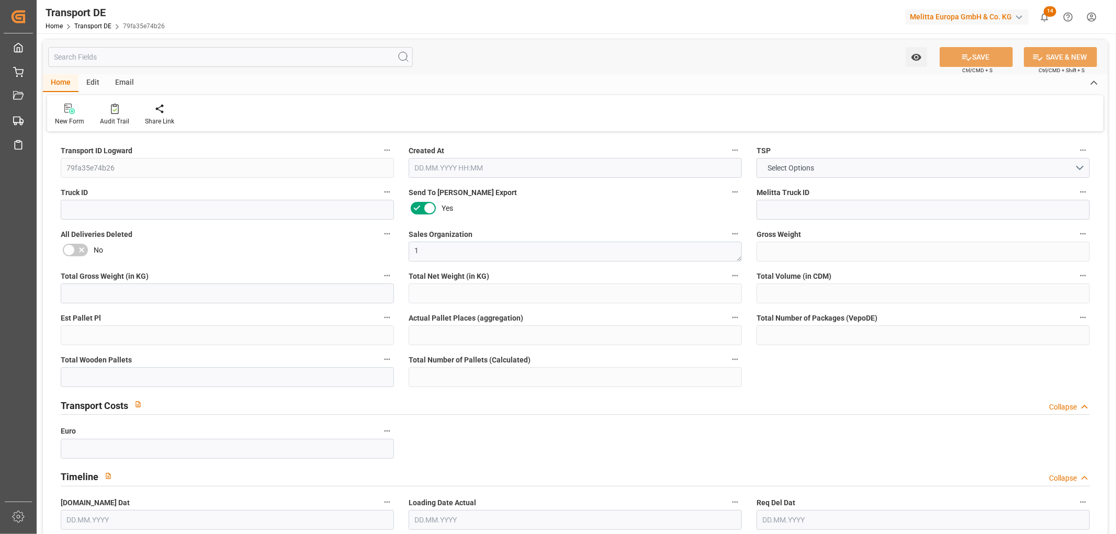
type input "67.991"
type input "43.991"
type input "35.58"
type input "486.24"
type input "1"
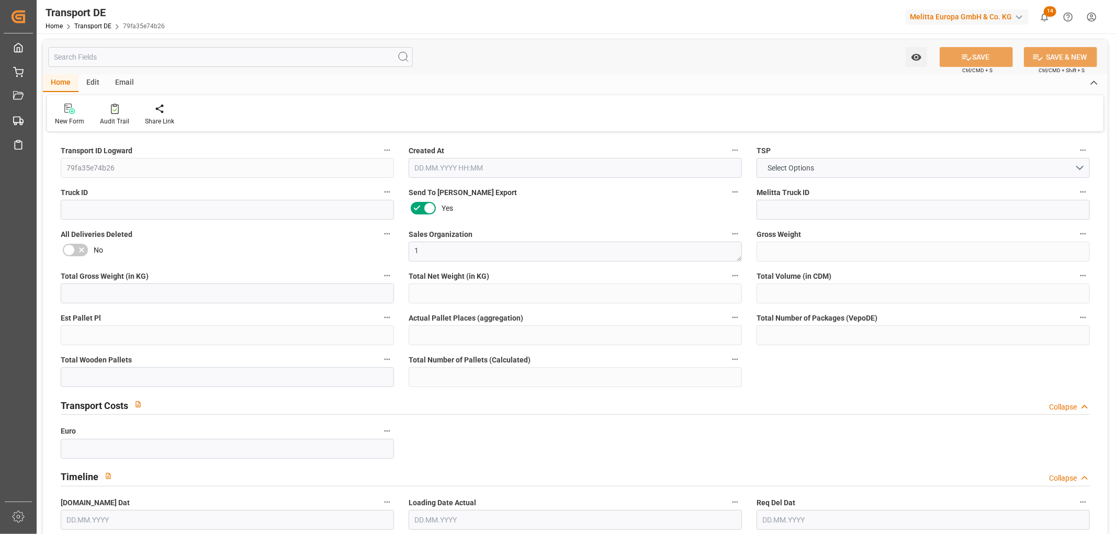
type input "0"
type input "1"
type input "0"
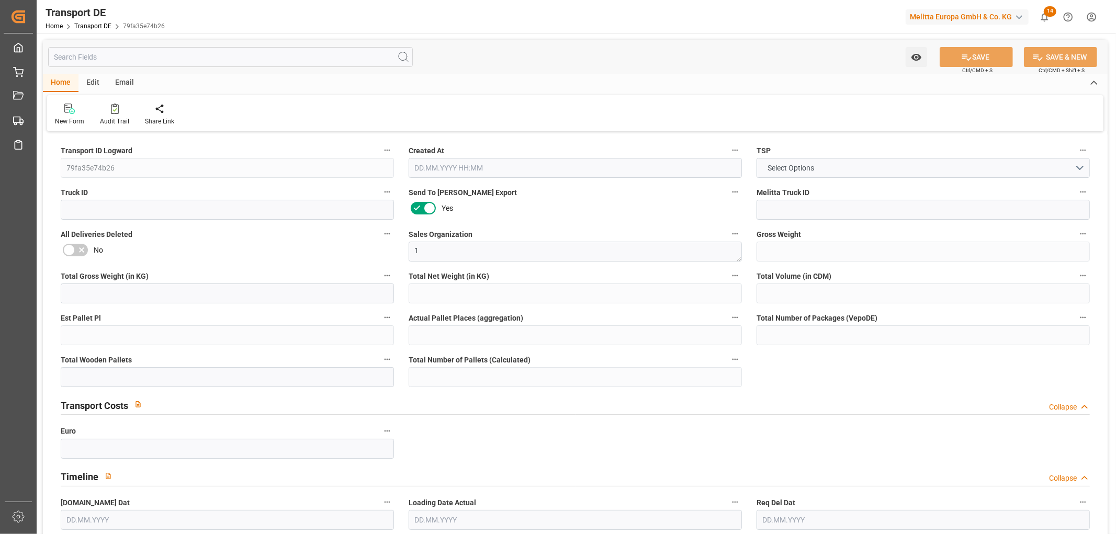
type input "97"
type input "0"
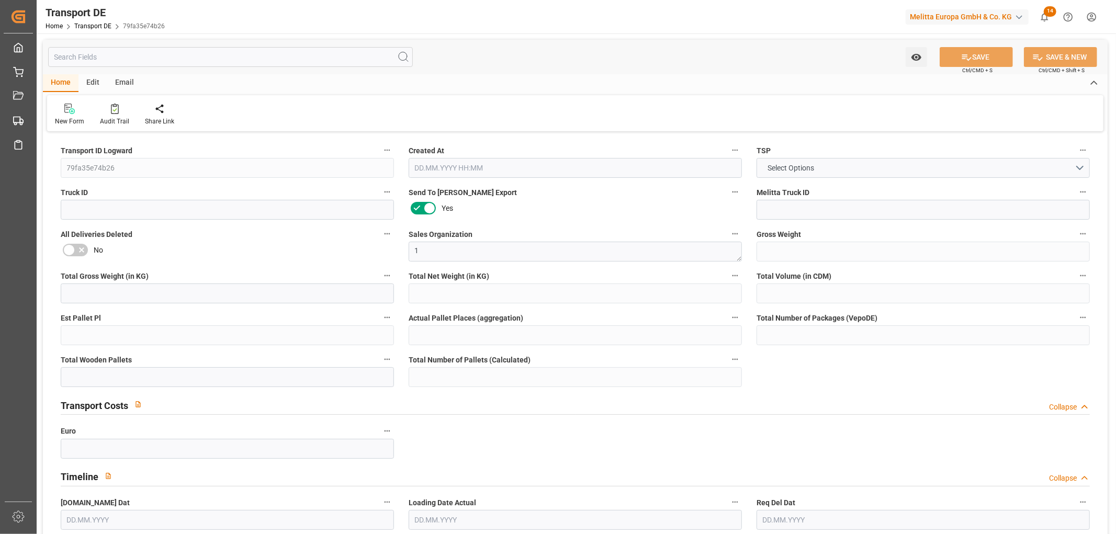
type input "0"
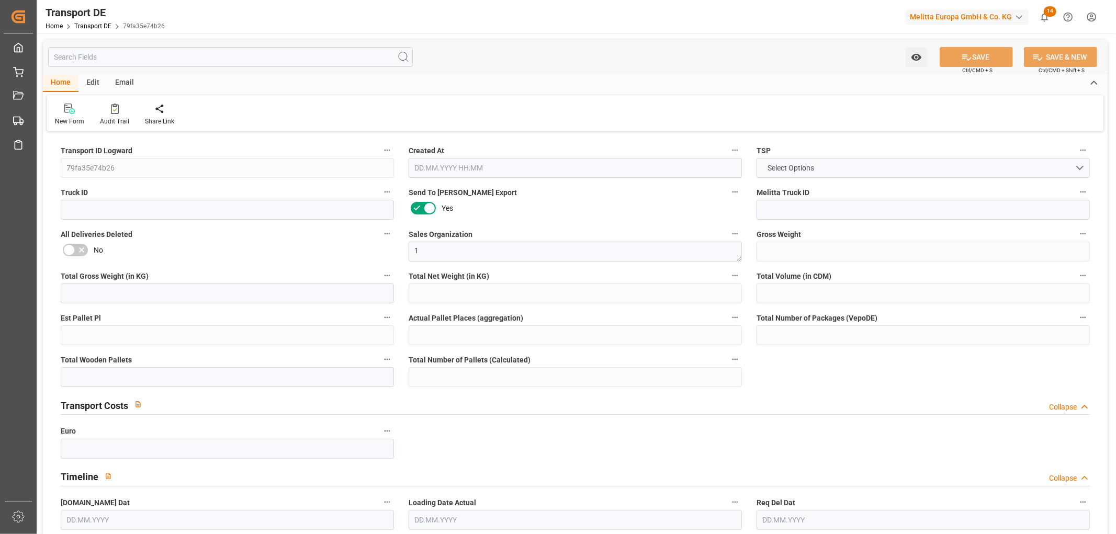
type input "0"
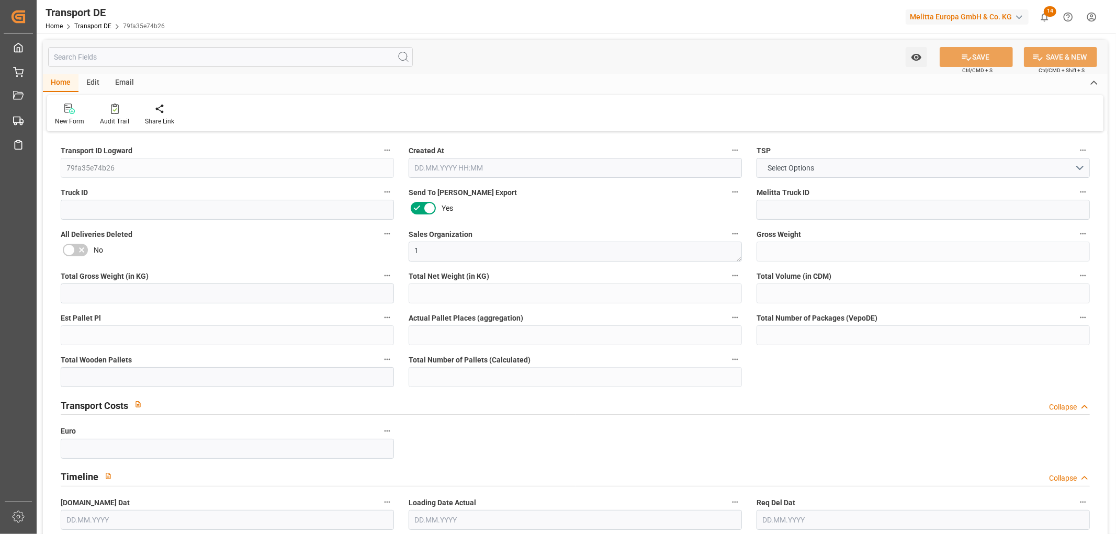
type input "0"
type input "1"
type input "0"
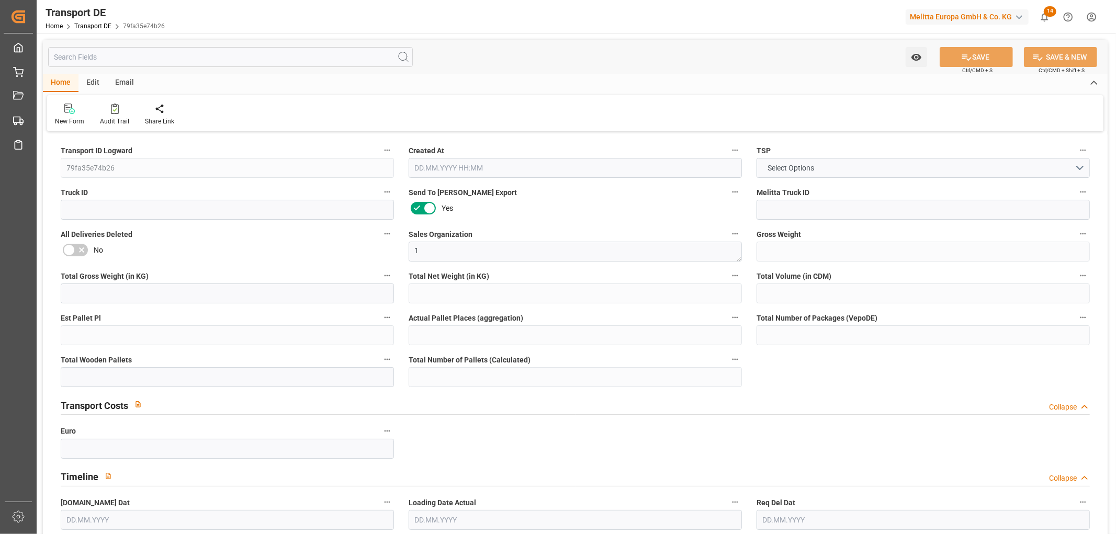
type input "9"
type input "81.9"
type input "70.05"
type input "03.09.2025 23:03"
type input "11.09.2025"
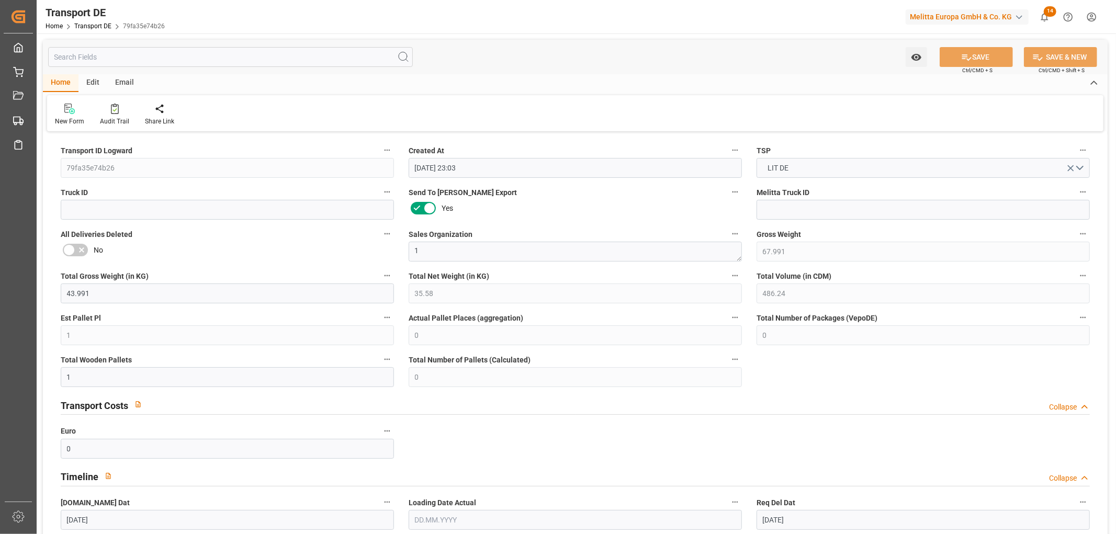
type input "15.09.2025"
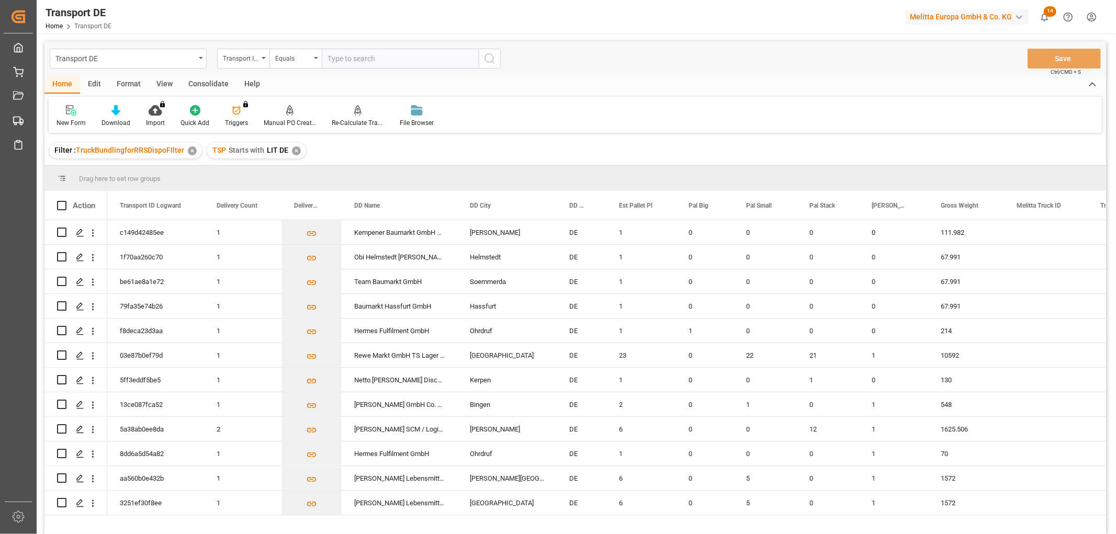
click at [294, 149] on div "✕" at bounding box center [296, 151] width 9 height 9
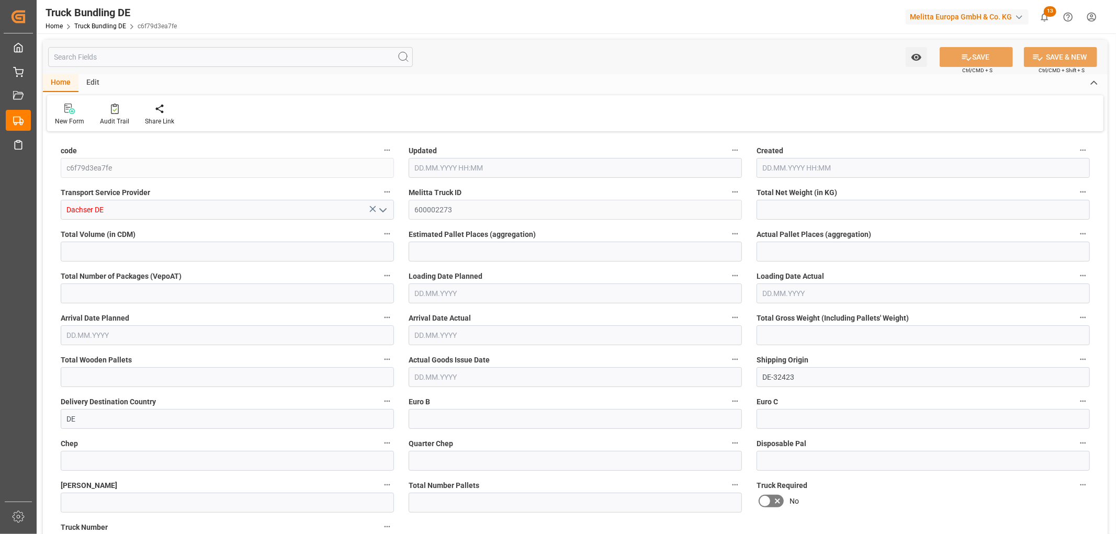
type input "3889.181"
type input "26427.112"
type input "16"
type input "0"
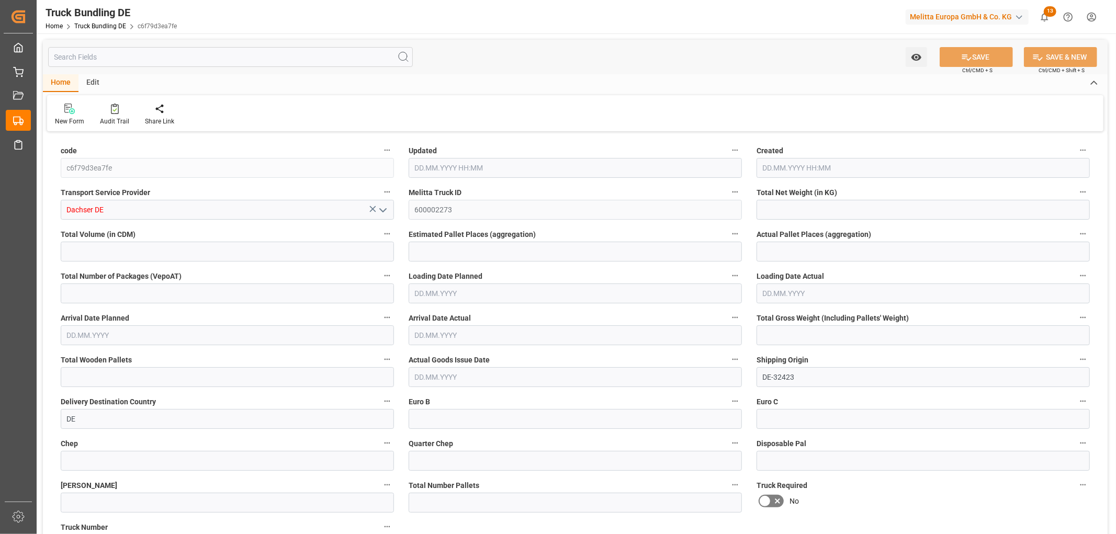
type input "5658.92"
type input "32"
type input "0"
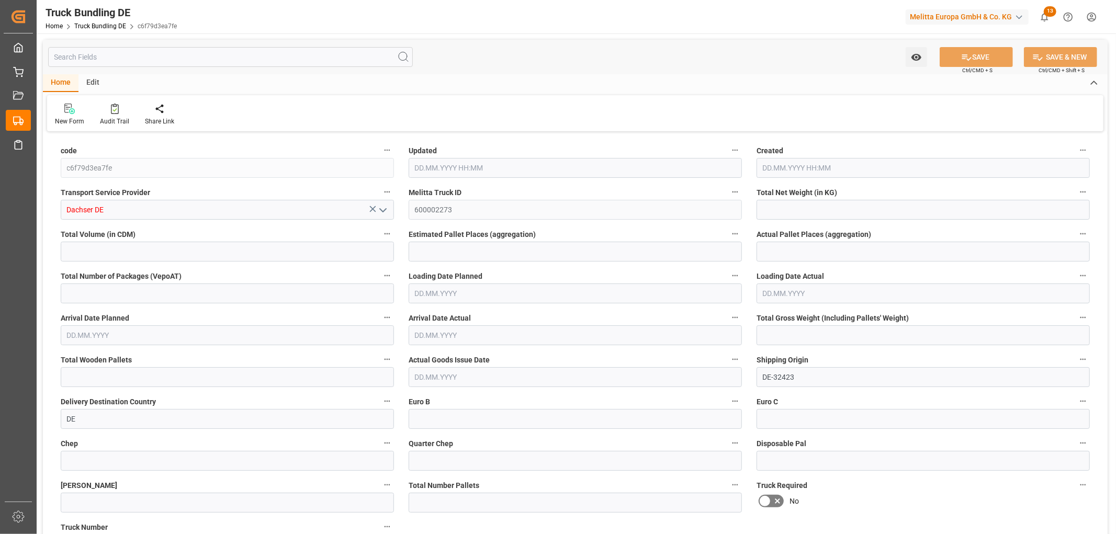
type input "0"
type input "04.09.2025 07:53"
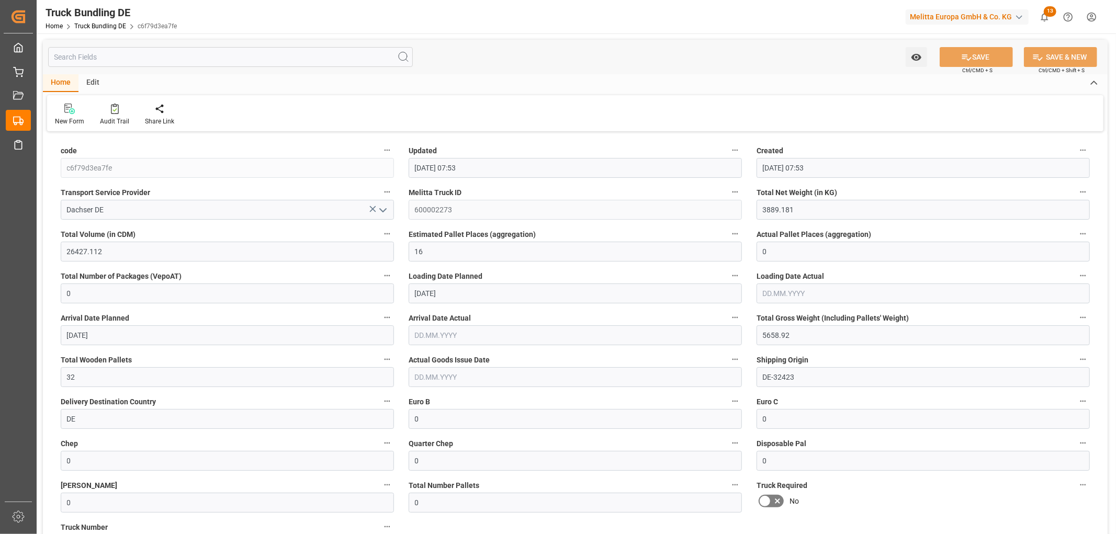
type input "04.09.2025 07:53"
type input "[DATE]"
type input "10.09.2025"
type input "[DATE]"
type input "213.832"
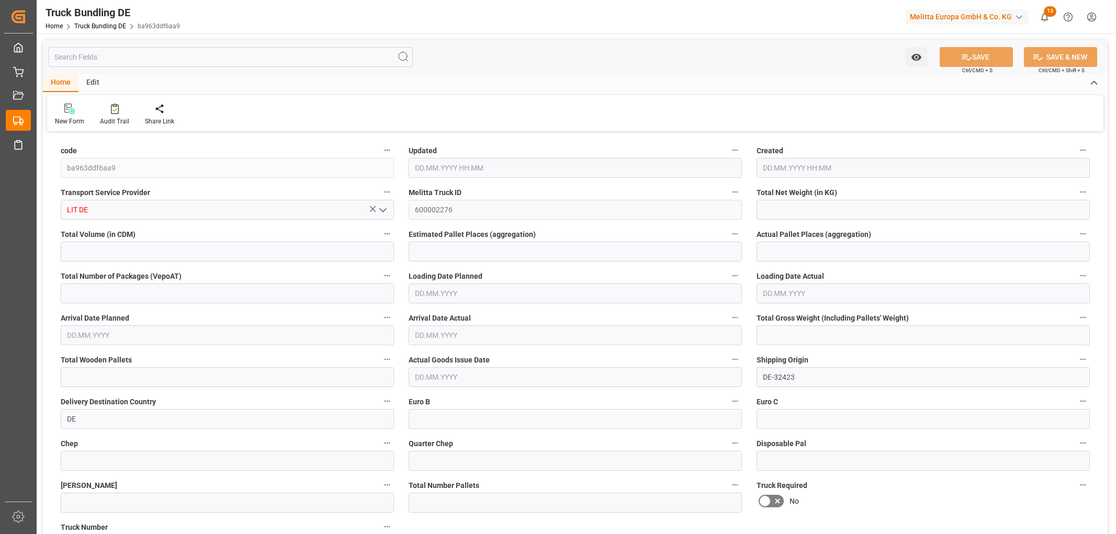
type input "5104.451"
type input "7"
type input "0"
type input "636.14"
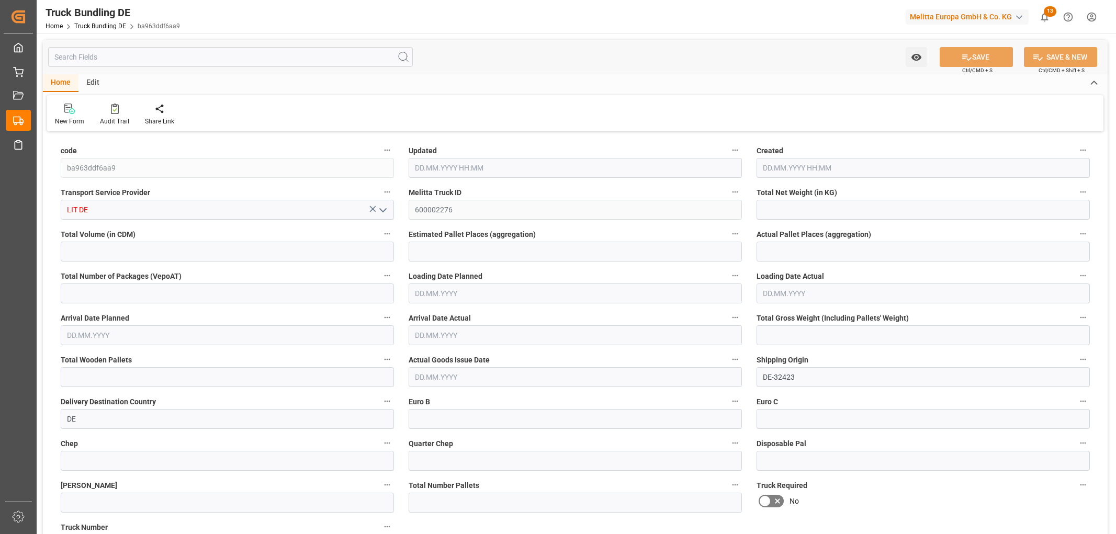
type input "14"
type input "0"
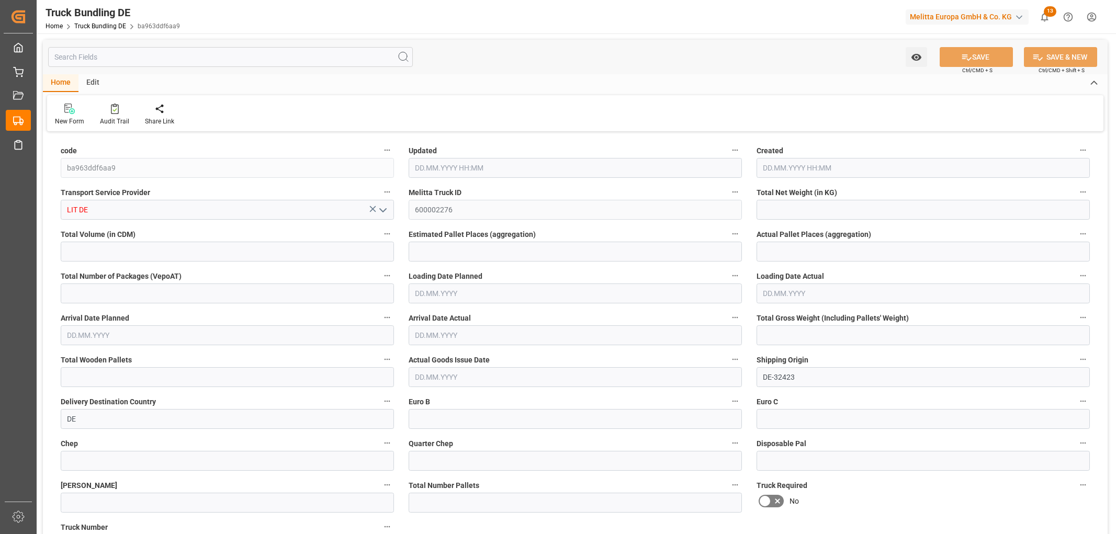
type input "0"
type input "04.09.2025 07:56"
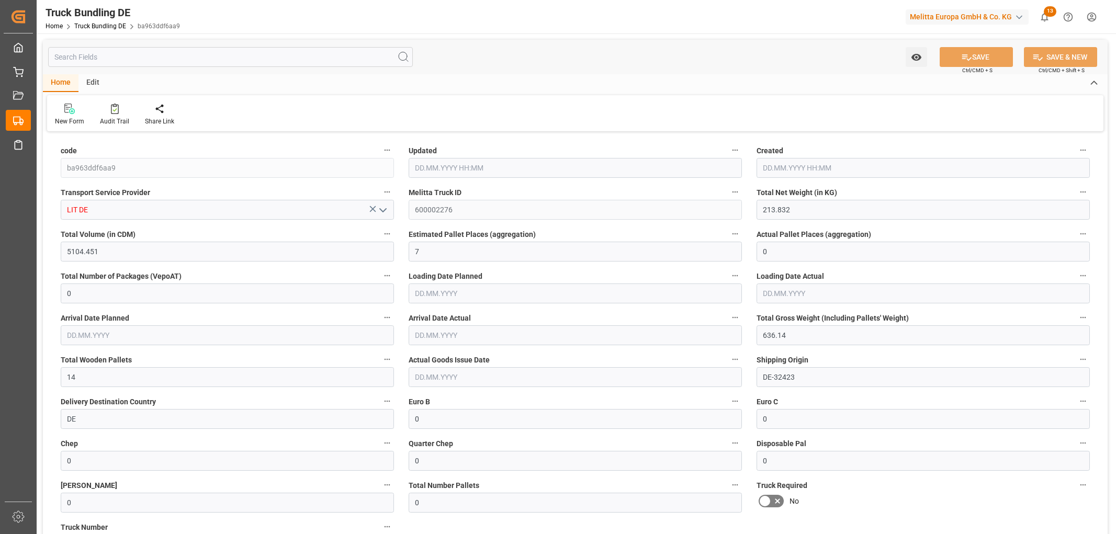
type input "[DATE]"
type input "04.09.2025 07:57"
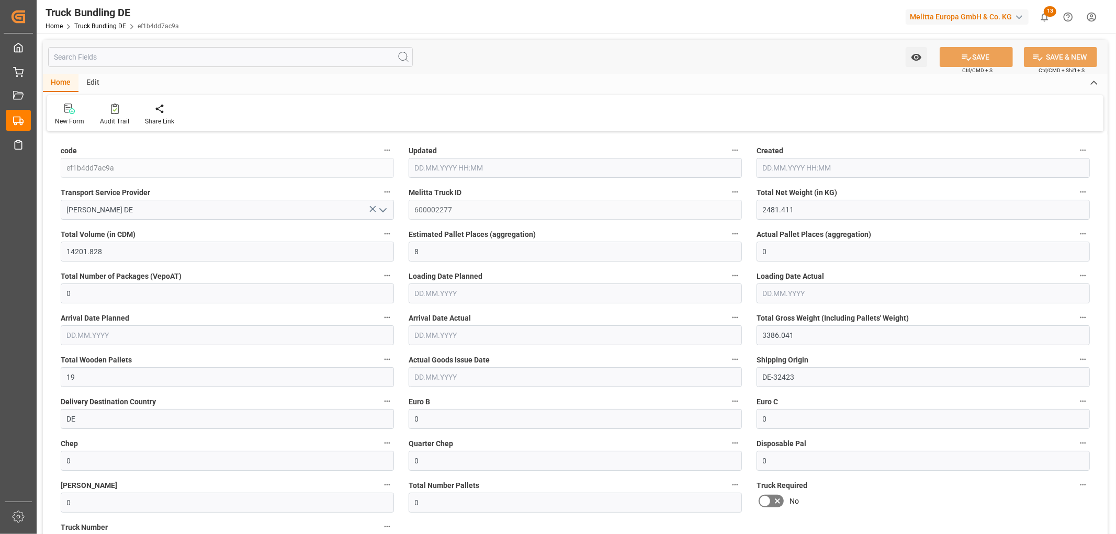
type input "[DATE]"
type input "09.09.2025"
type input "[DATE]"
type input "1953.598"
type input "13516.628"
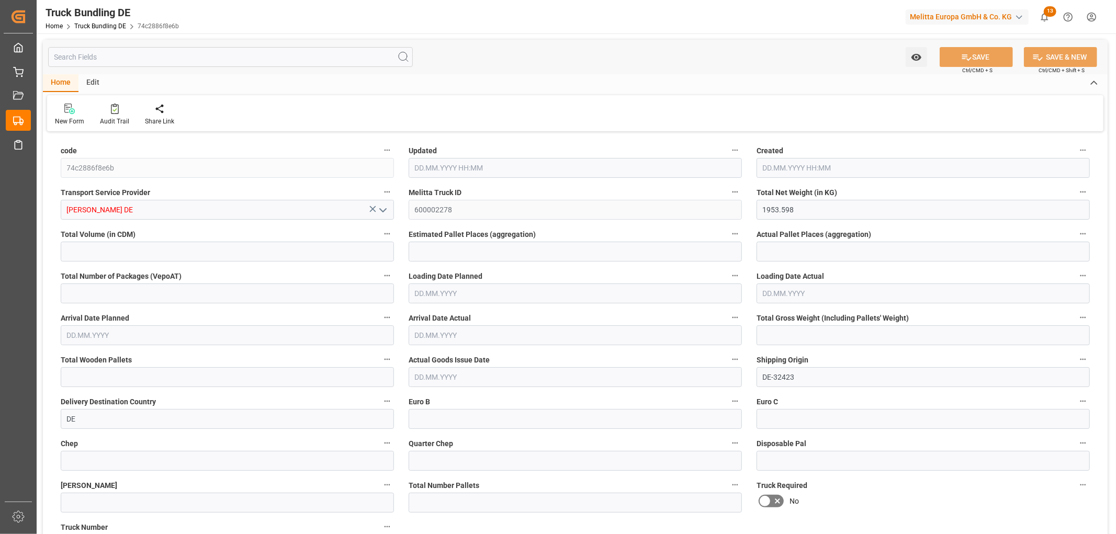
type input "8"
type input "0"
type input "2953"
type input "16"
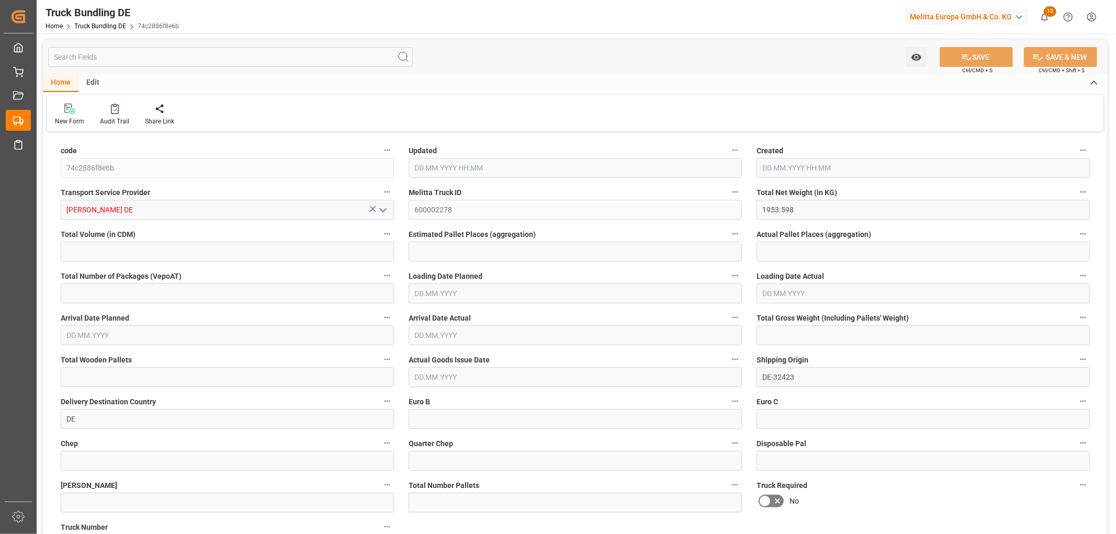
type input "0"
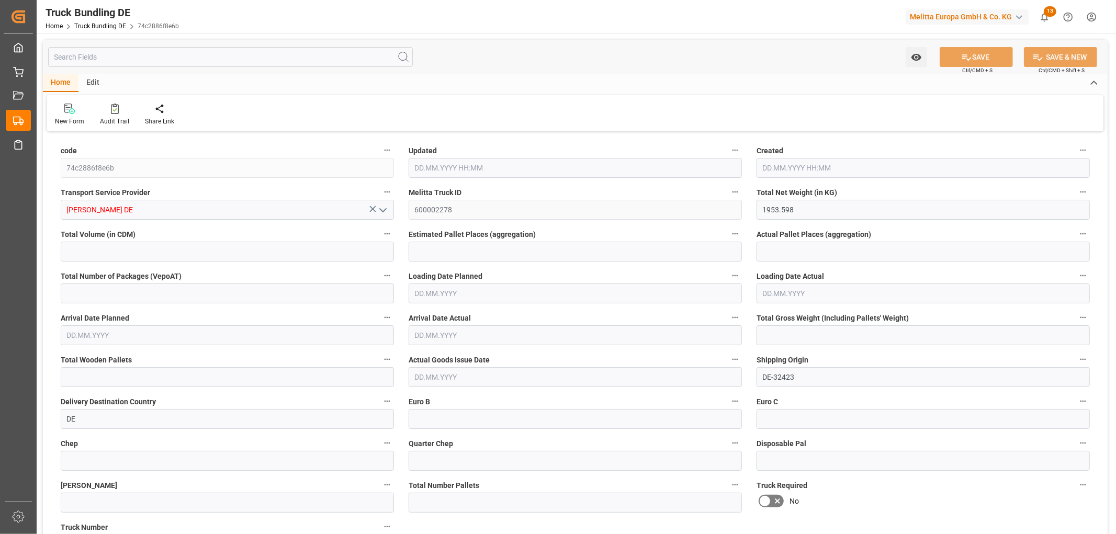
type input "0"
type input "04.09.2025 07:57"
type input "[DATE]"
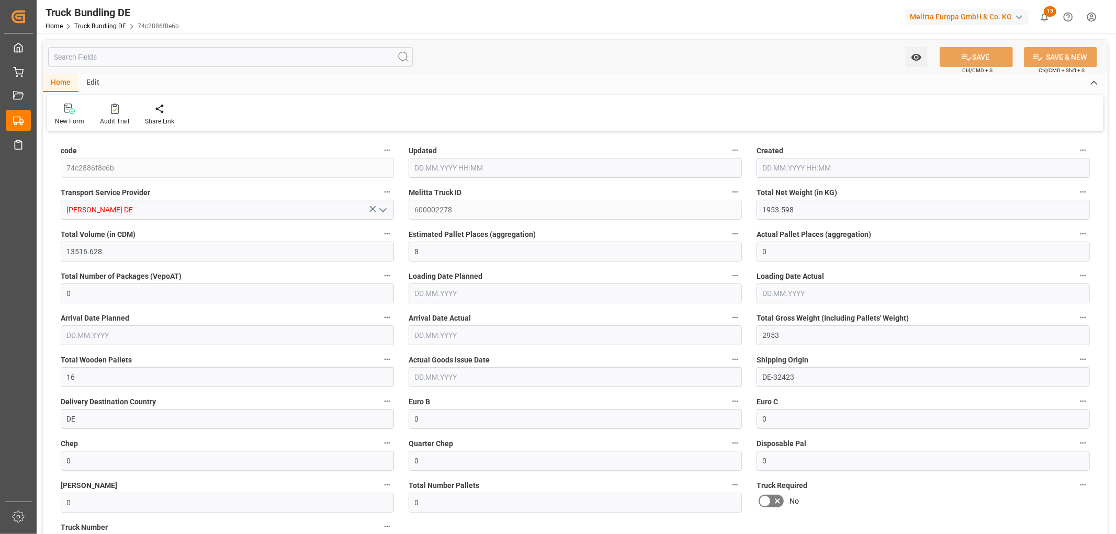
type input "[DATE]"
type input "04.09.2025"
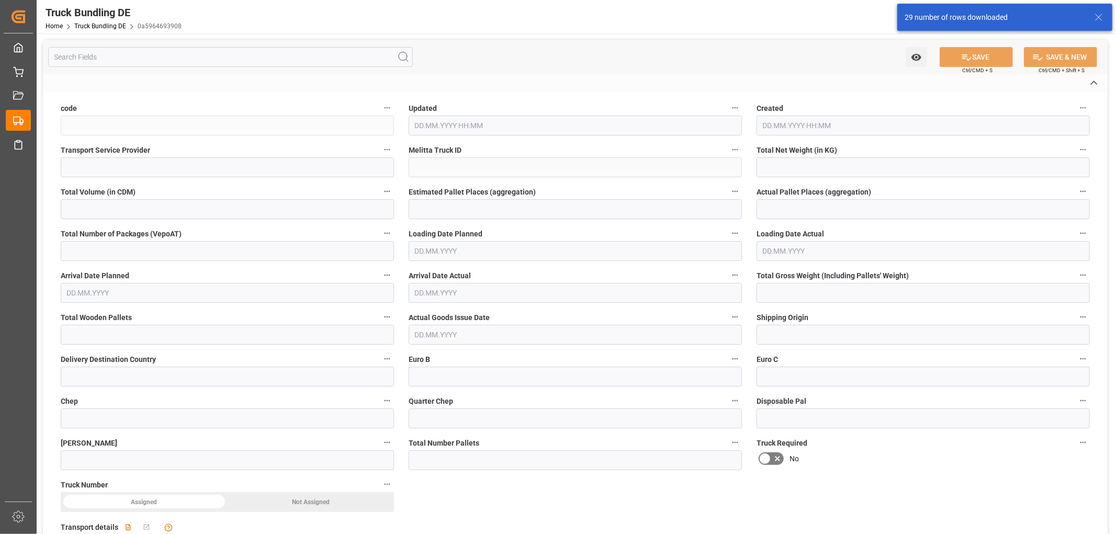
type input "0a5964693908"
type input "[PERSON_NAME] DE"
type input "600002280"
type input "DE-32423"
type input "DE"
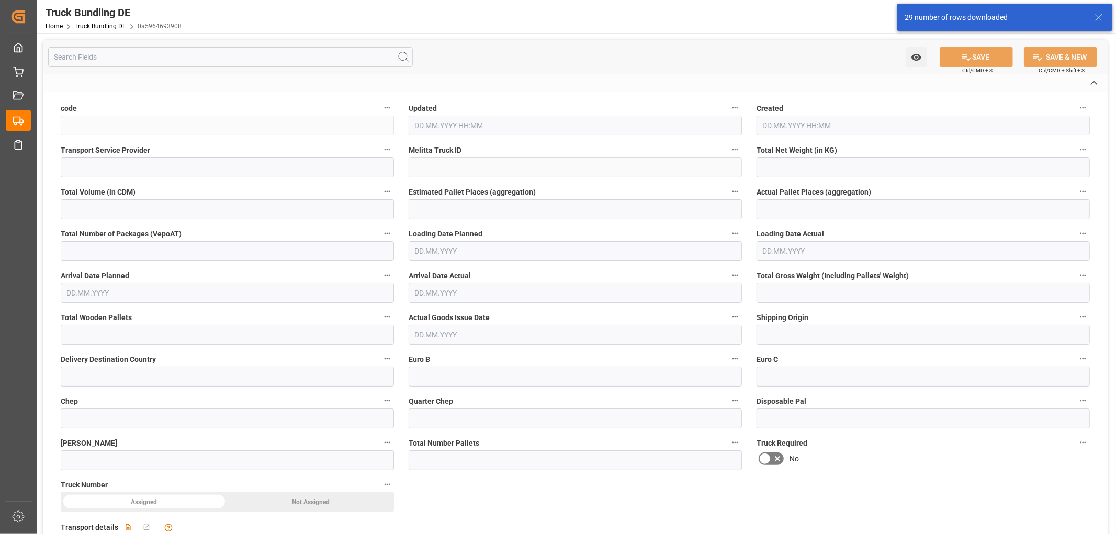
type textarea "0000091815"
type textarea "Edeka Hessenring mbH"
type textarea "Industriegebiet"
type textarea "99634"
type textarea "Straussfurt"
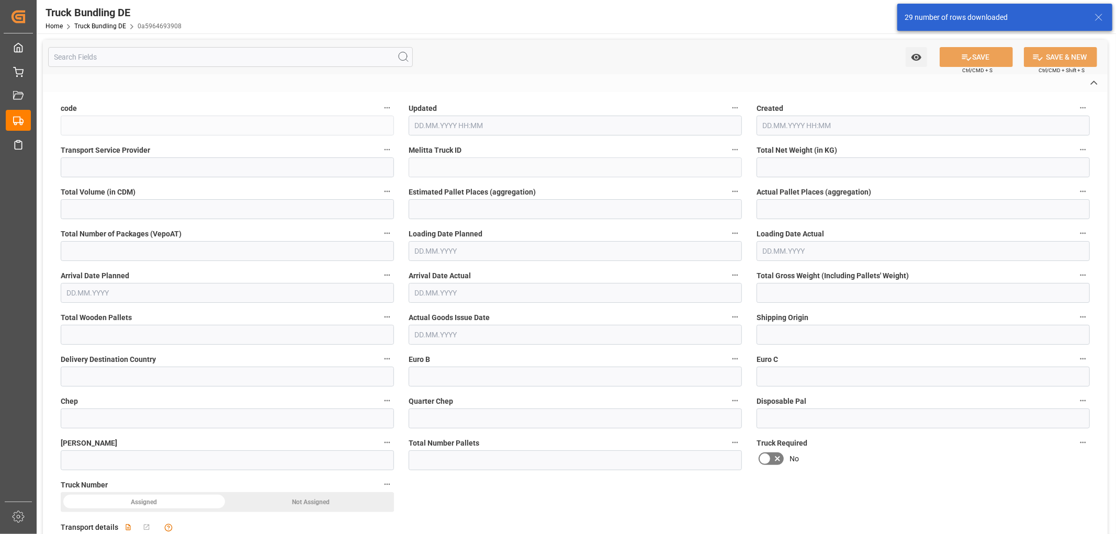
type textarea "99"
type input "1918.776"
type input "17921.86"
type input "11"
type input "0"
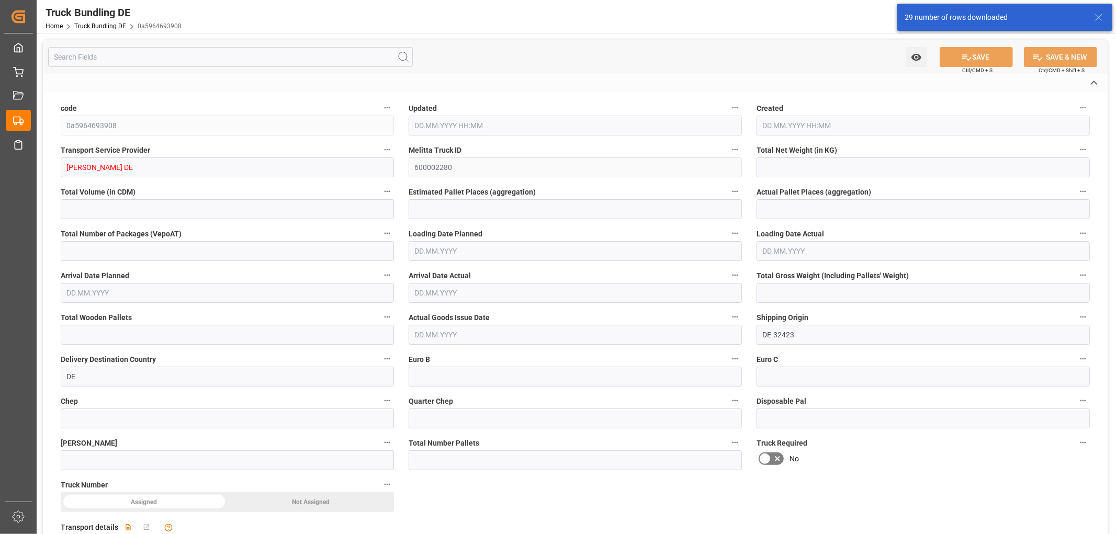
type input "0"
type input "3059"
type input "21"
type input "0"
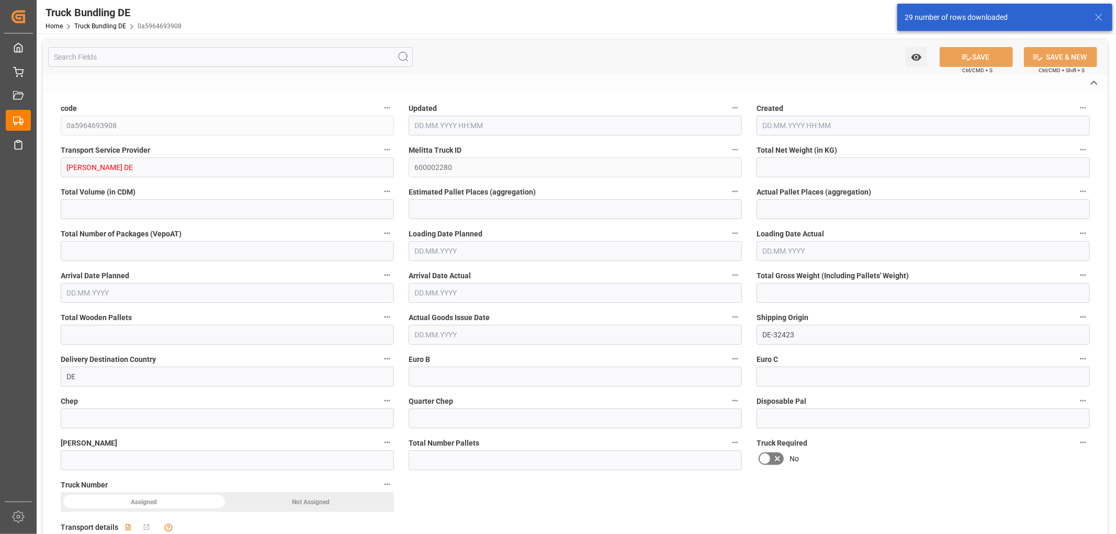
type input "0"
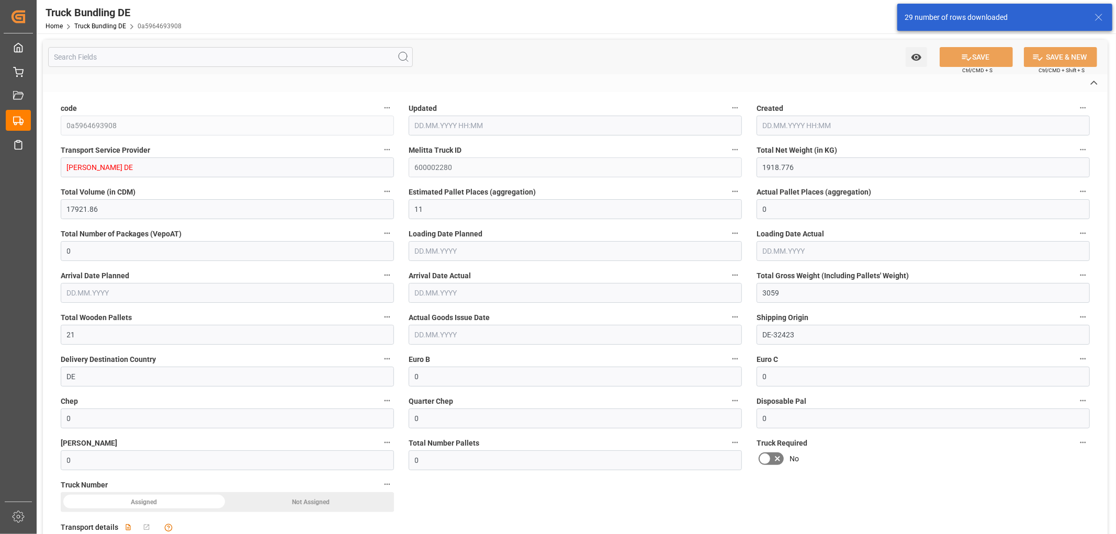
type input "04.09.2025 08:00"
type input "[DATE]"
type input "10.09.2025"
type input "[DATE]"
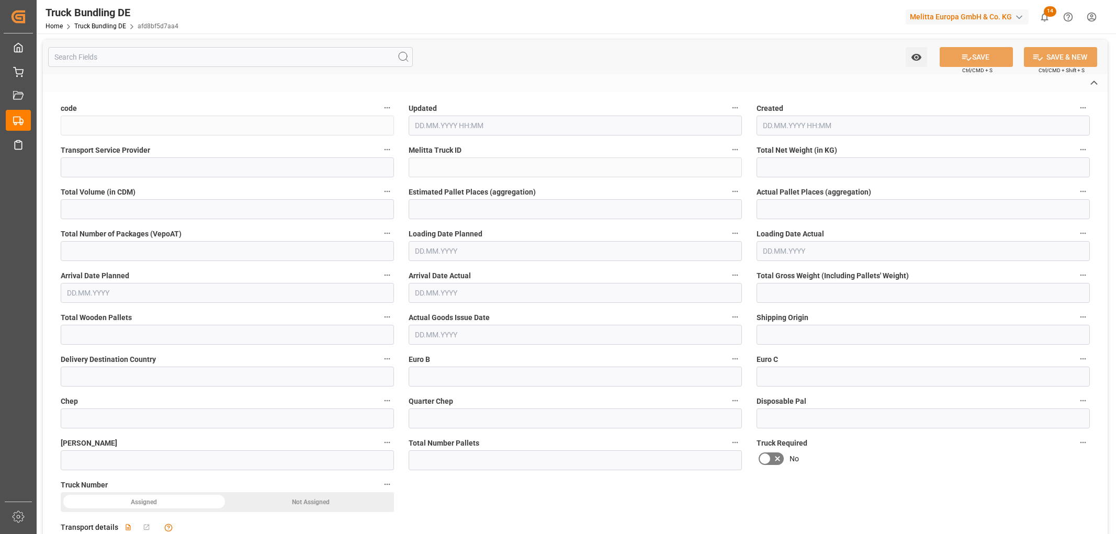
type input "afd8bf5d7aa4"
type input "[PERSON_NAME] DE"
type input "600002281"
type input "DE-32423"
type input "DE"
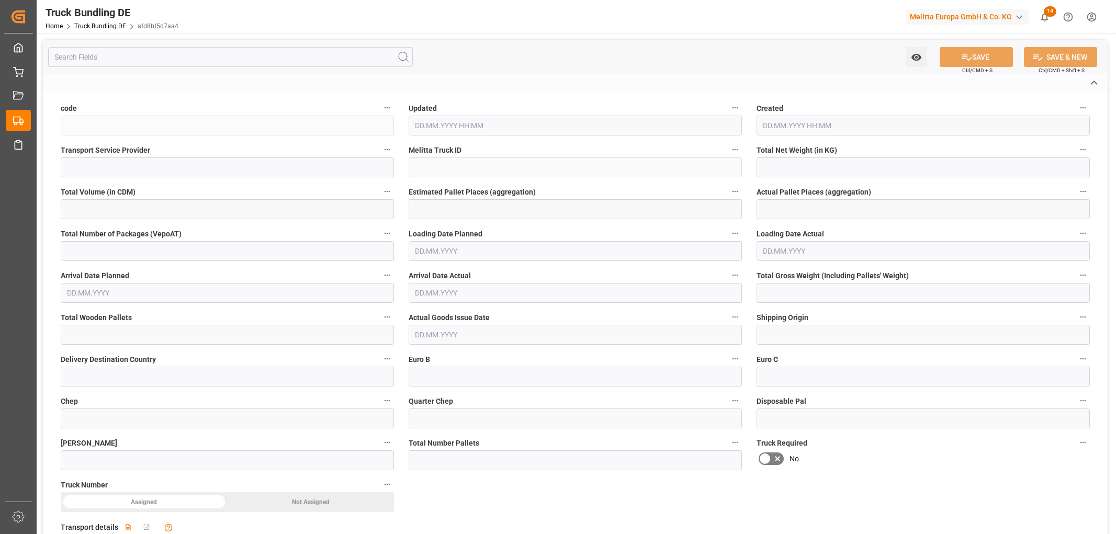
type textarea "0000001353"
type textarea "Rewe Logistik VS"
type textarea "Rudolf-Diesel-Str. 36"
type textarea "24558"
type textarea "Henstedt-Ulzburg"
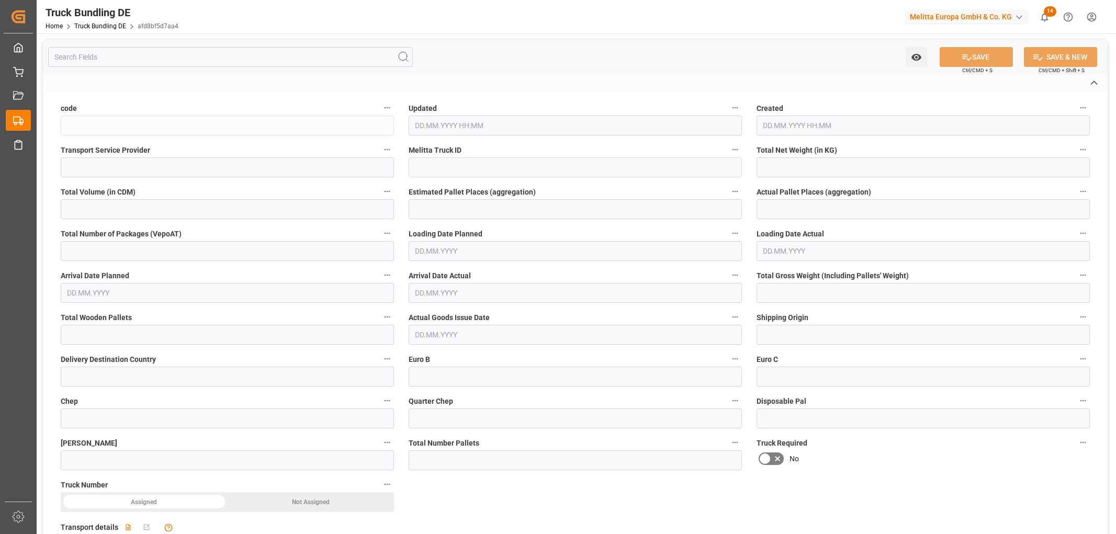
type textarea "24"
type input "1522.582"
type input "10293.772"
type input "6"
type input "0"
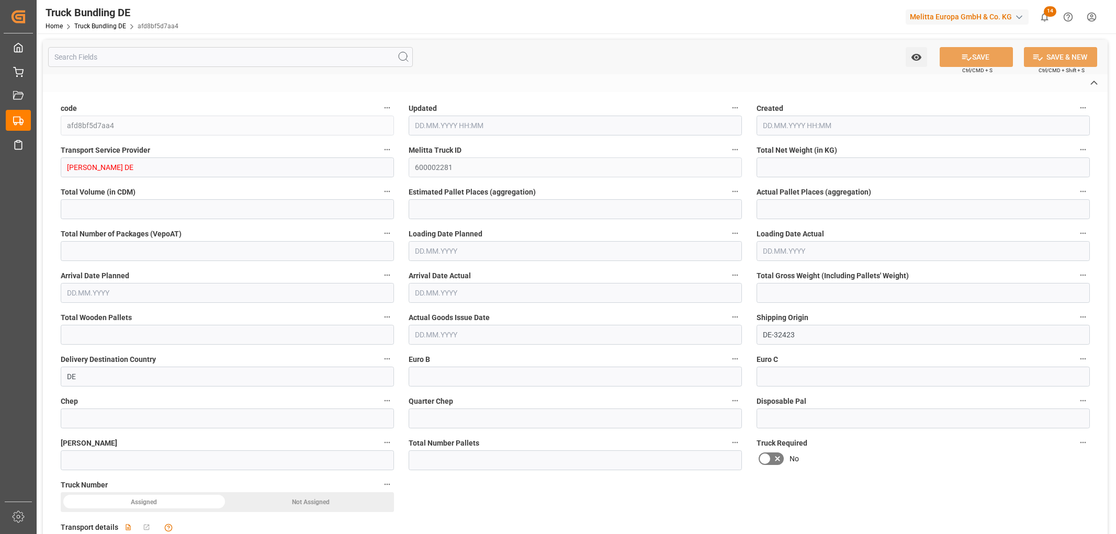
type input "0"
type input "2237"
type input "12"
type input "0"
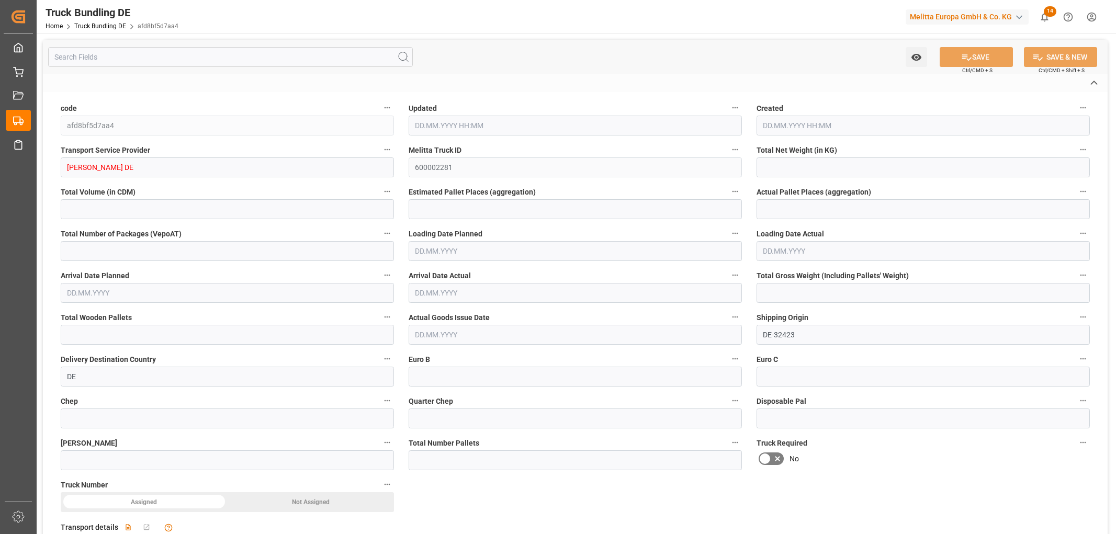
type input "0"
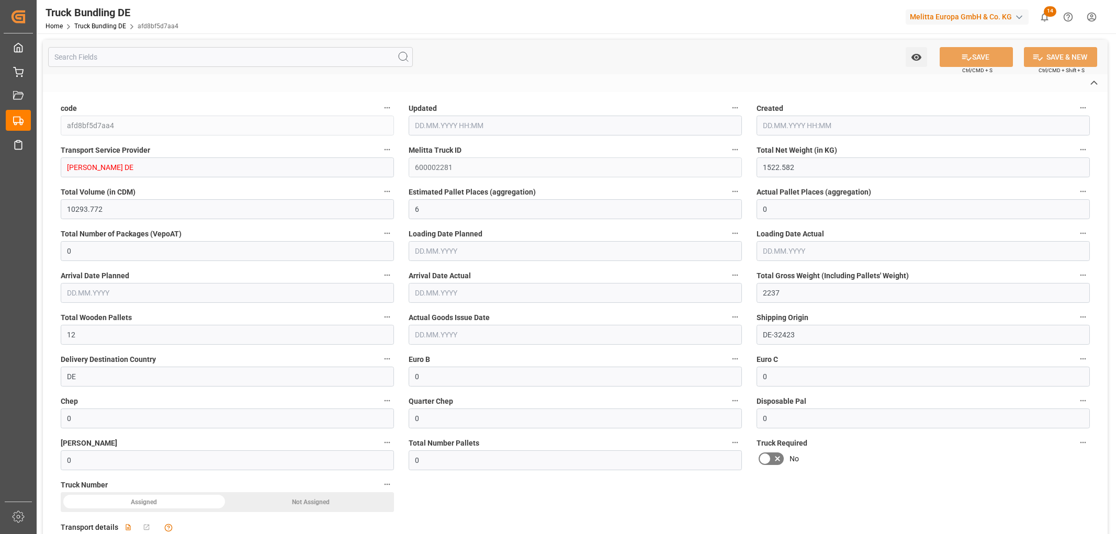
type input "04.09.2025 08:01"
type input "[DATE]"
type input "09.09.2025"
type input "[DATE]"
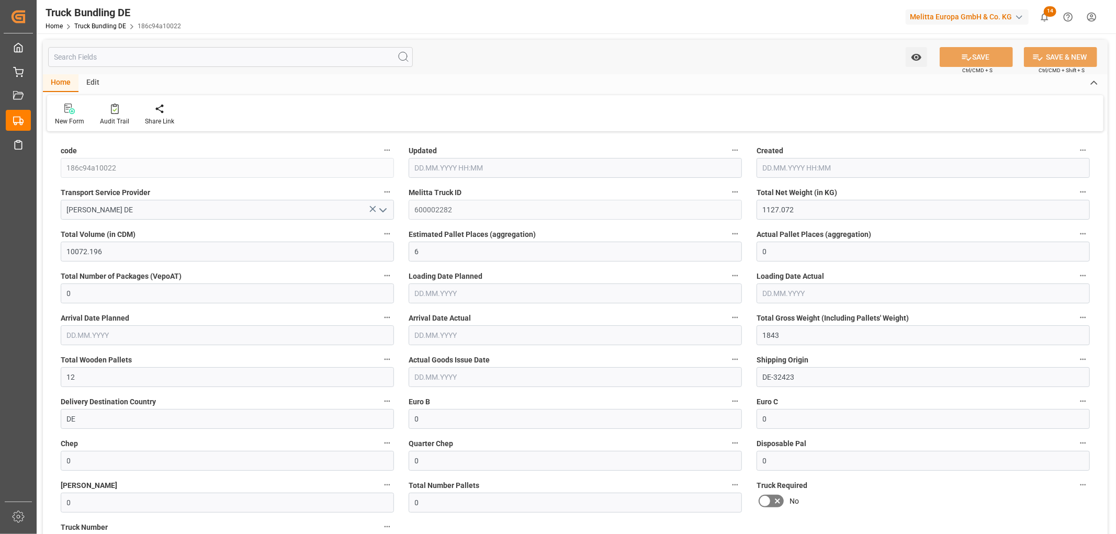
type input "[DATE] 08:01"
type input "[DATE]"
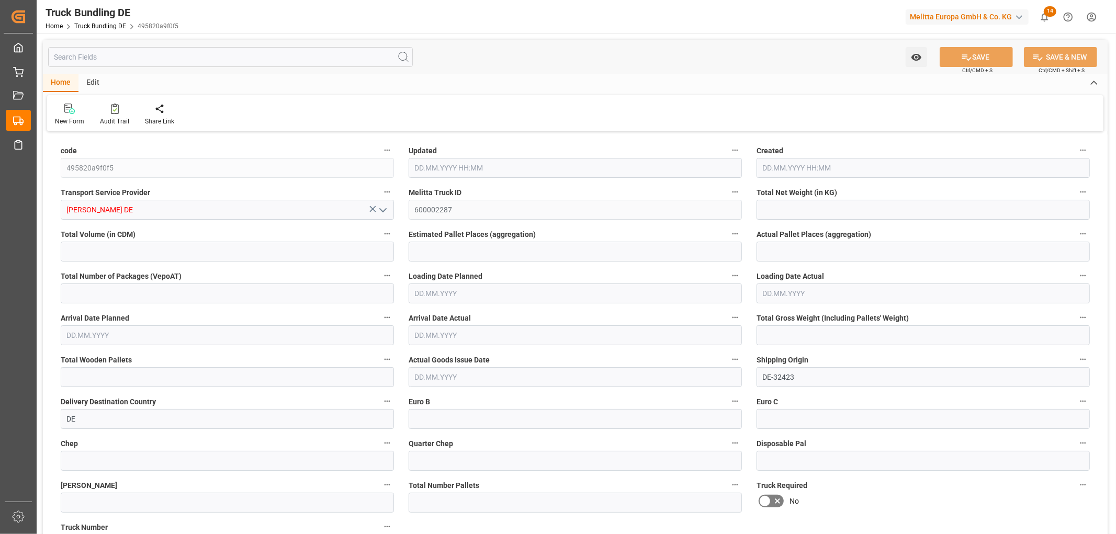
type input "1449.766"
type input "11299.112"
type input "7"
type input "0"
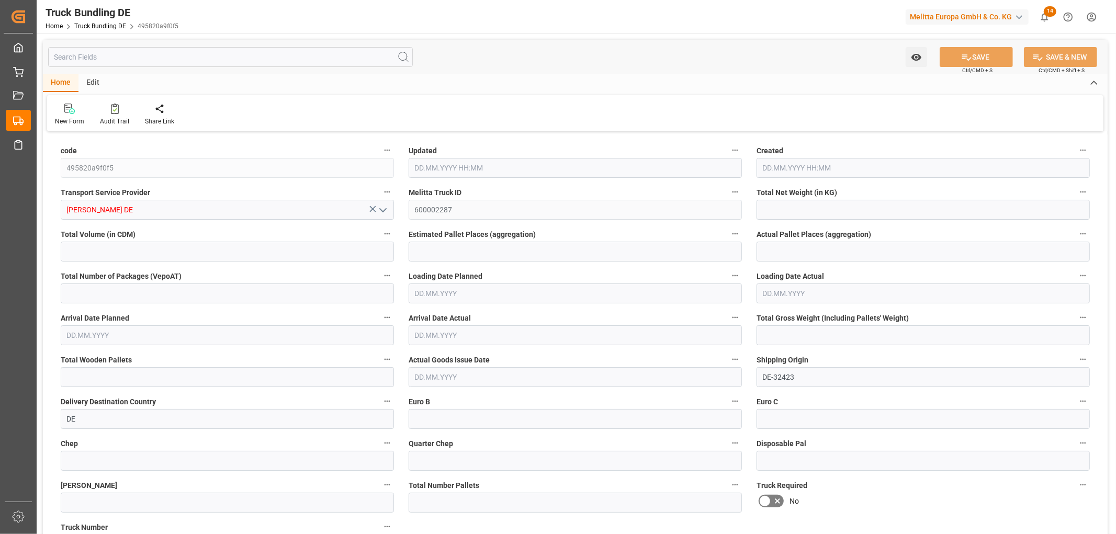
type input "2148"
type input "12"
type input "0"
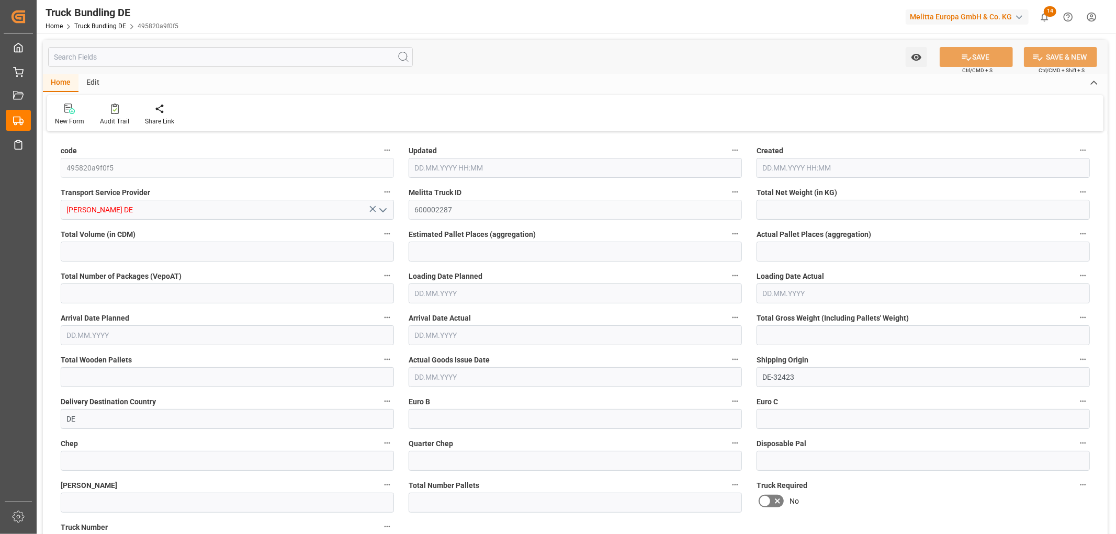
type input "0"
type input "04.09.2025 08:09"
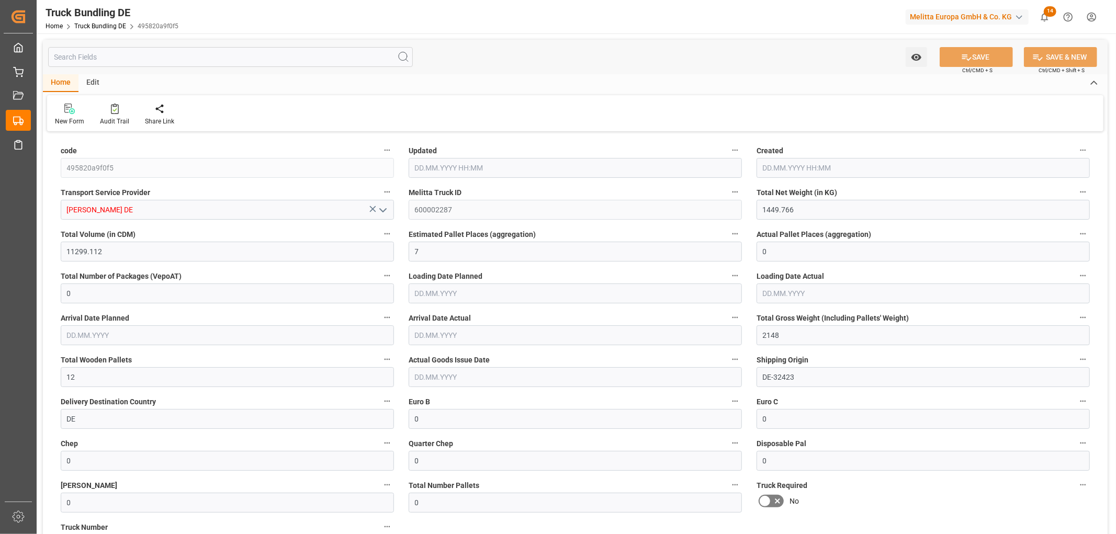
type input "04.09.2025 08:09"
type input "05.09.2025"
type input "[DATE]"
type input "04.09.2025"
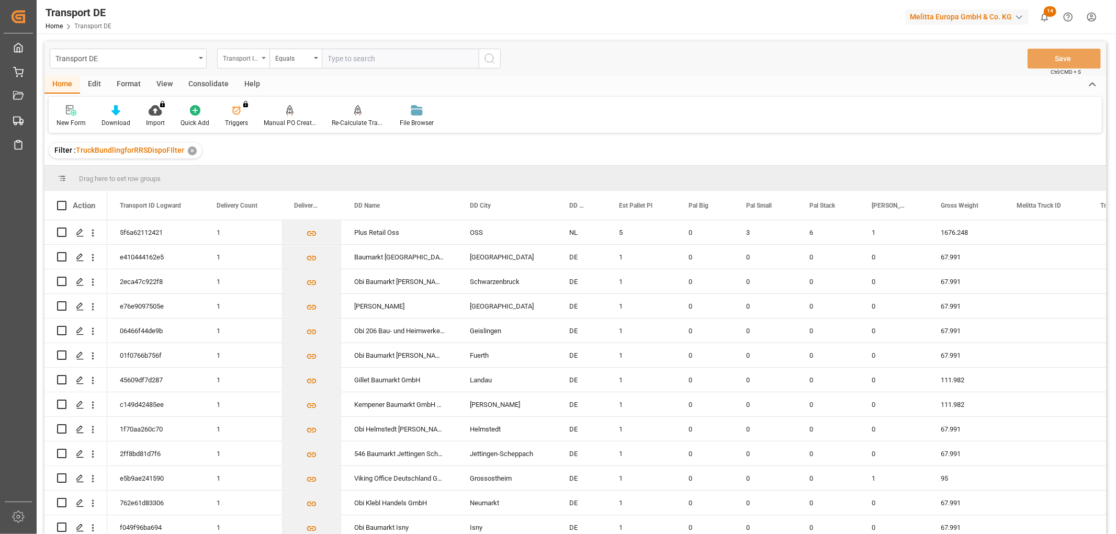
click at [244, 63] on div "Transport ID Logward" at bounding box center [243, 59] width 52 height 20
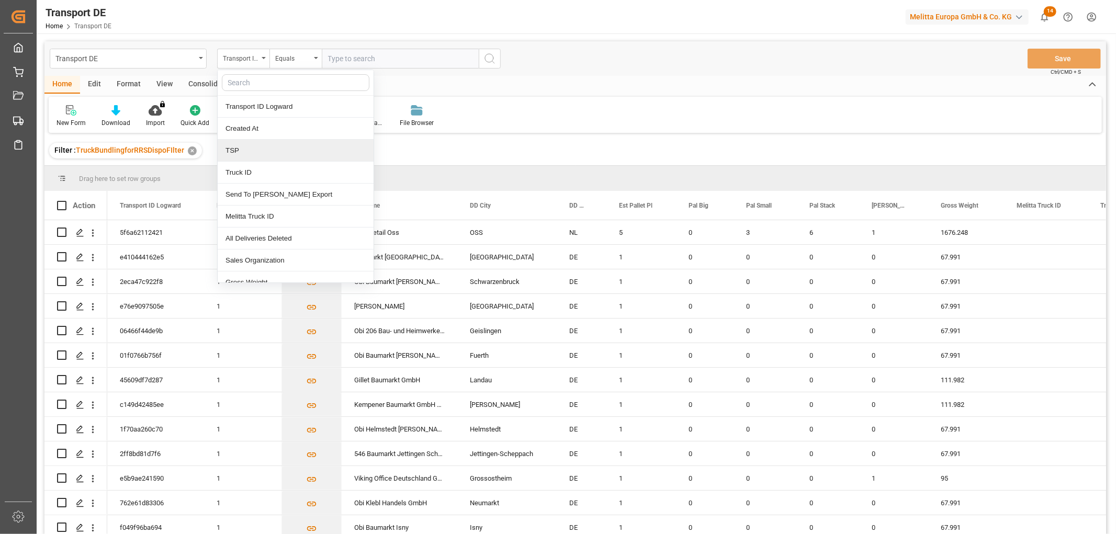
click at [251, 155] on div "TSP" at bounding box center [296, 151] width 156 height 22
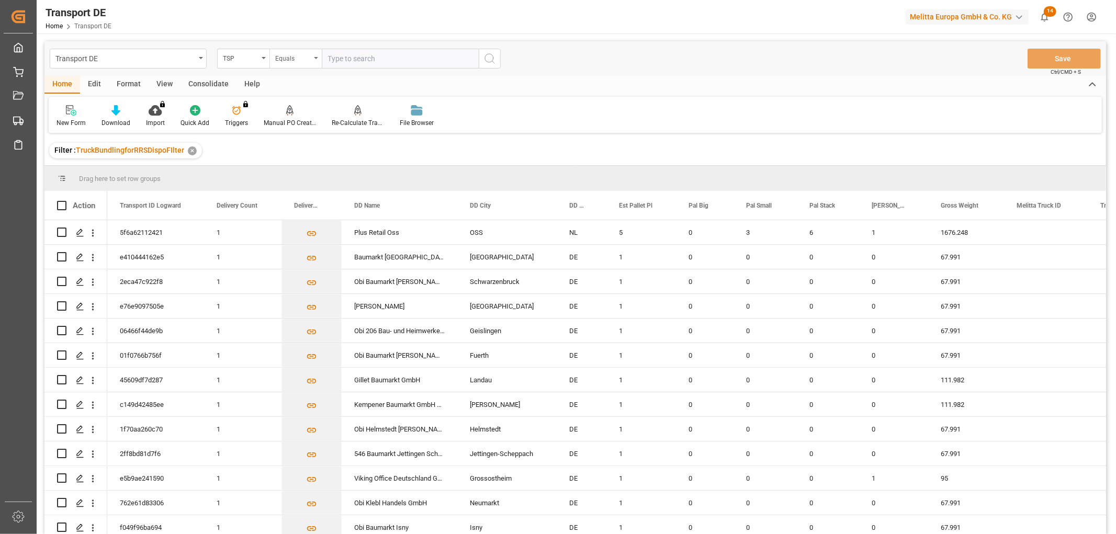
click at [301, 60] on div "Equals" at bounding box center [293, 57] width 36 height 12
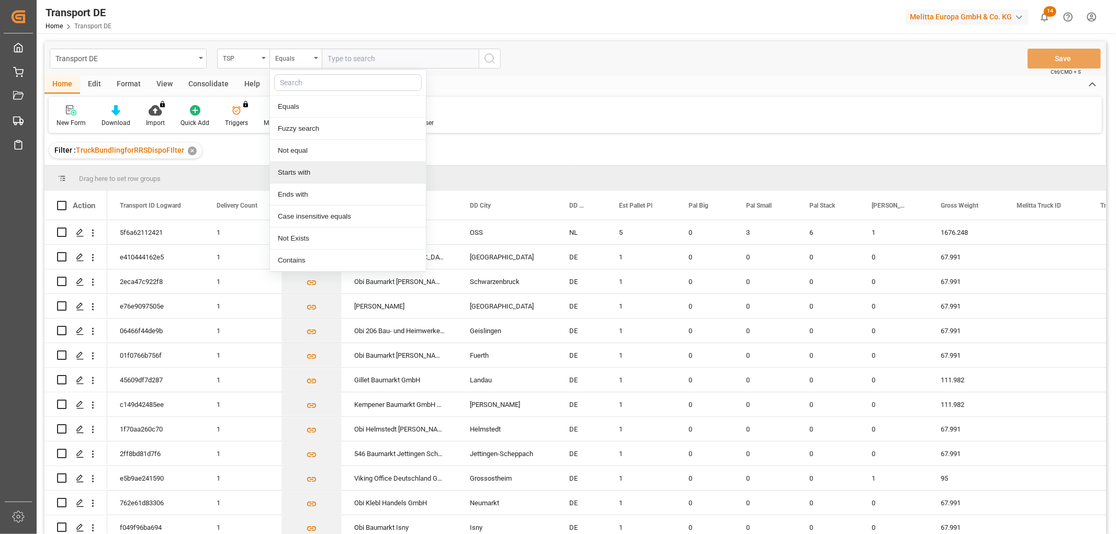
drag, startPoint x: 302, startPoint y: 175, endPoint x: 301, endPoint y: 169, distance: 6.4
click at [301, 176] on div "Starts with" at bounding box center [348, 173] width 156 height 22
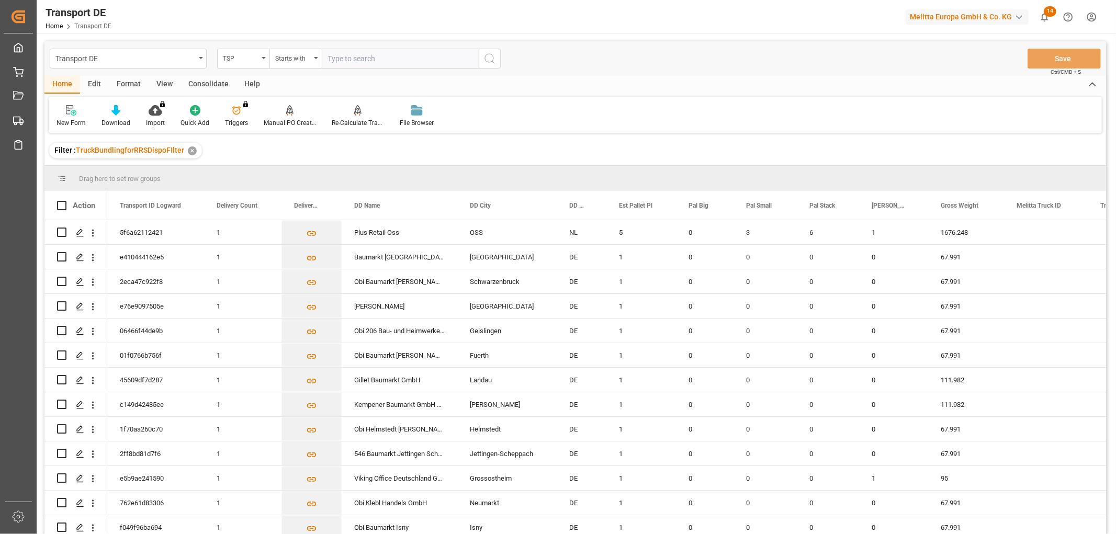
click at [342, 56] on input "text" at bounding box center [400, 59] width 157 height 20
type input "Self pickup DE"
click at [491, 60] on icon "search button" at bounding box center [489, 58] width 13 height 13
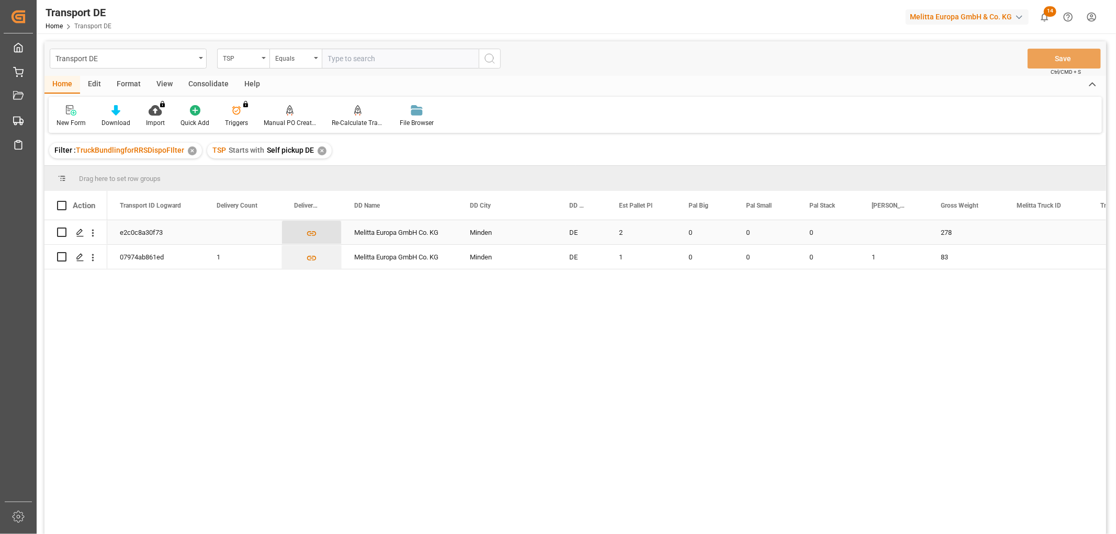
click at [312, 236] on icon "Press SPACE to select this row." at bounding box center [311, 233] width 11 height 11
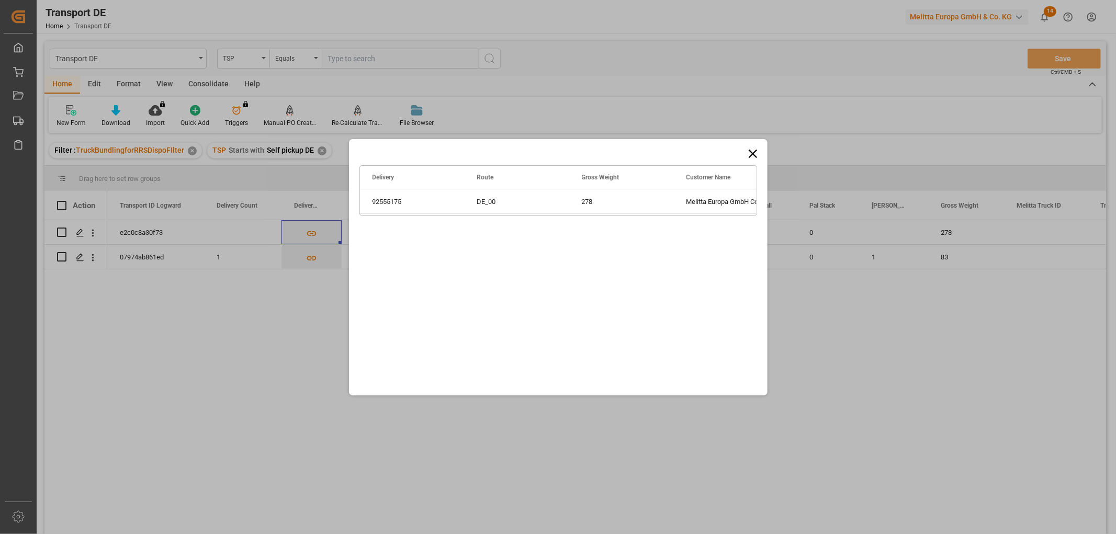
click at [752, 153] on icon at bounding box center [752, 153] width 8 height 8
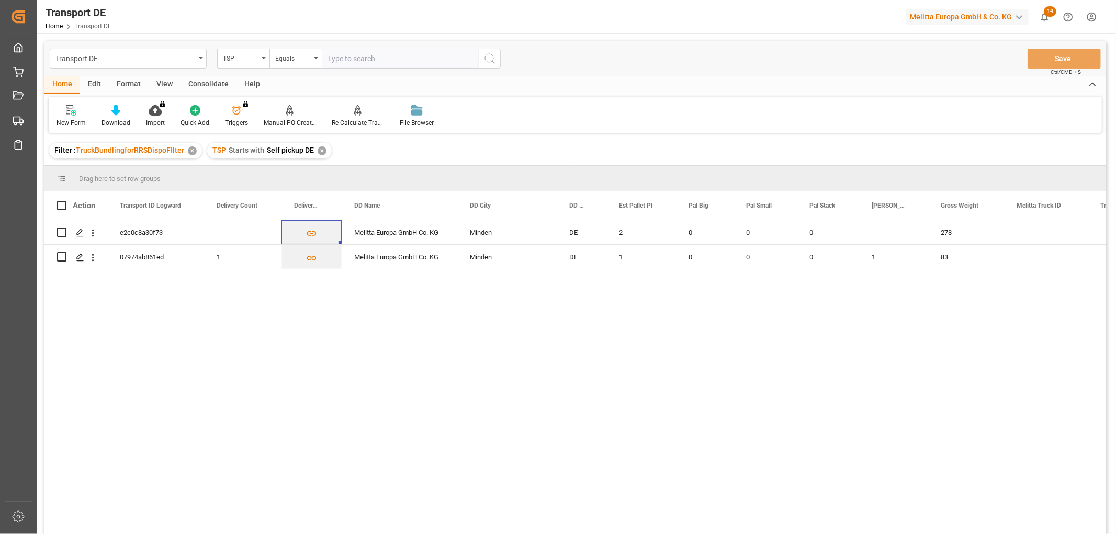
click at [202, 77] on div "Consolidate" at bounding box center [209, 85] width 56 height 18
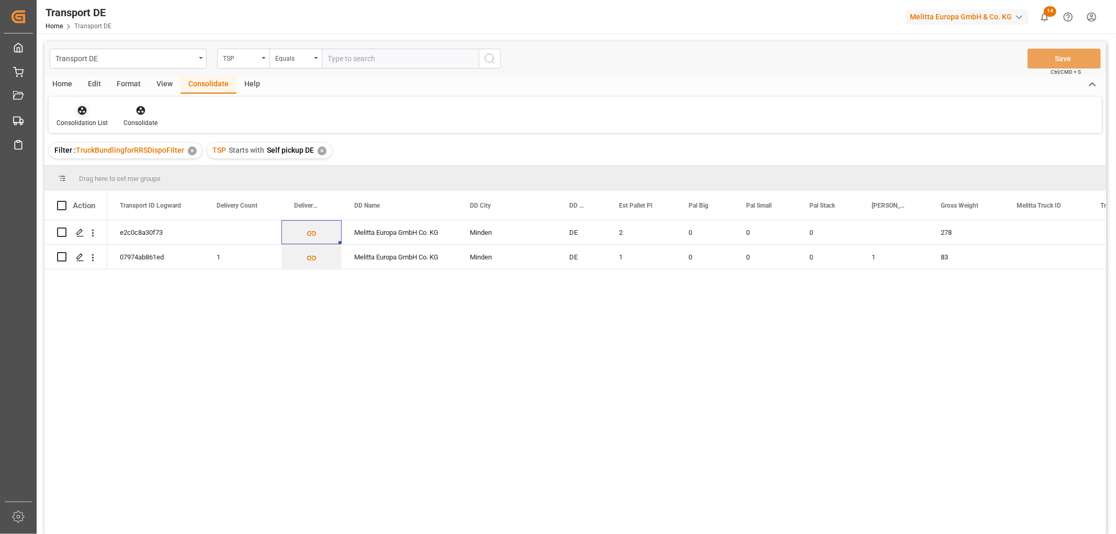
click at [83, 114] on icon at bounding box center [82, 110] width 10 height 10
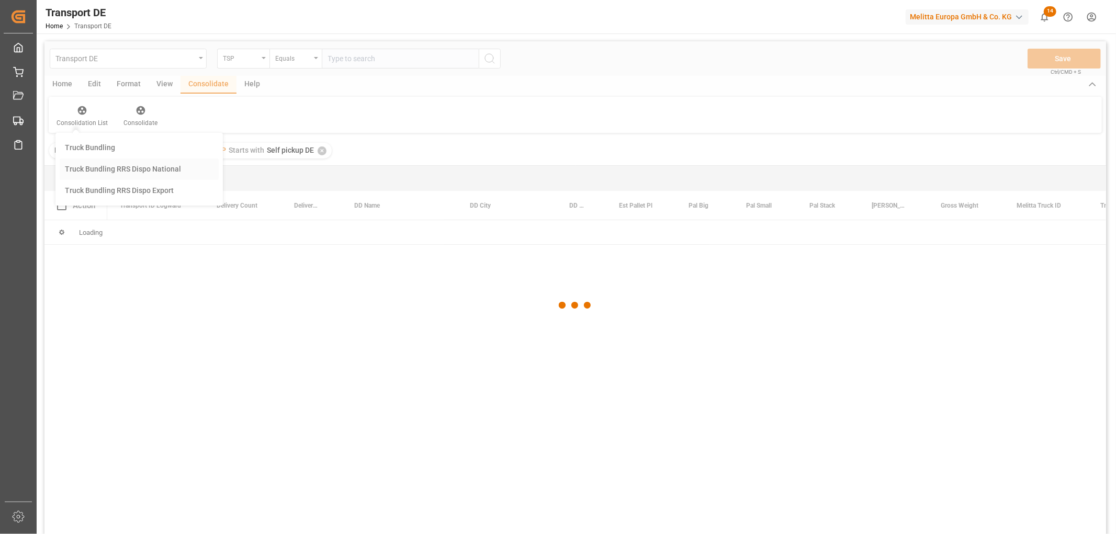
click at [111, 168] on div "Transport DE TSP Equals Save Ctrl/CMD + S Home Edit Format View Consolidate Hel…" at bounding box center [575, 301] width 1062 height 521
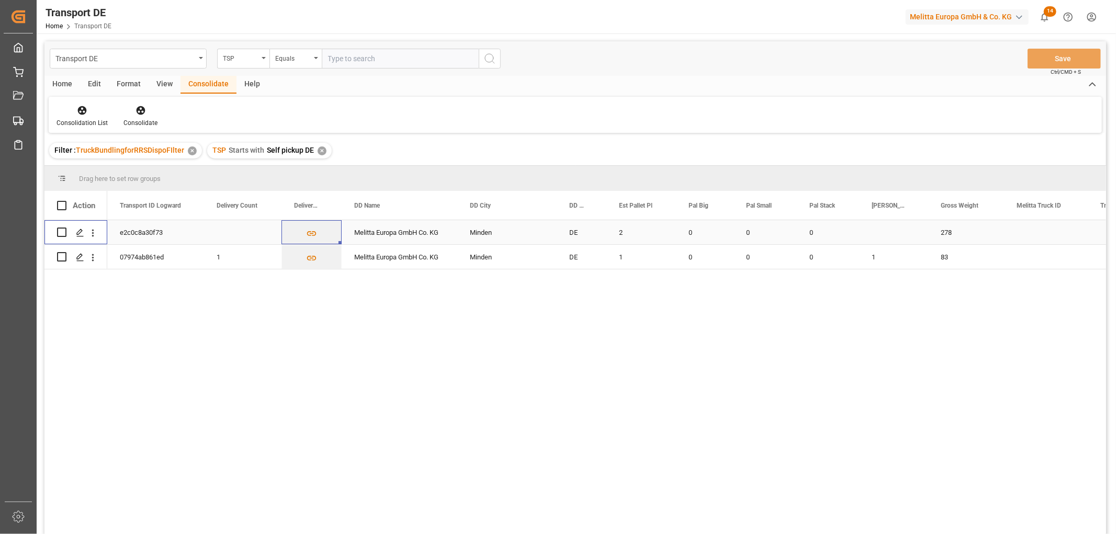
click at [61, 231] on input "Press Space to toggle row selection (unchecked)" at bounding box center [61, 232] width 9 height 9
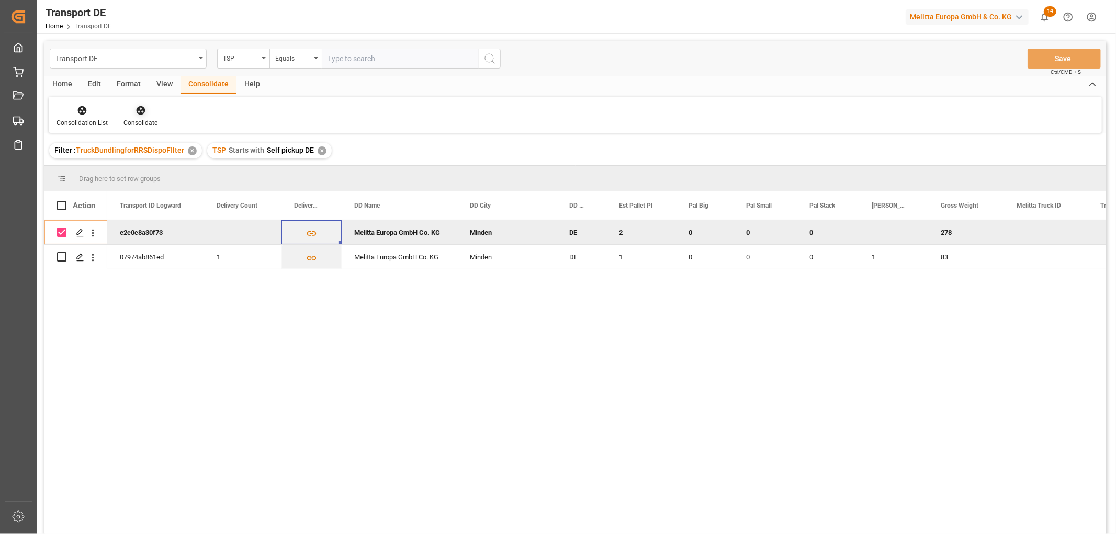
click at [140, 108] on icon at bounding box center [141, 110] width 10 height 10
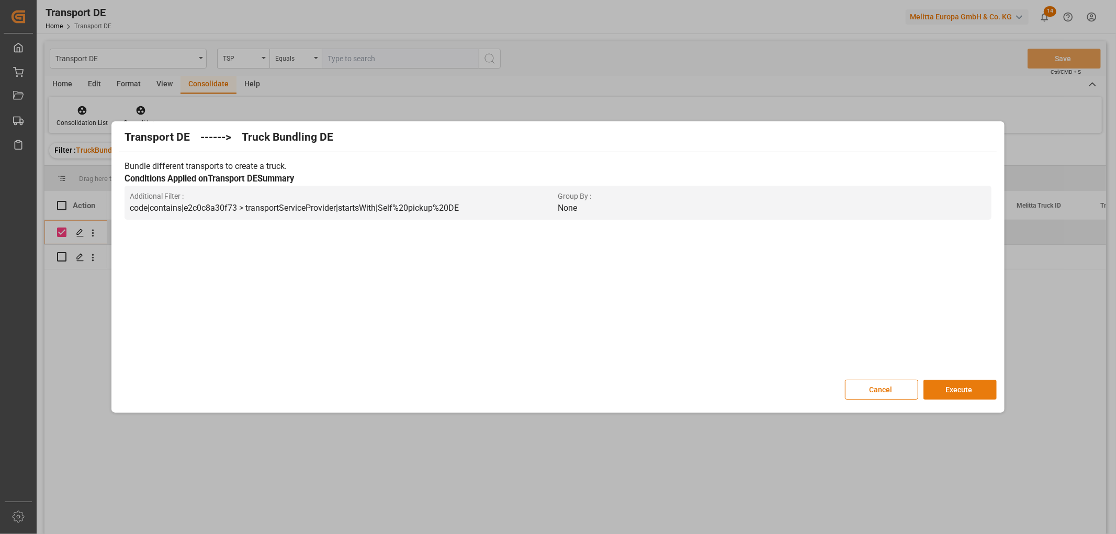
click at [969, 390] on button "Execute" at bounding box center [960, 390] width 73 height 20
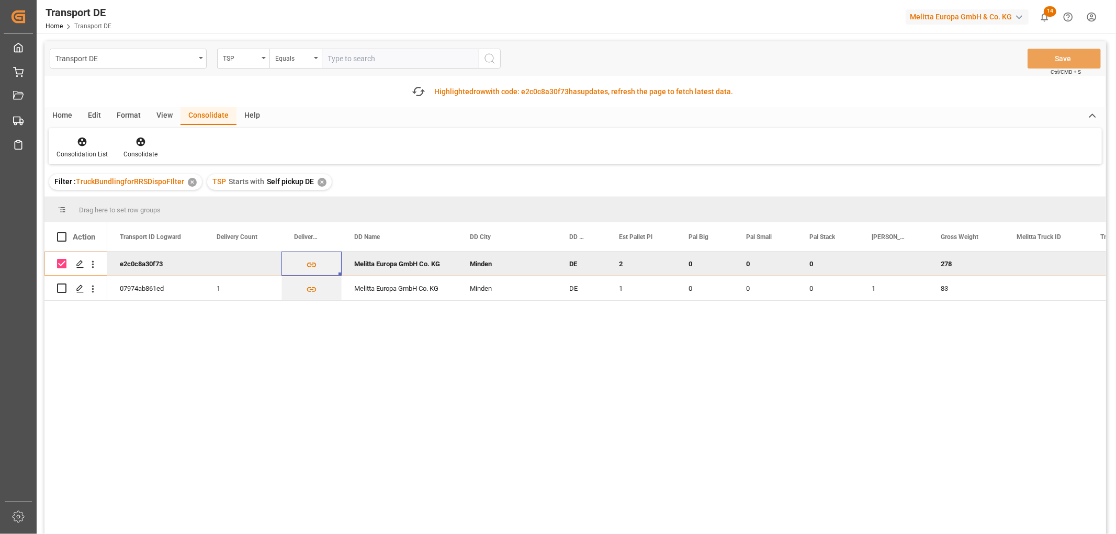
click at [63, 262] on input "Press Space to toggle row selection (checked)" at bounding box center [61, 263] width 9 height 9
checkbox input "false"
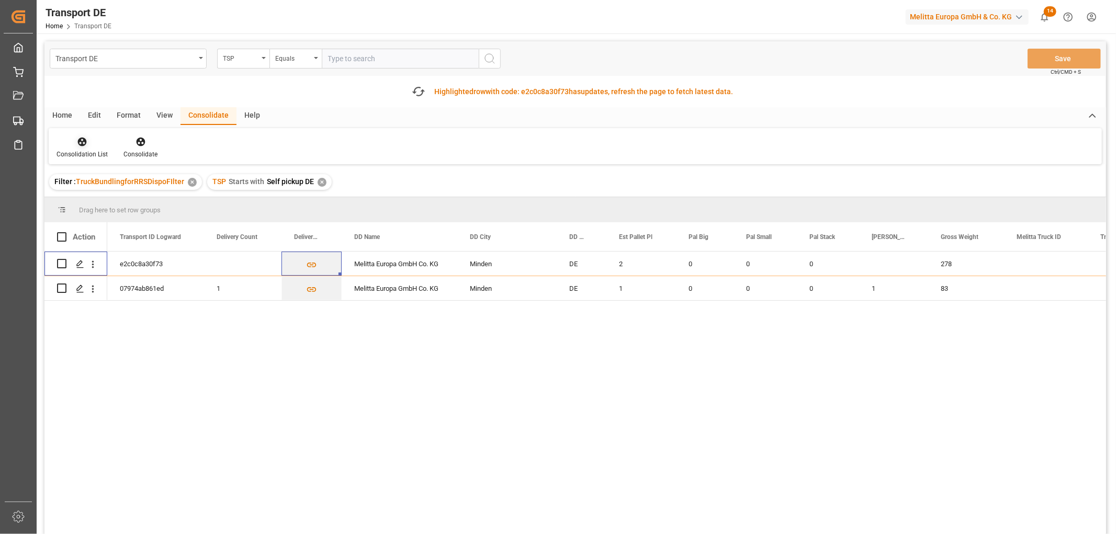
click at [78, 140] on icon at bounding box center [82, 142] width 9 height 9
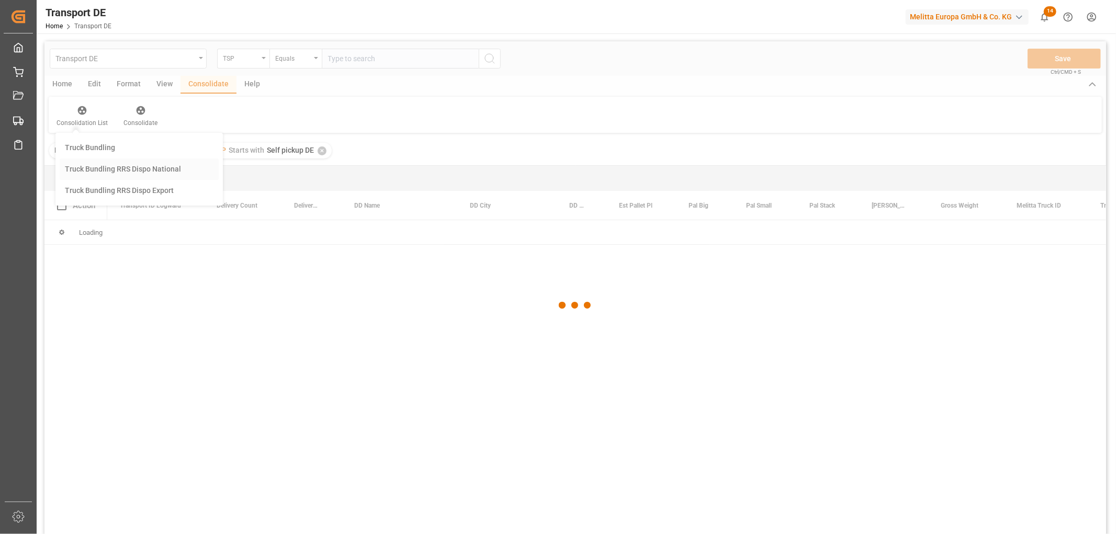
click at [96, 200] on div "Transport DE TSP Equals Save Ctrl/CMD + S Home Edit Format View Consolidate Hel…" at bounding box center [575, 301] width 1062 height 521
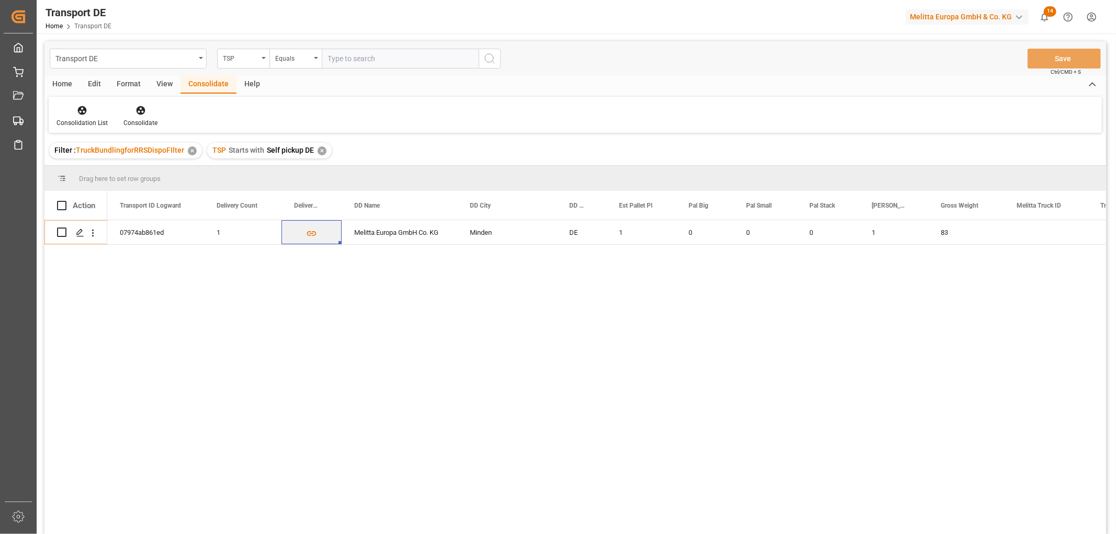
click at [319, 150] on div "✕" at bounding box center [322, 151] width 9 height 9
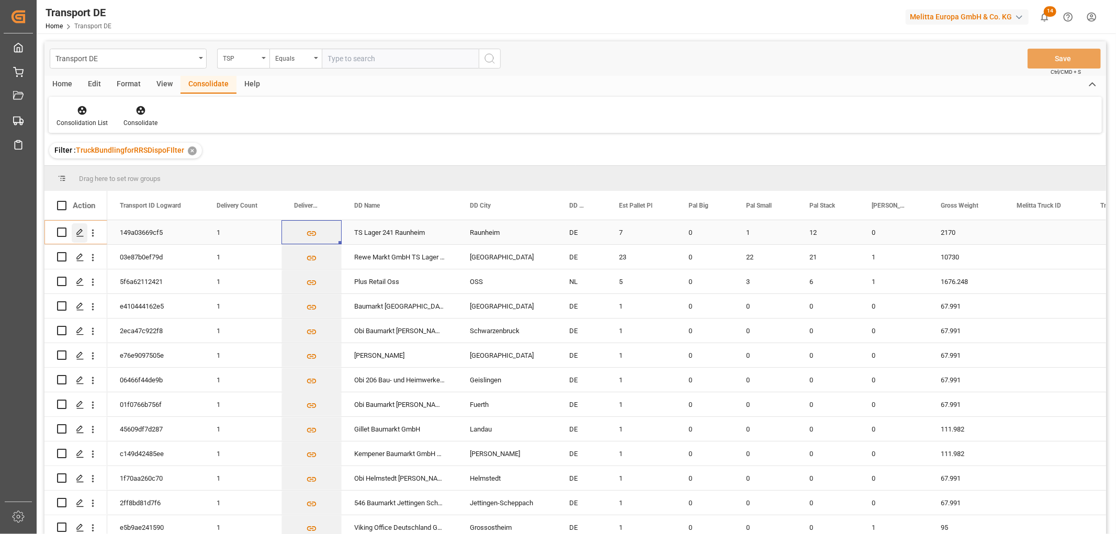
click at [82, 232] on icon "Press SPACE to select this row." at bounding box center [80, 233] width 8 height 8
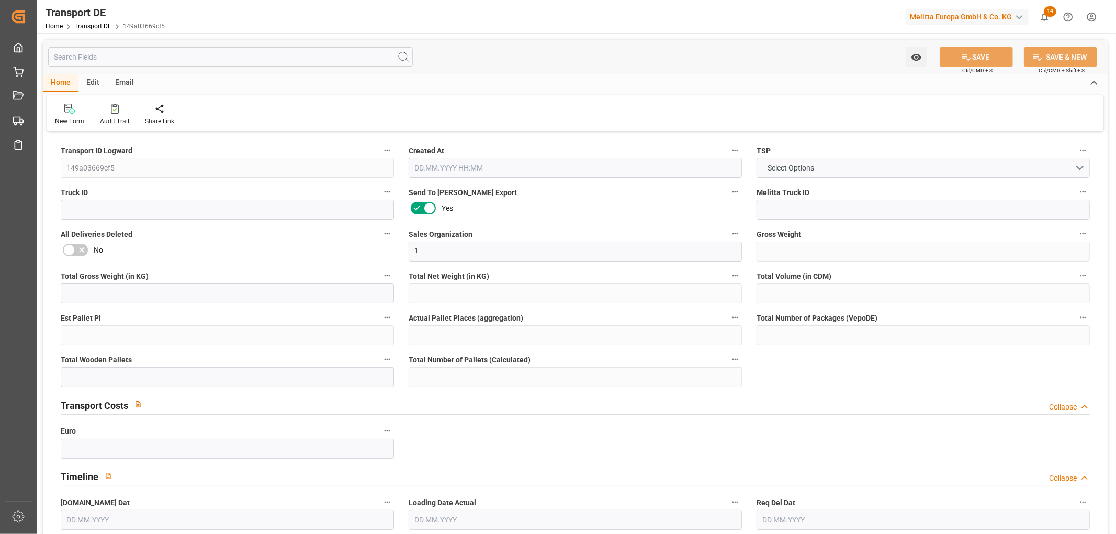
type input "2170"
type input "1848.856"
type input "1332.246"
type input "10998.052"
type input "7"
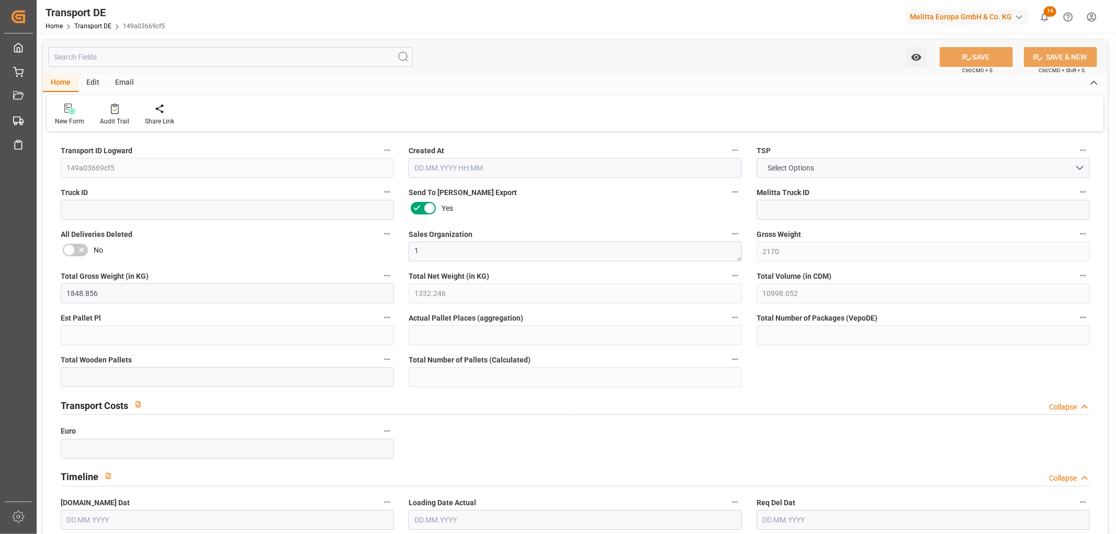
type input "0"
type input "13"
type input "10"
type input "0"
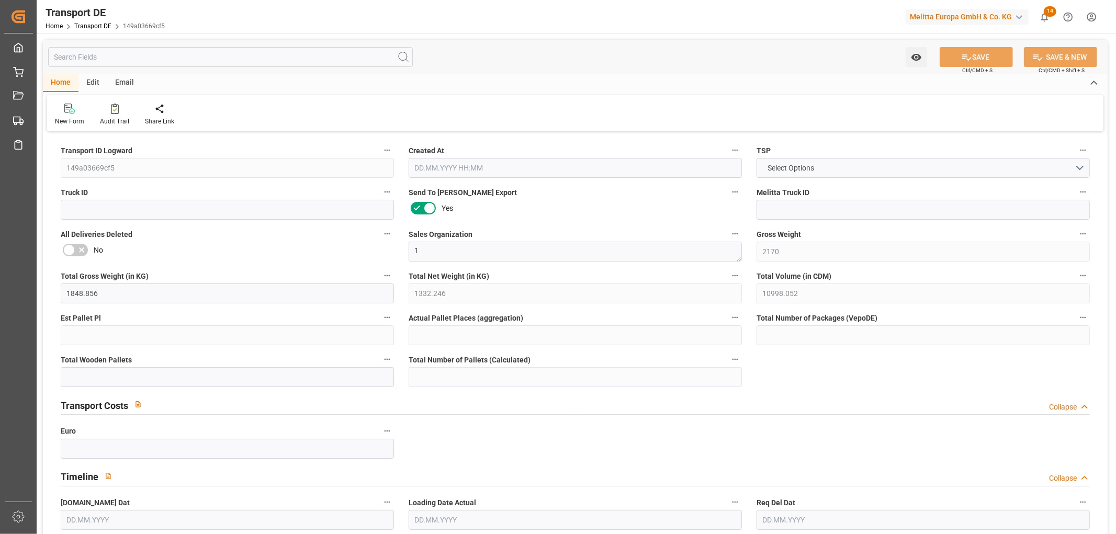
type input "65"
type input "0"
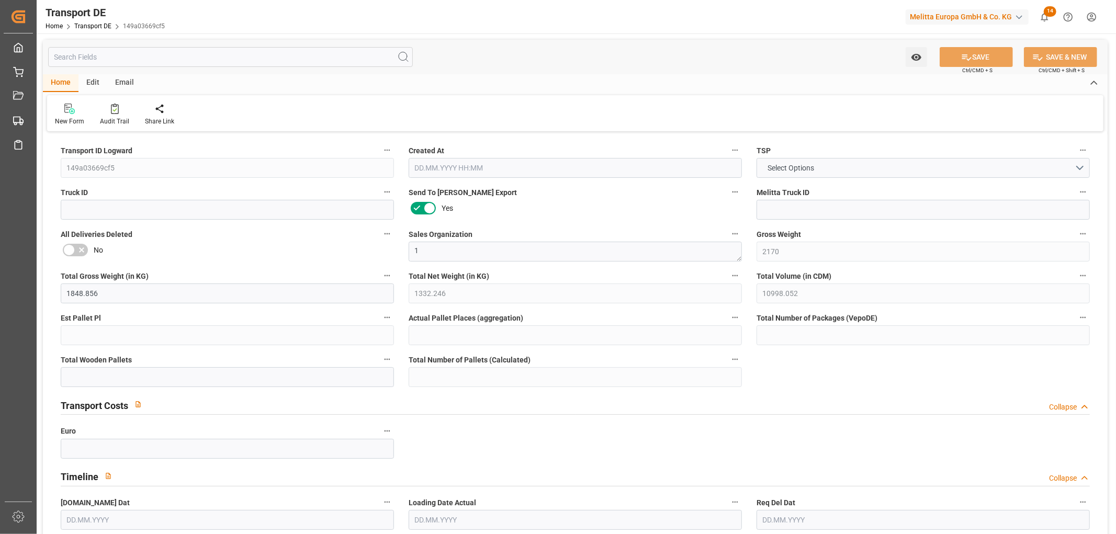
type input "0"
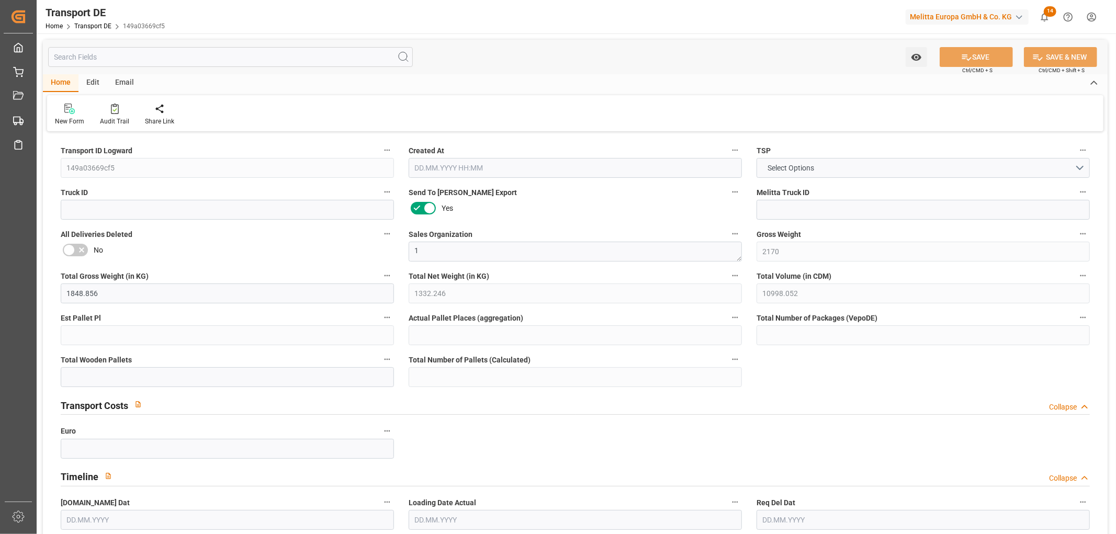
type input "0"
type input "1"
type input "12"
type input "0"
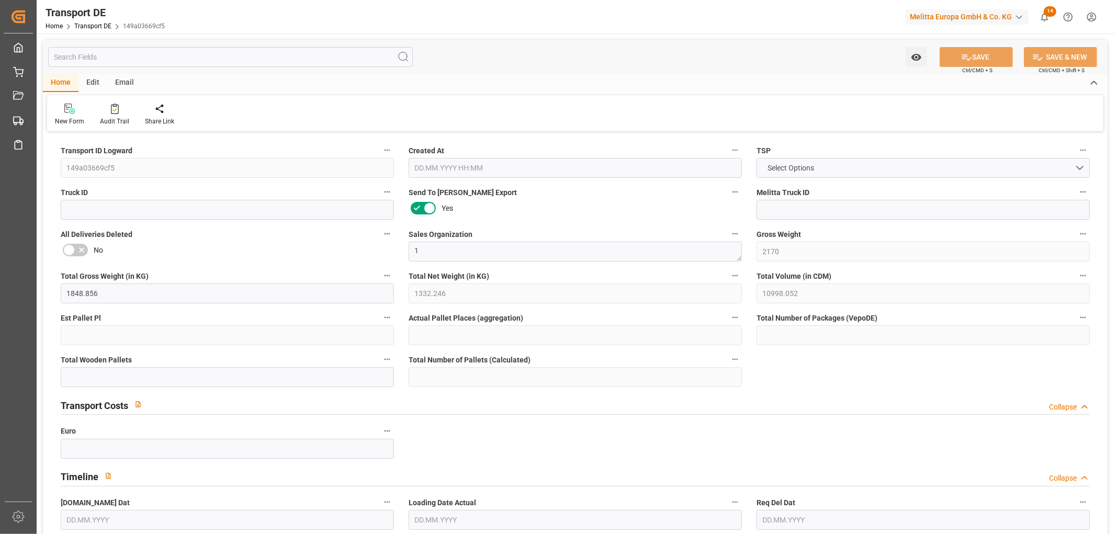
type input "0"
type input "1"
type input "0"
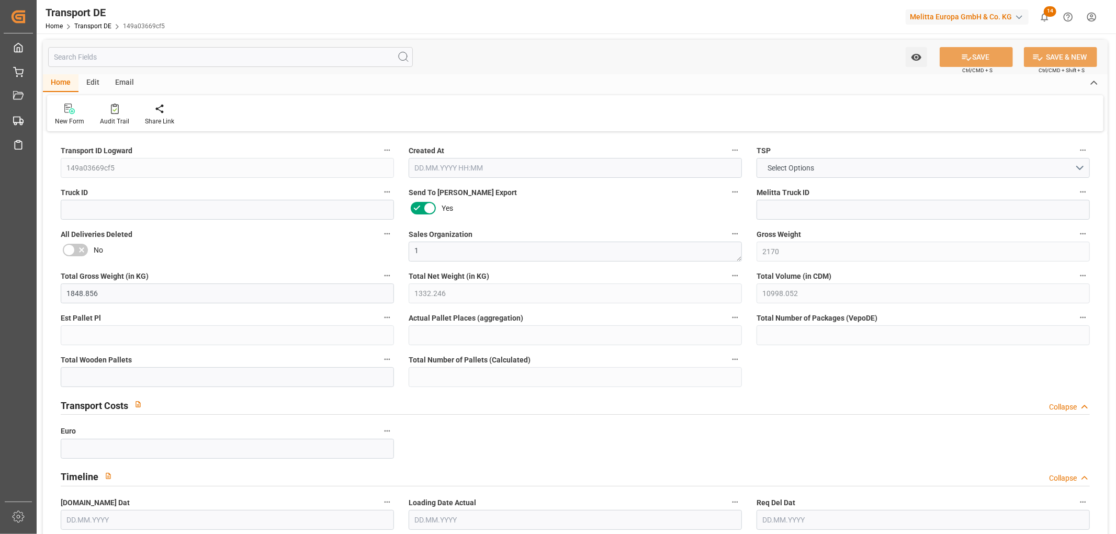
type input "653"
type input "260.309"
type input "242.84"
type input "03.09.2025 23:03"
type input "08.09.2025"
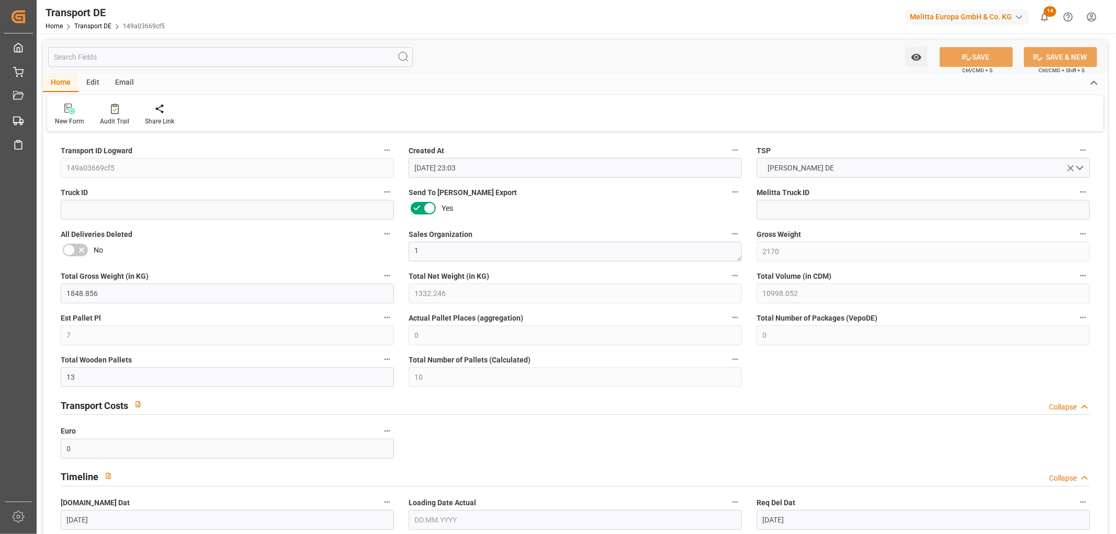
type input "10.09.2025"
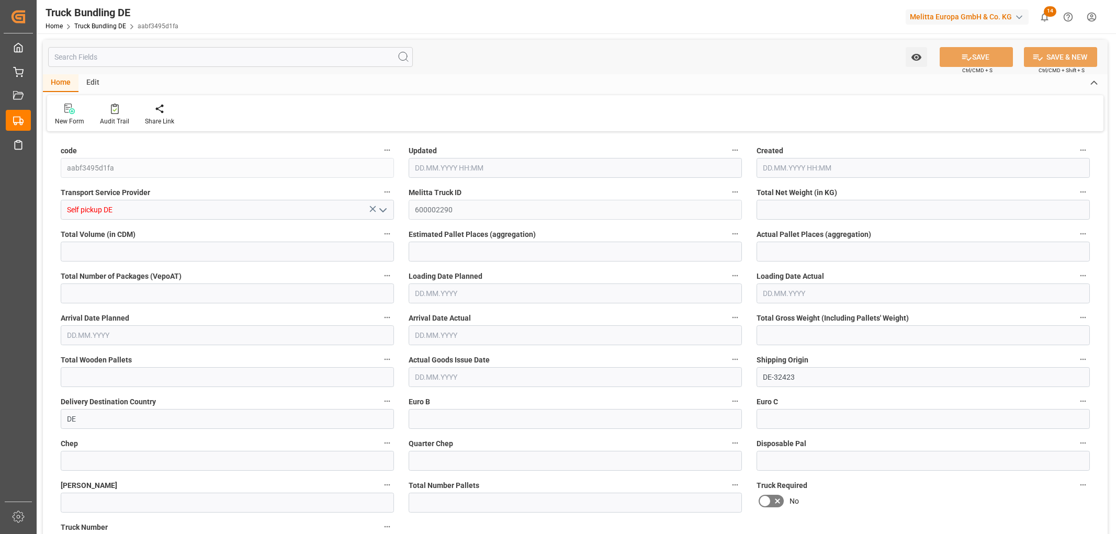
type input "194.836"
type input "1917.858"
type input "2"
type input "0"
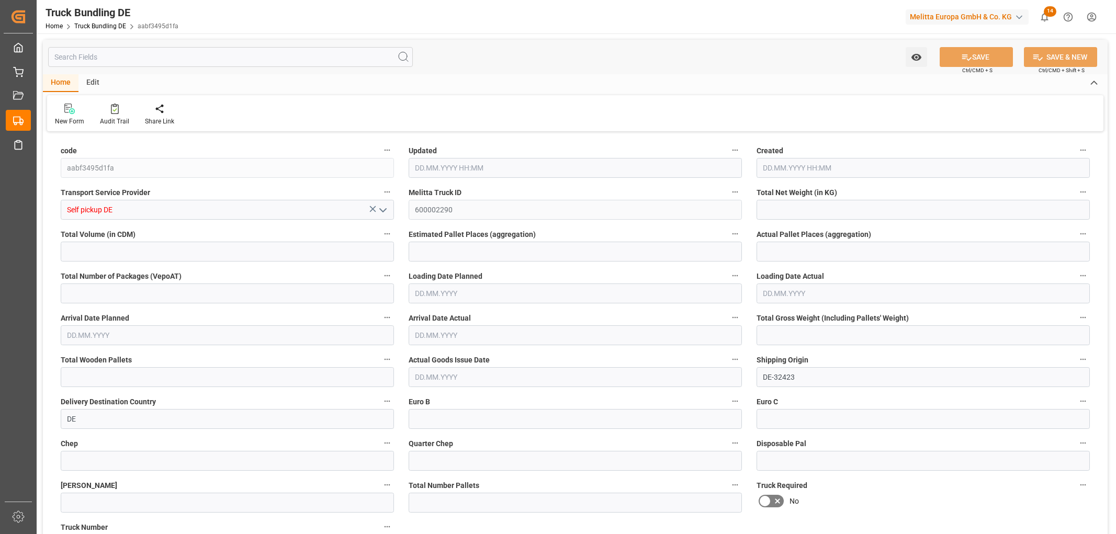
type input "278"
type input "2"
type input "0"
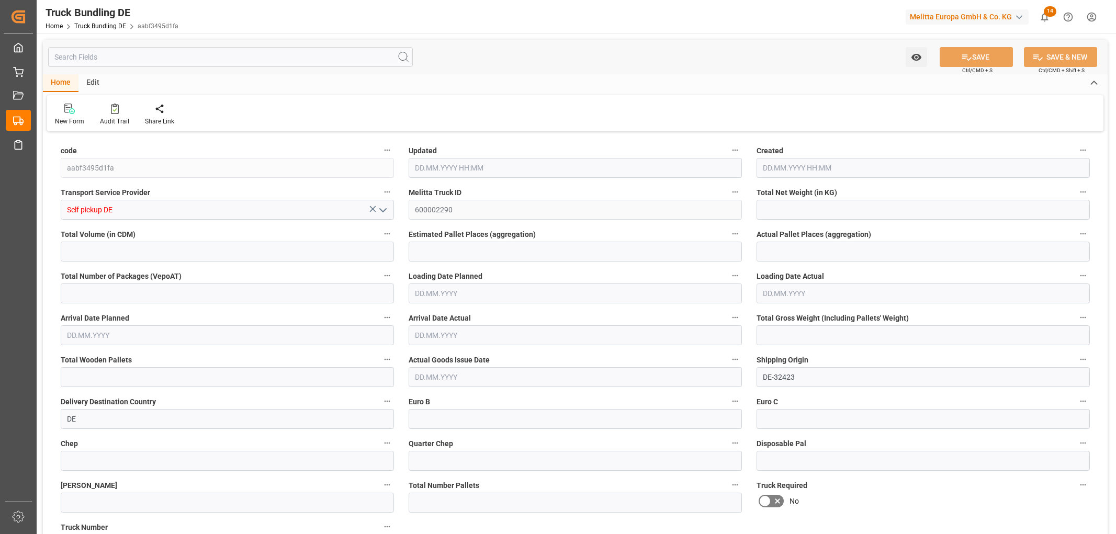
type input "0"
type input "[DATE] 09:39"
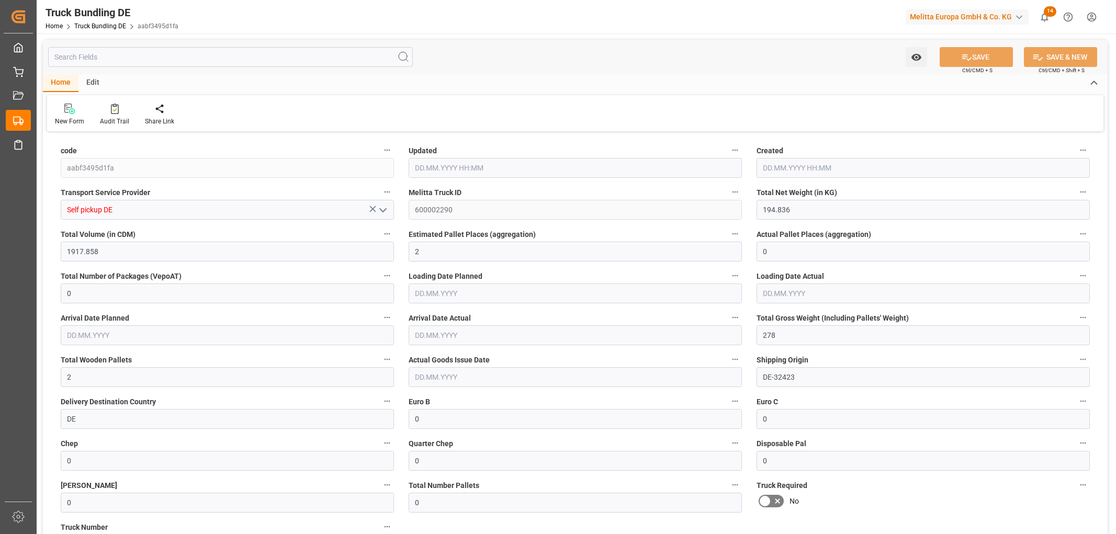
type input "[DATE] 09:39"
type input "[DATE]"
